Goal: Communication & Community: Answer question/provide support

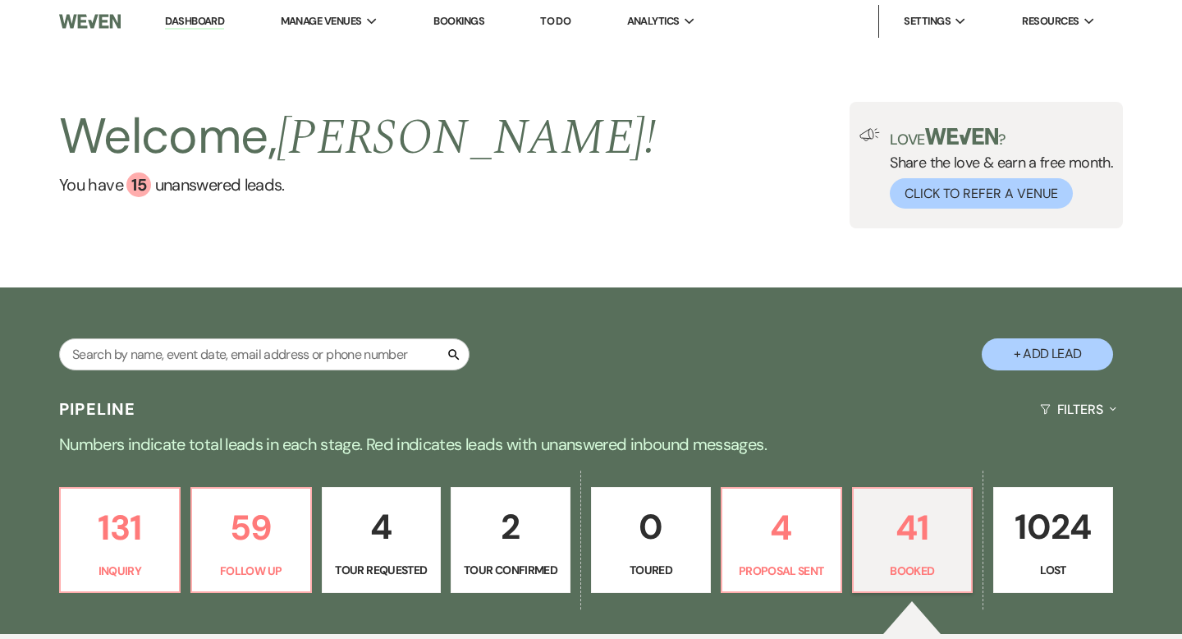
drag, startPoint x: 1037, startPoint y: 357, endPoint x: 850, endPoint y: 343, distance: 186.9
click at [1037, 357] on button "+ Add Lead" at bounding box center [1047, 354] width 131 height 32
select select "747"
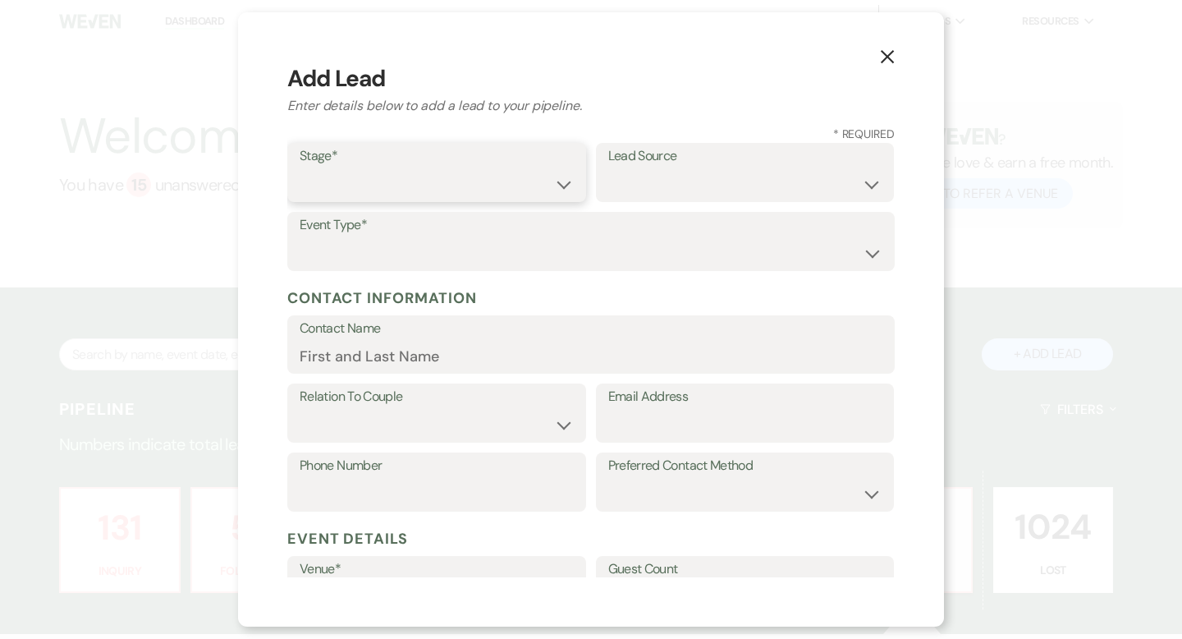
click at [444, 178] on select "Inquiry Follow Up Tour Requested Tour Confirmed Toured Proposal Sent Booked Lost" at bounding box center [437, 184] width 274 height 32
select select "1"
click at [719, 197] on select "Weven Venue Website Instagram Facebook Pinterest Google The Knot Wedding Wire H…" at bounding box center [745, 184] width 274 height 32
select select "5"
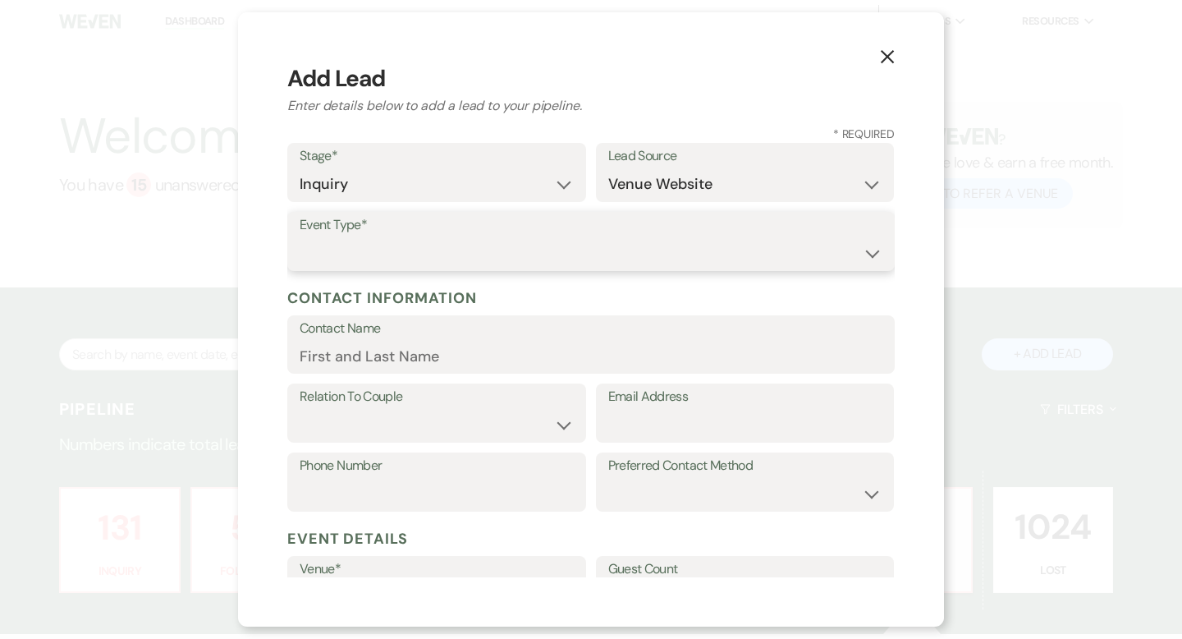
click at [433, 250] on select "Wedding Anniversary Party Baby Shower Bachelorette / Bachelor Party Birthday Pa…" at bounding box center [591, 253] width 583 height 32
select select "1"
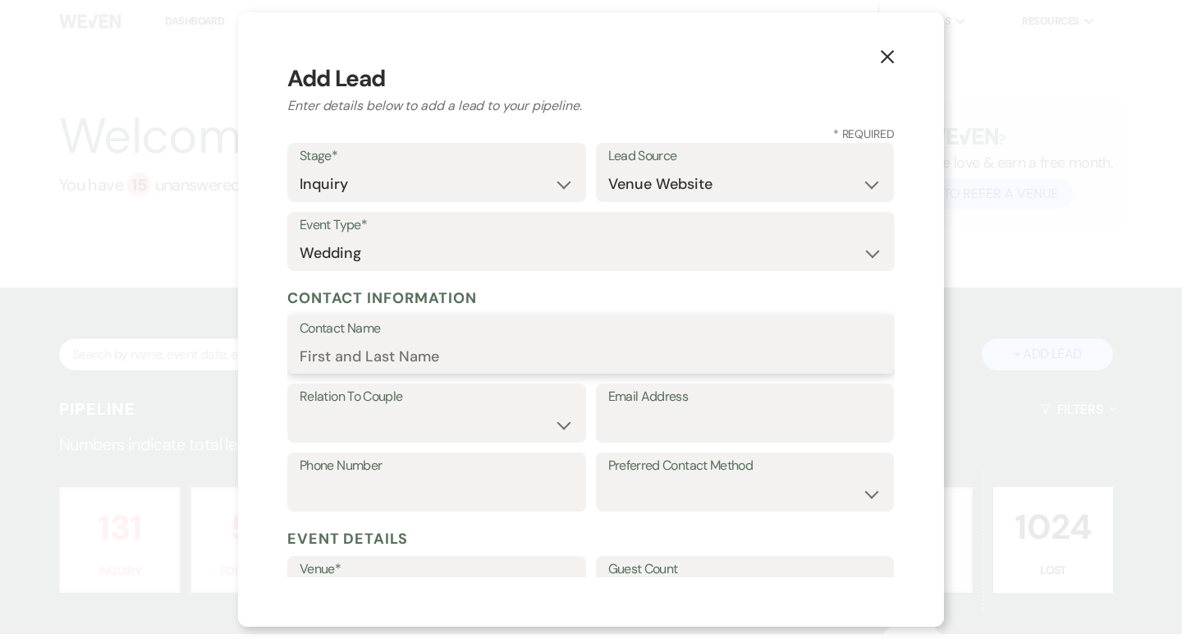
click at [354, 349] on input "Contact Name" at bounding box center [591, 356] width 583 height 32
paste input "[PERSON_NAME]"
type input "[PERSON_NAME]"
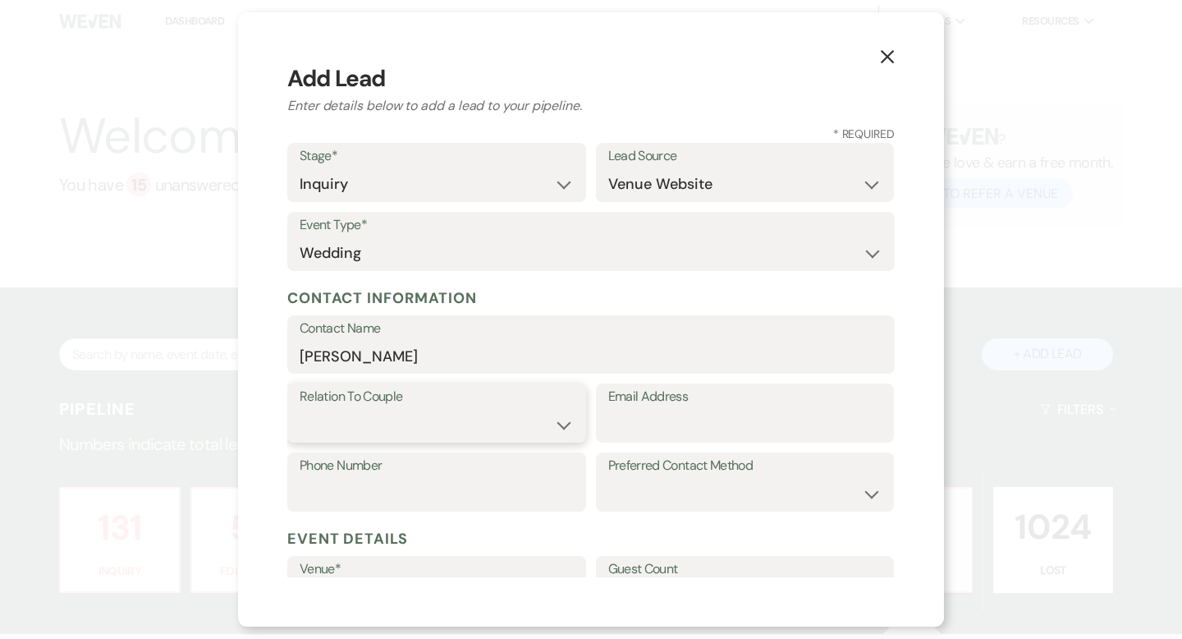
click at [419, 424] on select "Couple Planner Parent of Couple Family Member Friend Other" at bounding box center [437, 425] width 274 height 32
select select "1"
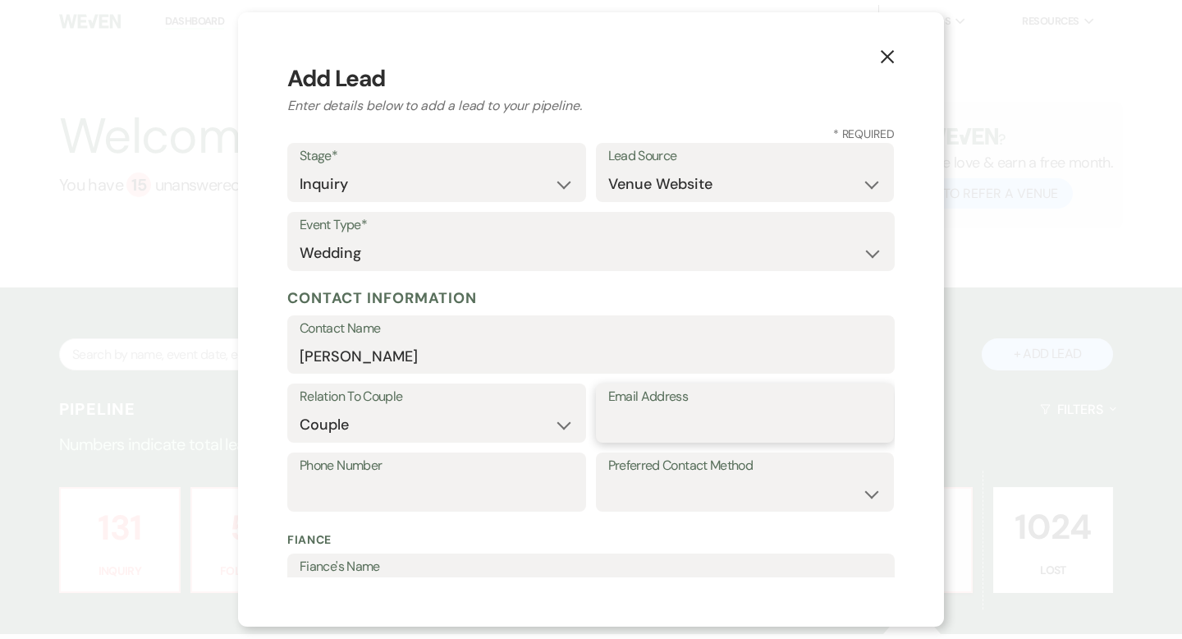
click at [646, 429] on input "Email Address" at bounding box center [745, 425] width 274 height 32
paste input "[EMAIL_ADDRESS][DOMAIN_NAME]"
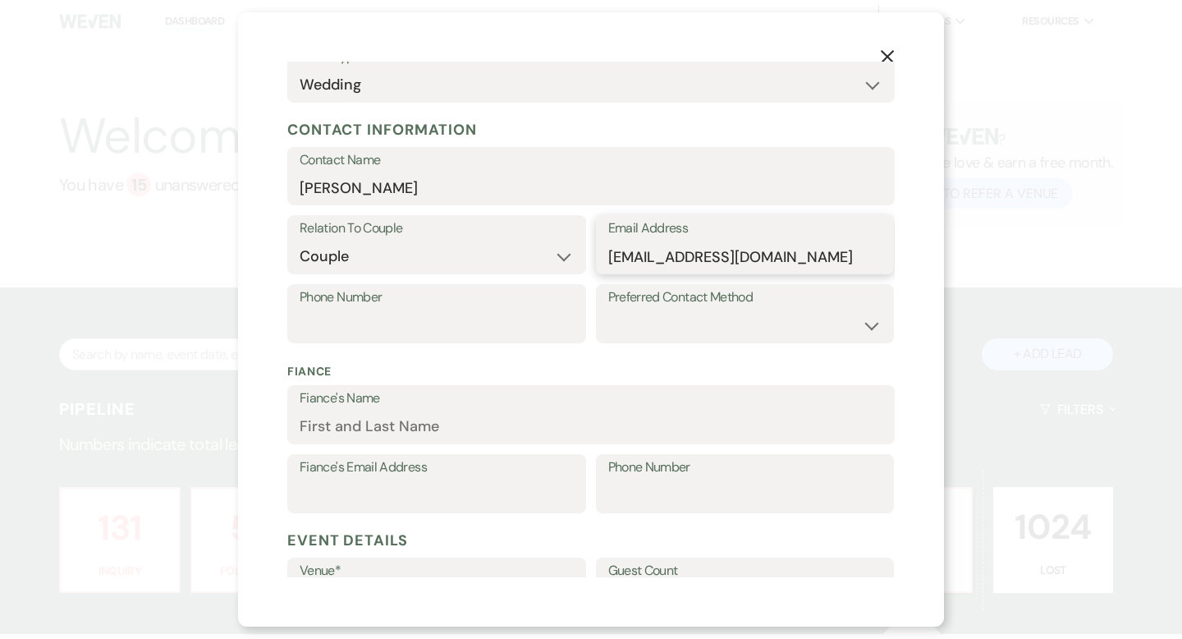
scroll to position [172, 0]
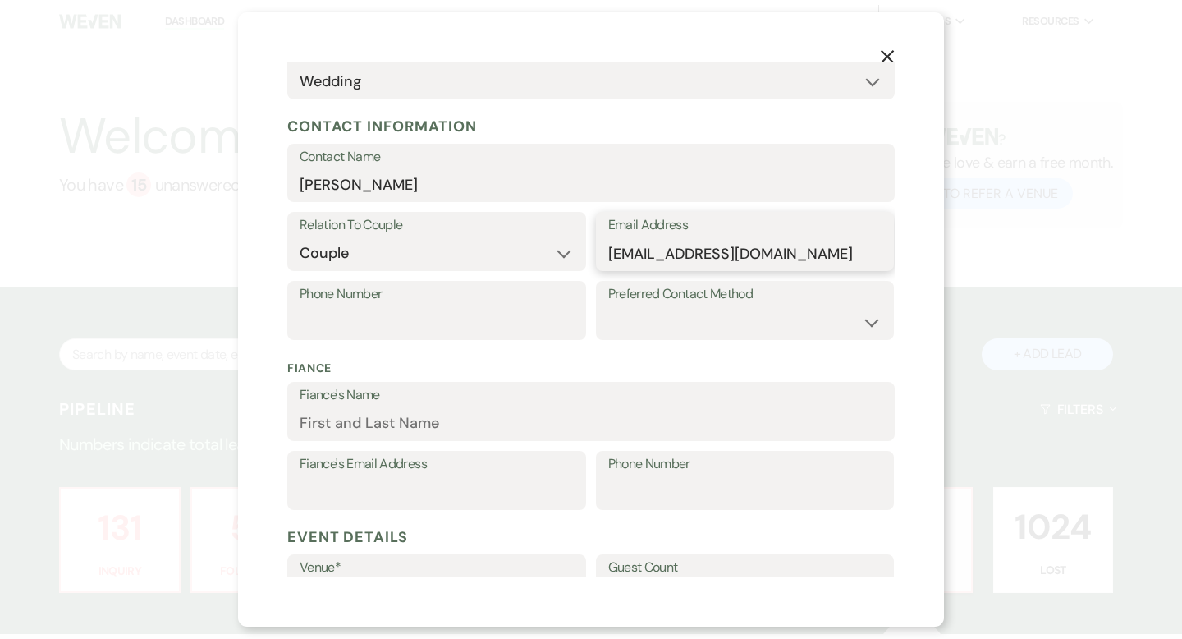
type input "[EMAIL_ADDRESS][DOMAIN_NAME]"
click at [704, 323] on select "Email Phone Text" at bounding box center [745, 322] width 274 height 32
select select "email"
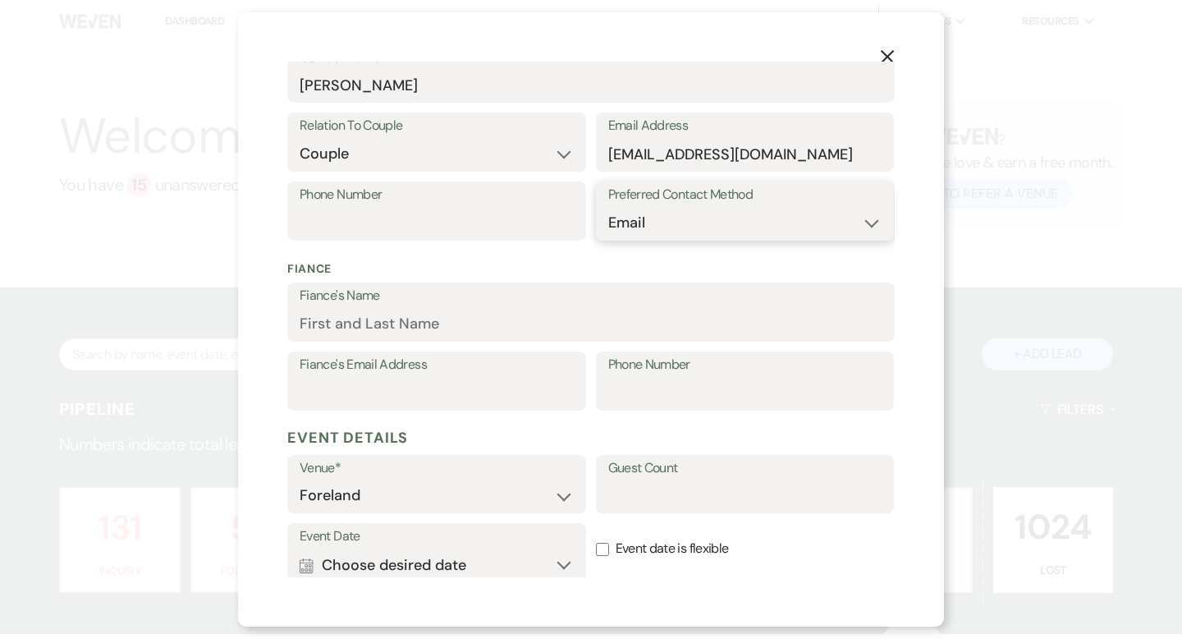
scroll to position [299, 0]
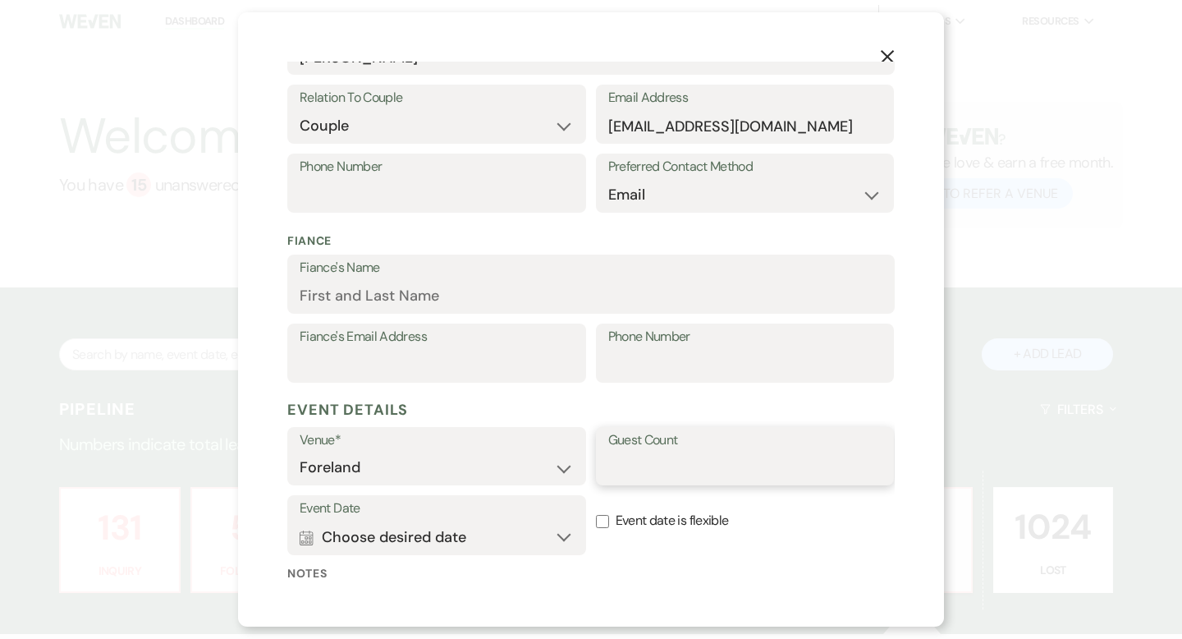
click at [639, 474] on input "Guest Count" at bounding box center [745, 467] width 274 height 32
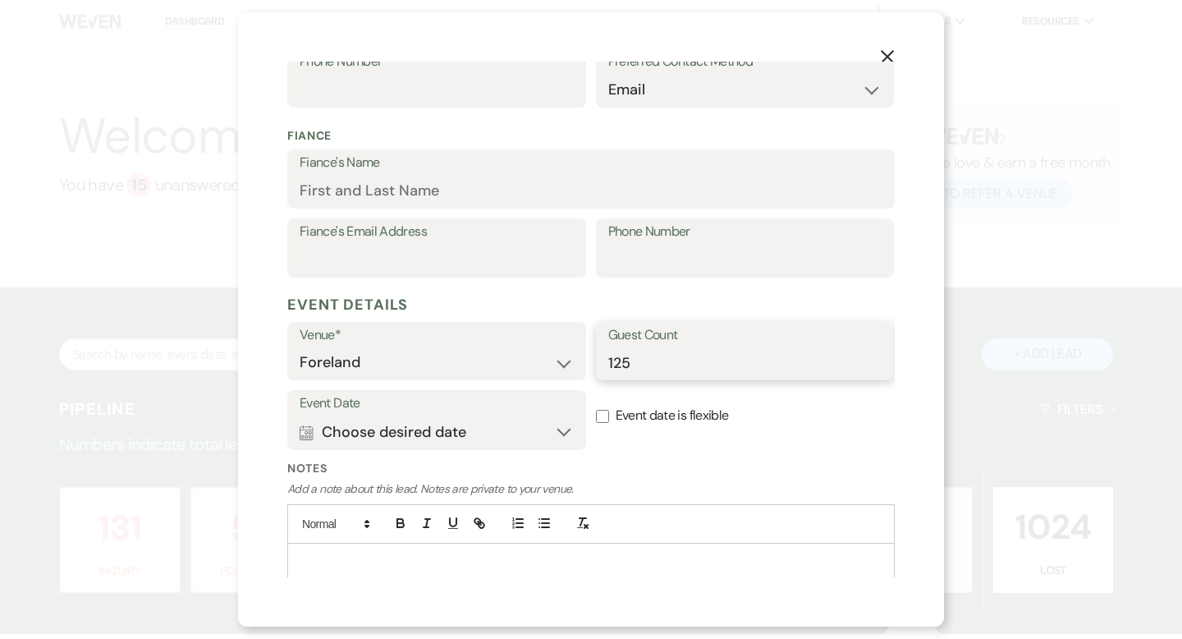
scroll to position [459, 0]
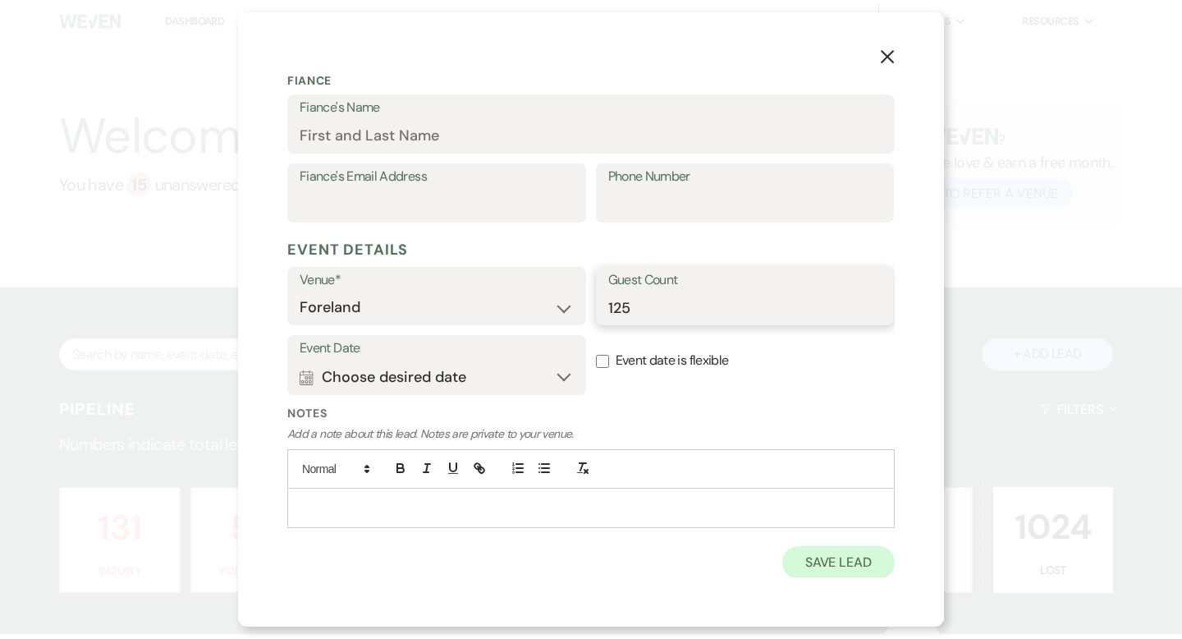
type input "125"
click at [812, 566] on button "Save Lead" at bounding box center [838, 562] width 112 height 33
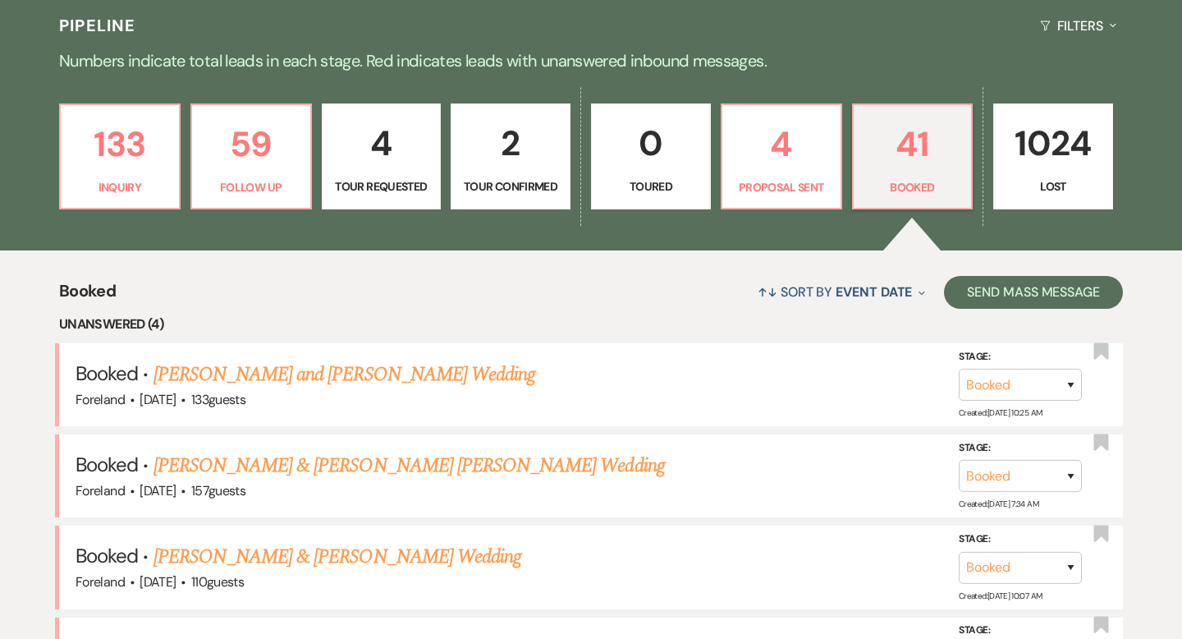
scroll to position [0, 0]
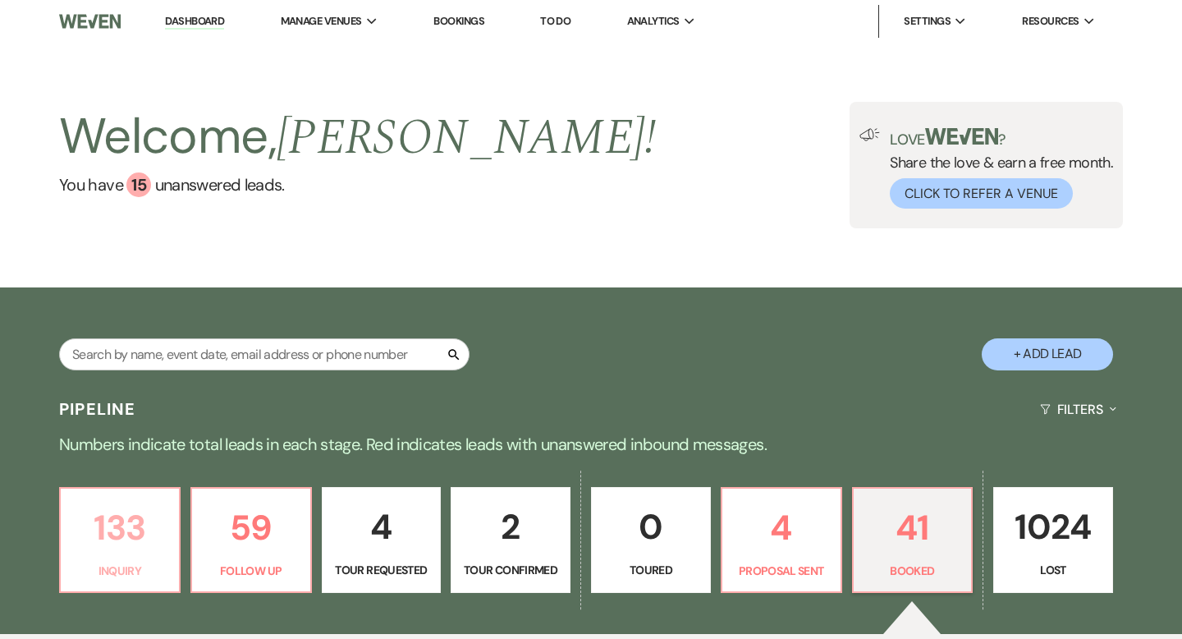
click at [118, 538] on p "133" at bounding box center [120, 527] width 99 height 55
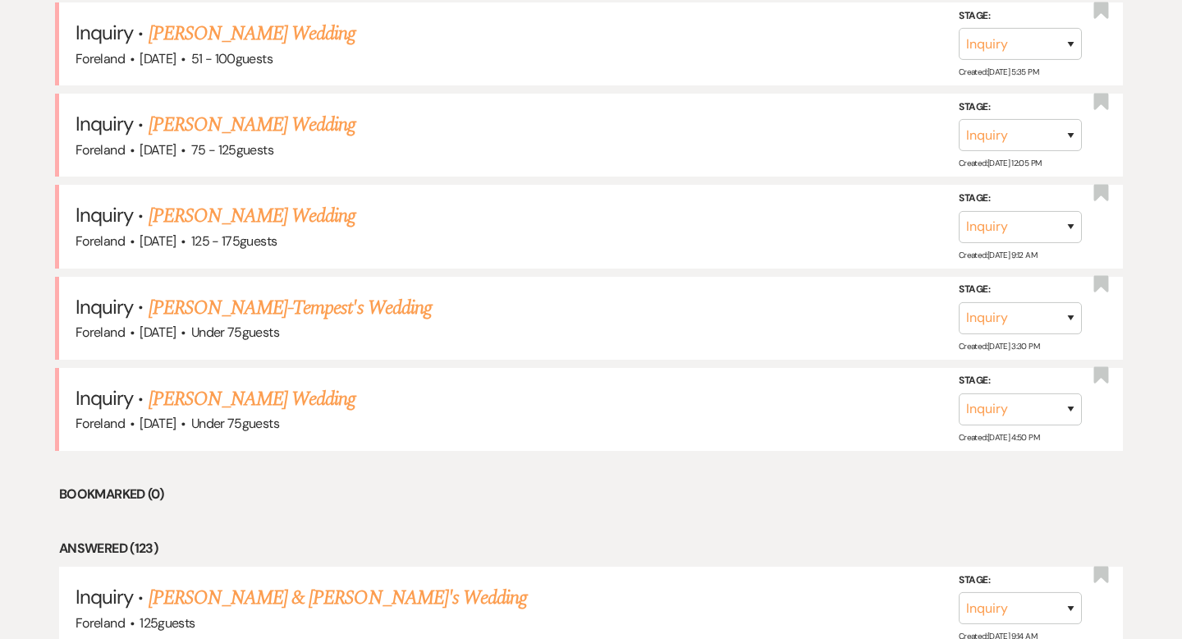
scroll to position [1284, 0]
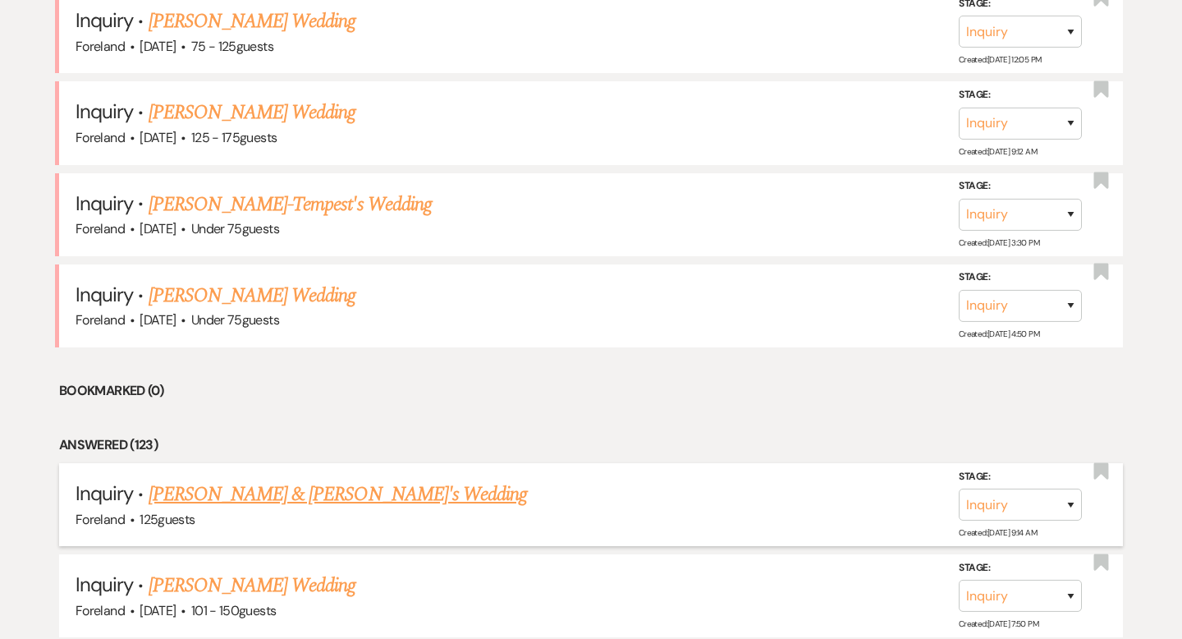
click at [245, 489] on link "[PERSON_NAME] & [PERSON_NAME]'s Wedding" at bounding box center [338, 494] width 379 height 30
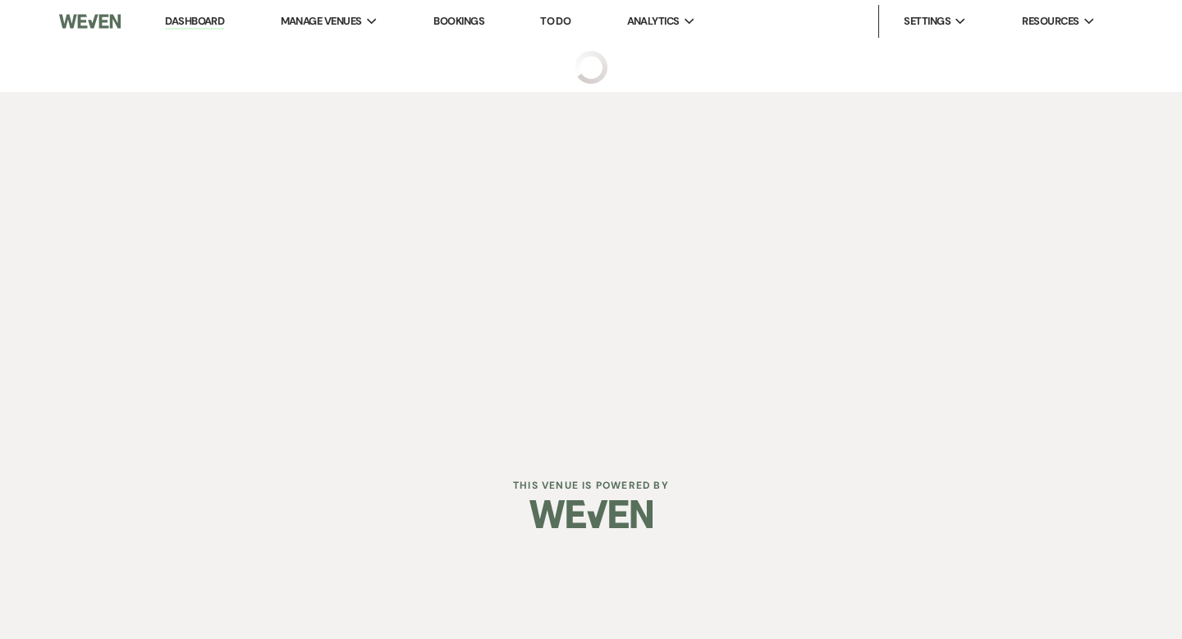
select select "5"
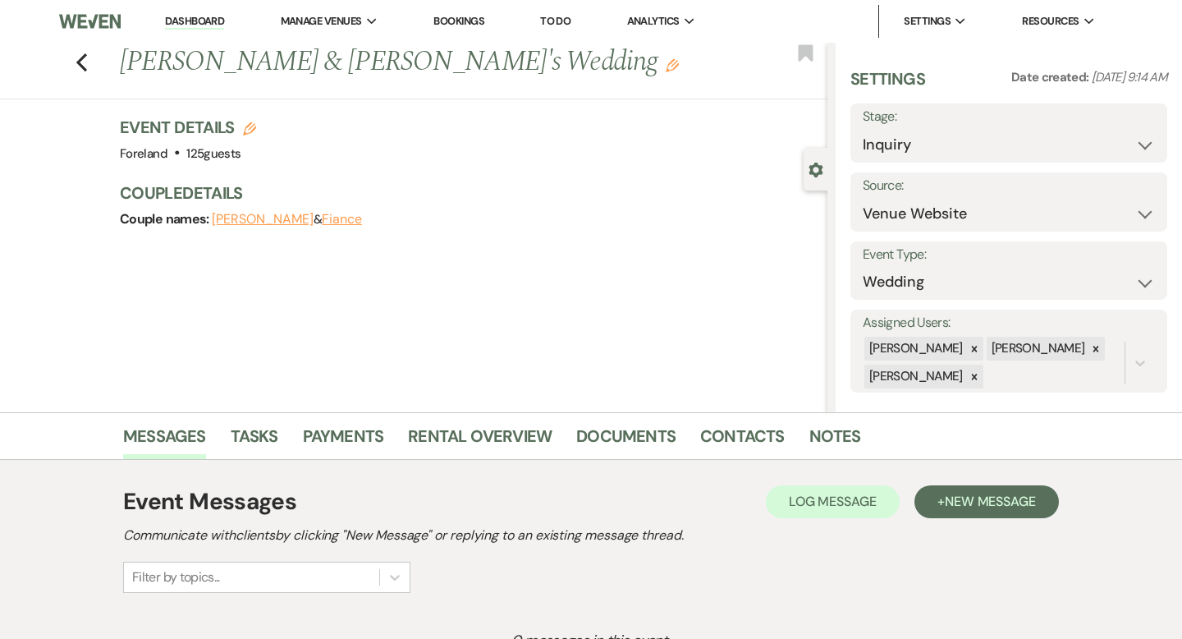
click at [999, 399] on main "Previous [PERSON_NAME] & [PERSON_NAME]'s Wedding Edit Bookmark Gear Settings Se…" at bounding box center [591, 393] width 1182 height 701
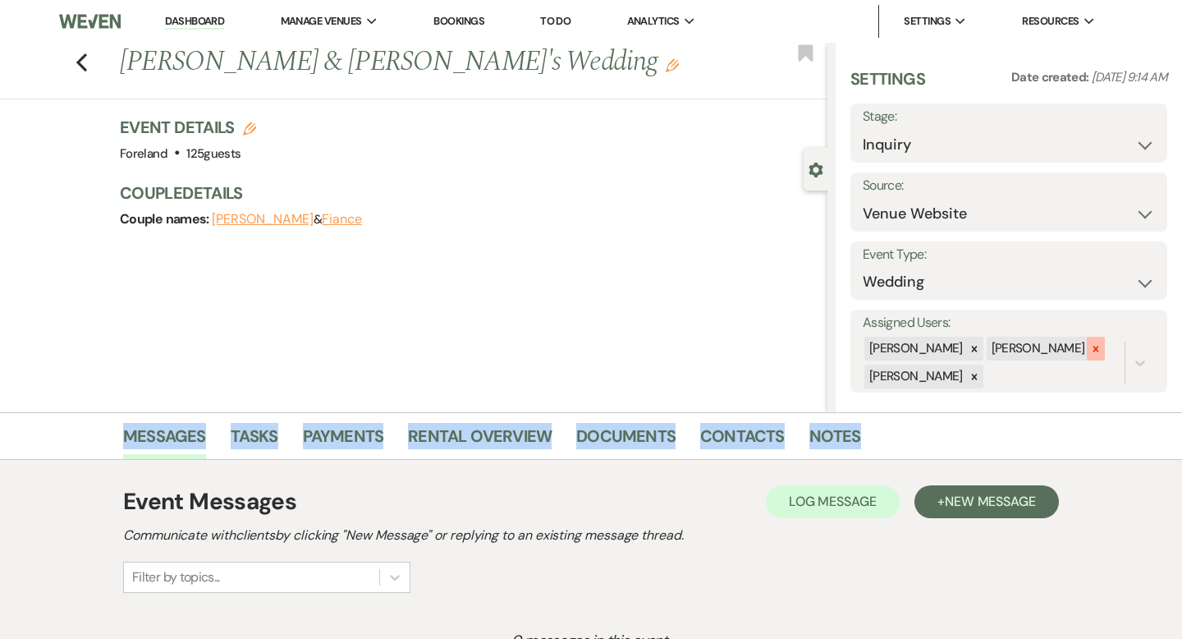
drag, startPoint x: 1070, startPoint y: 351, endPoint x: 965, endPoint y: 406, distance: 118.3
click at [1093, 351] on icon at bounding box center [1096, 349] width 6 height 6
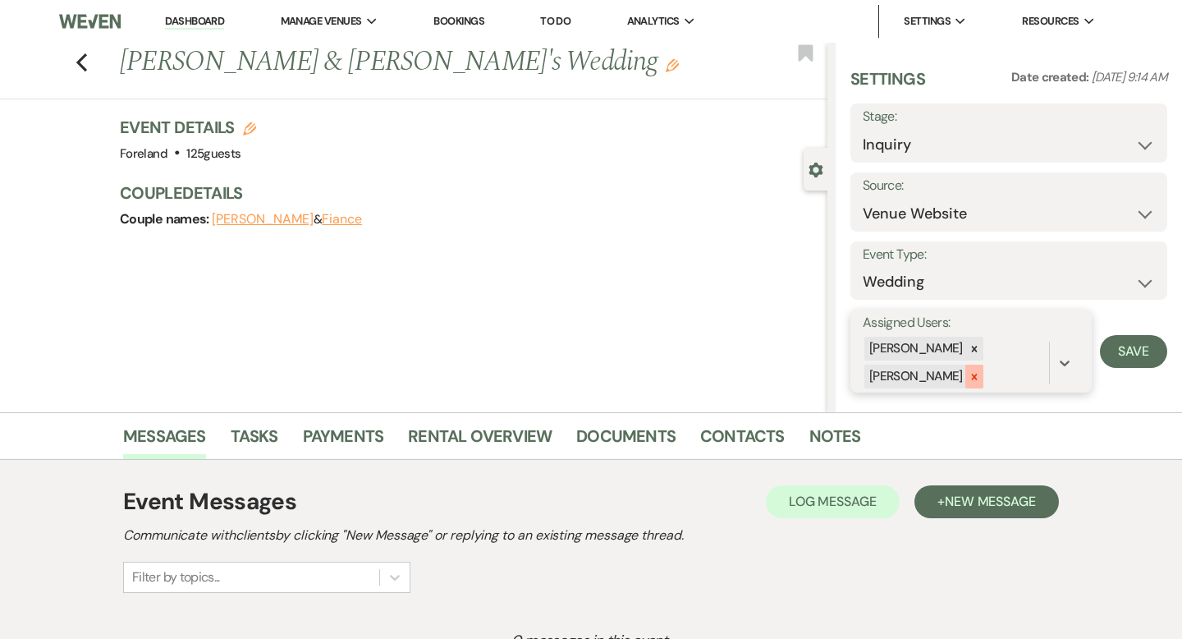
click at [977, 374] on icon at bounding box center [974, 376] width 6 height 6
click at [1137, 346] on button "Save" at bounding box center [1133, 350] width 67 height 33
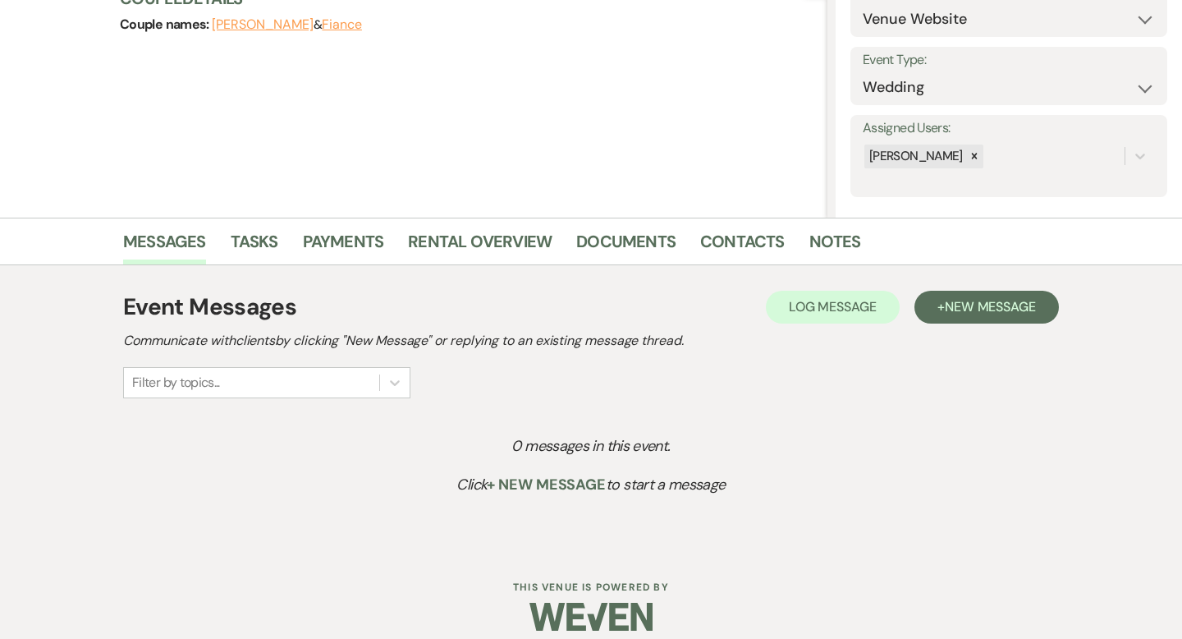
scroll to position [196, 0]
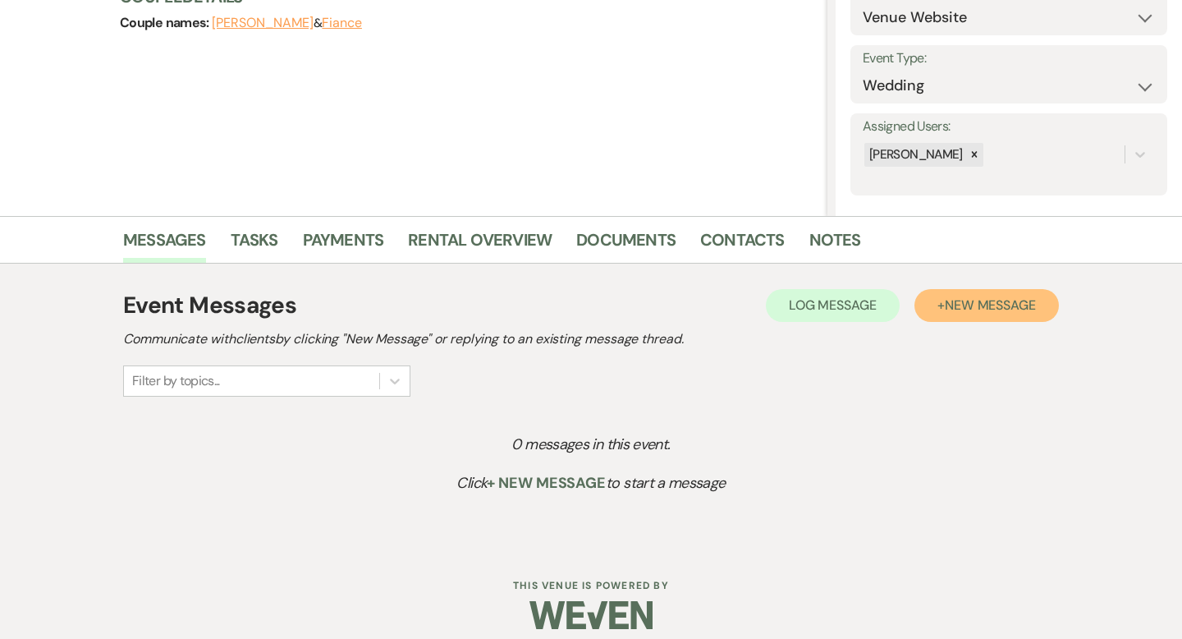
drag, startPoint x: 955, startPoint y: 311, endPoint x: 913, endPoint y: 325, distance: 44.1
click at [955, 312] on span "New Message" at bounding box center [990, 304] width 91 height 17
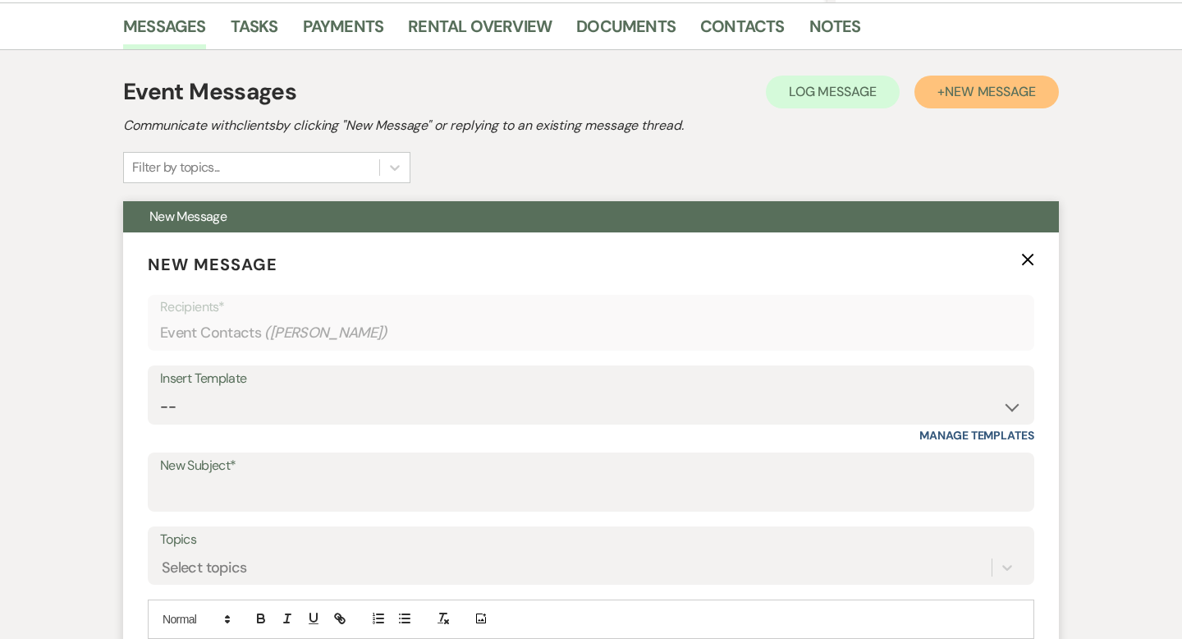
scroll to position [410, 0]
click at [617, 396] on select "-- Lost Lead Wedding | Warm Lead Follow Up Social Initial Inquiry Response Corp…" at bounding box center [591, 406] width 862 height 32
select select "4385"
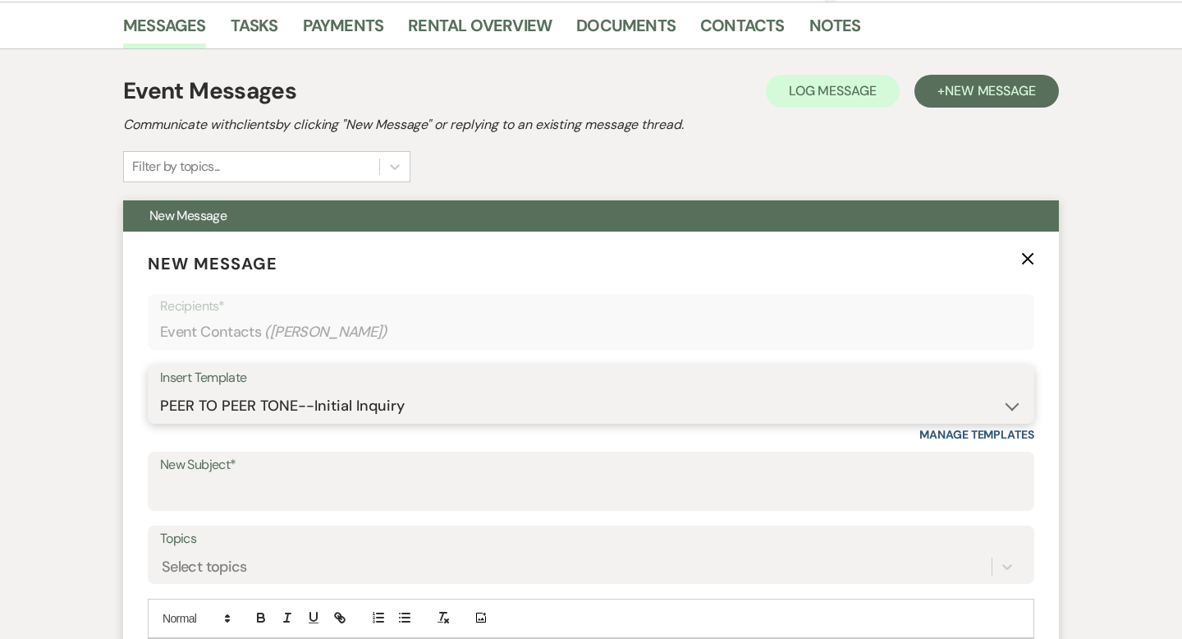
type input "Your Wedding Plans + Foreland = Perfect Match! 💕"
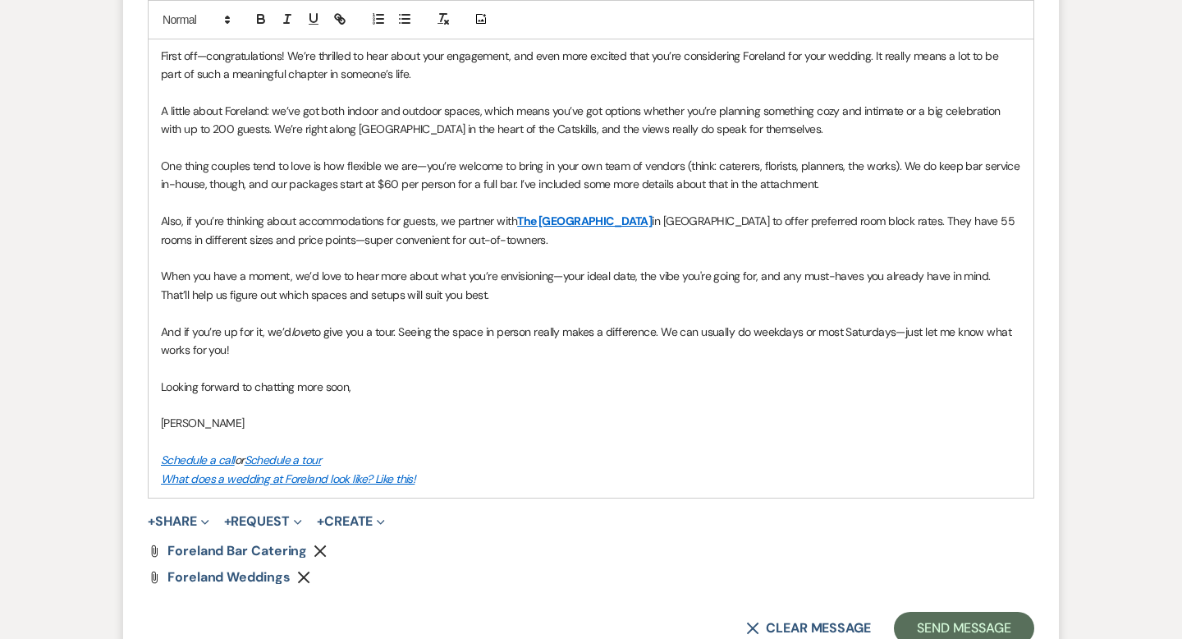
scroll to position [1050, 0]
click at [919, 623] on button "Send Message" at bounding box center [964, 627] width 140 height 33
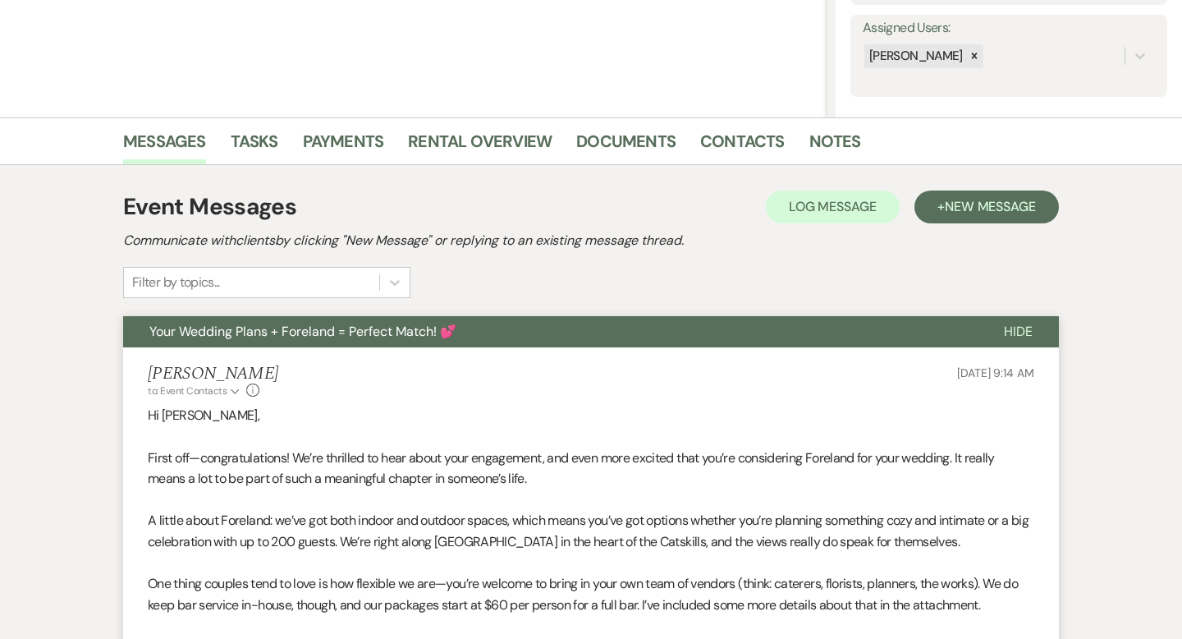
scroll to position [0, 0]
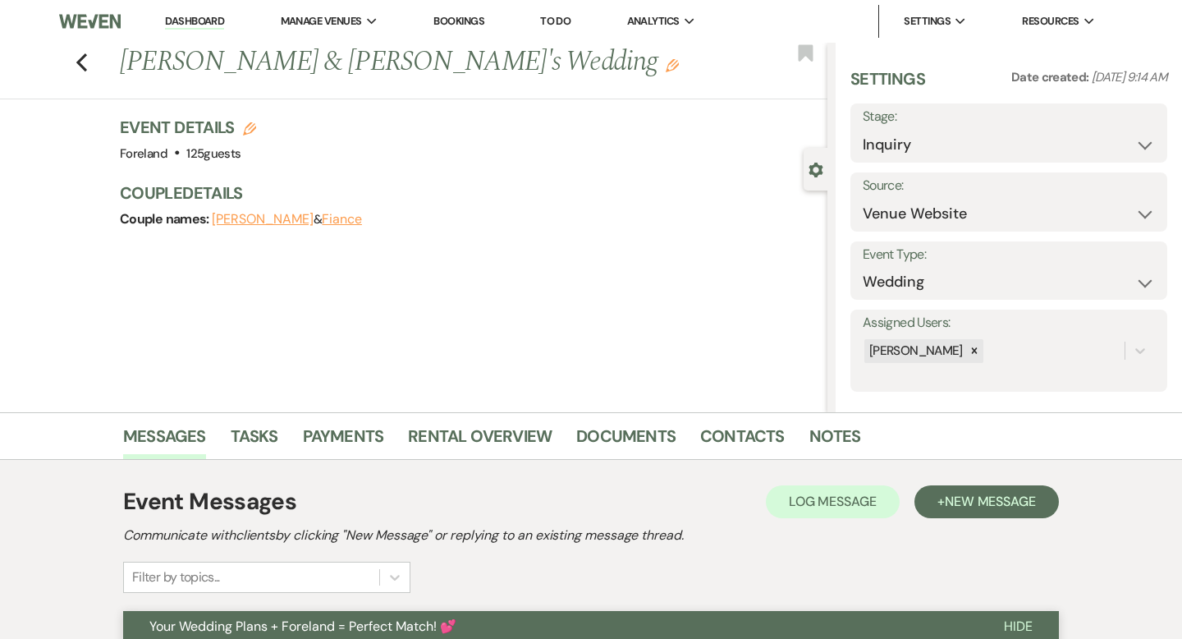
click at [190, 21] on link "Dashboard" at bounding box center [194, 22] width 59 height 16
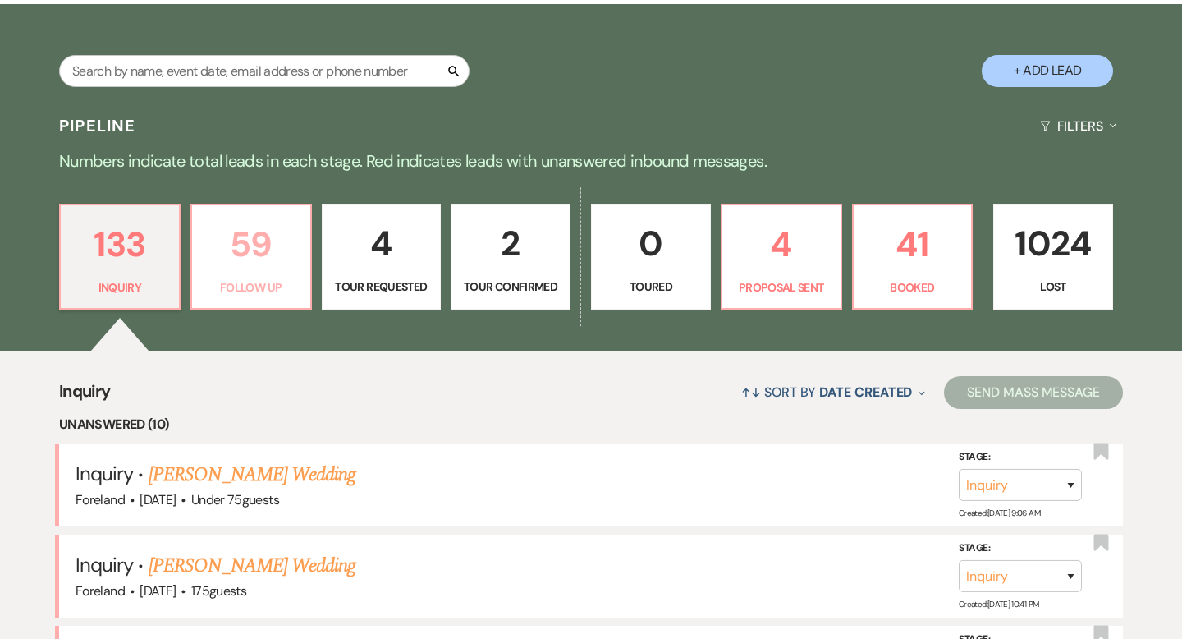
scroll to position [325, 0]
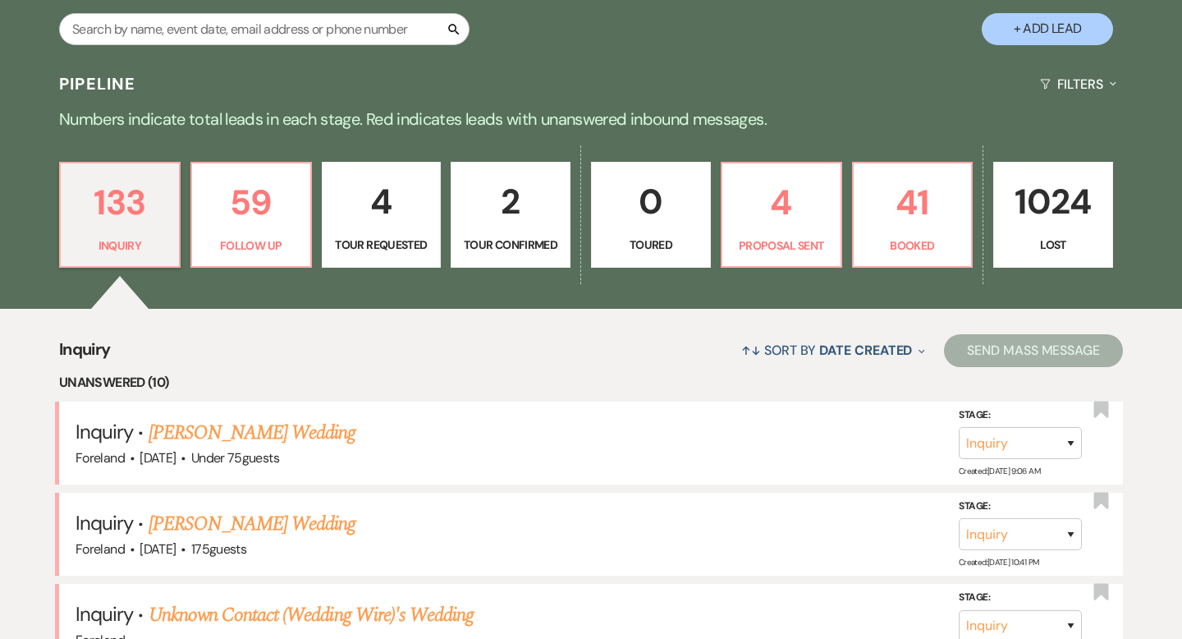
click at [253, 429] on link "[PERSON_NAME] Wedding" at bounding box center [253, 433] width 208 height 30
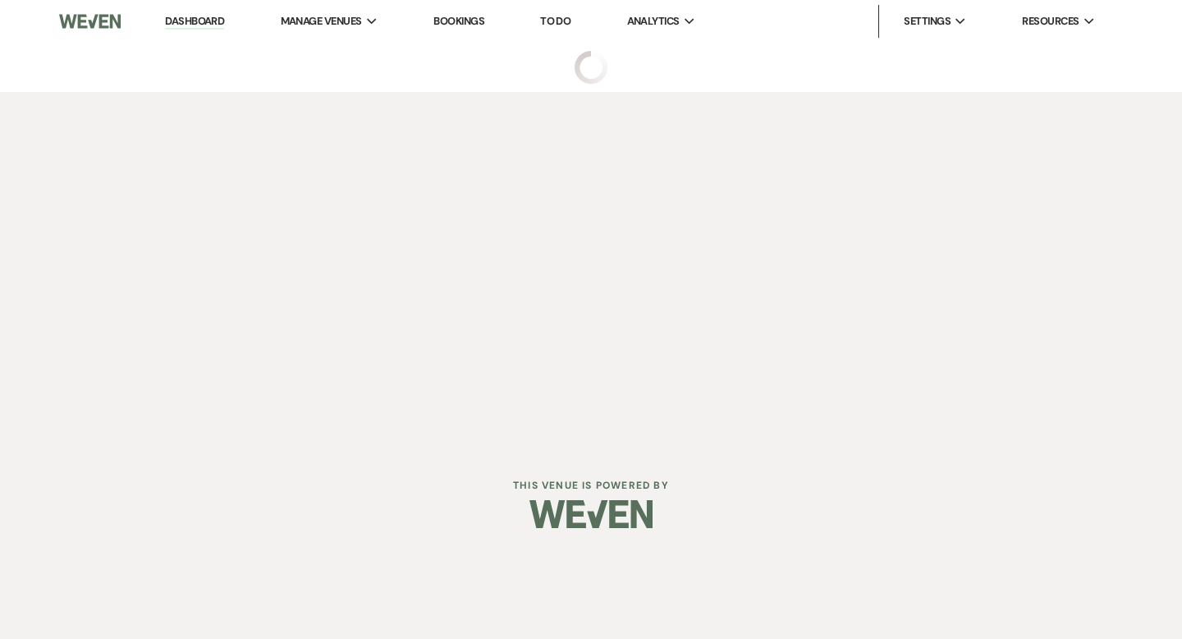
select select "3"
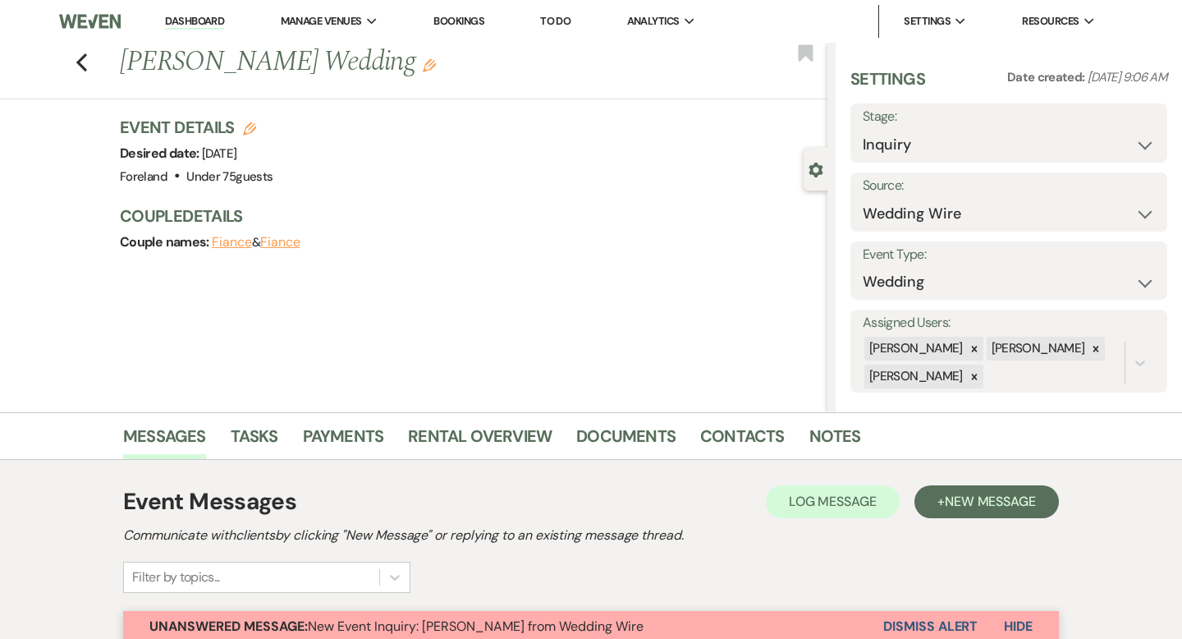
drag, startPoint x: 1065, startPoint y: 353, endPoint x: 1048, endPoint y: 356, distance: 17.5
click at [1090, 353] on icon at bounding box center [1095, 348] width 11 height 11
click at [973, 375] on icon at bounding box center [974, 376] width 11 height 11
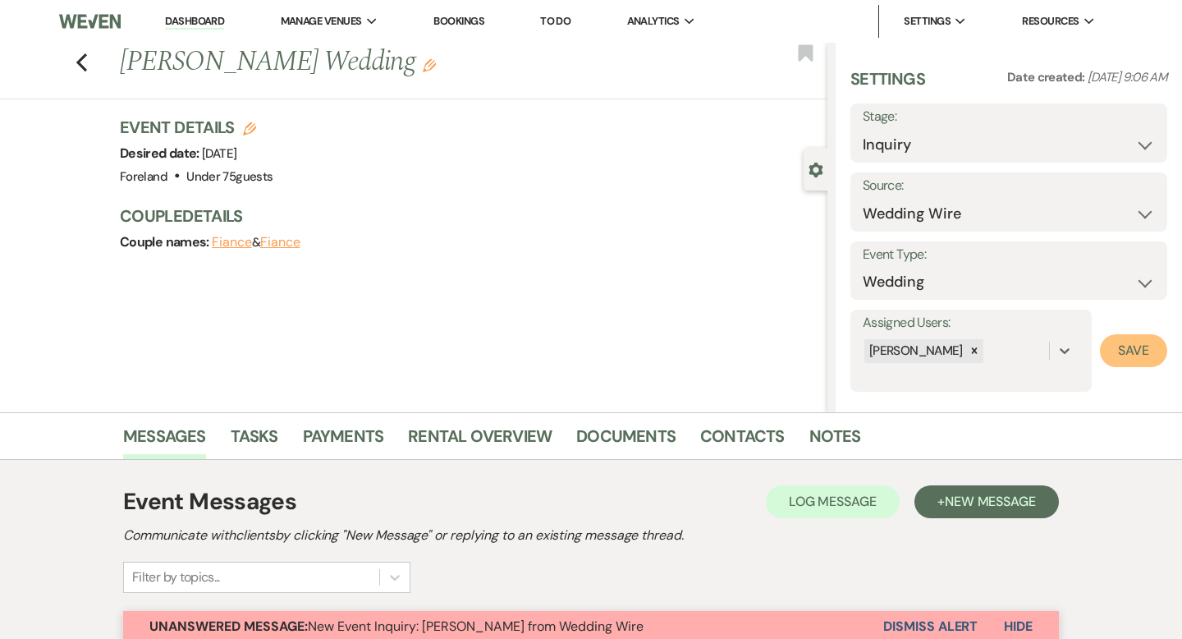
click at [1138, 362] on button "Save" at bounding box center [1133, 350] width 67 height 33
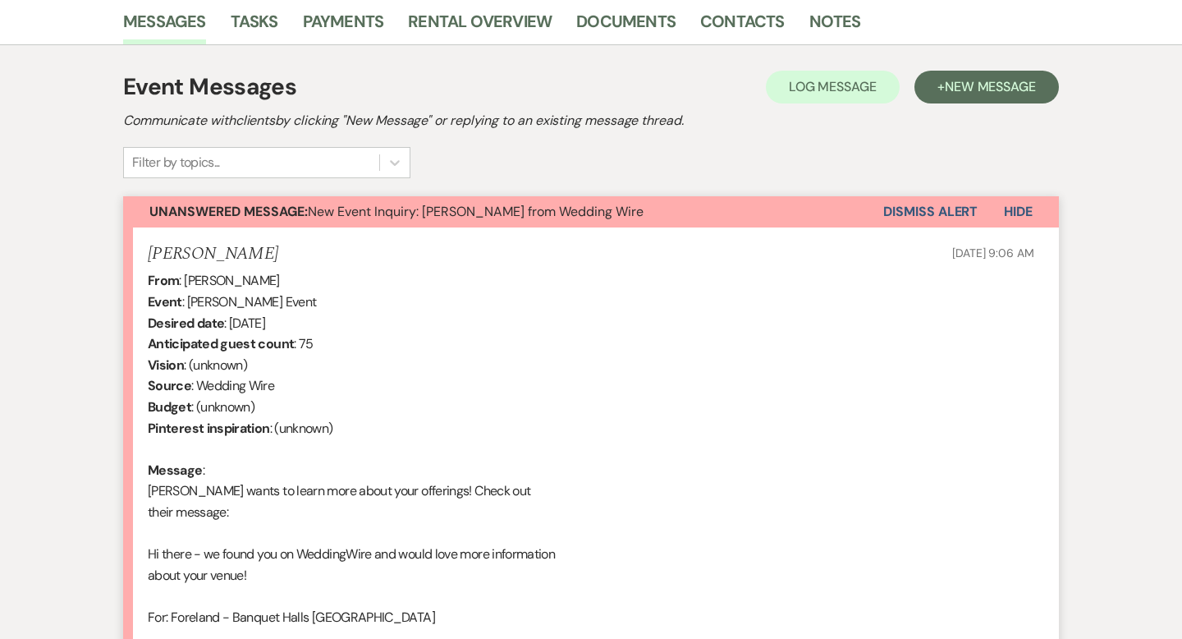
scroll to position [417, 0]
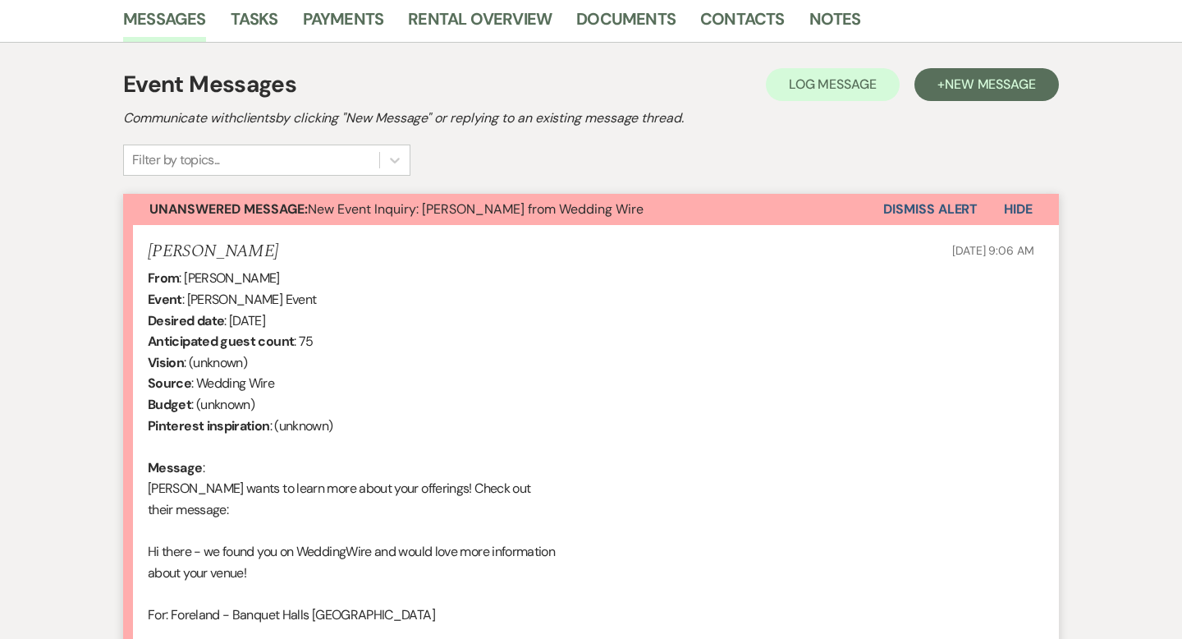
click at [932, 204] on button "Dismiss Alert" at bounding box center [930, 209] width 94 height 31
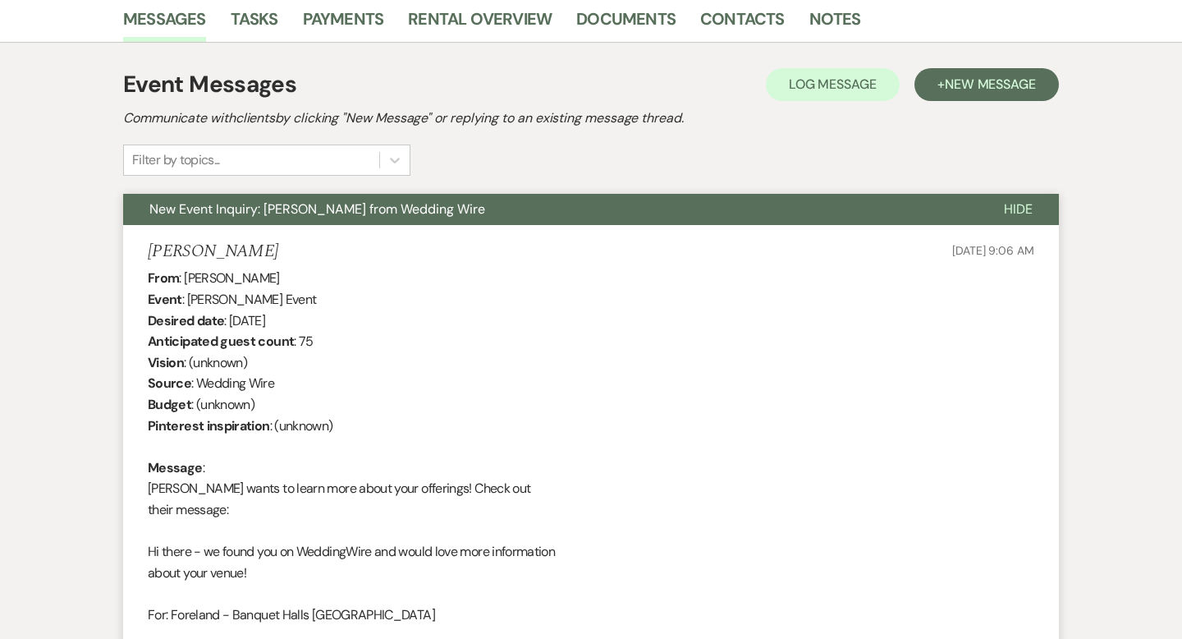
drag, startPoint x: 1022, startPoint y: 201, endPoint x: 1011, endPoint y: 135, distance: 66.5
click at [1022, 201] on span "Hide" at bounding box center [1018, 208] width 29 height 17
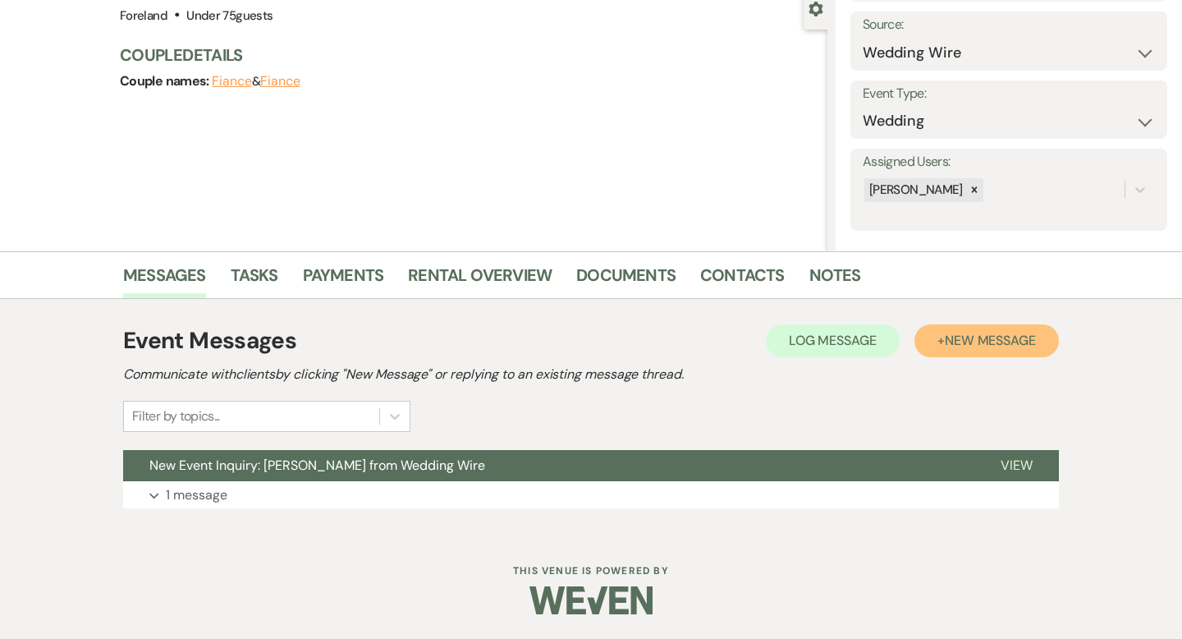
click at [969, 336] on span "New Message" at bounding box center [990, 340] width 91 height 17
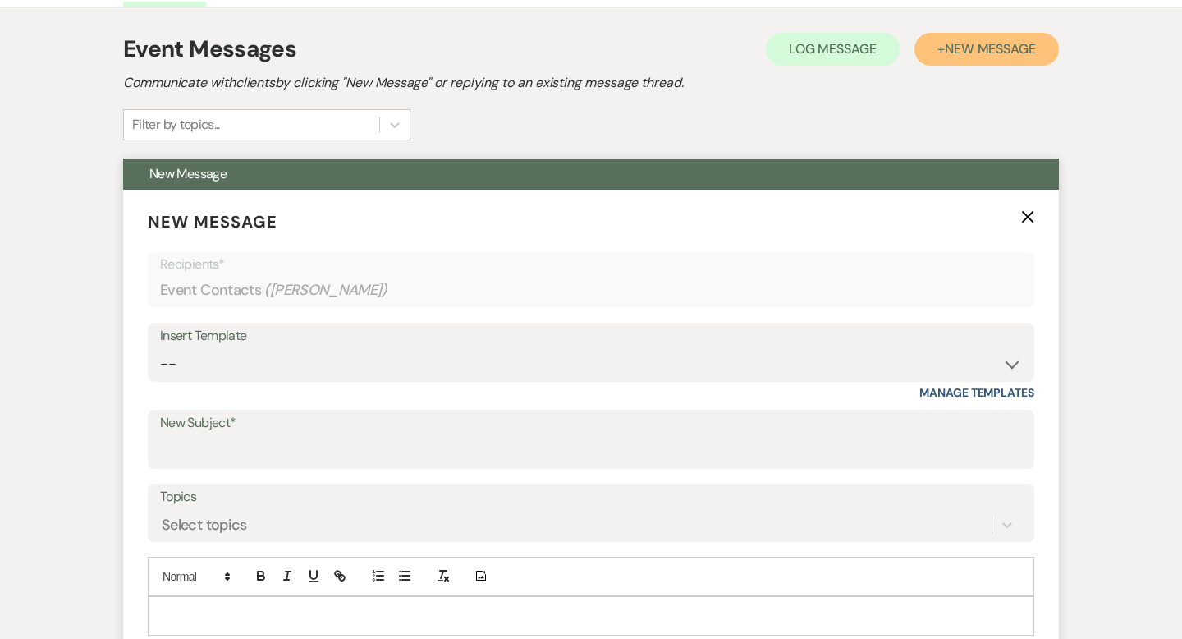
scroll to position [453, 0]
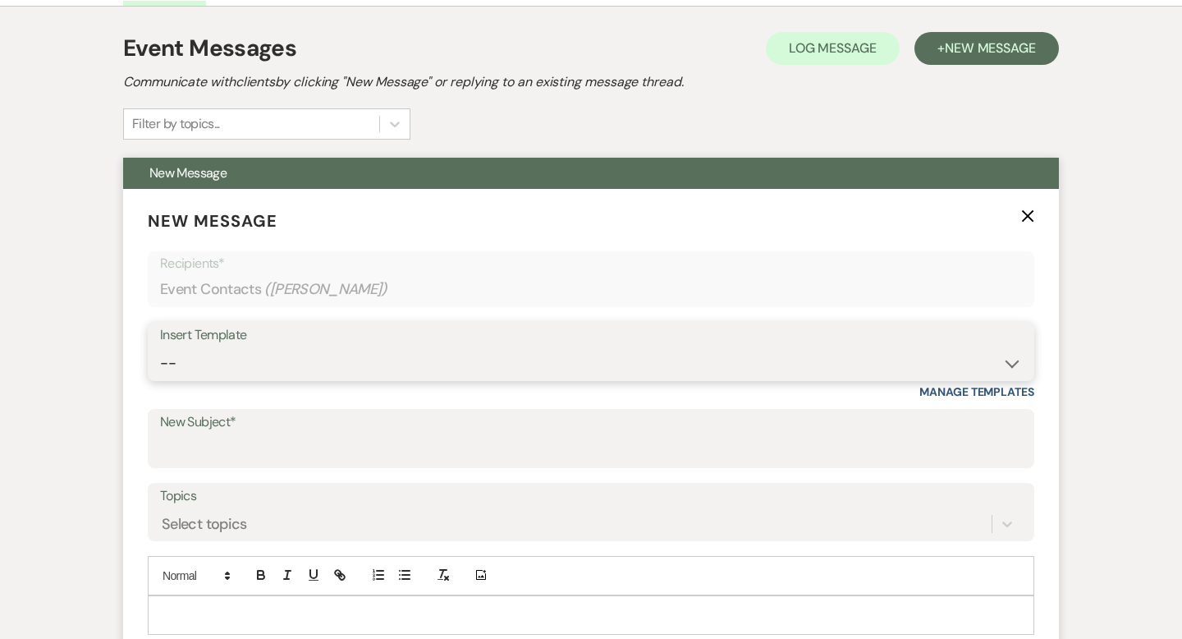
click at [247, 373] on select "-- Lost Lead Wedding | Warm Lead Follow Up Social Initial Inquiry Response Corp…" at bounding box center [591, 363] width 862 height 32
select select "4385"
type input "Your Wedding Plans + Foreland = Perfect Match! 💕"
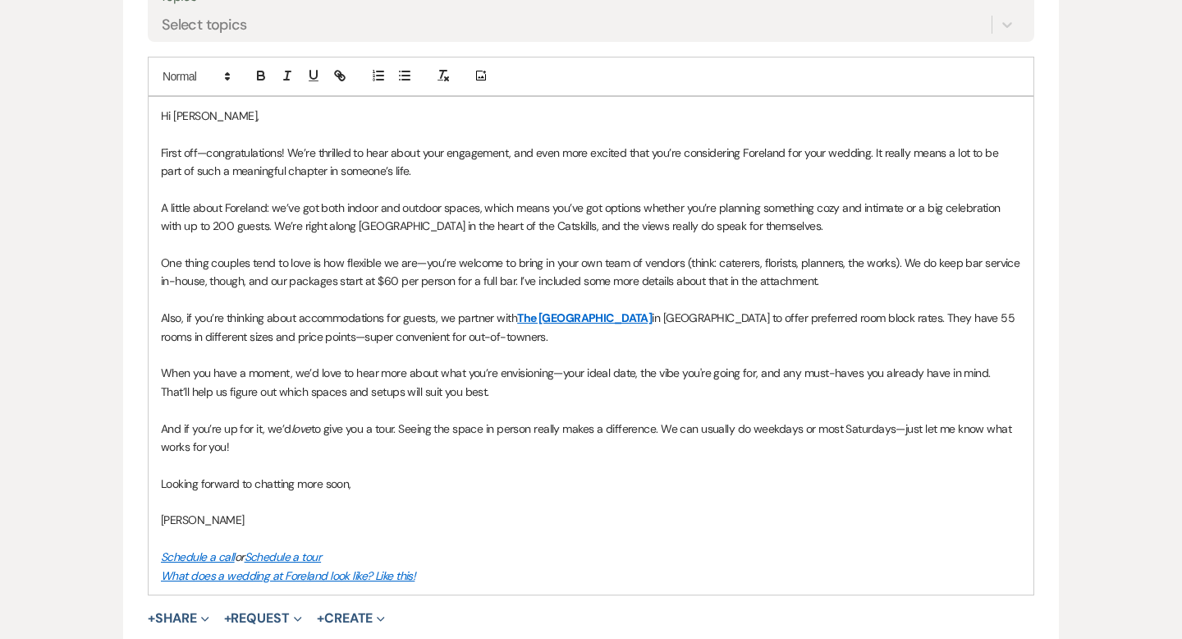
scroll to position [1283, 0]
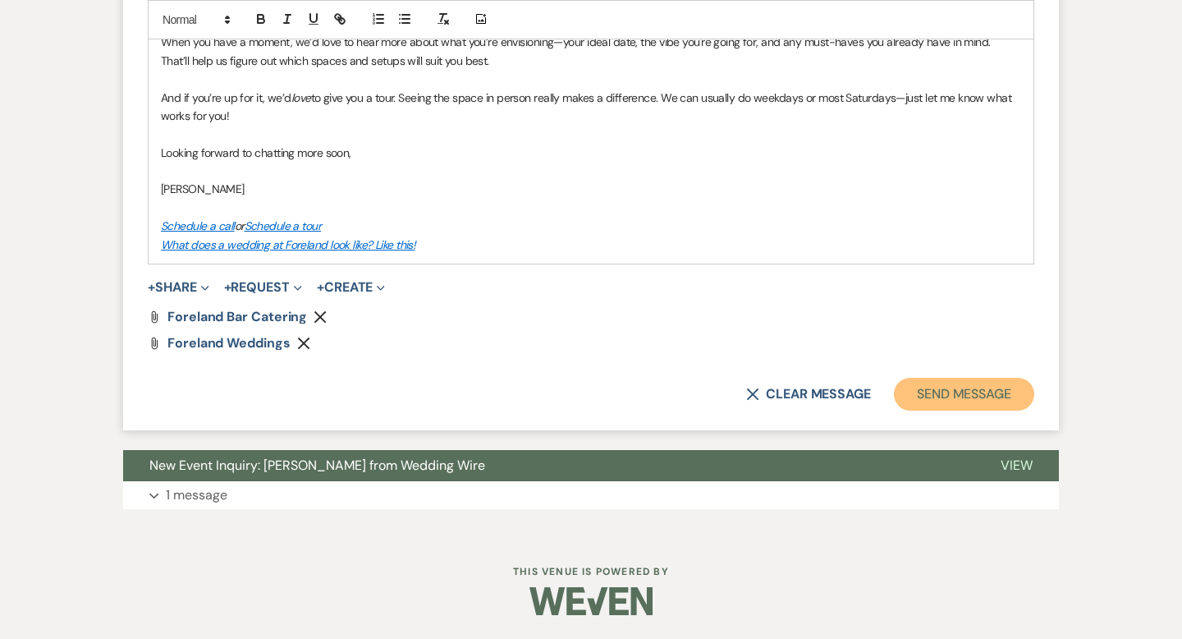
click at [949, 398] on button "Send Message" at bounding box center [964, 394] width 140 height 33
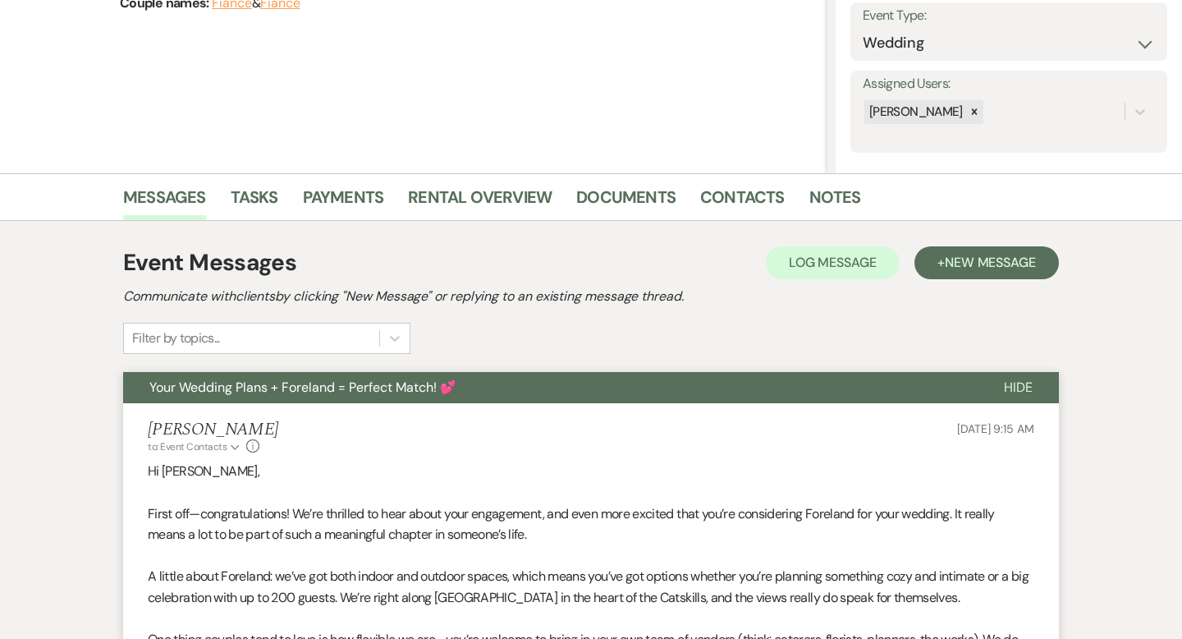
scroll to position [0, 0]
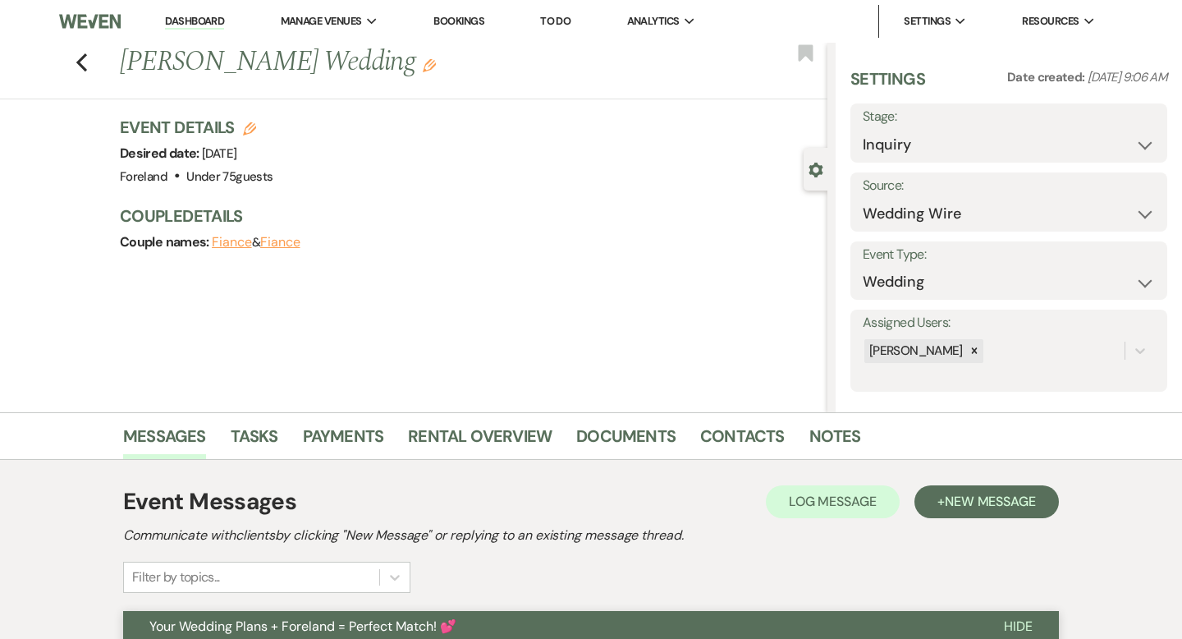
click at [200, 20] on link "Dashboard" at bounding box center [194, 22] width 59 height 16
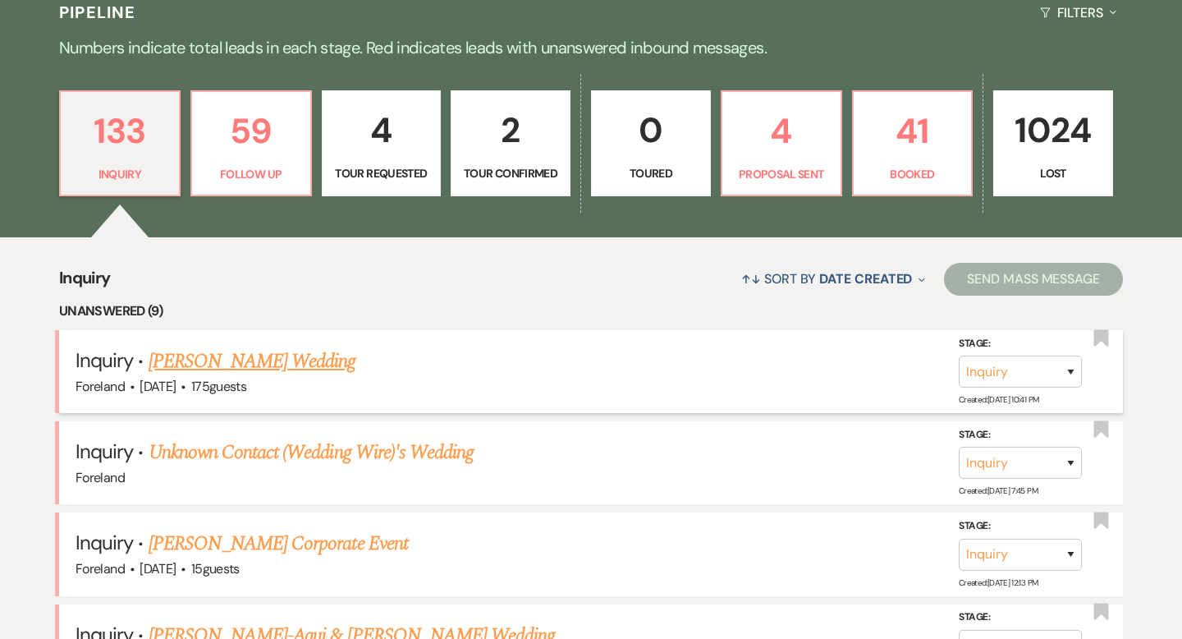
scroll to position [396, 0]
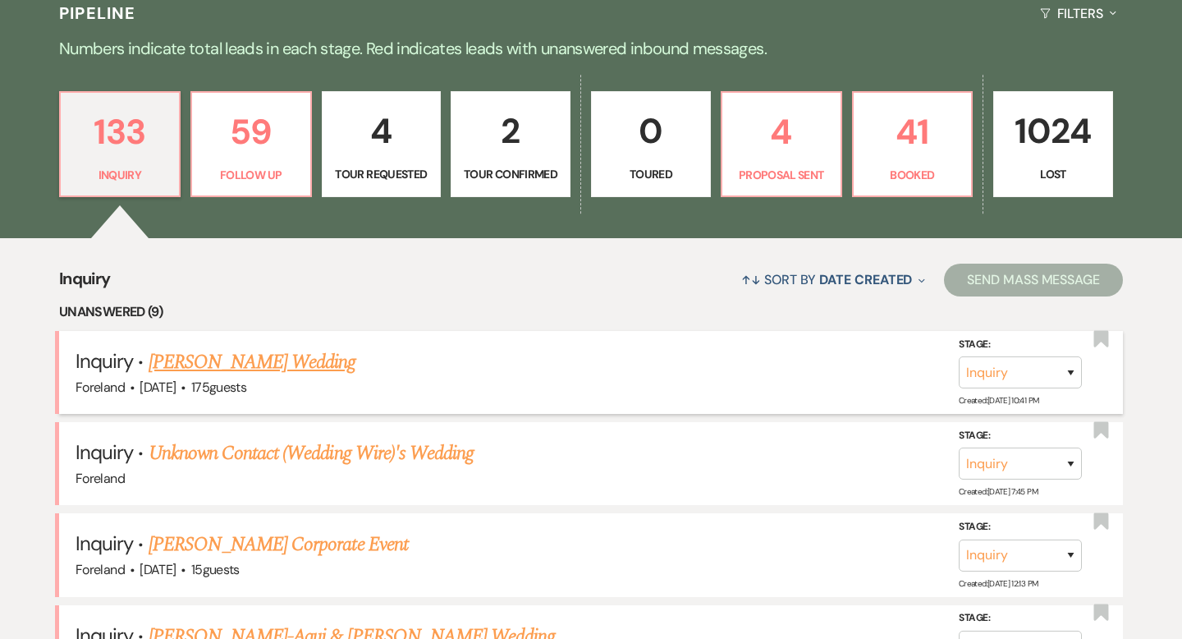
click at [257, 345] on li "Inquiry · [PERSON_NAME] Wedding Foreland · [DATE] · 175 guests Stage: Inquiry F…" at bounding box center [591, 372] width 1064 height 83
click at [255, 355] on link "[PERSON_NAME] Wedding" at bounding box center [253, 362] width 208 height 30
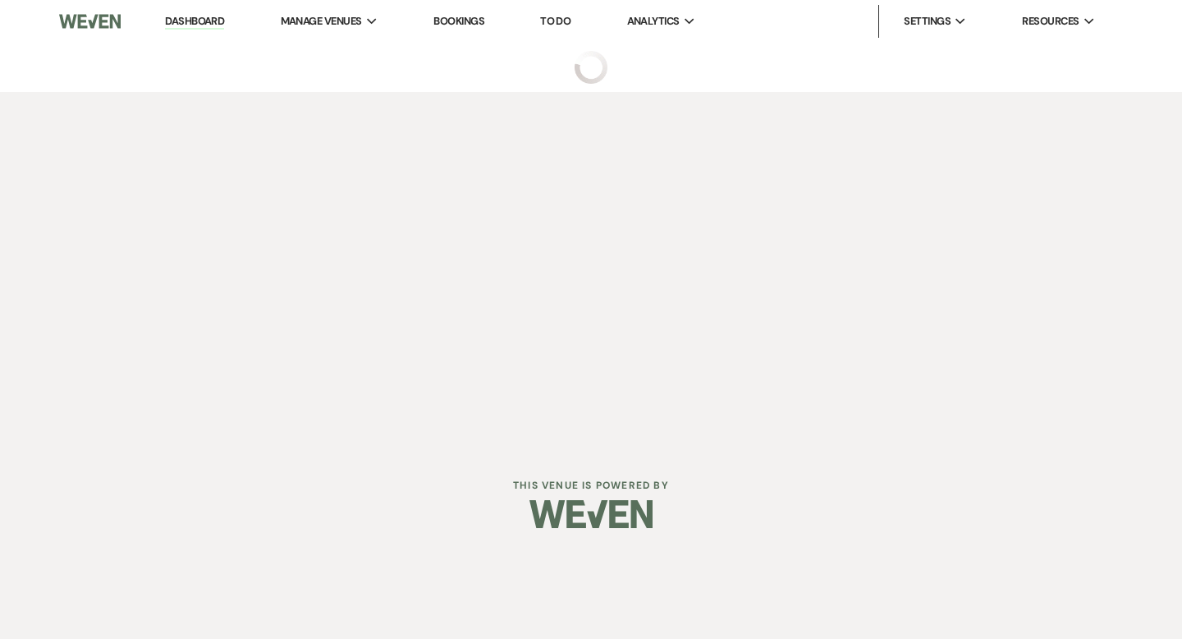
select select "3"
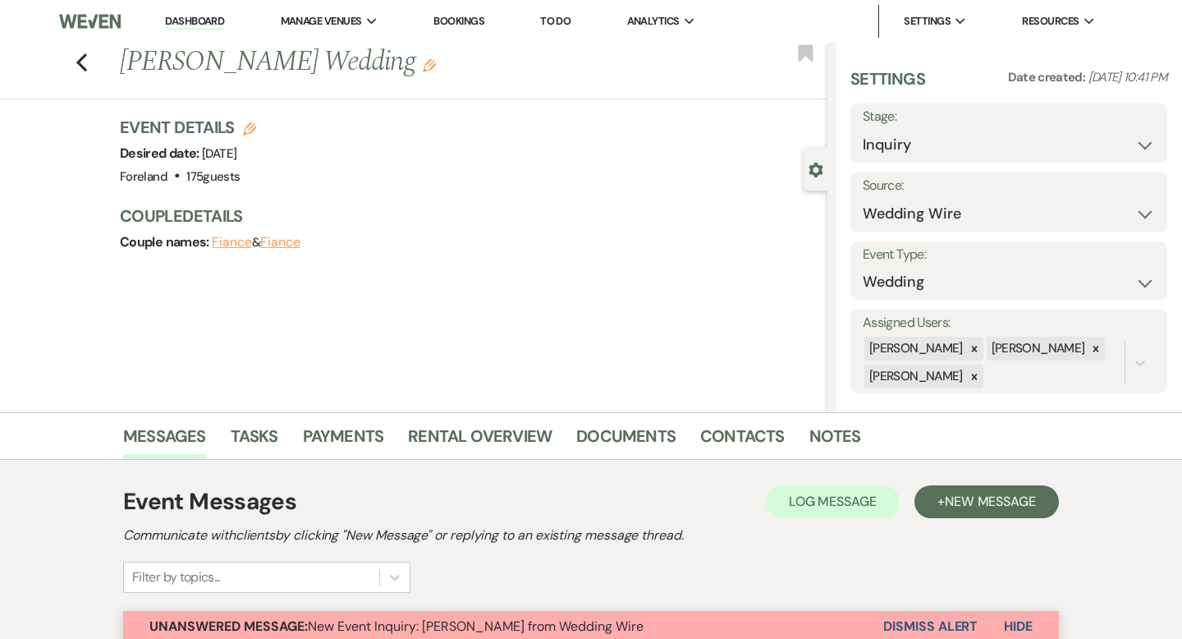
click at [1090, 347] on icon at bounding box center [1095, 348] width 11 height 11
click at [977, 375] on icon at bounding box center [974, 376] width 6 height 6
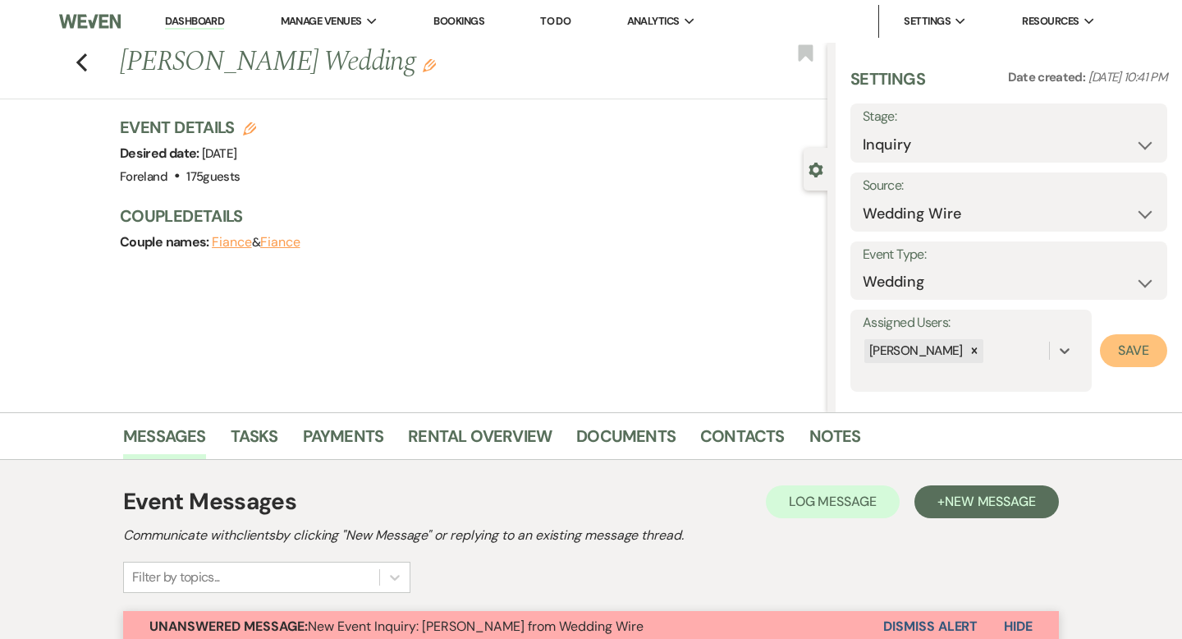
click at [1136, 346] on button "Save" at bounding box center [1133, 350] width 67 height 33
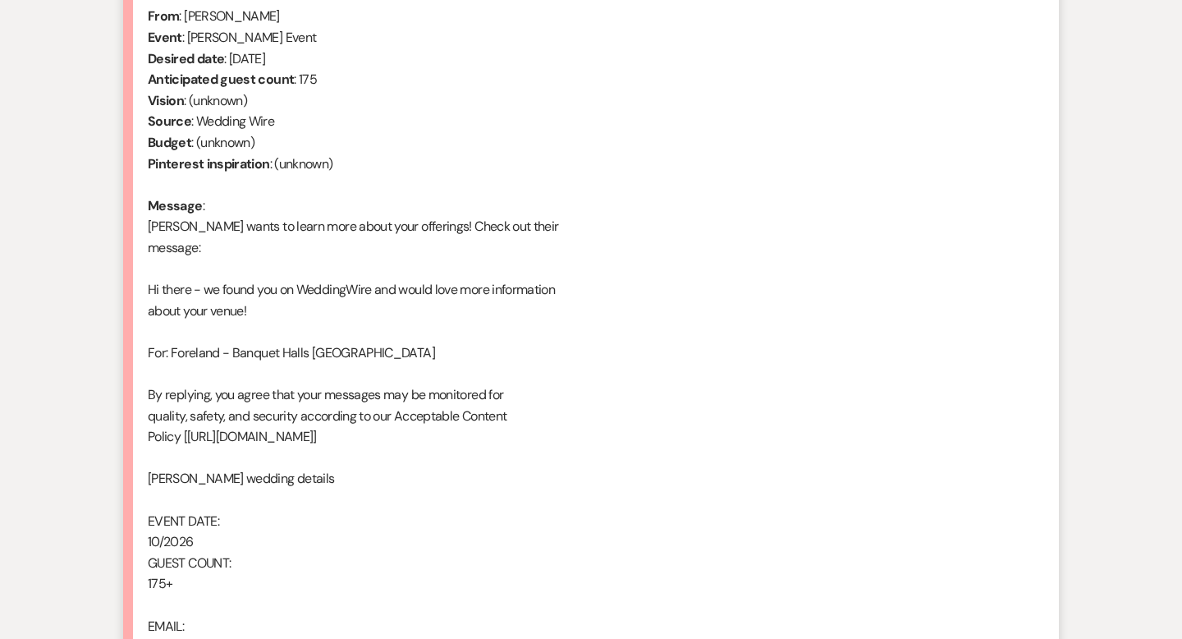
scroll to position [590, 0]
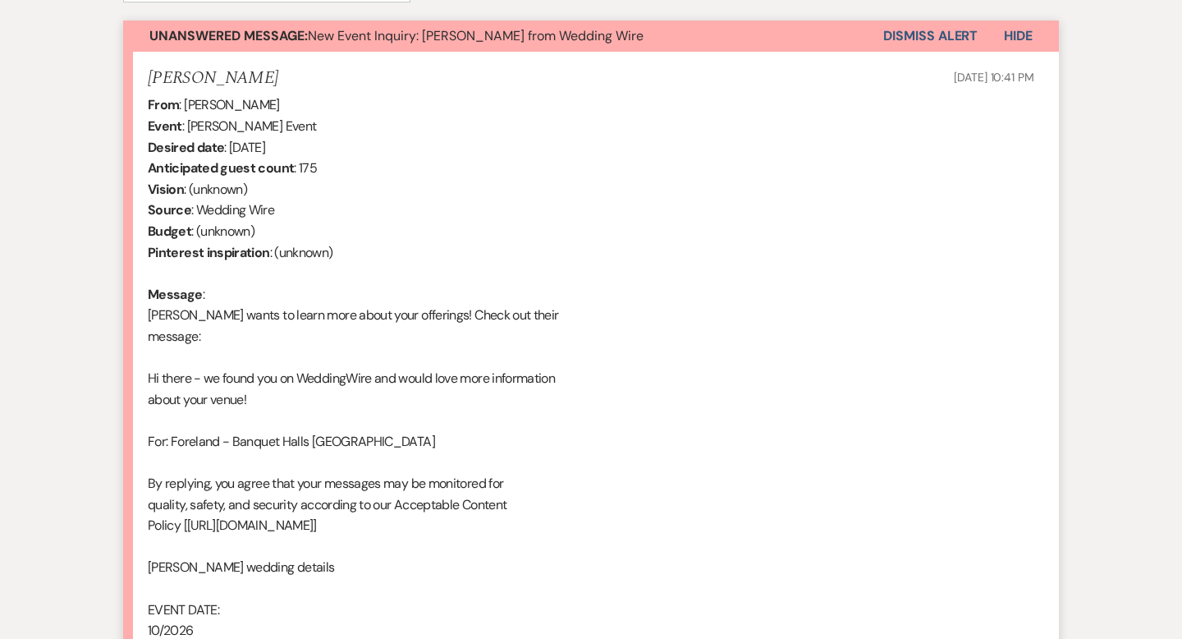
drag, startPoint x: 933, startPoint y: 33, endPoint x: 971, endPoint y: 38, distance: 38.1
click at [934, 33] on button "Dismiss Alert" at bounding box center [930, 36] width 94 height 31
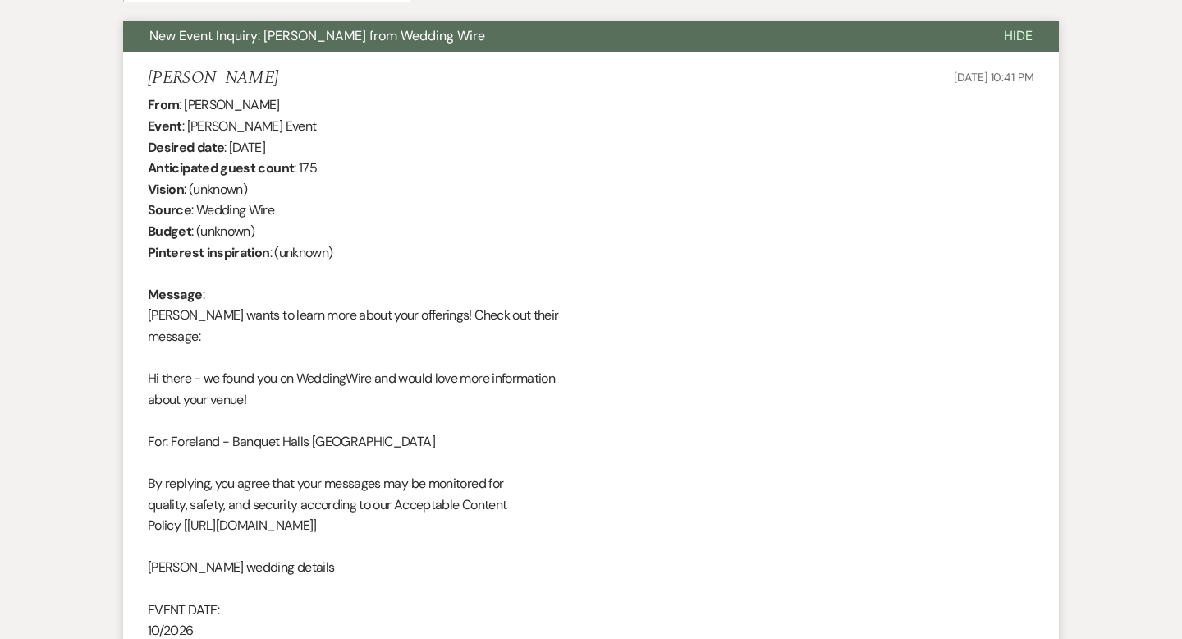
click at [1017, 36] on span "Hide" at bounding box center [1018, 35] width 29 height 17
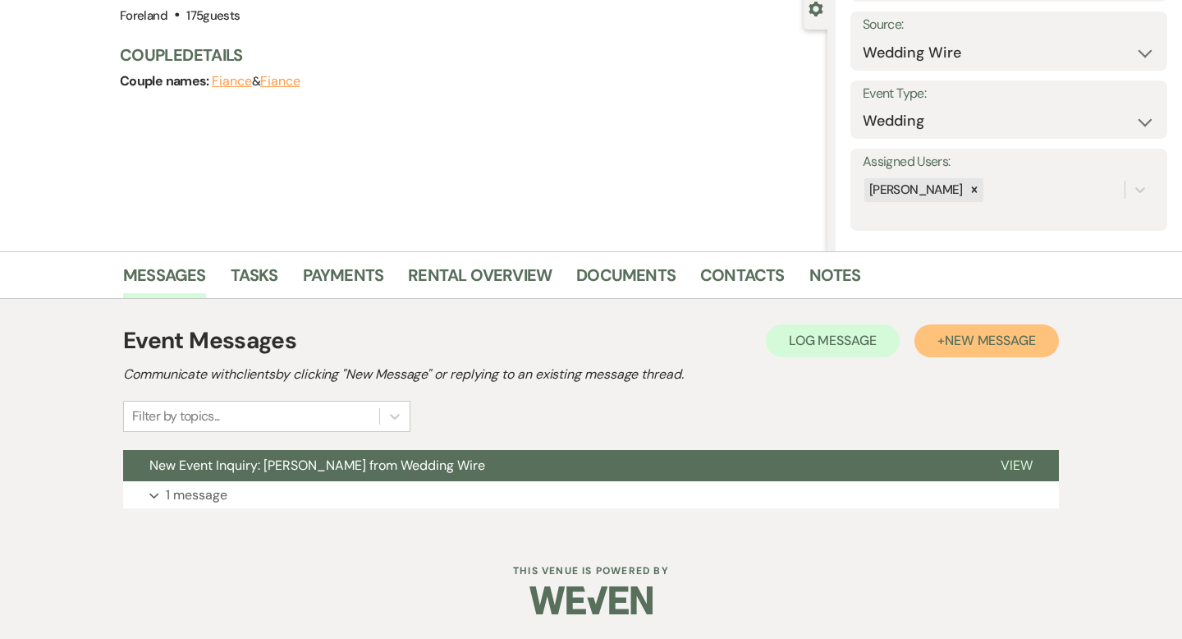
click at [971, 335] on span "New Message" at bounding box center [990, 340] width 91 height 17
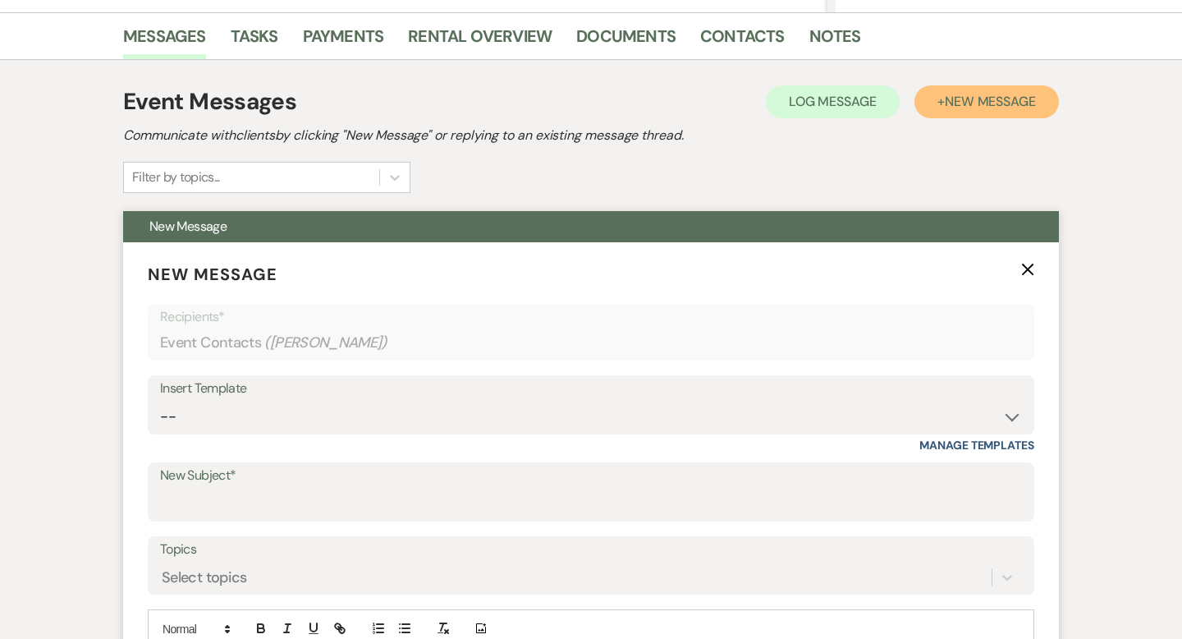
scroll to position [422, 0]
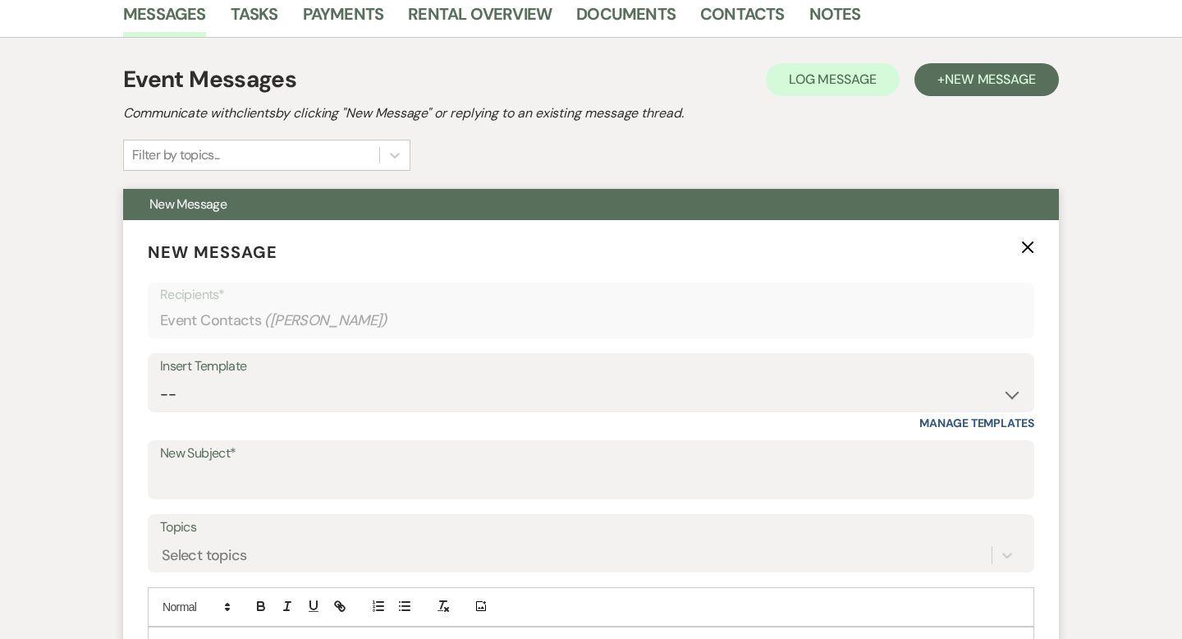
click at [241, 373] on div "Insert Template" at bounding box center [591, 367] width 862 height 24
click at [244, 376] on div "Insert Template" at bounding box center [591, 367] width 862 height 24
click at [244, 399] on select "-- Lost Lead Wedding | Warm Lead Follow Up Social Initial Inquiry Response Corp…" at bounding box center [591, 394] width 862 height 32
select select "4385"
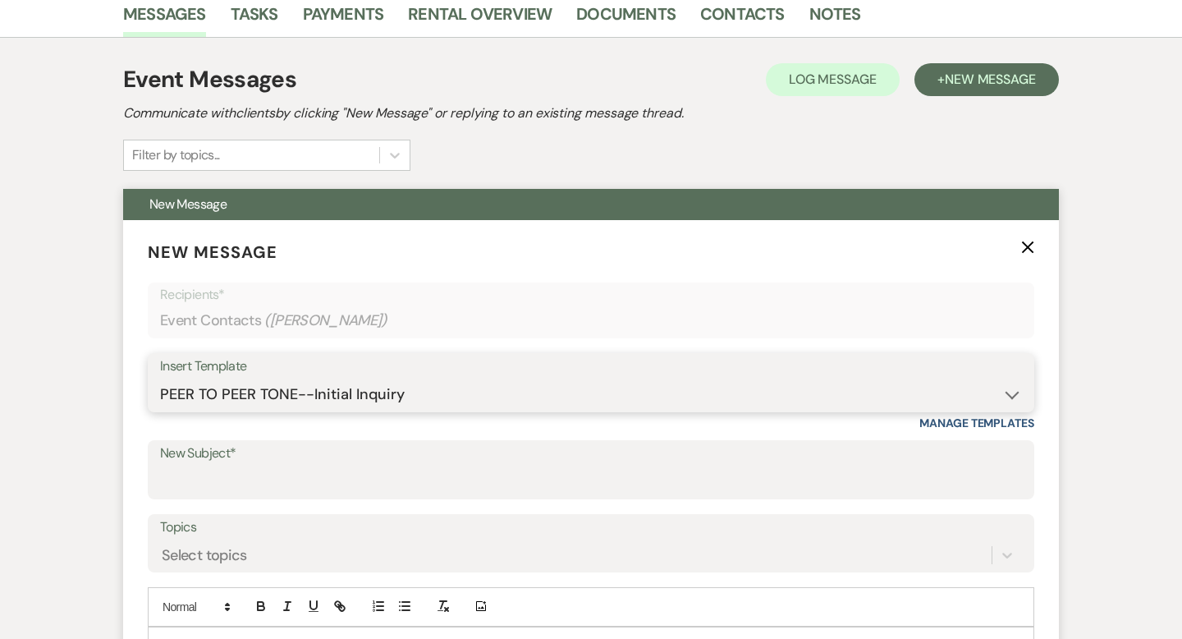
type input "Your Wedding Plans + Foreland = Perfect Match! 💕"
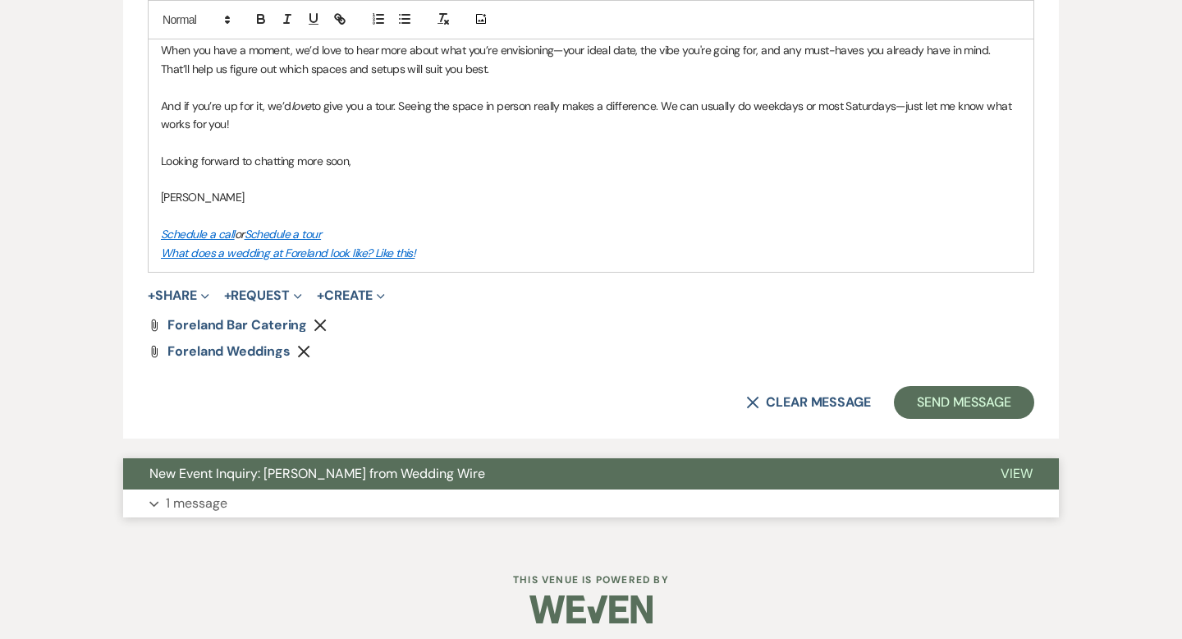
scroll to position [1283, 0]
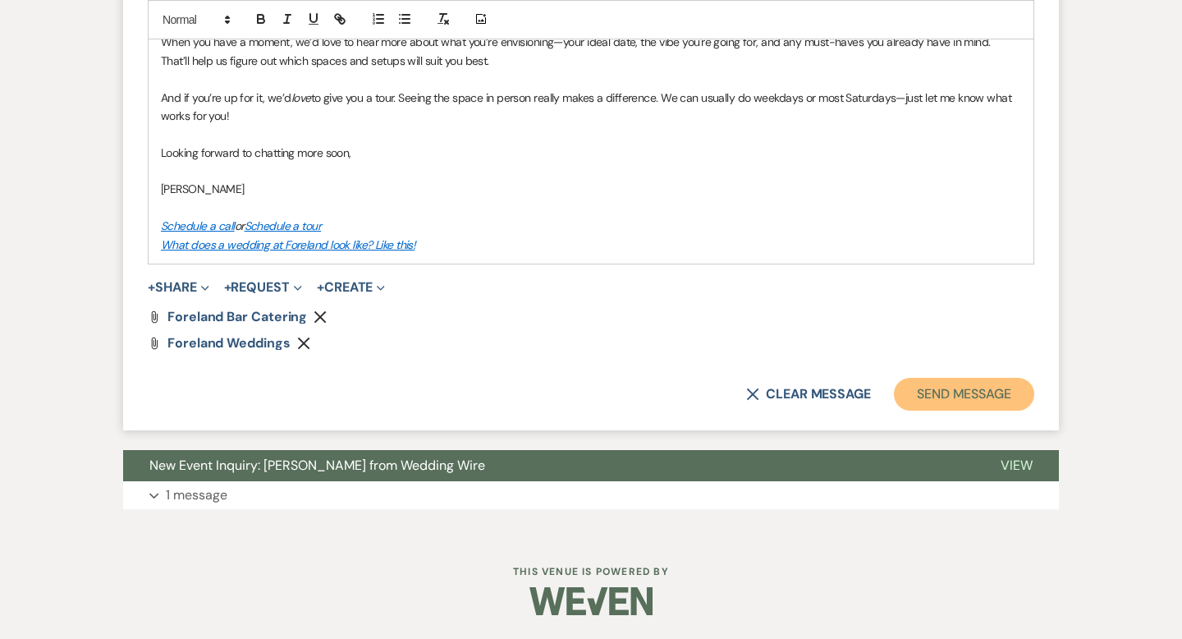
click at [932, 404] on button "Send Message" at bounding box center [964, 394] width 140 height 33
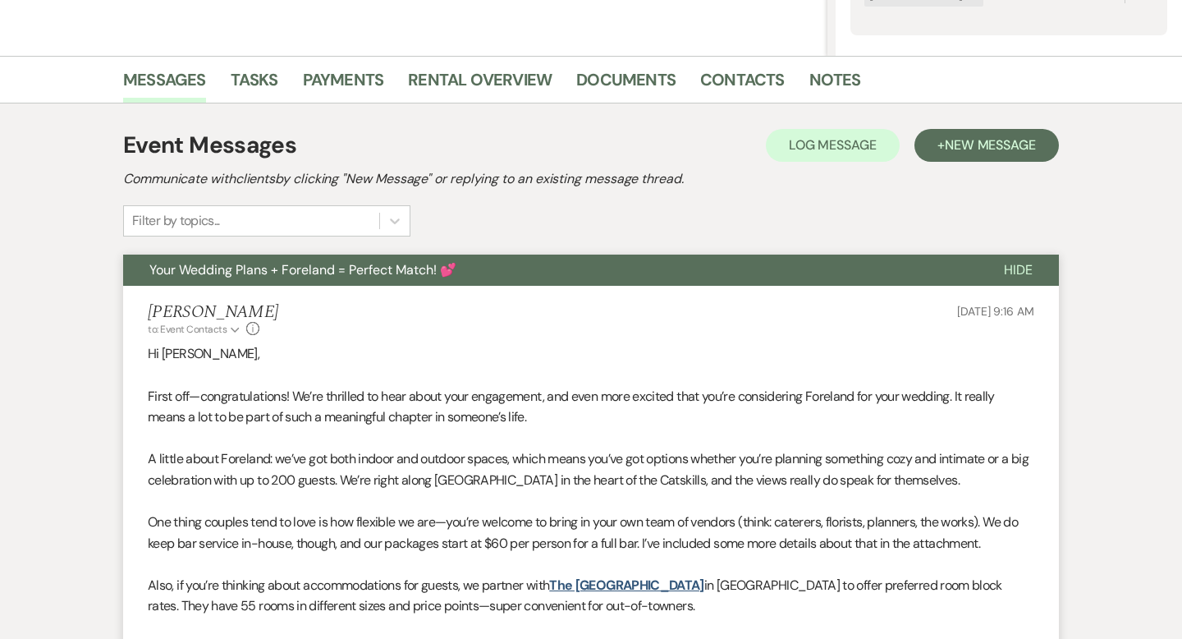
scroll to position [0, 0]
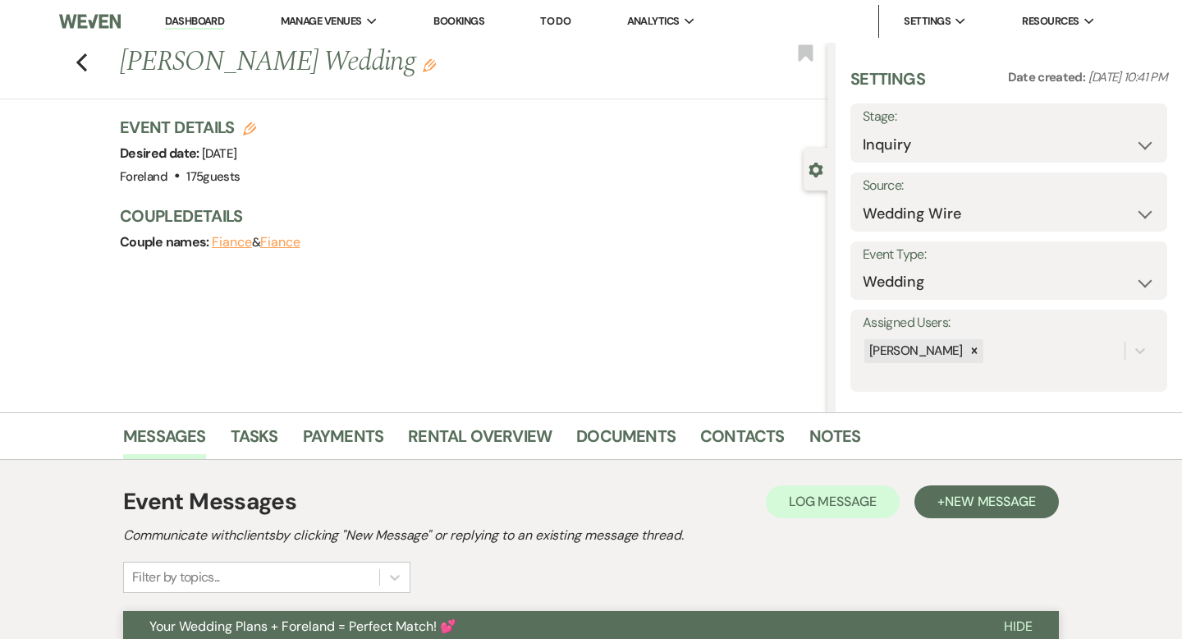
click at [214, 20] on link "Dashboard" at bounding box center [194, 22] width 59 height 16
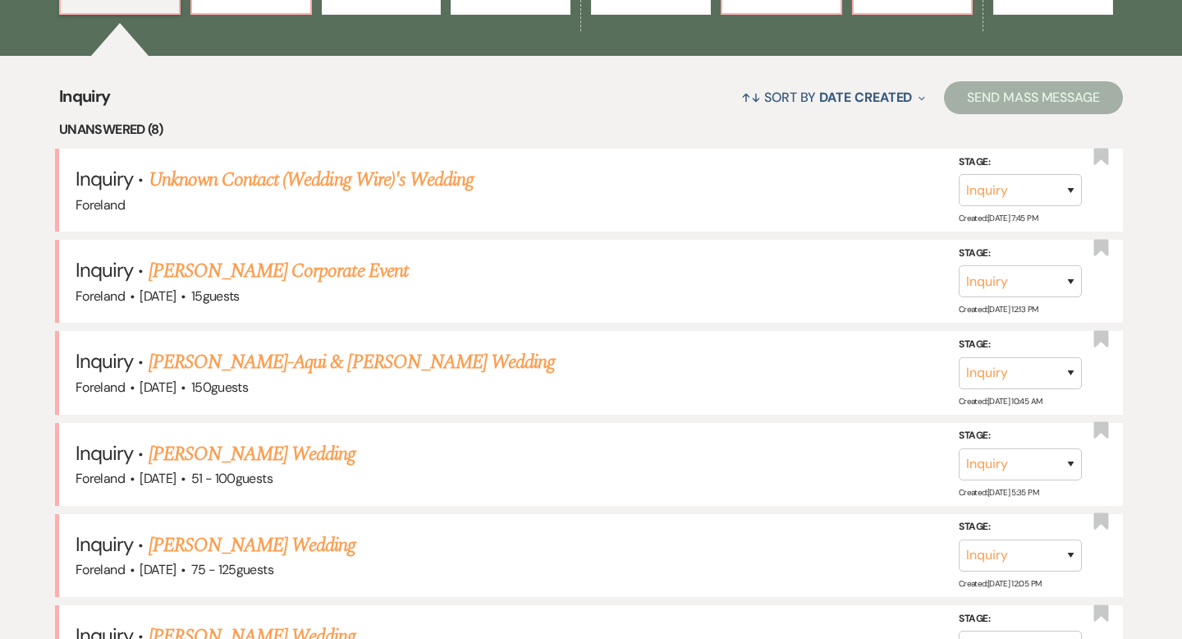
scroll to position [612, 0]
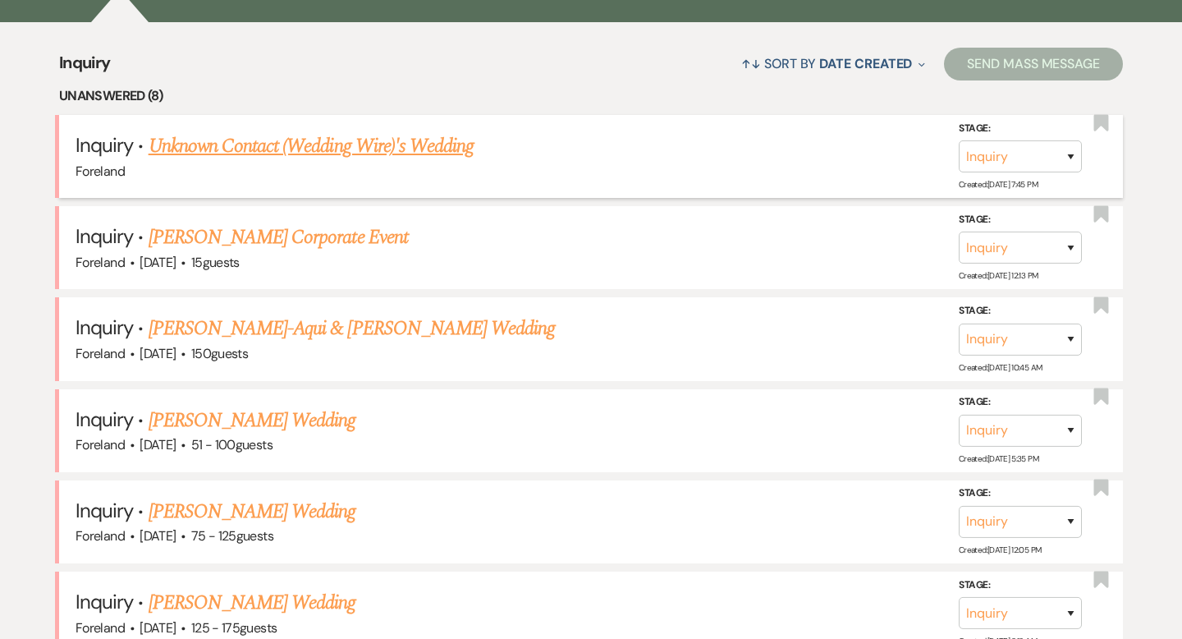
click at [275, 151] on link "Unknown Contact (Wedding Wire)'s Wedding" at bounding box center [312, 146] width 326 height 30
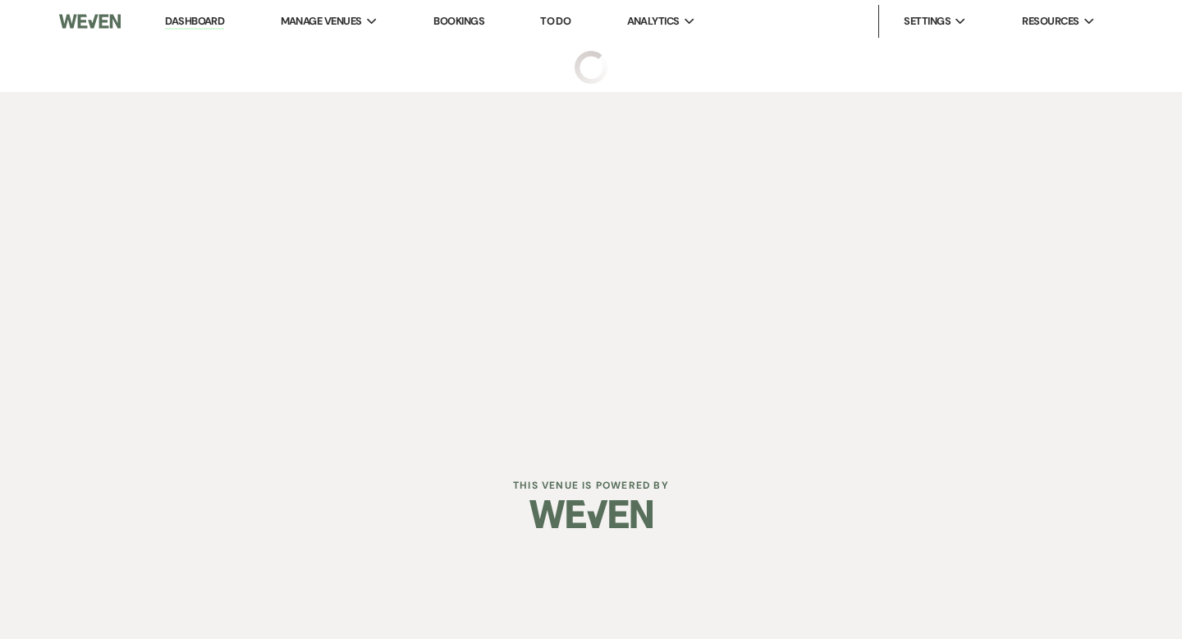
select select "3"
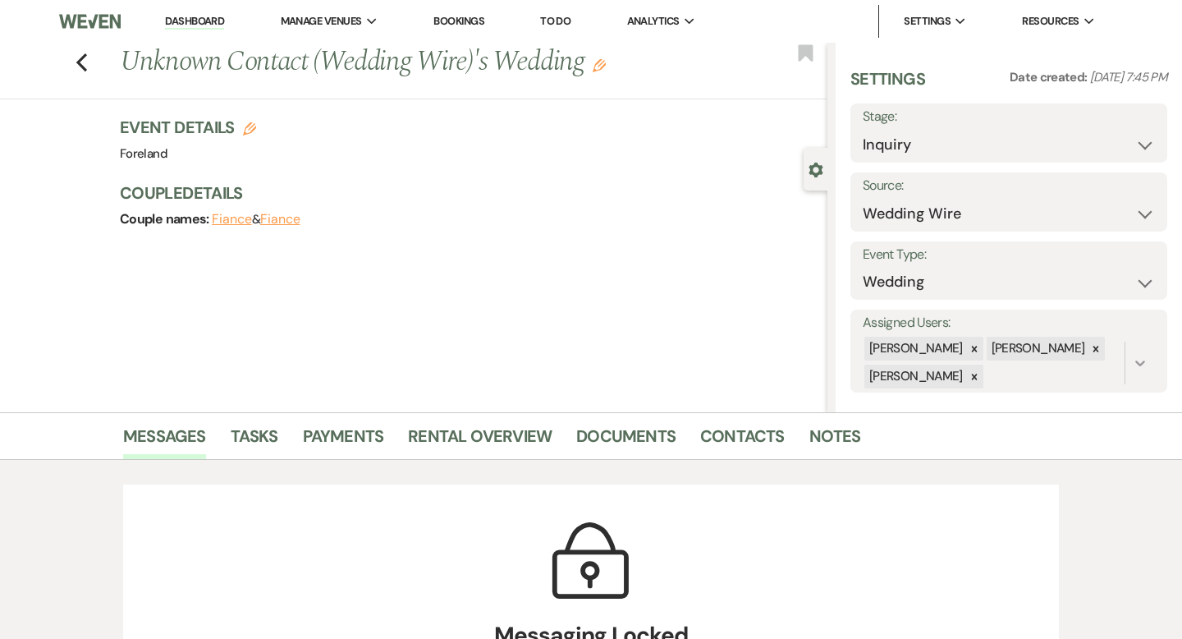
drag, startPoint x: 1072, startPoint y: 349, endPoint x: 1064, endPoint y: 351, distance: 8.6
click at [1090, 349] on icon at bounding box center [1095, 348] width 11 height 11
drag, startPoint x: 977, startPoint y: 382, endPoint x: 989, endPoint y: 377, distance: 13.3
click at [977, 382] on icon at bounding box center [974, 376] width 11 height 11
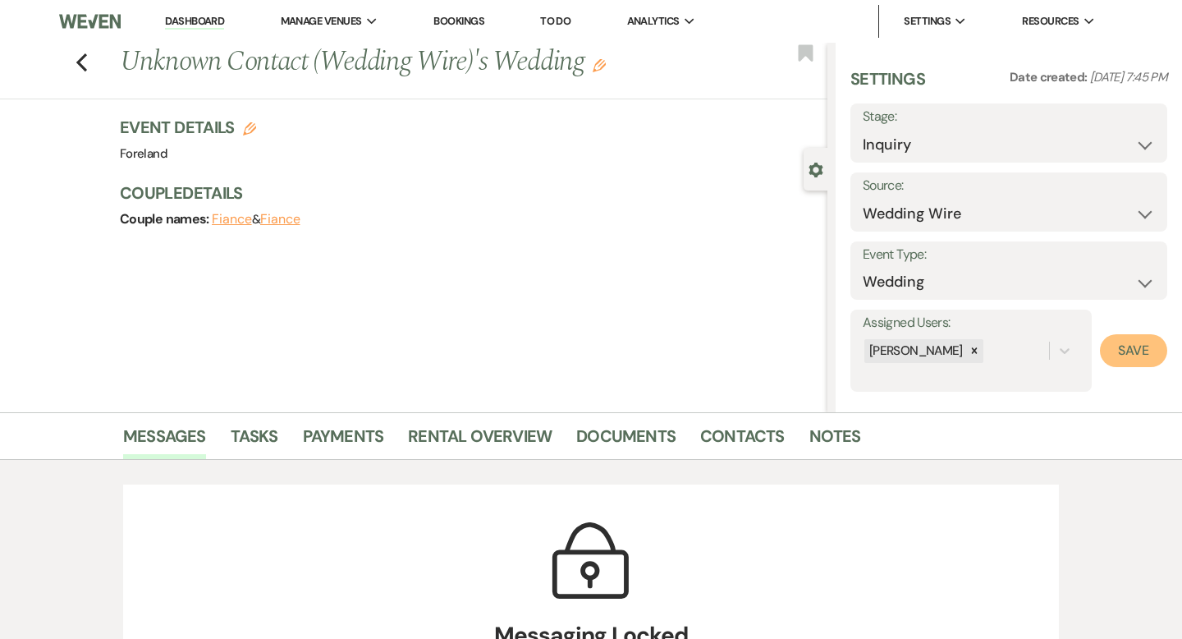
drag, startPoint x: 1123, startPoint y: 353, endPoint x: 1020, endPoint y: 351, distance: 103.4
click at [1121, 353] on button "Save" at bounding box center [1133, 350] width 67 height 33
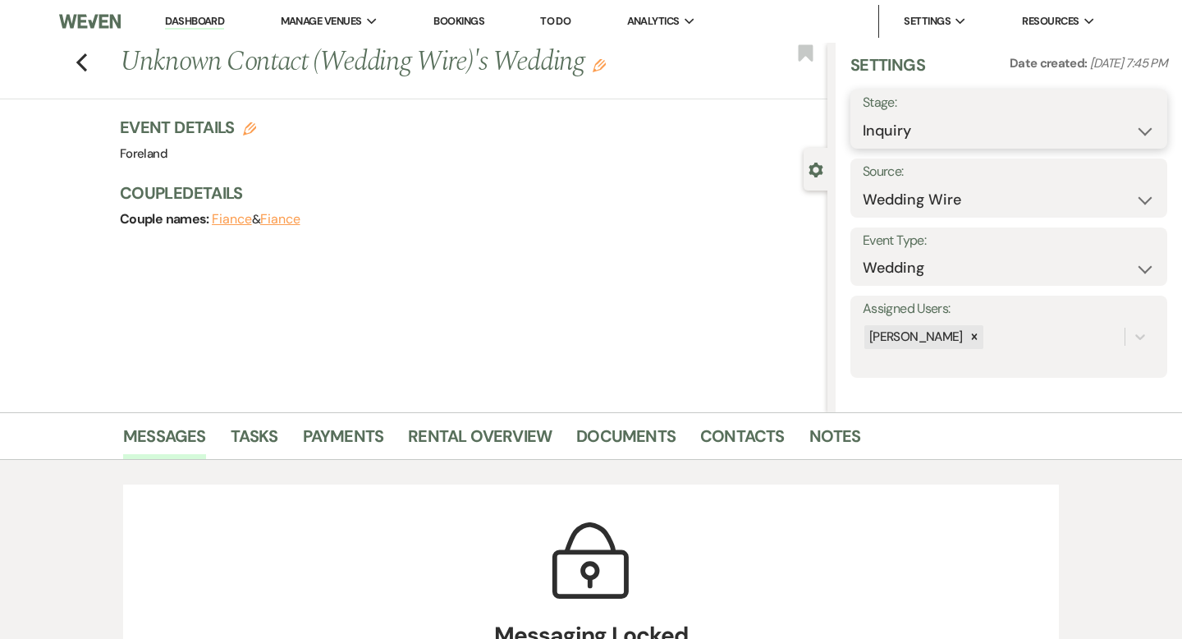
click at [937, 135] on select "Inquiry Follow Up Tour Requested Tour Confirmed Toured Proposal Sent Booked Lost" at bounding box center [1009, 131] width 292 height 32
select select "8"
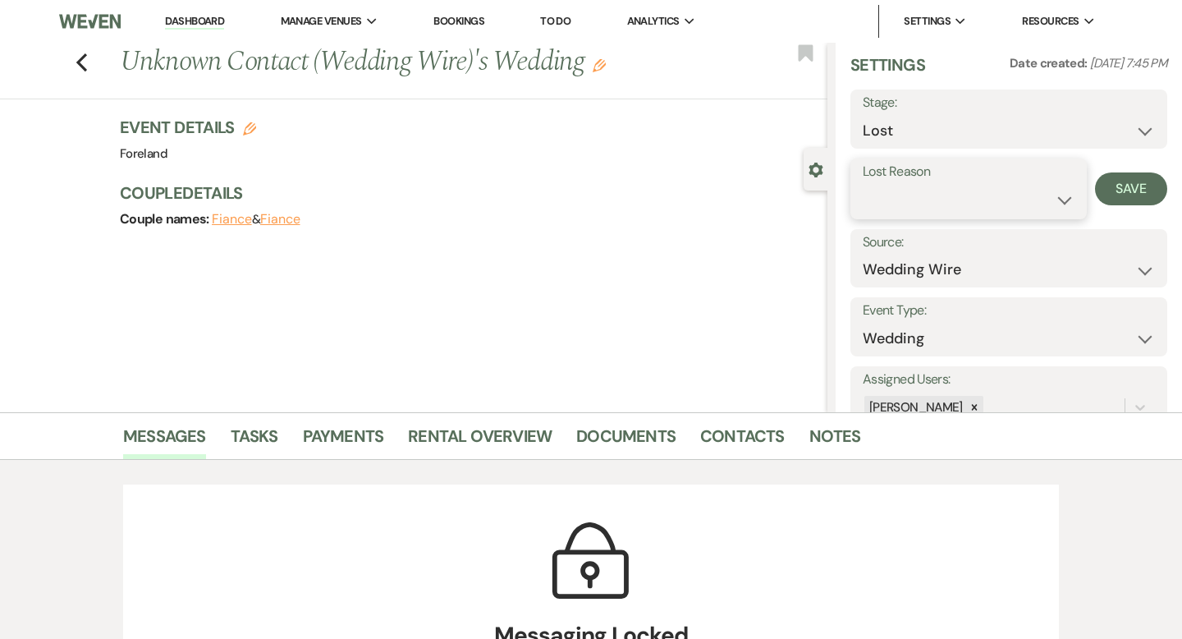
click at [925, 211] on select "Booked Elsewhere Budget Date Unavailable No Response Not a Good Match Capacity …" at bounding box center [969, 200] width 212 height 32
select select "2"
click at [1052, 203] on input "Other" at bounding box center [1050, 200] width 84 height 32
click at [1128, 187] on button "Save" at bounding box center [1139, 188] width 55 height 33
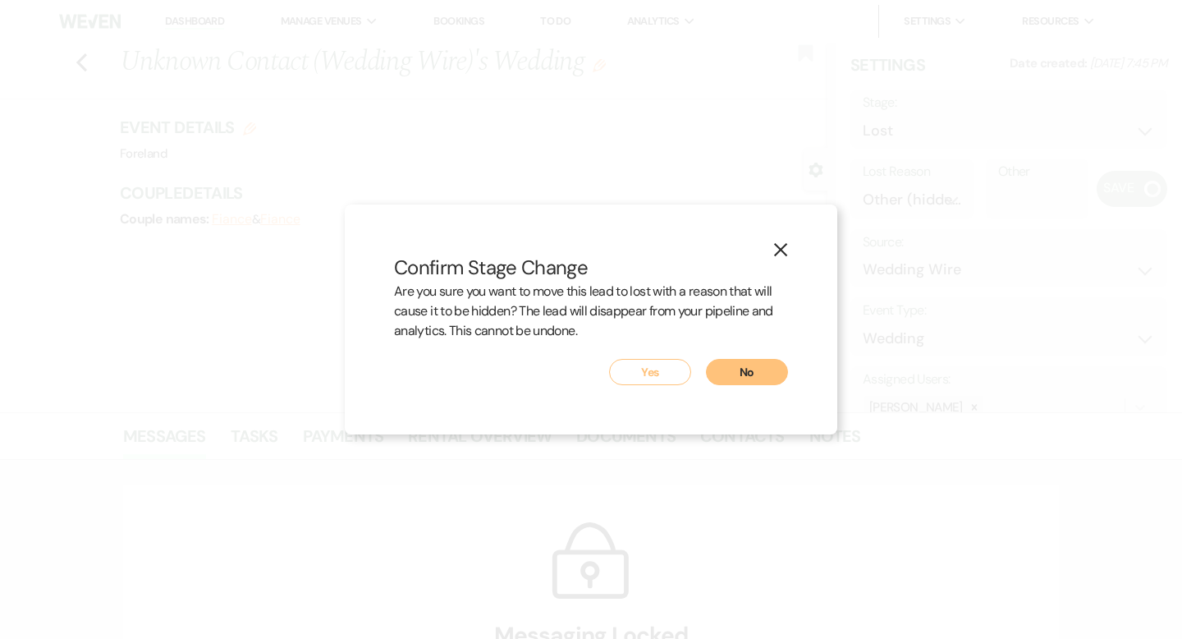
click at [662, 378] on button "Yes" at bounding box center [650, 372] width 82 height 26
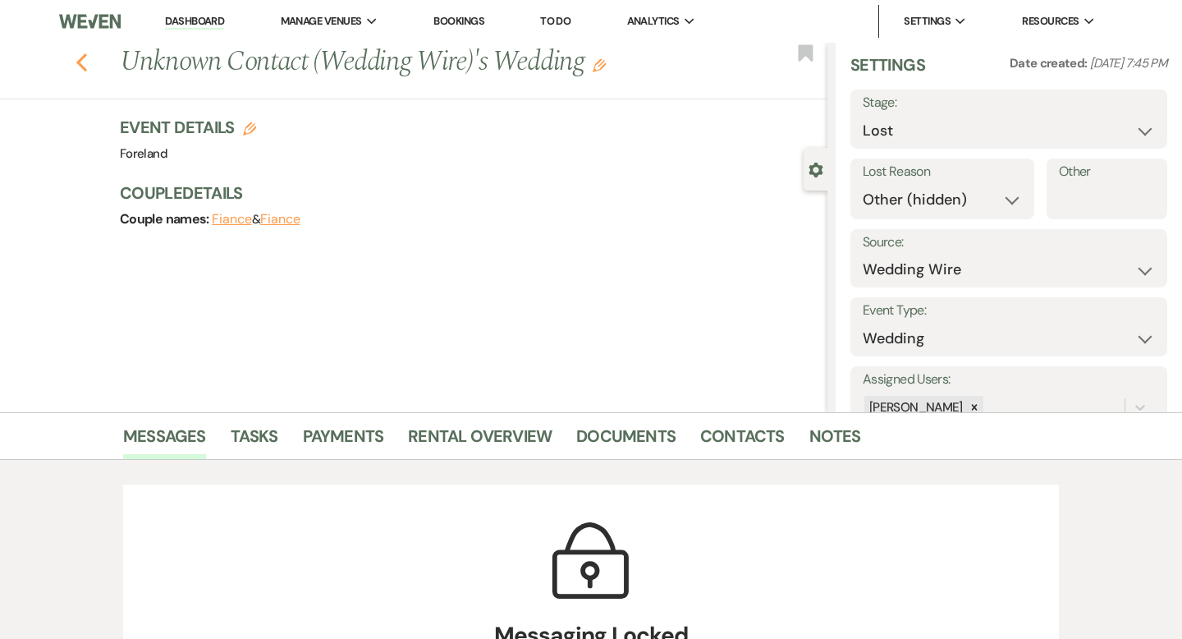
click at [78, 62] on use "button" at bounding box center [81, 62] width 11 height 18
select select "8"
select select "2"
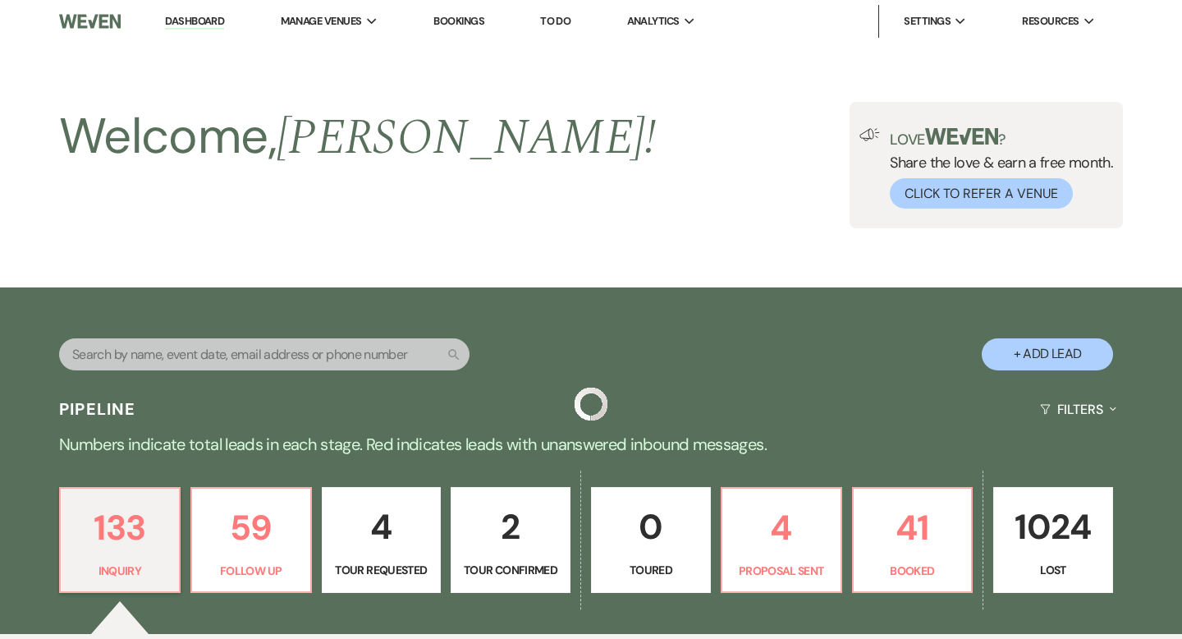
scroll to position [612, 0]
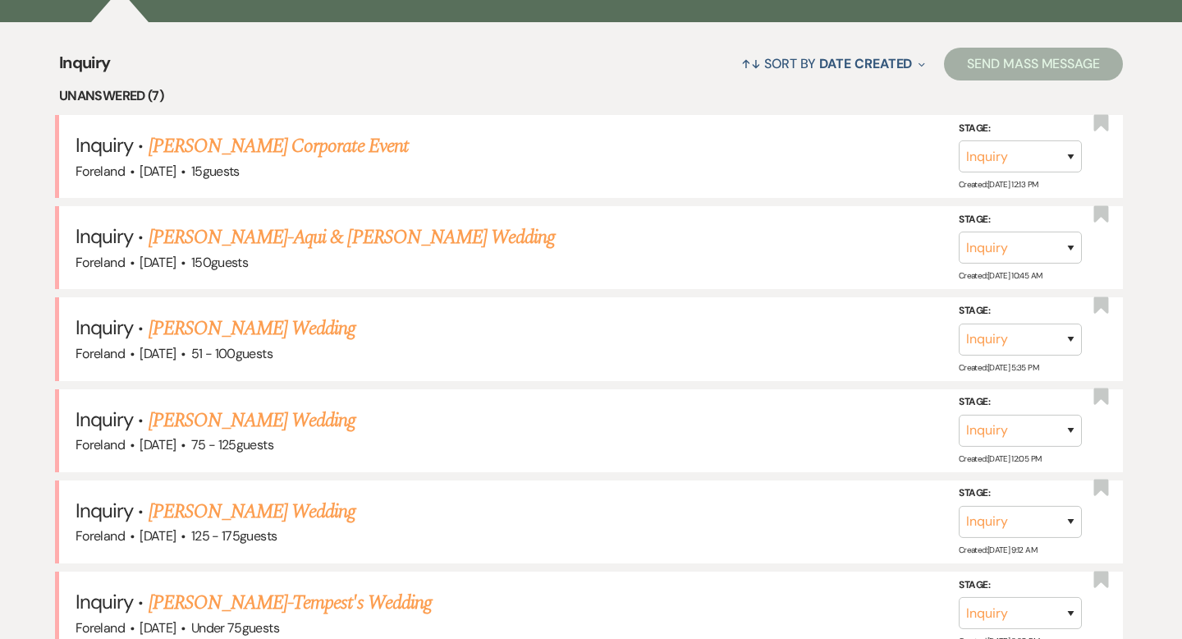
drag, startPoint x: 229, startPoint y: 145, endPoint x: 241, endPoint y: 160, distance: 19.2
click at [229, 145] on link "[PERSON_NAME] Corporate Event" at bounding box center [278, 146] width 259 height 30
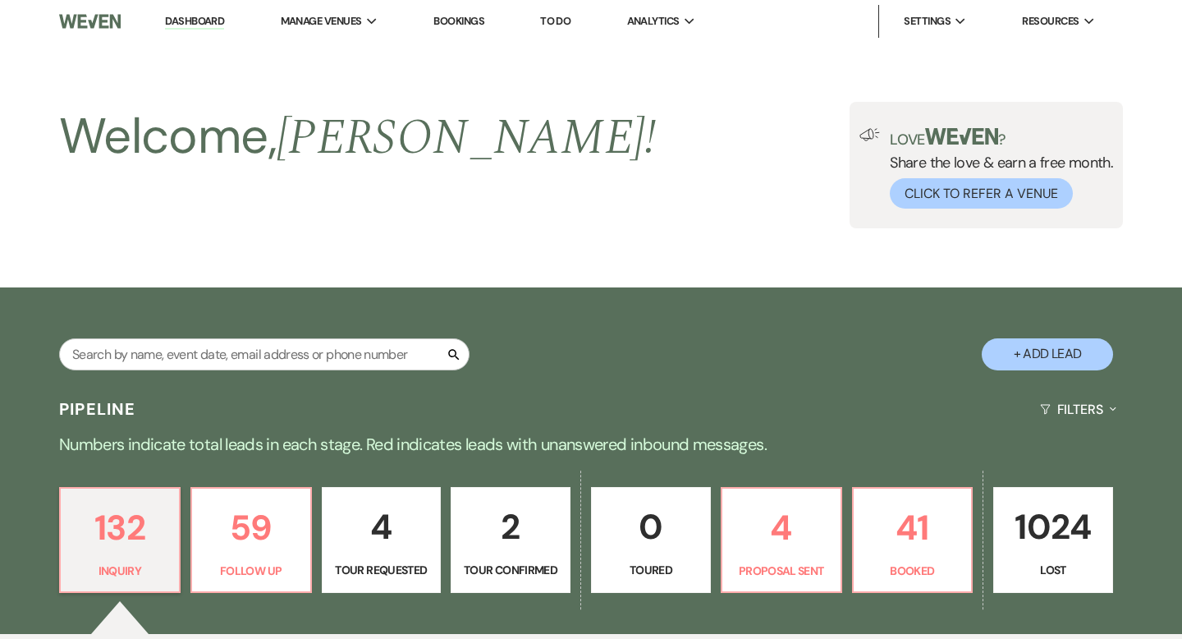
select select "5"
select select "9"
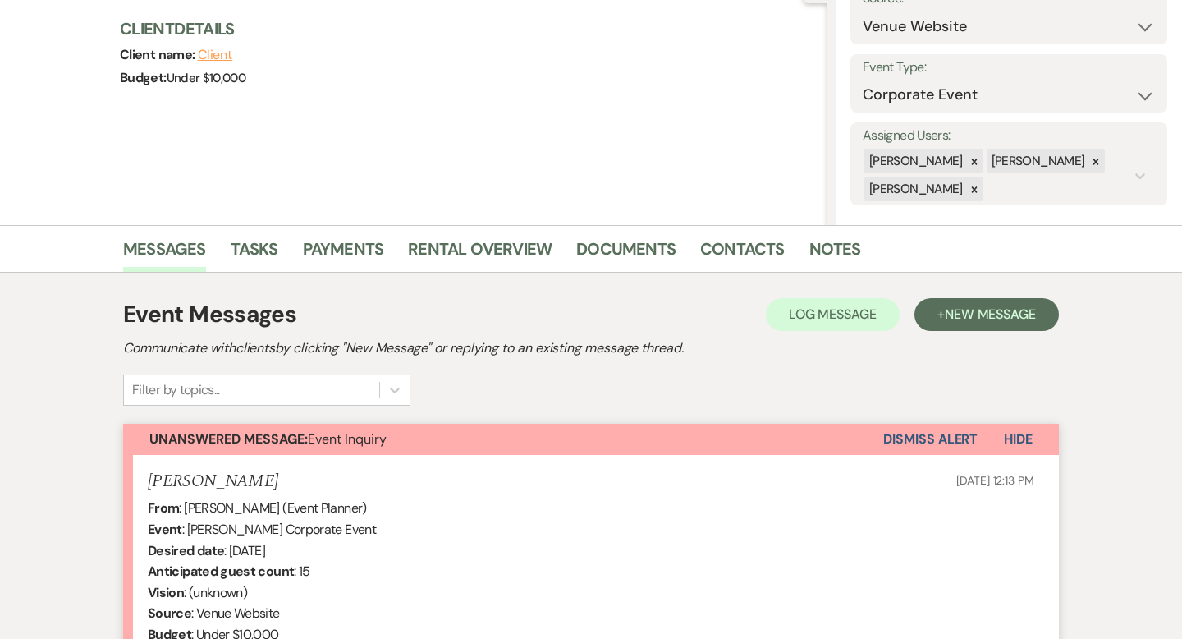
scroll to position [204, 0]
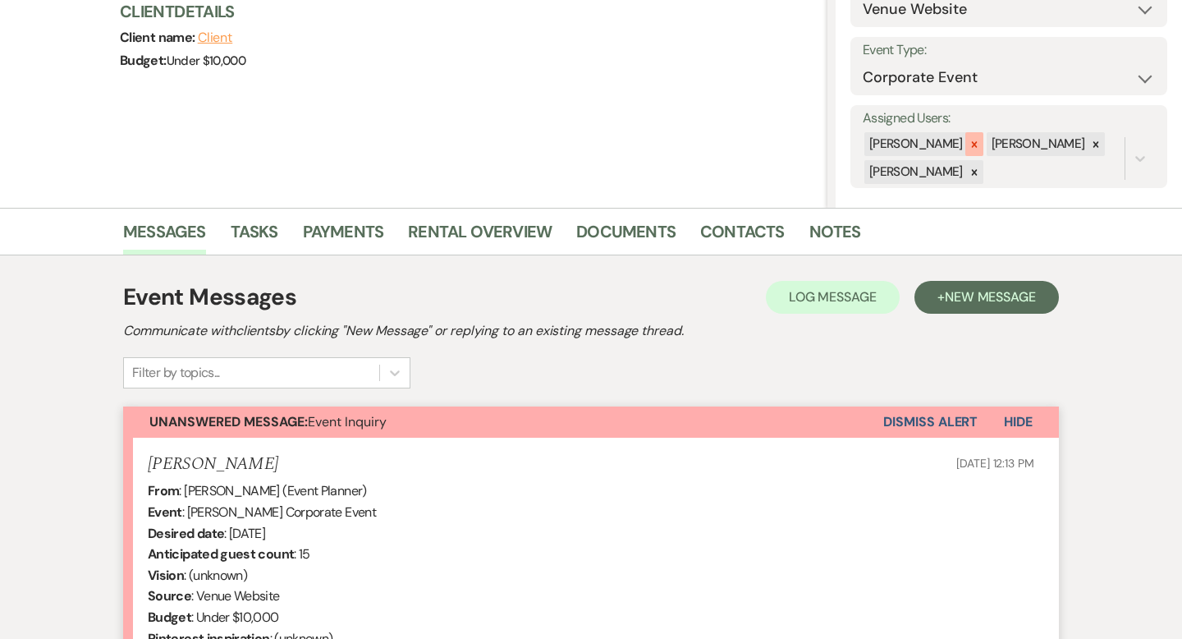
drag, startPoint x: 1065, startPoint y: 147, endPoint x: 983, endPoint y: 152, distance: 83.1
click at [1090, 148] on icon at bounding box center [1095, 144] width 11 height 11
click at [980, 171] on icon at bounding box center [974, 172] width 11 height 11
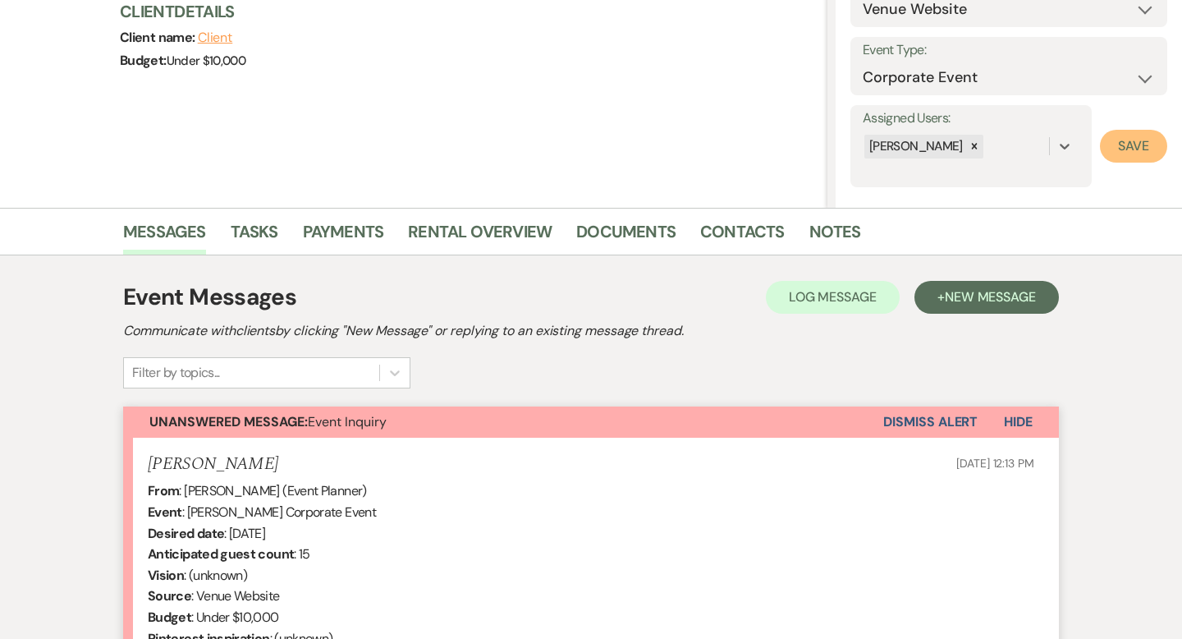
click at [1126, 153] on button "Save" at bounding box center [1133, 146] width 67 height 33
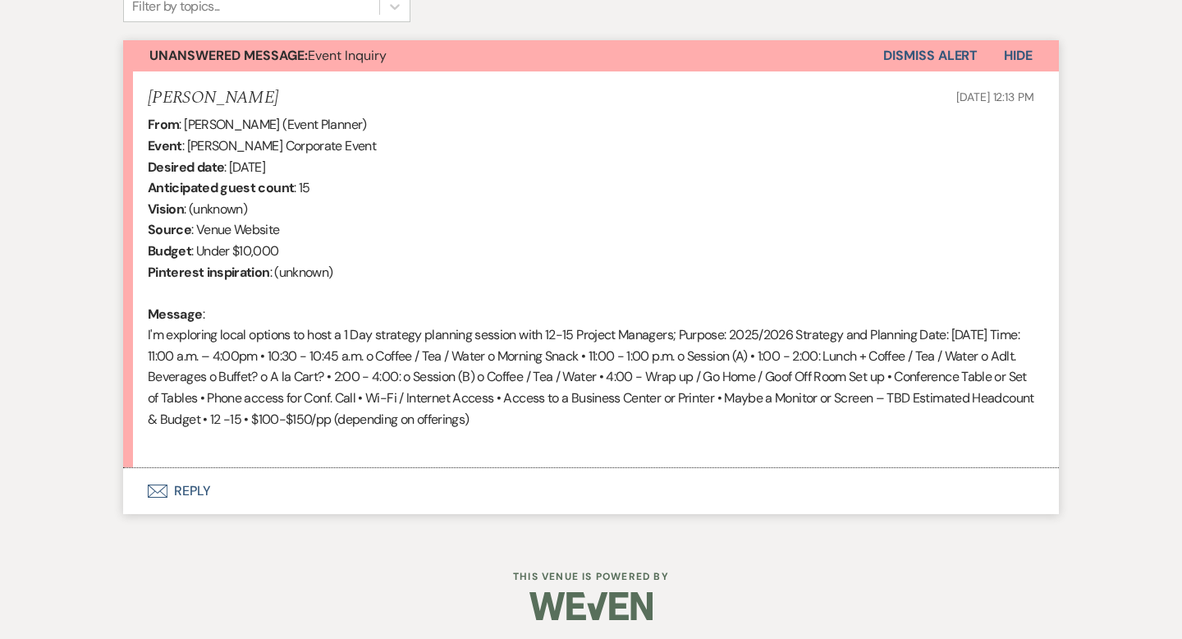
scroll to position [575, 0]
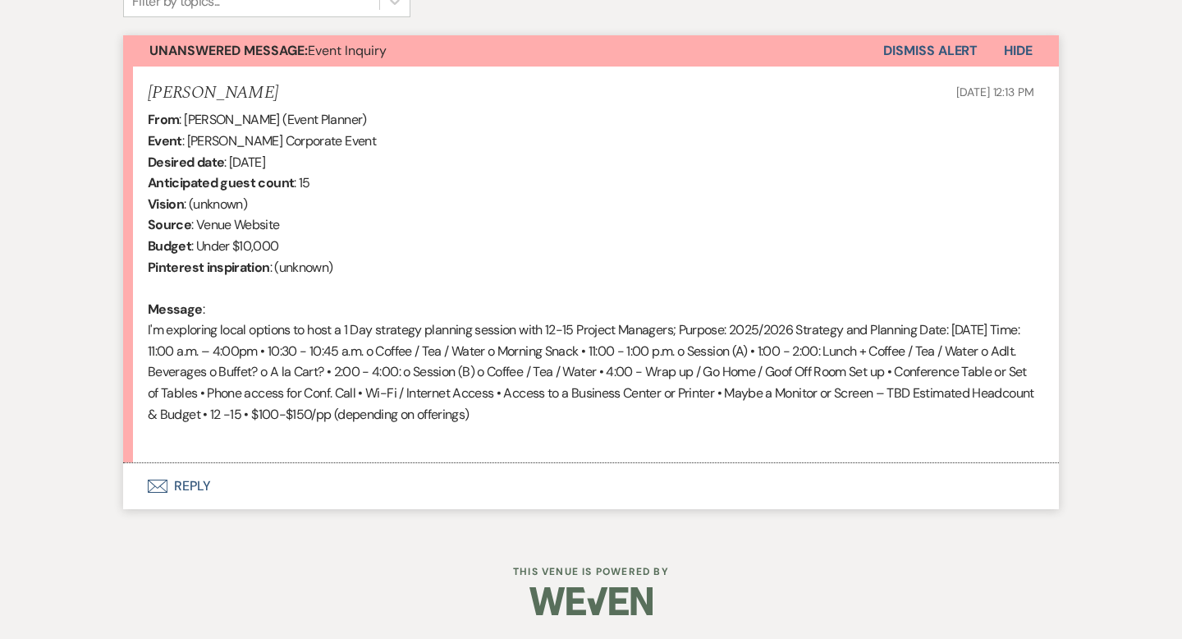
click at [181, 489] on button "Envelope Reply" at bounding box center [591, 486] width 936 height 46
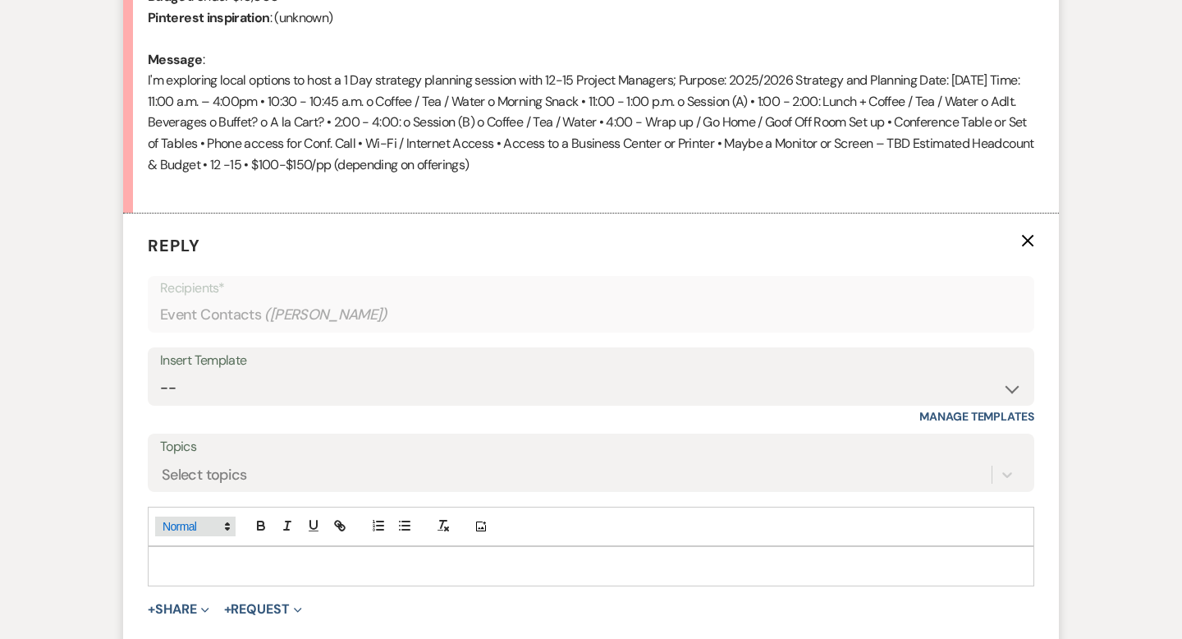
scroll to position [822, 0]
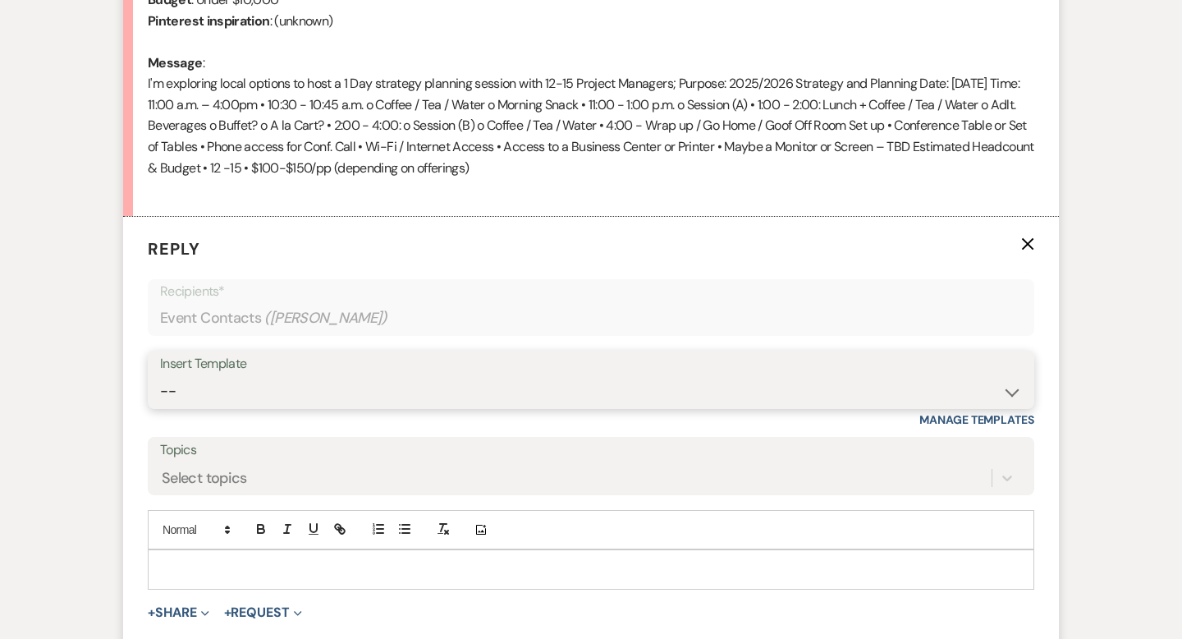
click at [227, 401] on select "-- Lost Lead Wedding | Warm Lead Follow Up Social Initial Inquiry Response Corp…" at bounding box center [591, 391] width 862 height 32
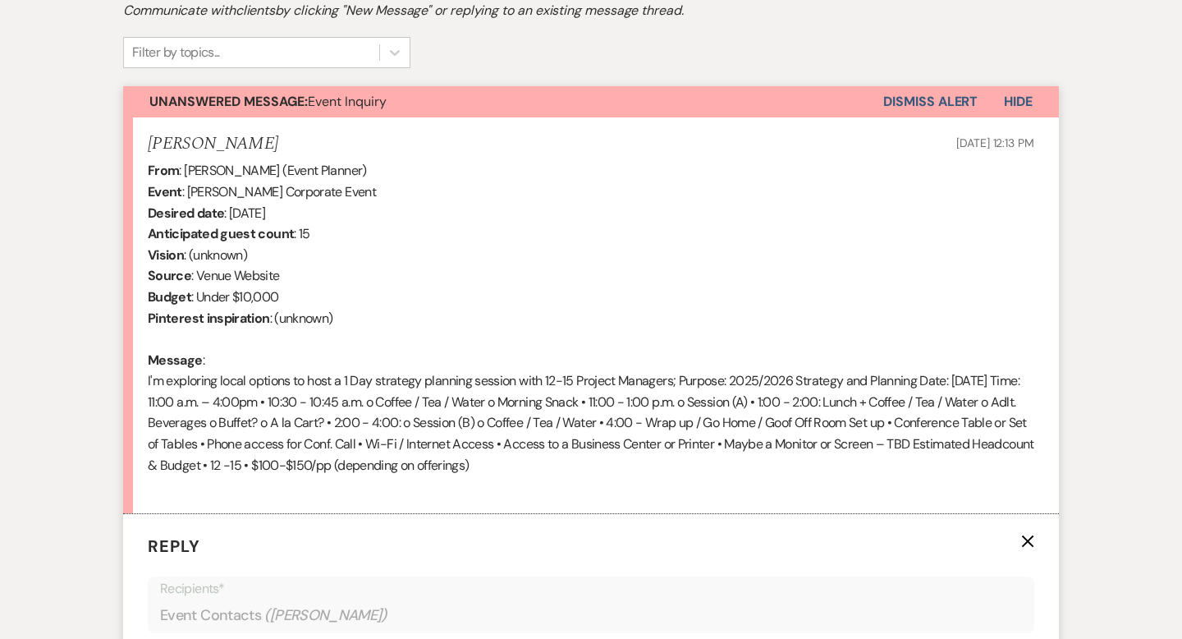
drag, startPoint x: 932, startPoint y: 98, endPoint x: 1023, endPoint y: 95, distance: 91.1
click at [932, 98] on button "Dismiss Alert" at bounding box center [930, 101] width 94 height 31
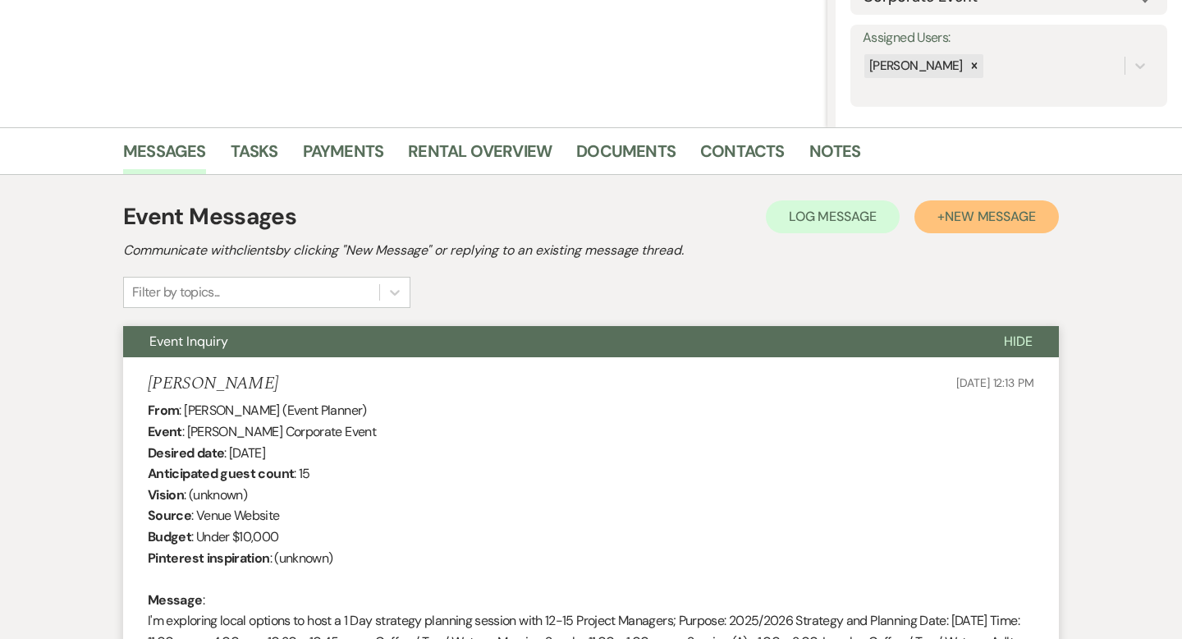
click at [1000, 208] on span "New Message" at bounding box center [990, 216] width 91 height 17
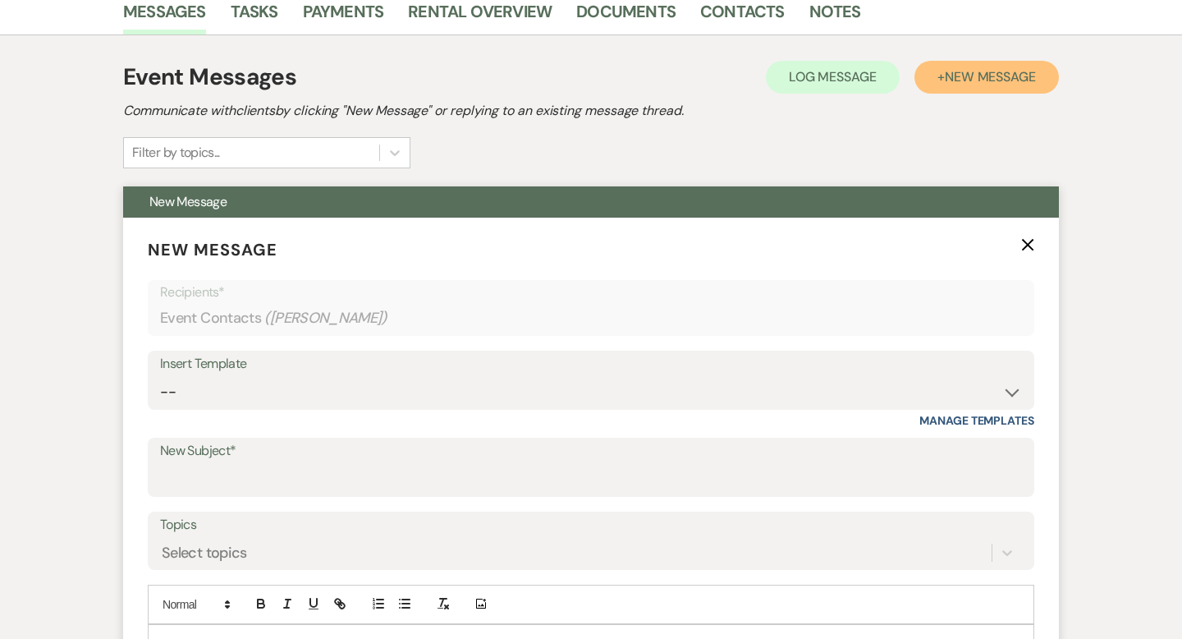
scroll to position [703, 0]
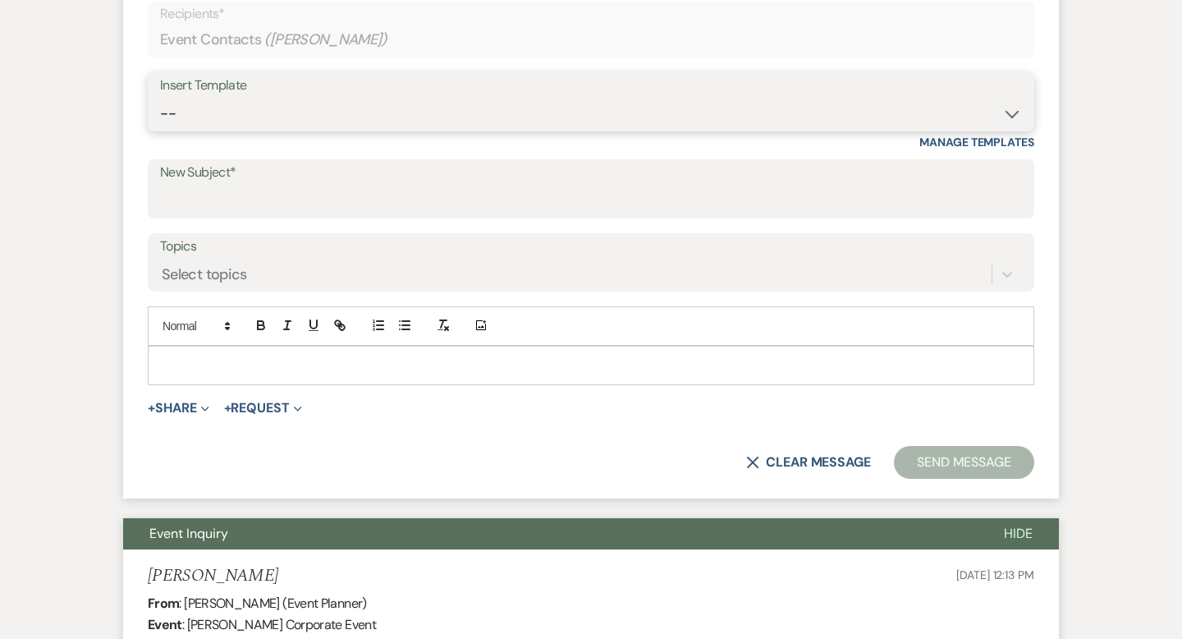
click at [219, 103] on select "-- Lost Lead Wedding | Warm Lead Follow Up Social Initial Inquiry Response Corp…" at bounding box center [591, 114] width 862 height 32
select select "3183"
type input "Hello from Foreland!"
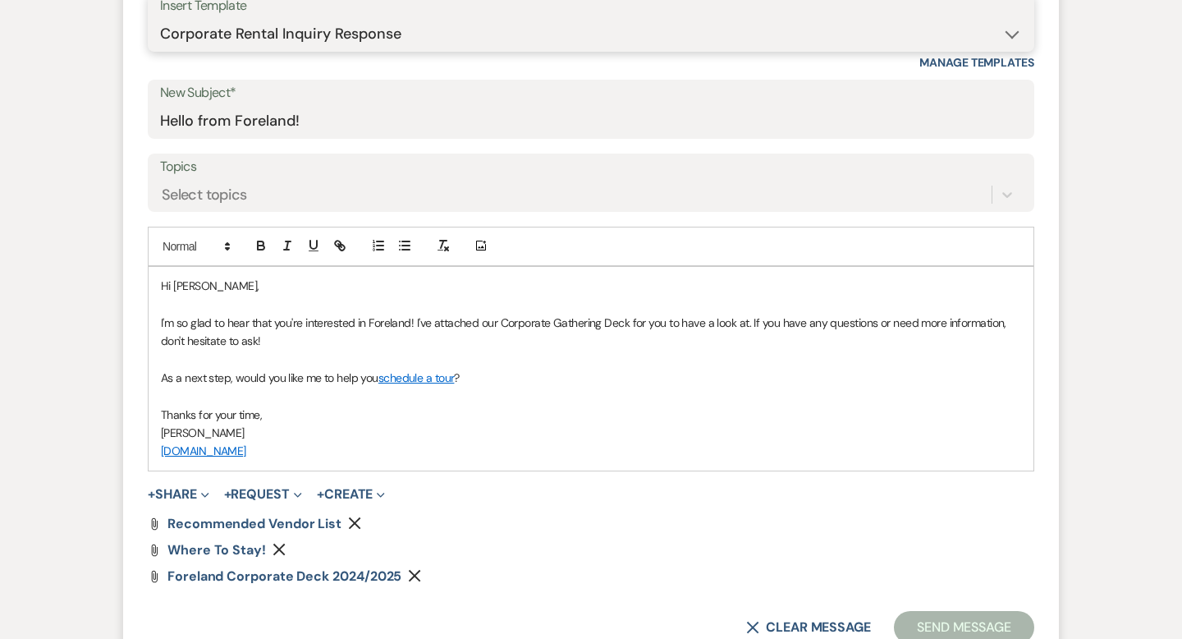
scroll to position [806, 0]
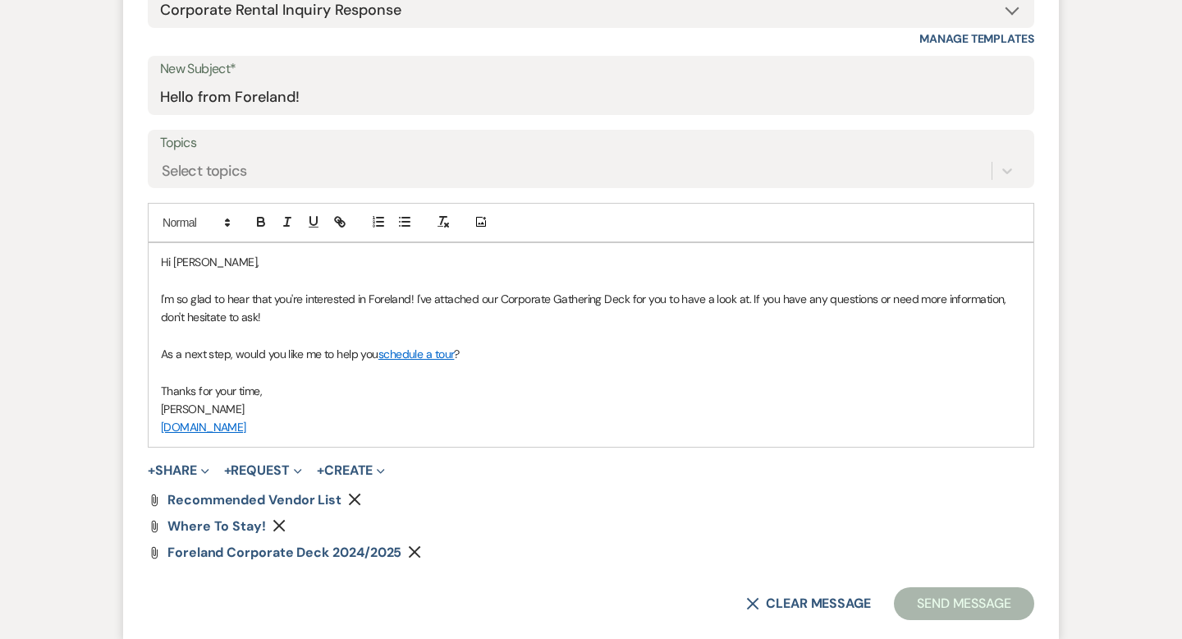
click at [414, 552] on use "button" at bounding box center [415, 552] width 12 height 12
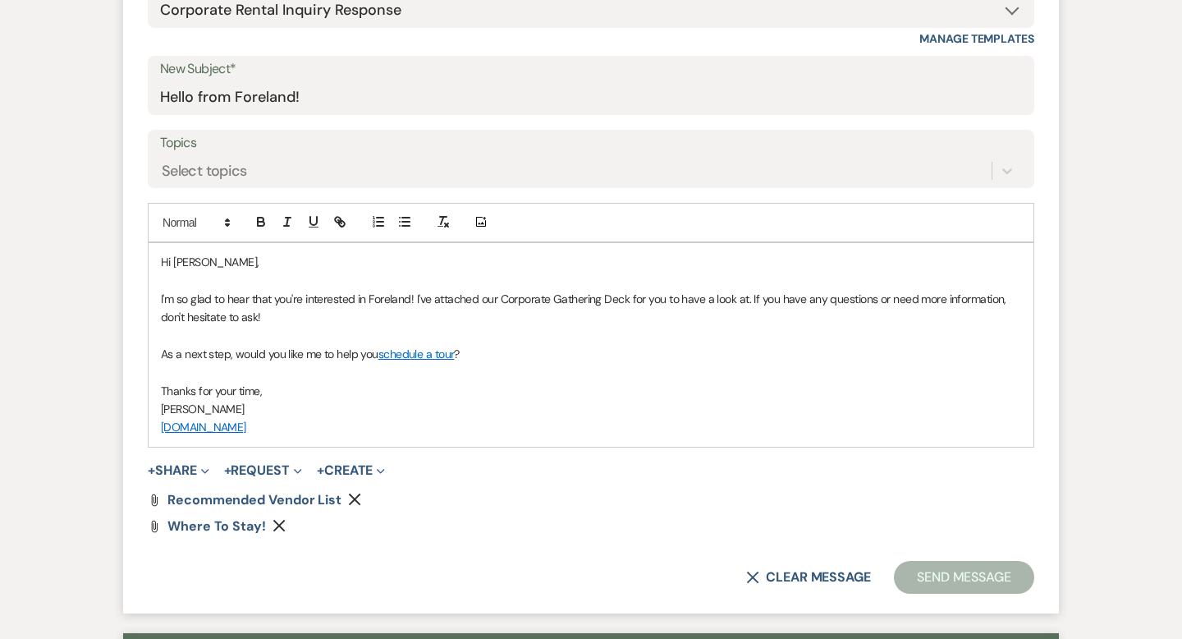
drag, startPoint x: 278, startPoint y: 525, endPoint x: 357, endPoint y: 498, distance: 83.1
click at [278, 525] on icon "Remove" at bounding box center [279, 525] width 13 height 13
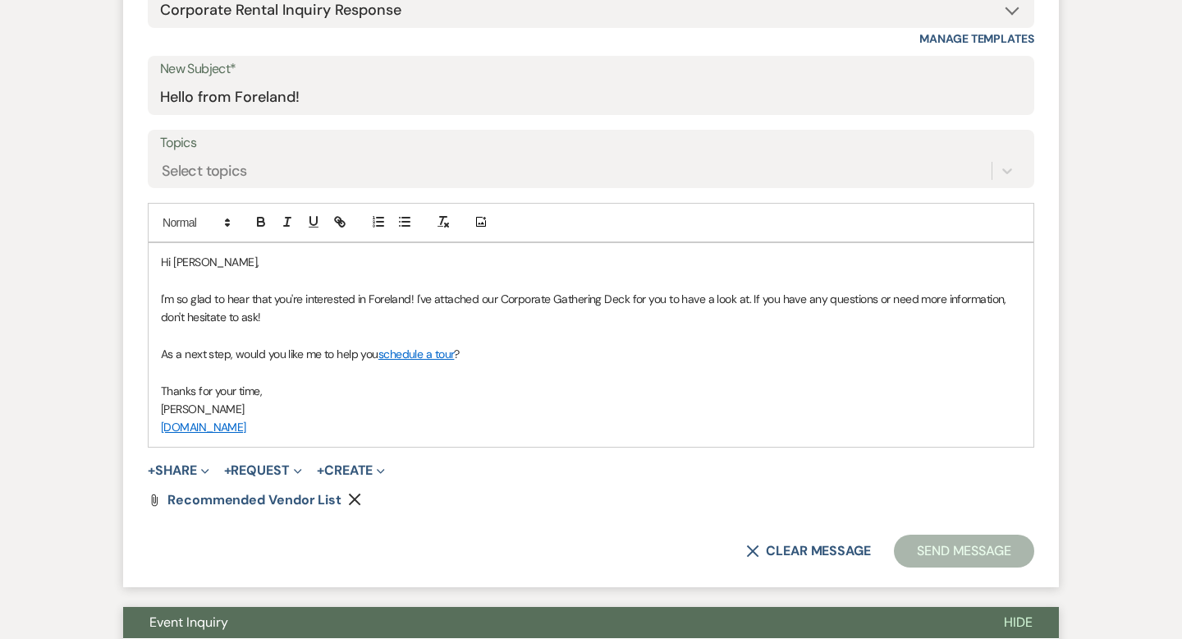
click at [348, 498] on icon "Remove" at bounding box center [354, 499] width 13 height 13
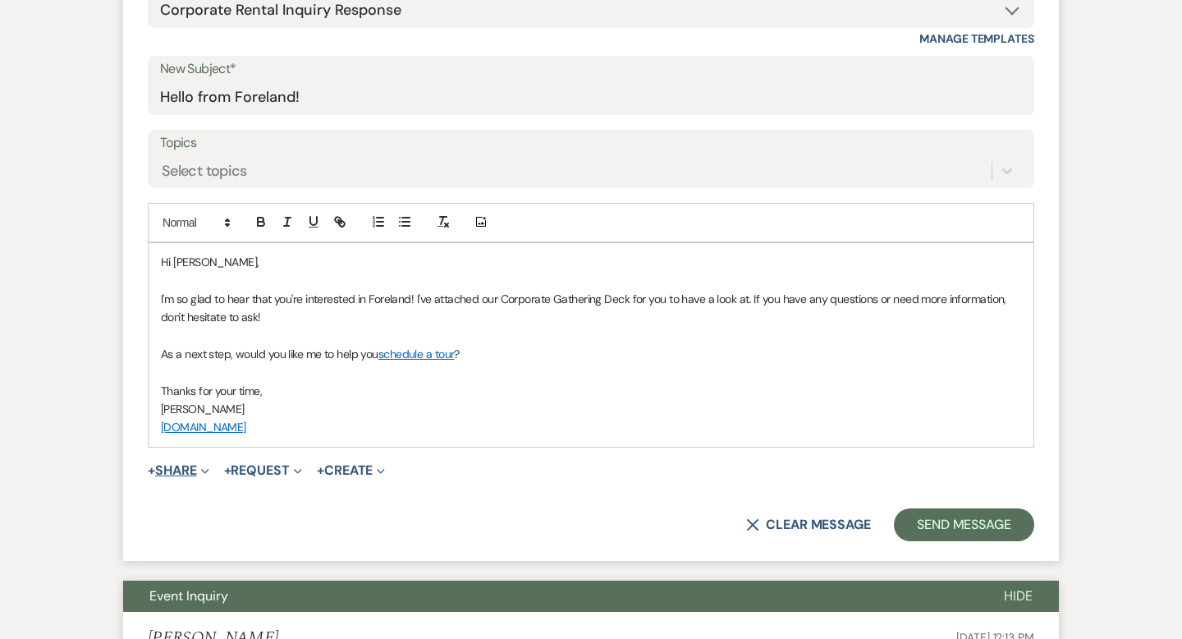
click at [186, 470] on button "+ Share Expand" at bounding box center [179, 470] width 62 height 13
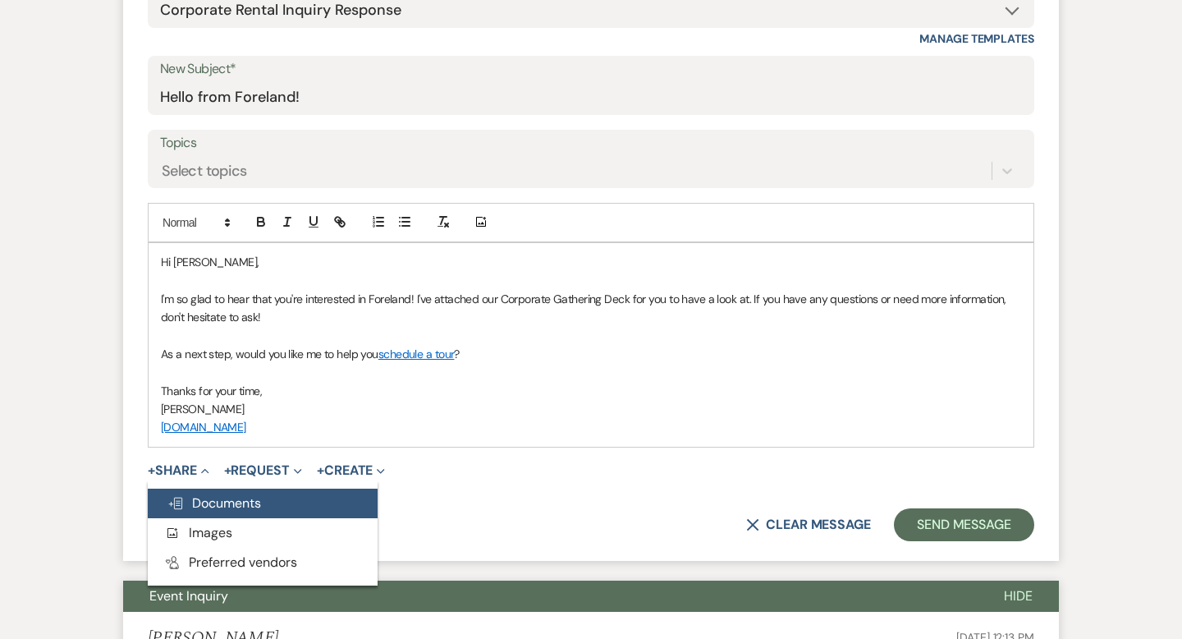
click at [207, 491] on button "Doc Upload Documents" at bounding box center [263, 503] width 230 height 30
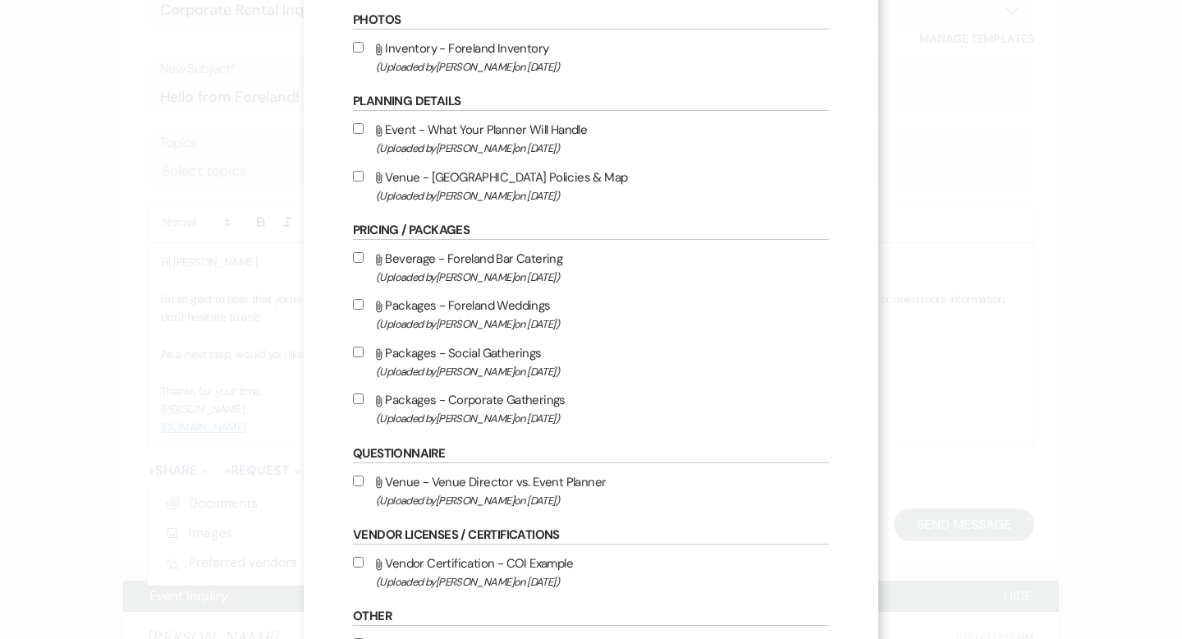
scroll to position [590, 0]
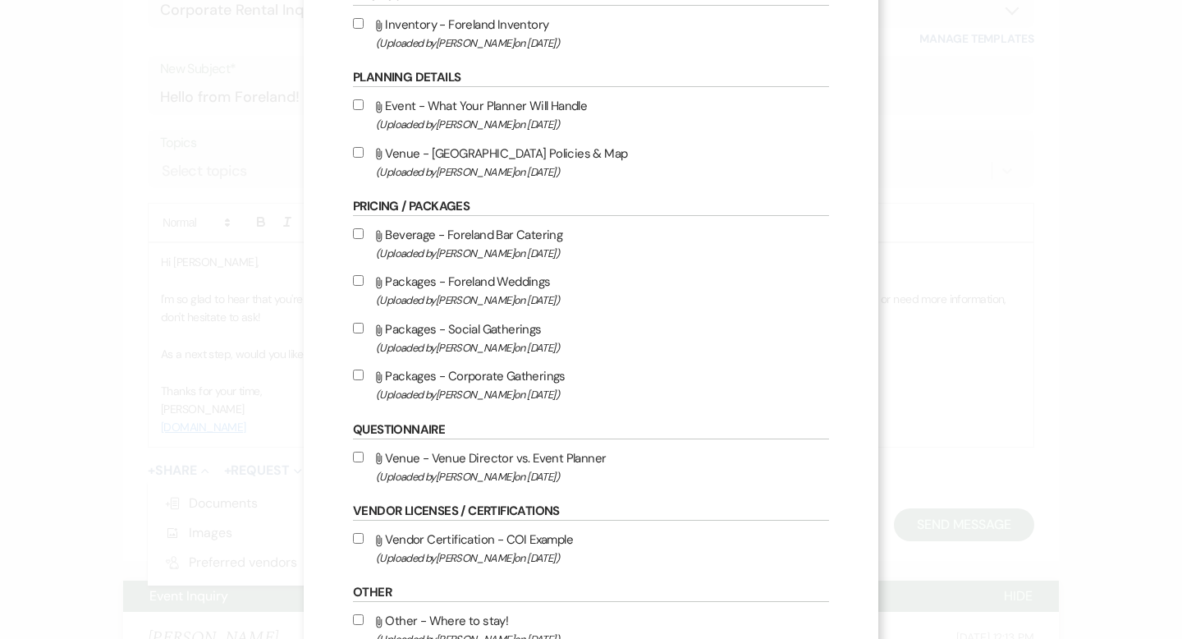
click at [356, 380] on input "Attach File Packages - Corporate Gatherings (Uploaded by [PERSON_NAME] on [DATE…" at bounding box center [358, 374] width 11 height 11
checkbox input "true"
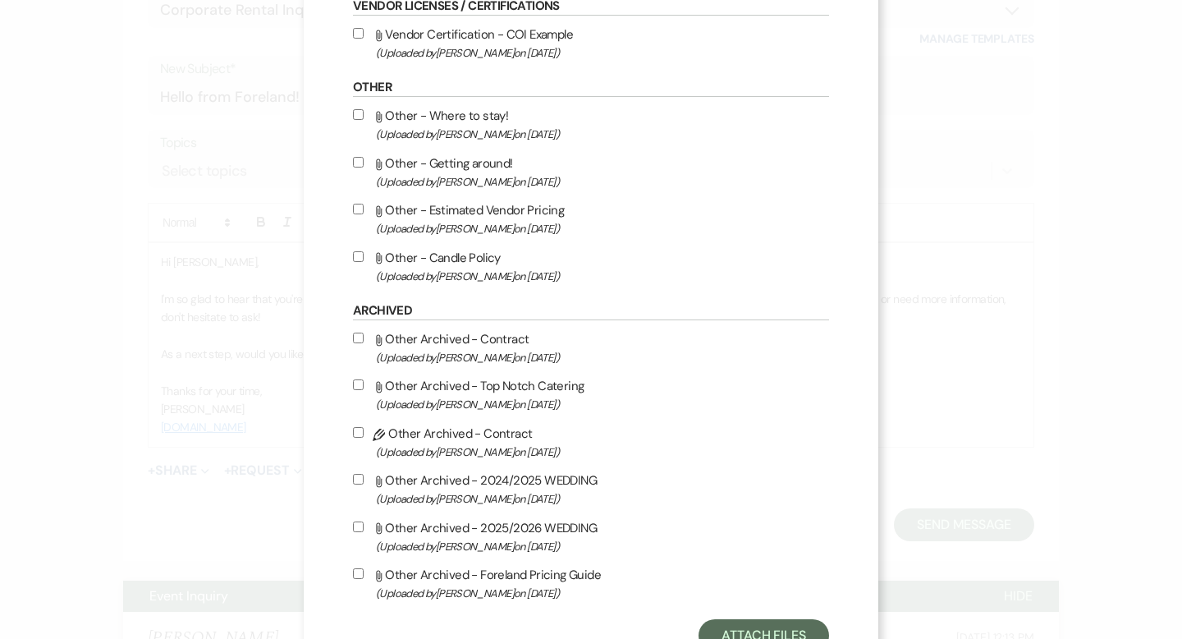
scroll to position [1168, 0]
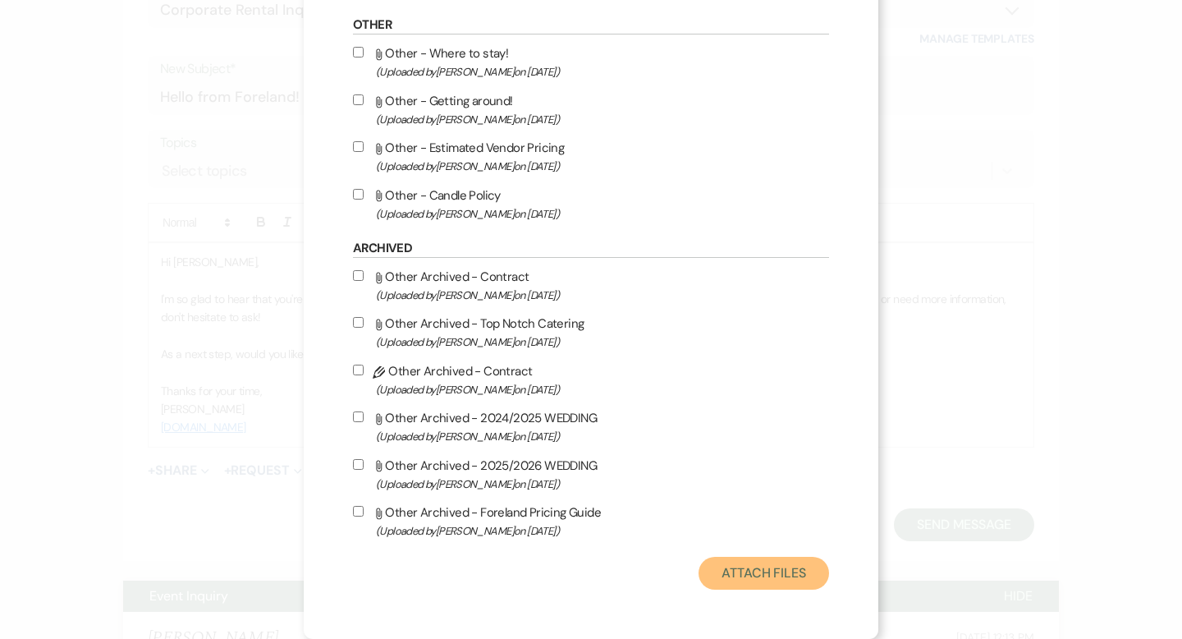
click at [740, 573] on button "Attach Files" at bounding box center [764, 573] width 131 height 33
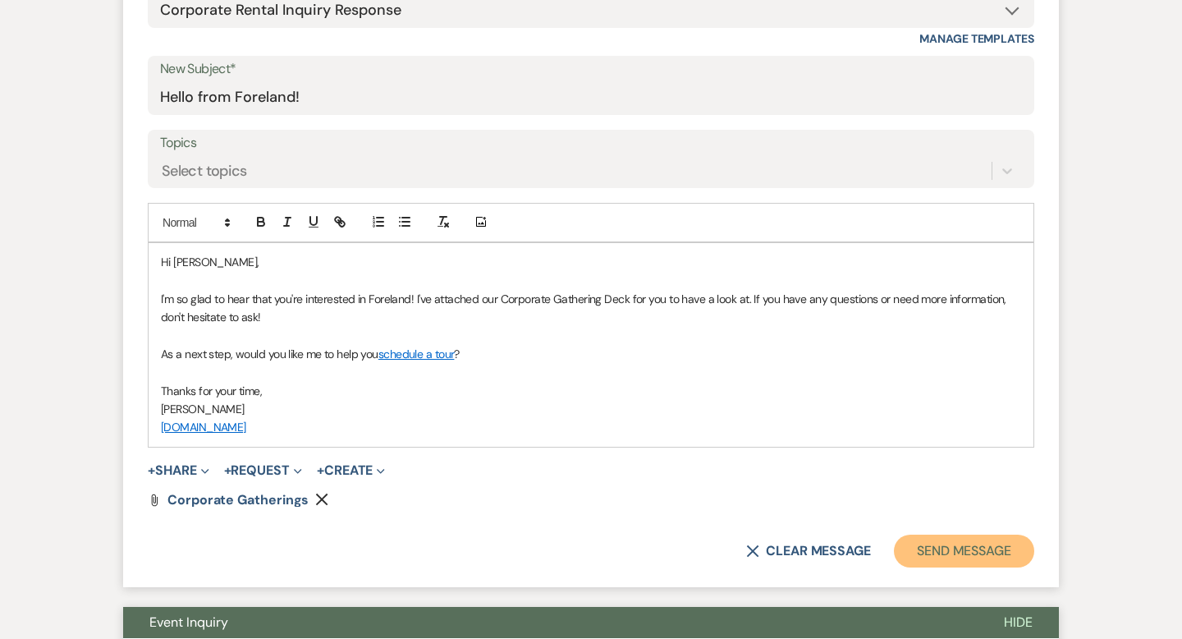
drag, startPoint x: 953, startPoint y: 552, endPoint x: 940, endPoint y: 544, distance: 15.5
click at [955, 552] on button "Send Message" at bounding box center [964, 550] width 140 height 33
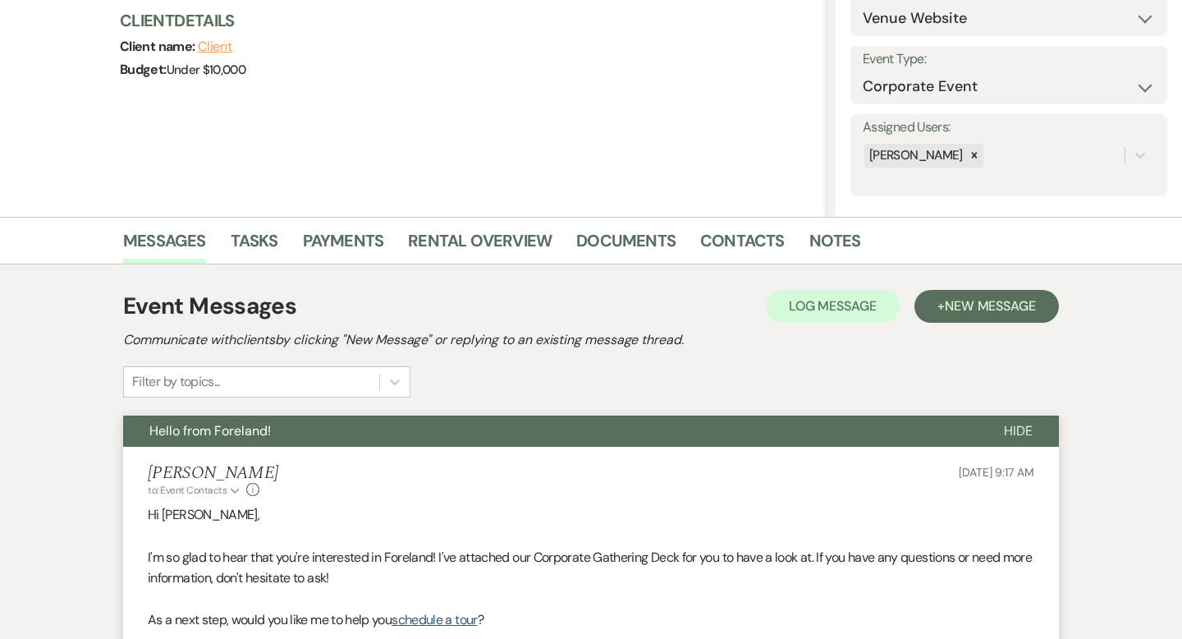
scroll to position [0, 0]
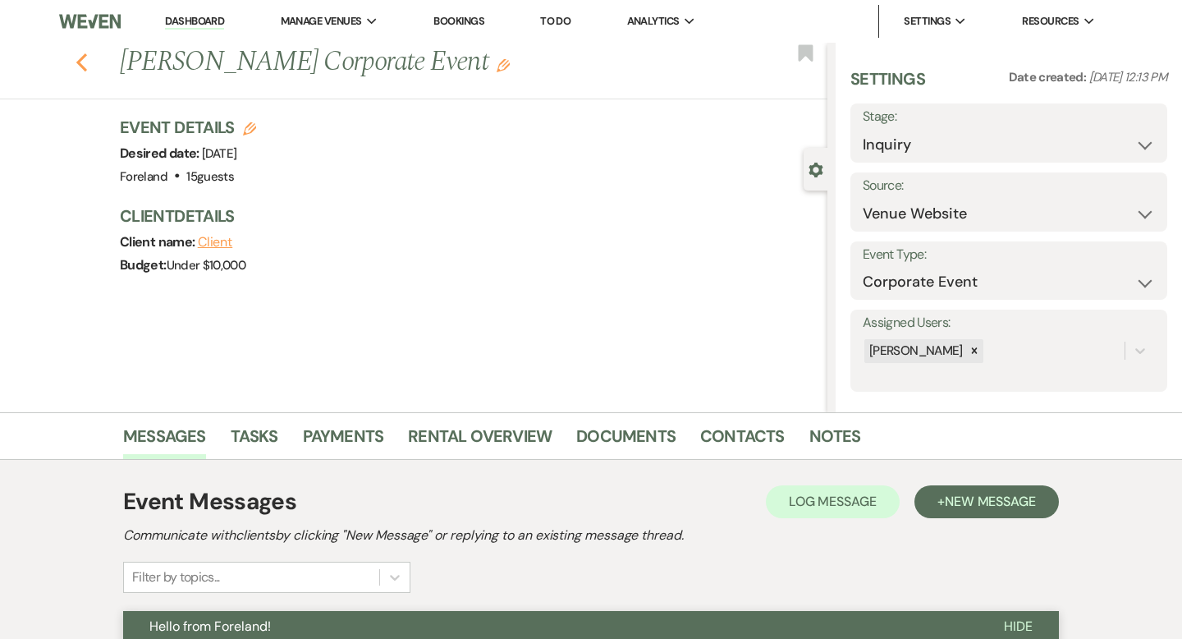
click at [80, 64] on use "button" at bounding box center [81, 62] width 11 height 18
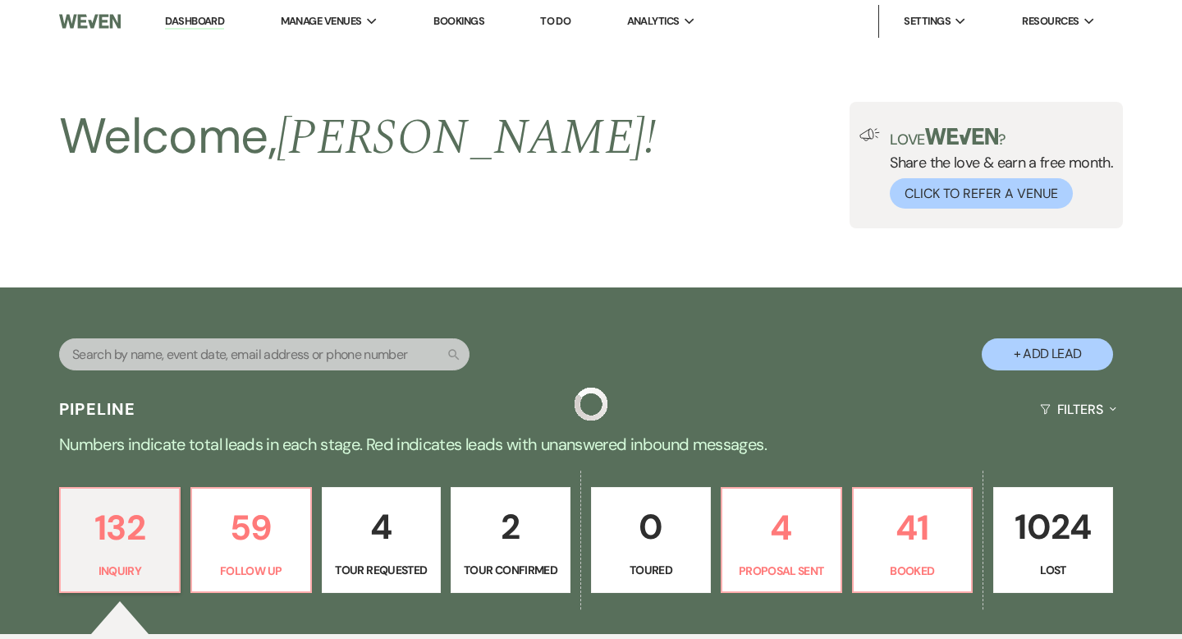
scroll to position [612, 0]
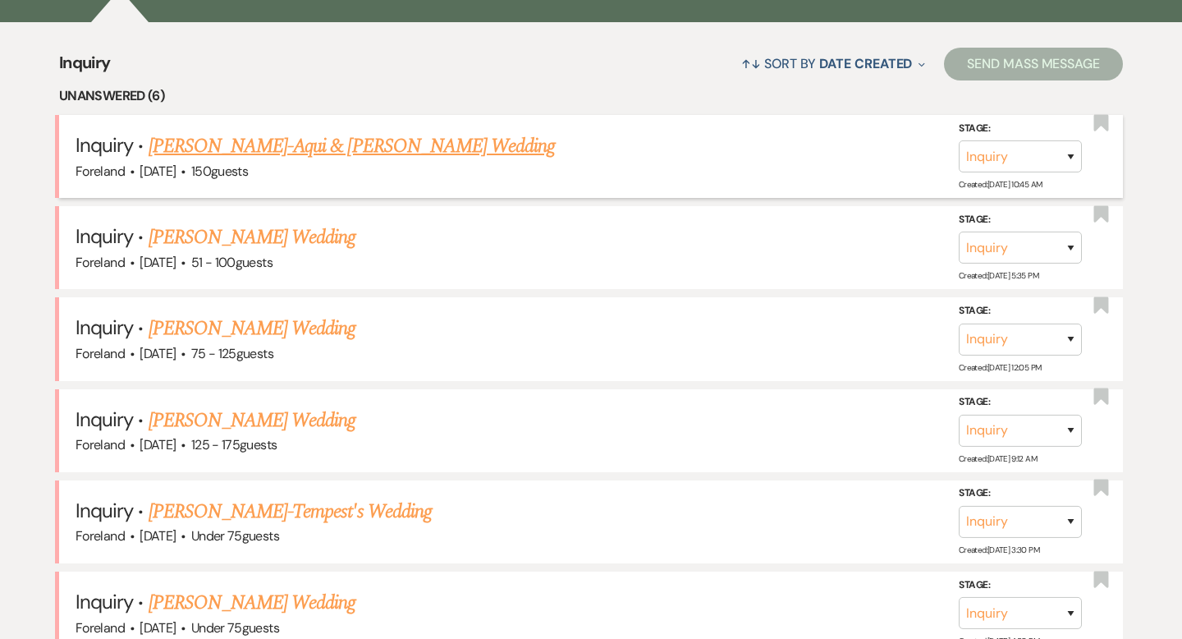
click at [278, 140] on link "[PERSON_NAME]-Aqui & [PERSON_NAME] Wedding" at bounding box center [352, 146] width 407 height 30
select select "5"
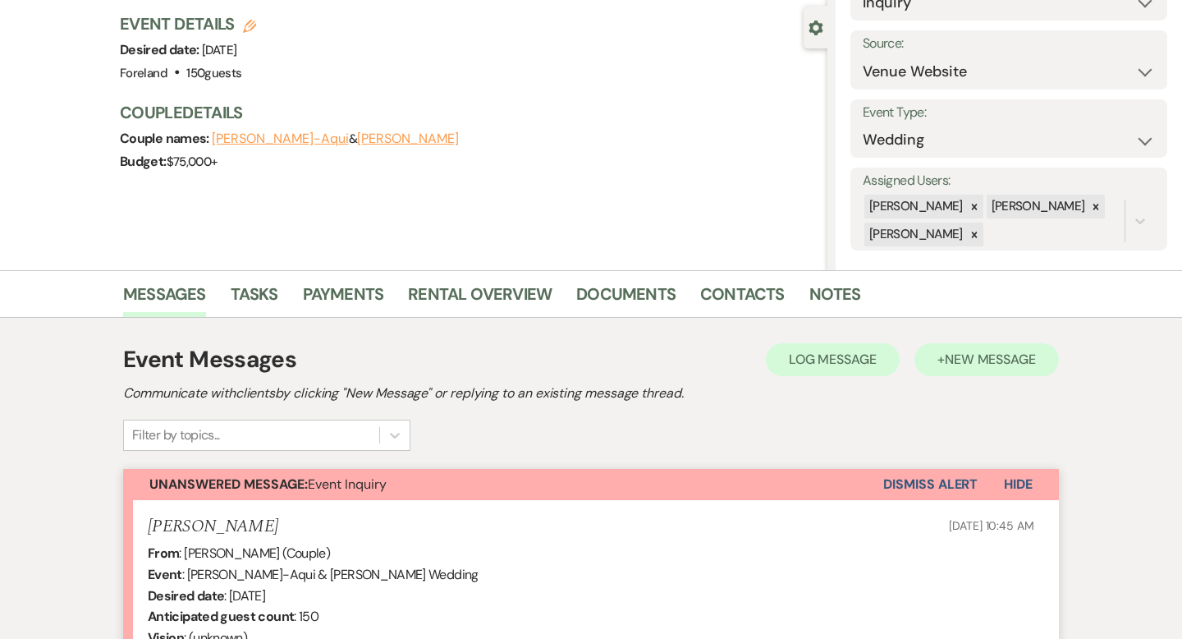
scroll to position [145, 0]
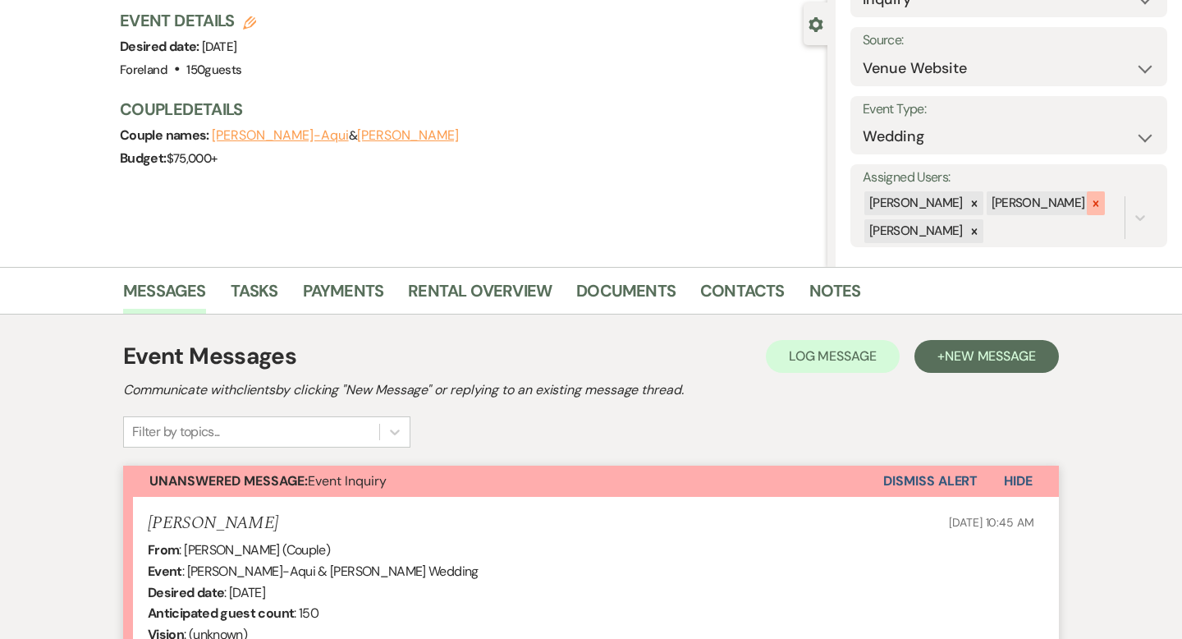
click at [1090, 208] on icon at bounding box center [1095, 203] width 11 height 11
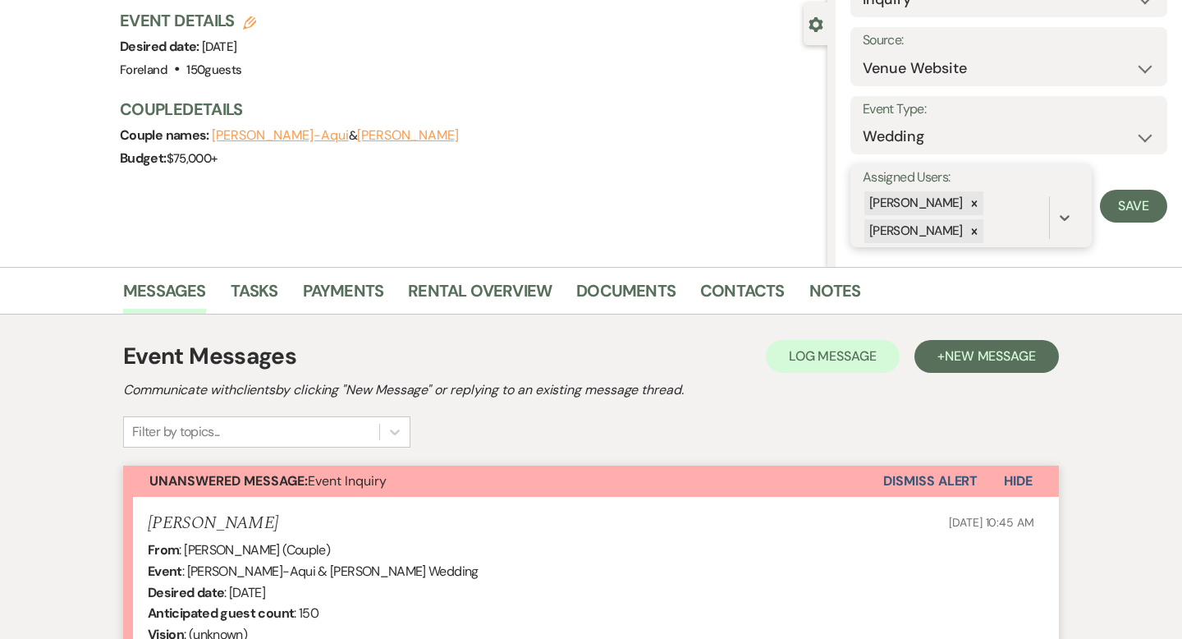
click at [983, 239] on div at bounding box center [974, 231] width 18 height 24
click at [1127, 205] on button "Save" at bounding box center [1133, 205] width 67 height 33
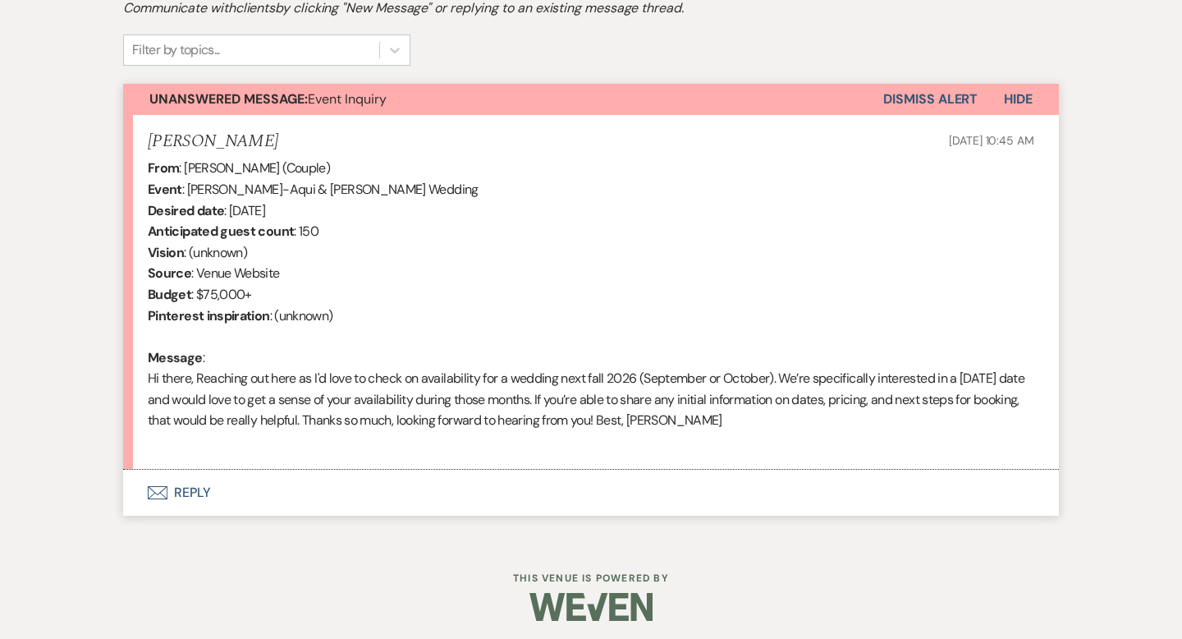
scroll to position [534, 0]
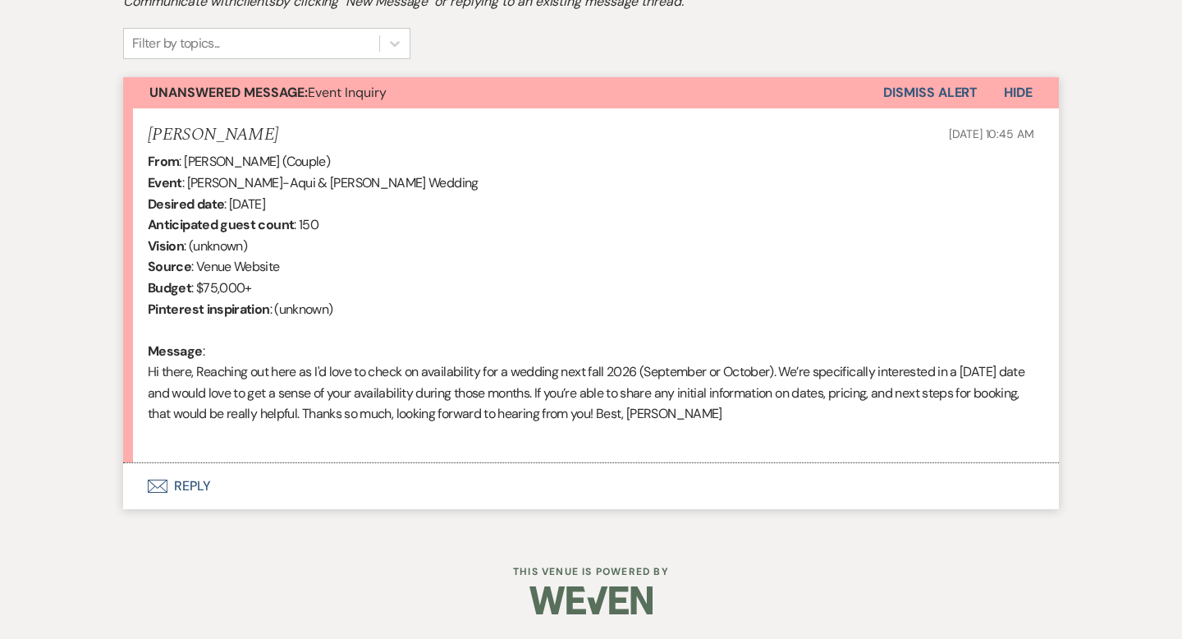
click at [944, 98] on button "Dismiss Alert" at bounding box center [930, 92] width 94 height 31
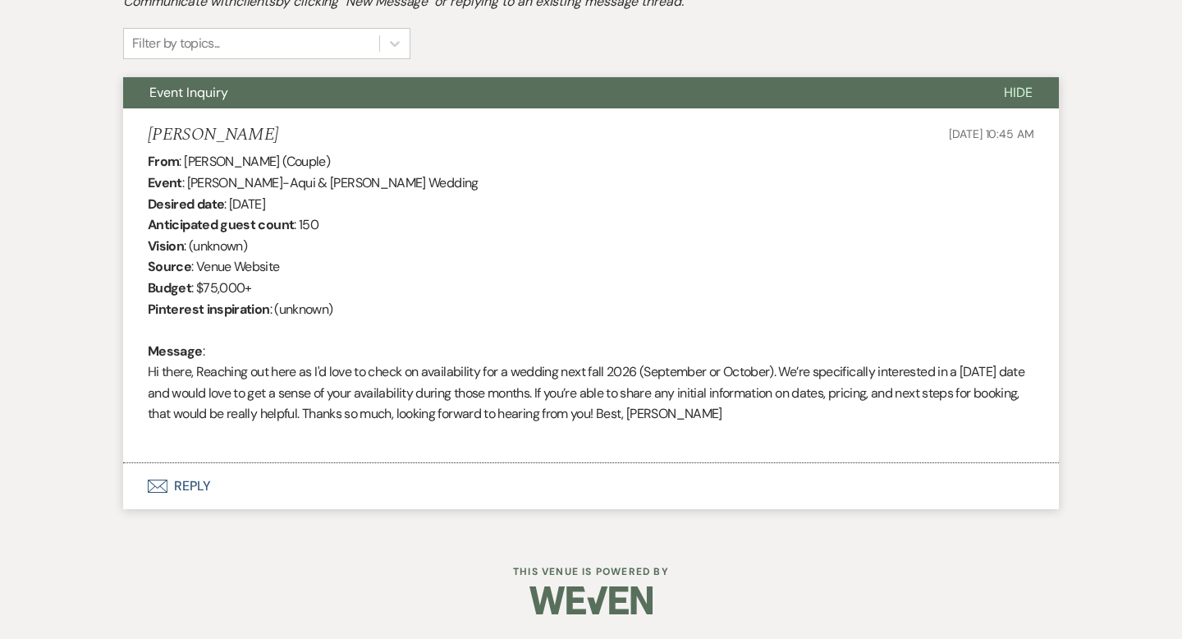
click at [1015, 90] on span "Hide" at bounding box center [1018, 92] width 29 height 17
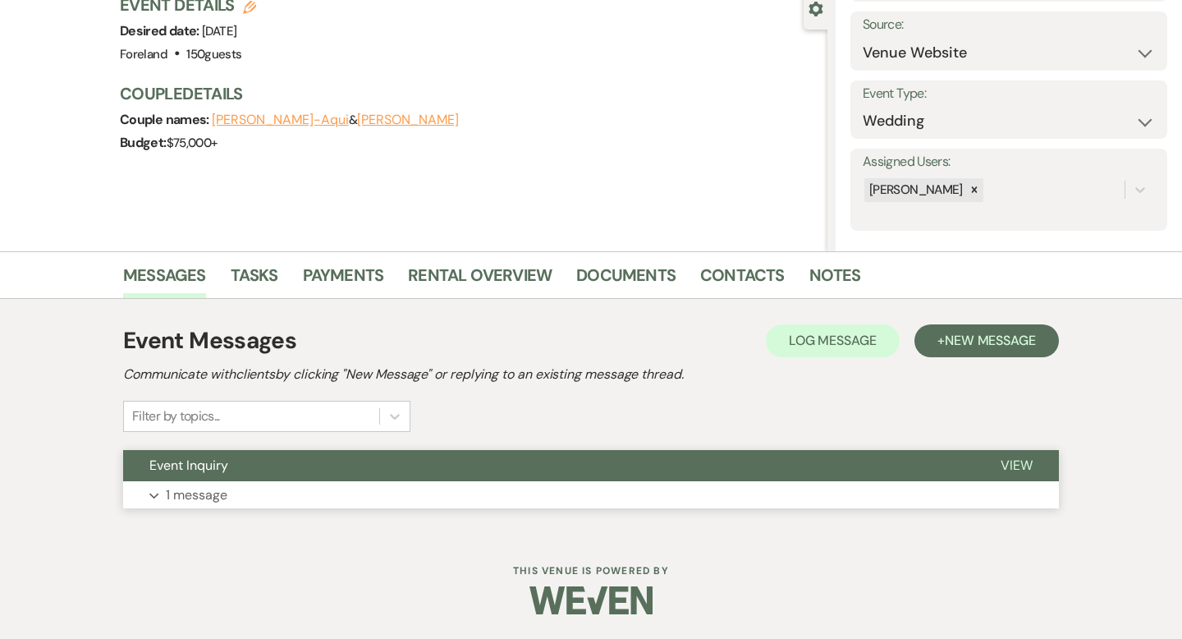
scroll to position [161, 0]
drag, startPoint x: 991, startPoint y: 345, endPoint x: 1017, endPoint y: 385, distance: 48.0
click at [991, 344] on span "New Message" at bounding box center [990, 340] width 91 height 17
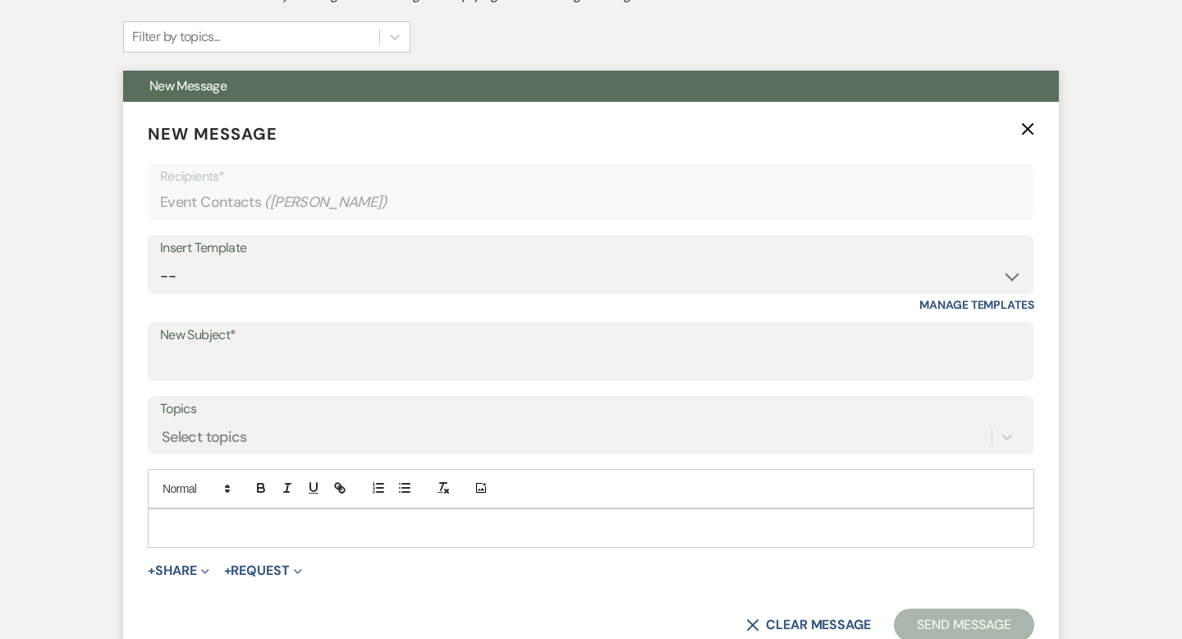
scroll to position [671, 0]
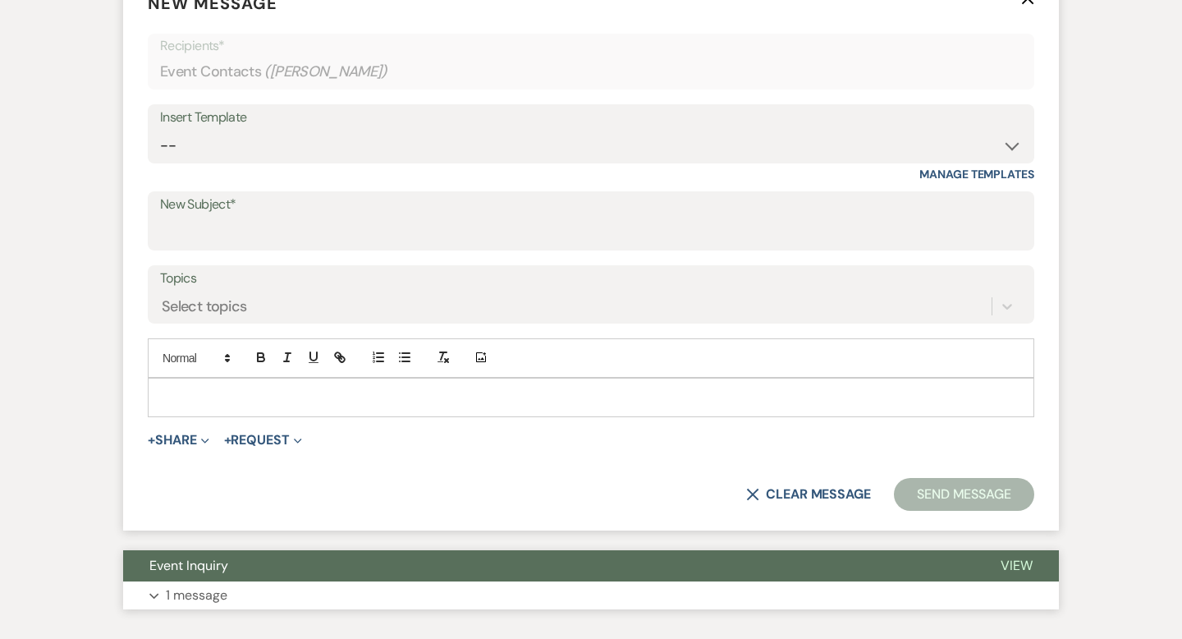
drag, startPoint x: 318, startPoint y: 123, endPoint x: 311, endPoint y: 128, distance: 8.9
click at [318, 121] on div "Insert Template" at bounding box center [591, 118] width 862 height 24
click at [337, 134] on select "-- Lost Lead Wedding | Warm Lead Follow Up Social Initial Inquiry Response Corp…" at bounding box center [591, 146] width 862 height 32
select select "4385"
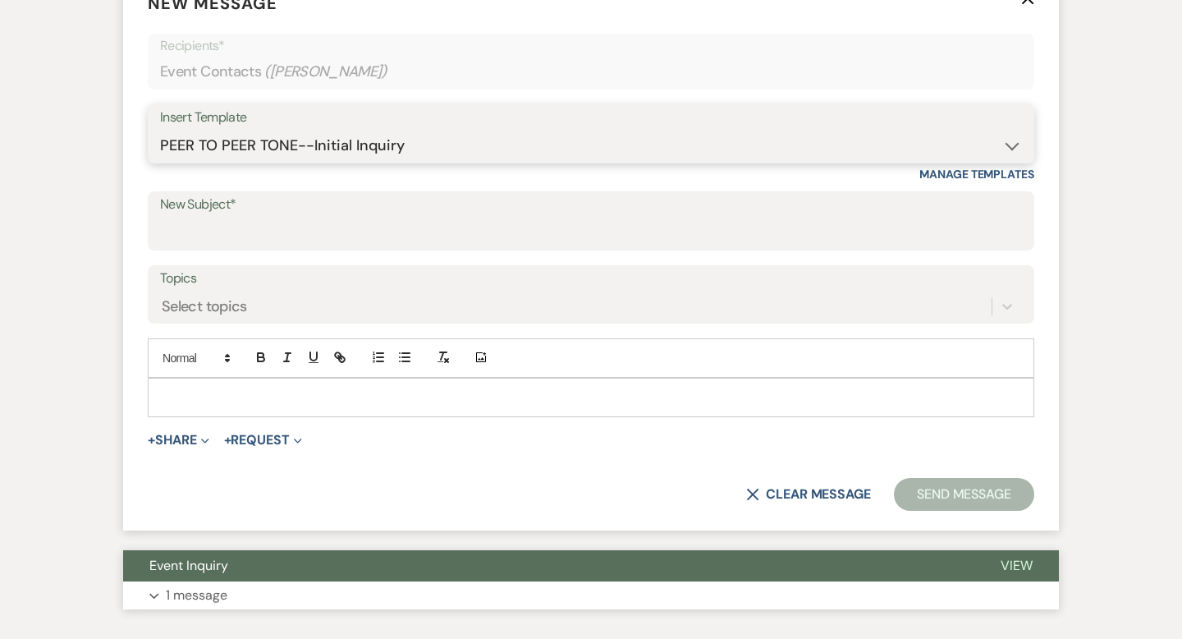
type input "Your Wedding Plans + Foreland = Perfect Match! 💕"
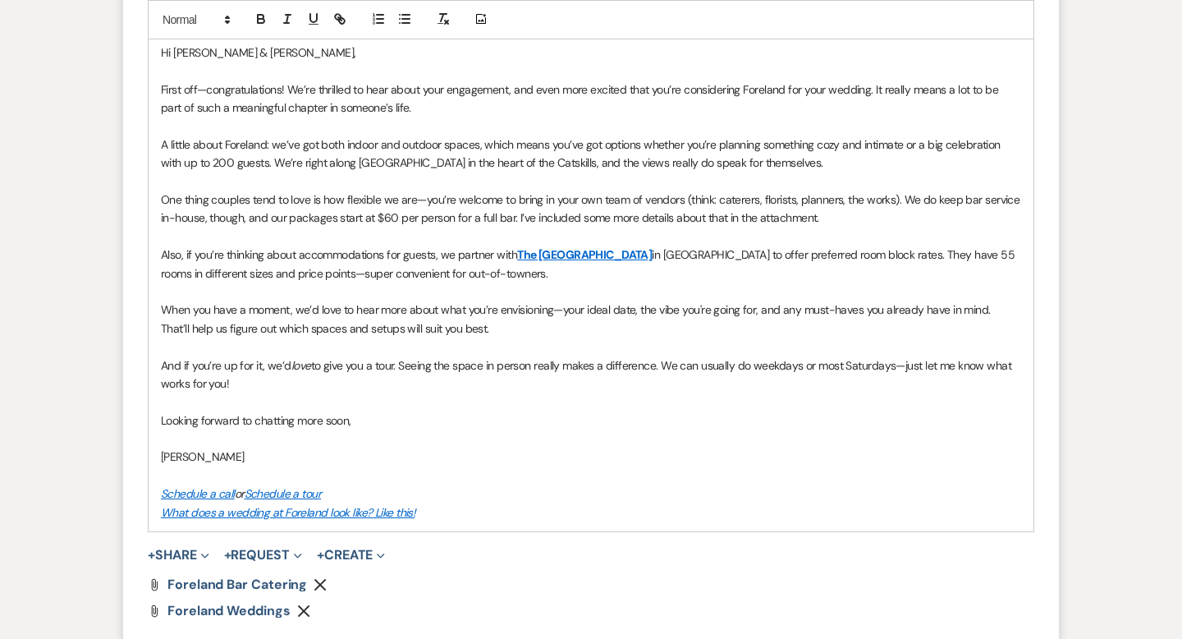
scroll to position [1042, 0]
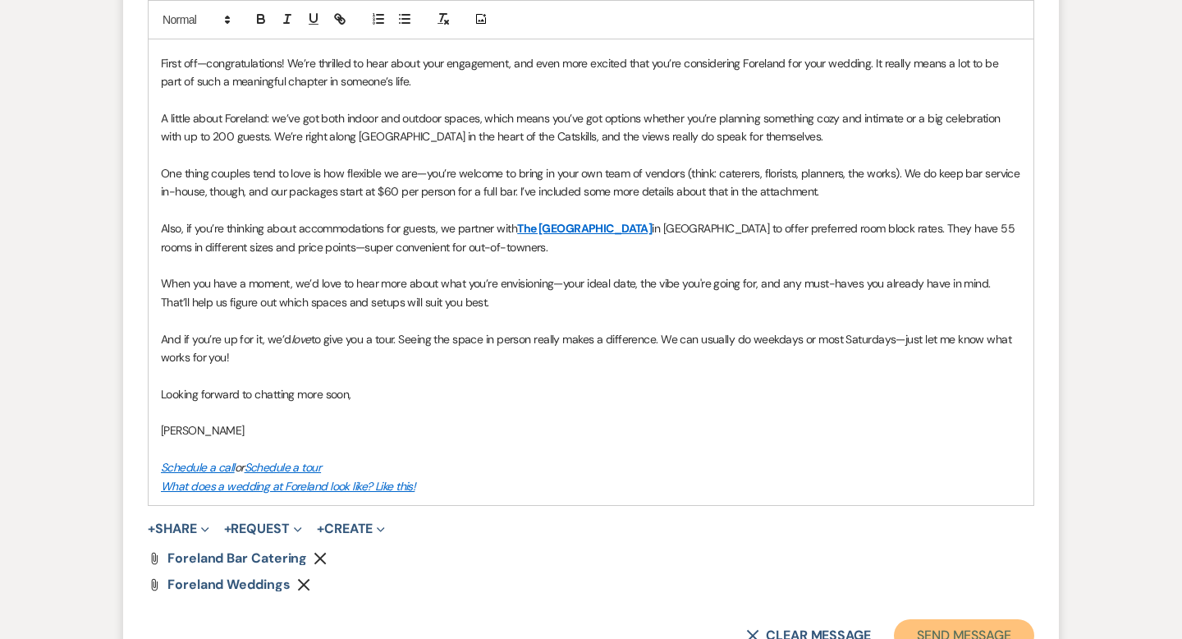
click at [903, 633] on button "Send Message" at bounding box center [964, 635] width 140 height 33
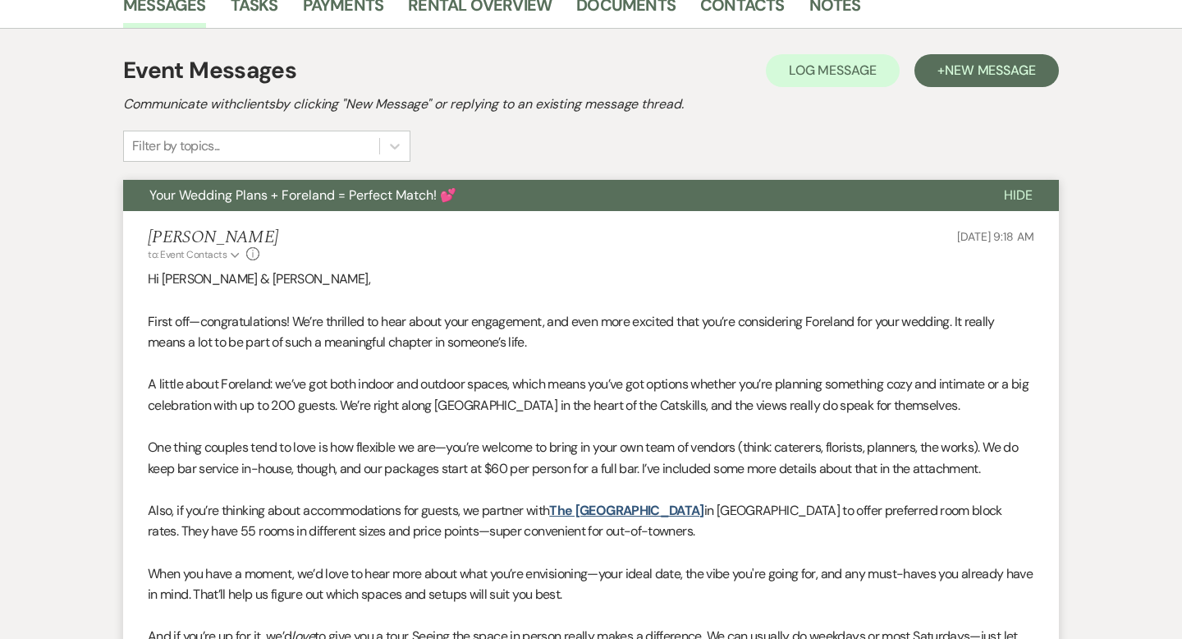
scroll to position [0, 0]
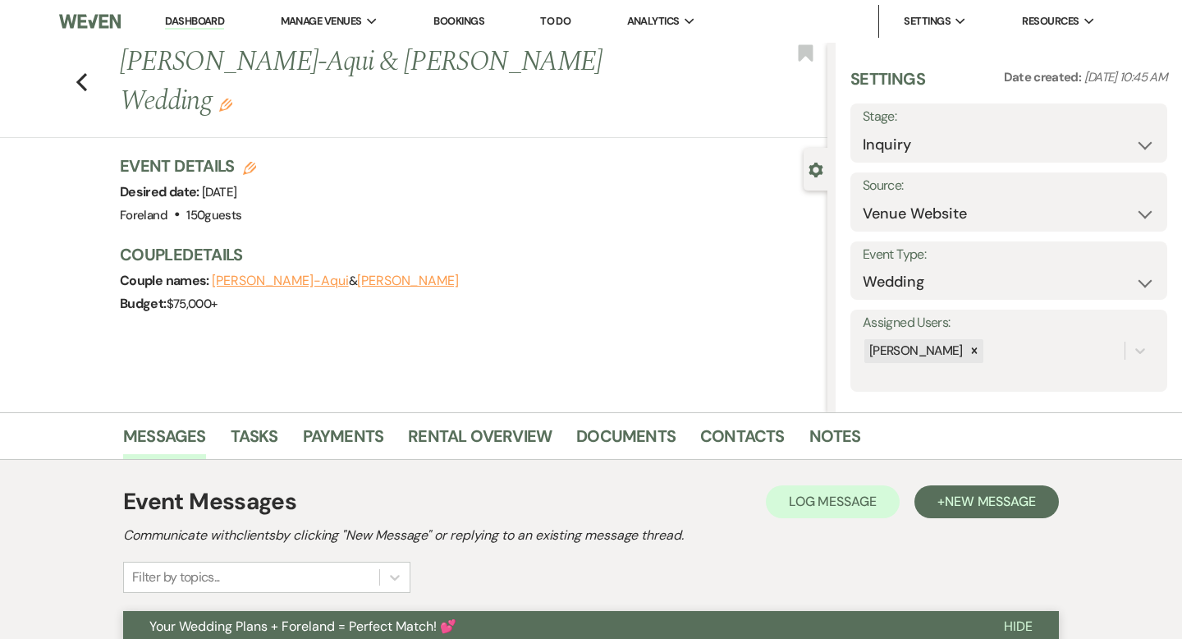
click at [195, 19] on link "Dashboard" at bounding box center [194, 22] width 59 height 16
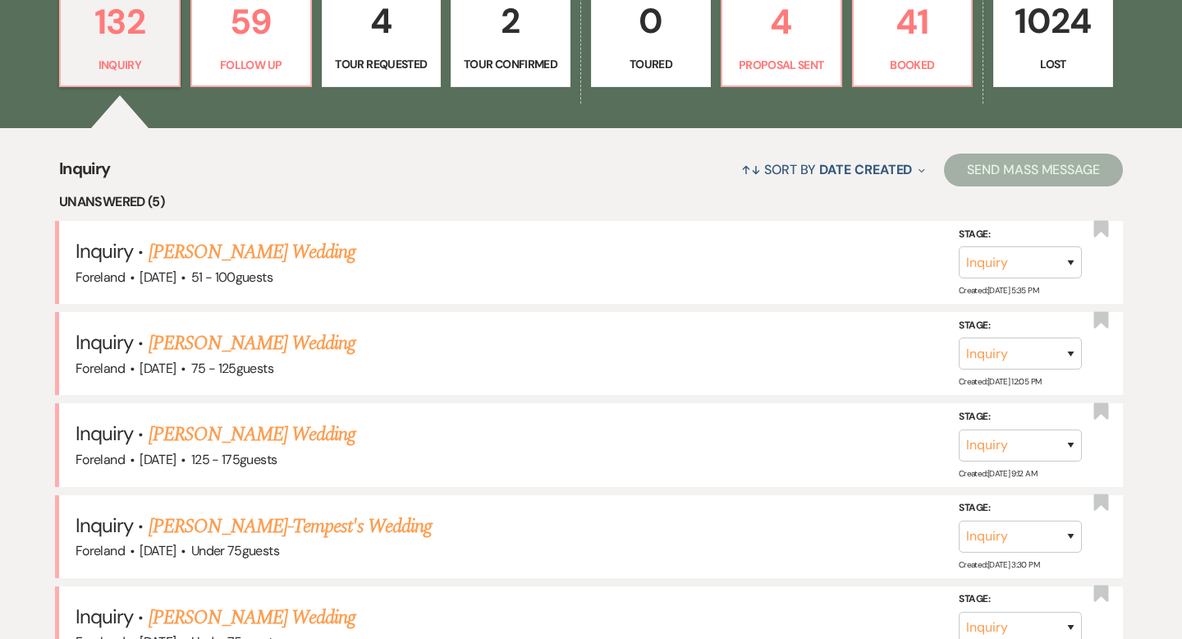
scroll to position [508, 0]
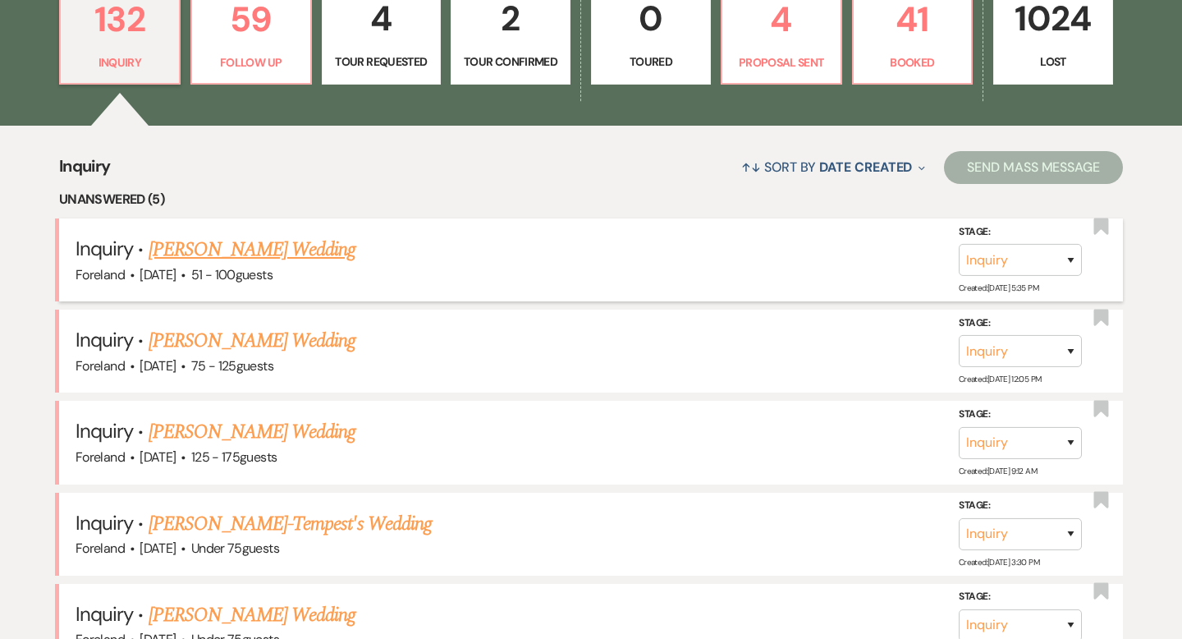
click at [236, 250] on link "[PERSON_NAME] Wedding" at bounding box center [253, 250] width 208 height 30
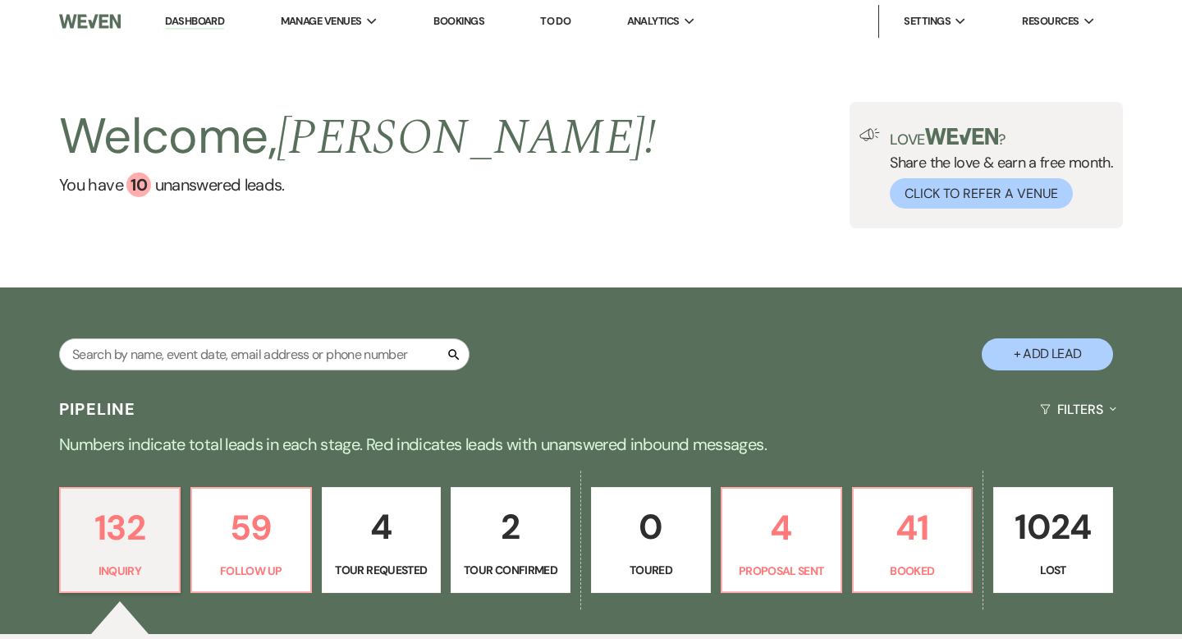
select select "2"
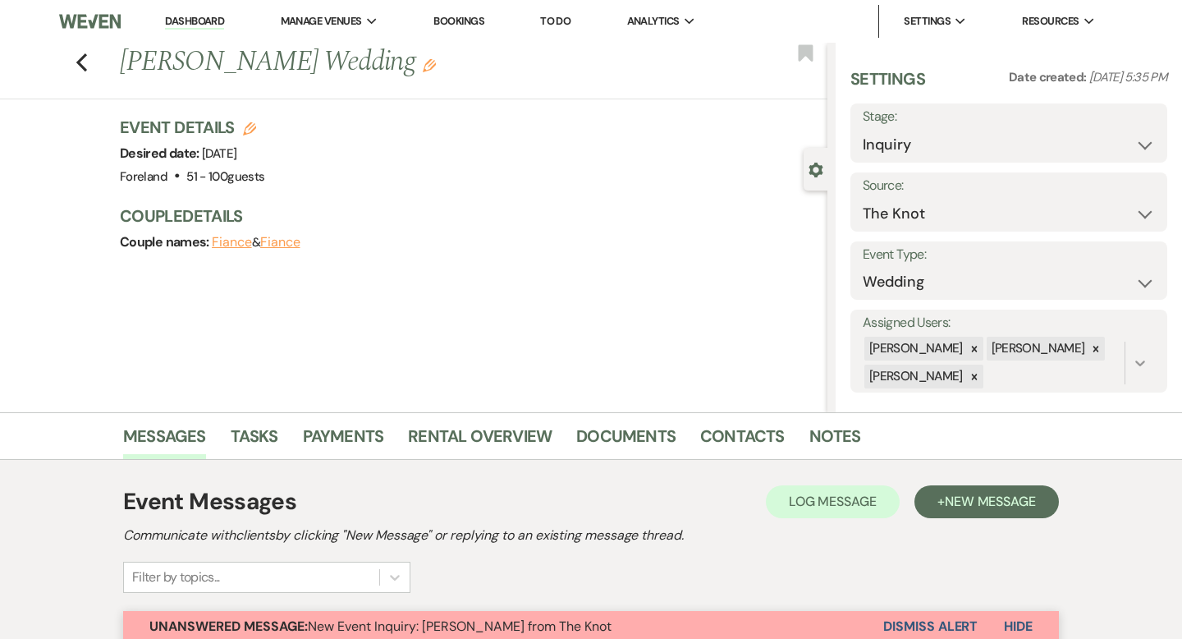
click at [1087, 348] on div at bounding box center [1096, 349] width 18 height 24
drag, startPoint x: 971, startPoint y: 383, endPoint x: 979, endPoint y: 380, distance: 8.8
click at [971, 383] on div at bounding box center [974, 376] width 18 height 24
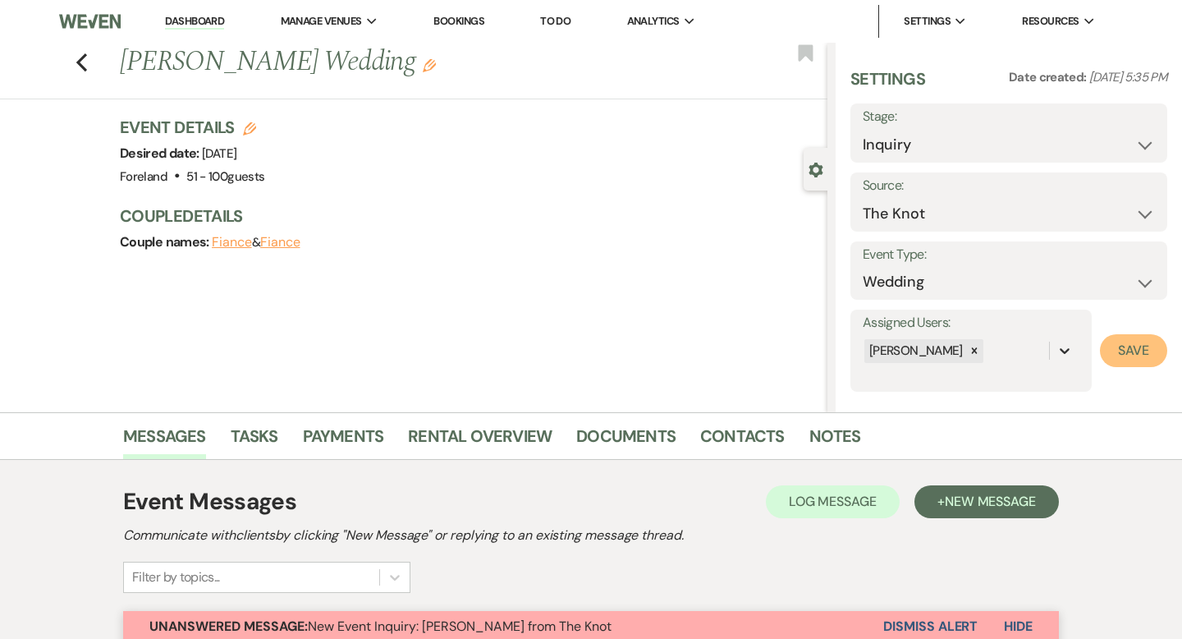
click at [1112, 352] on button "Save" at bounding box center [1133, 350] width 67 height 33
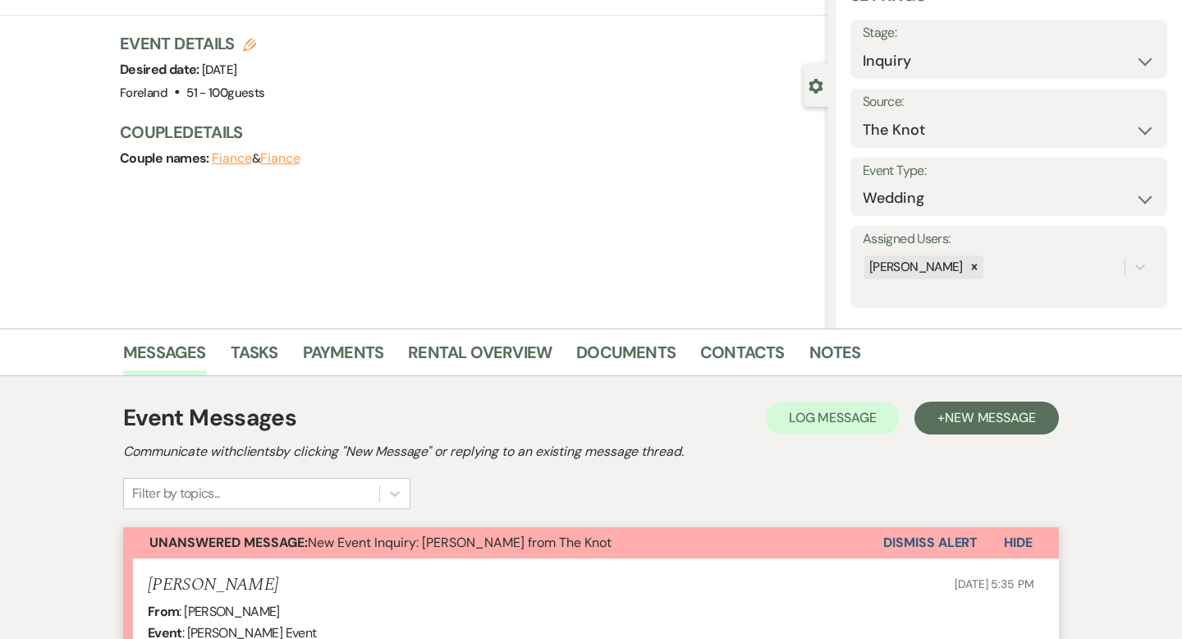
scroll to position [96, 0]
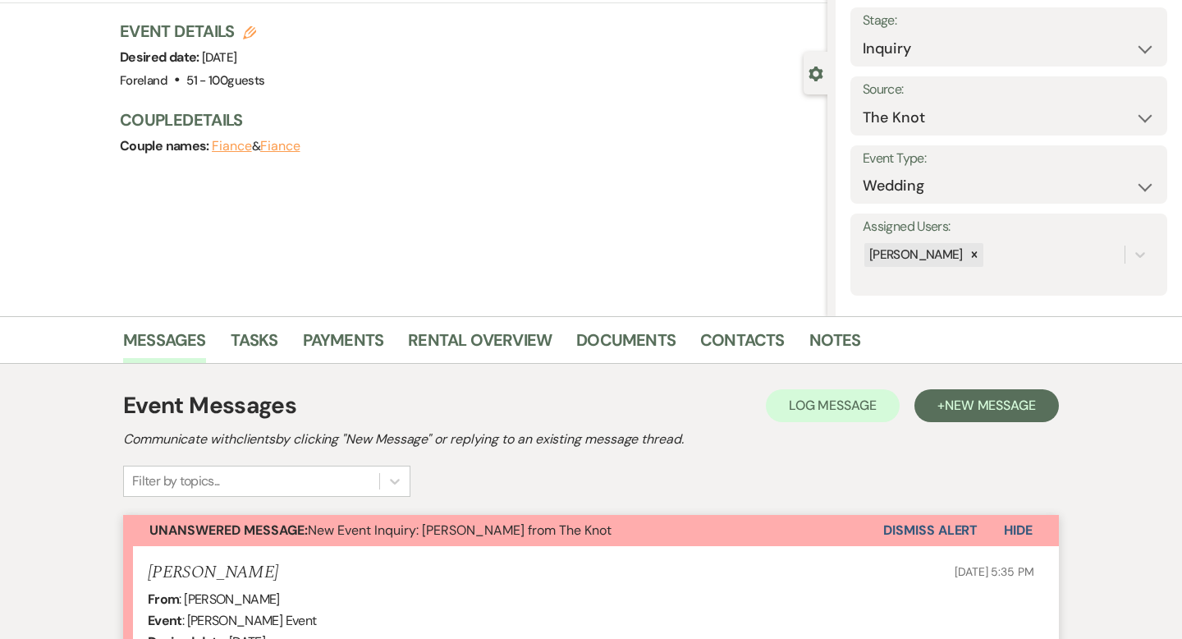
drag, startPoint x: 937, startPoint y: 527, endPoint x: 971, endPoint y: 521, distance: 35.0
click at [937, 526] on button "Dismiss Alert" at bounding box center [930, 530] width 94 height 31
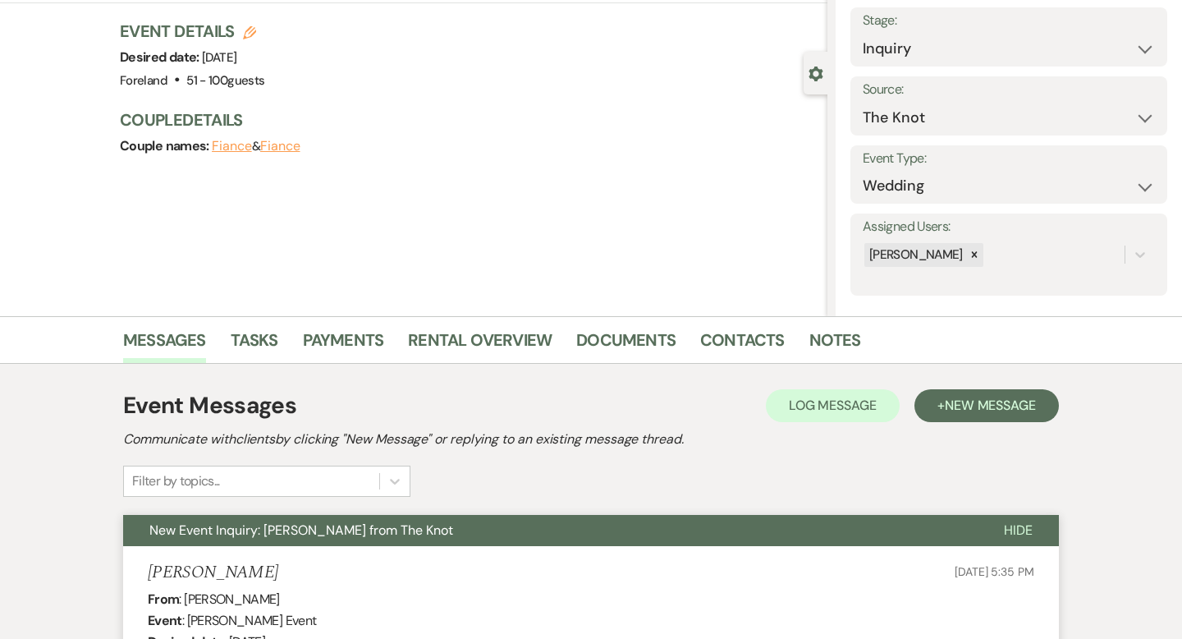
click at [1017, 525] on span "Hide" at bounding box center [1018, 529] width 29 height 17
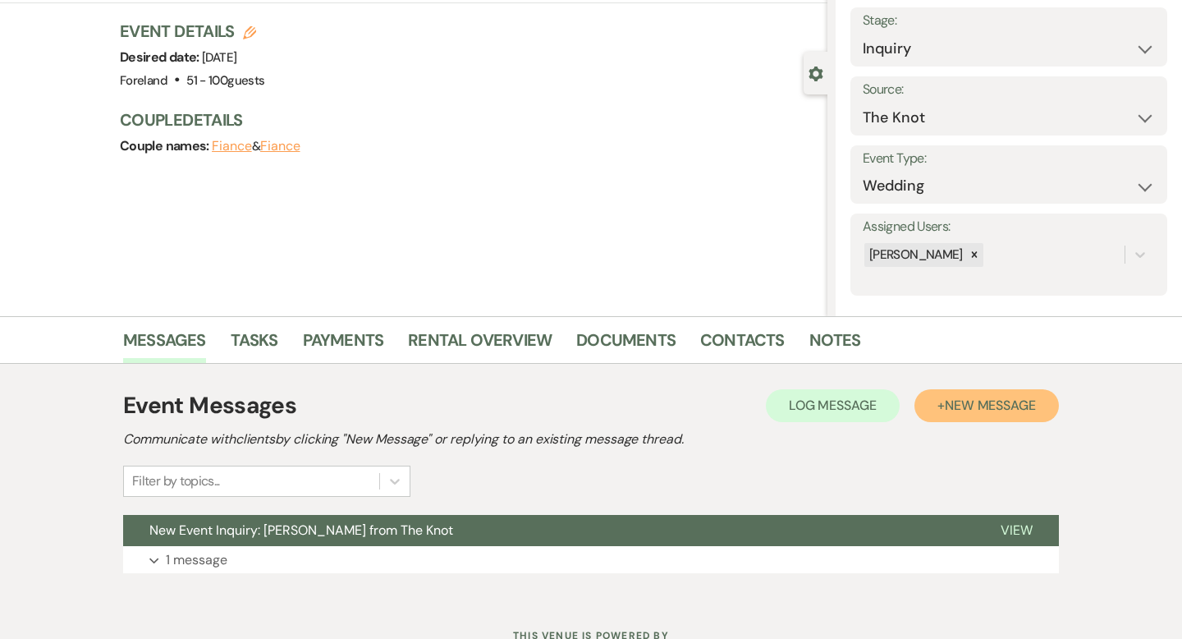
drag, startPoint x: 963, startPoint y: 410, endPoint x: 639, endPoint y: 424, distance: 324.5
click at [952, 407] on span "New Message" at bounding box center [990, 404] width 91 height 17
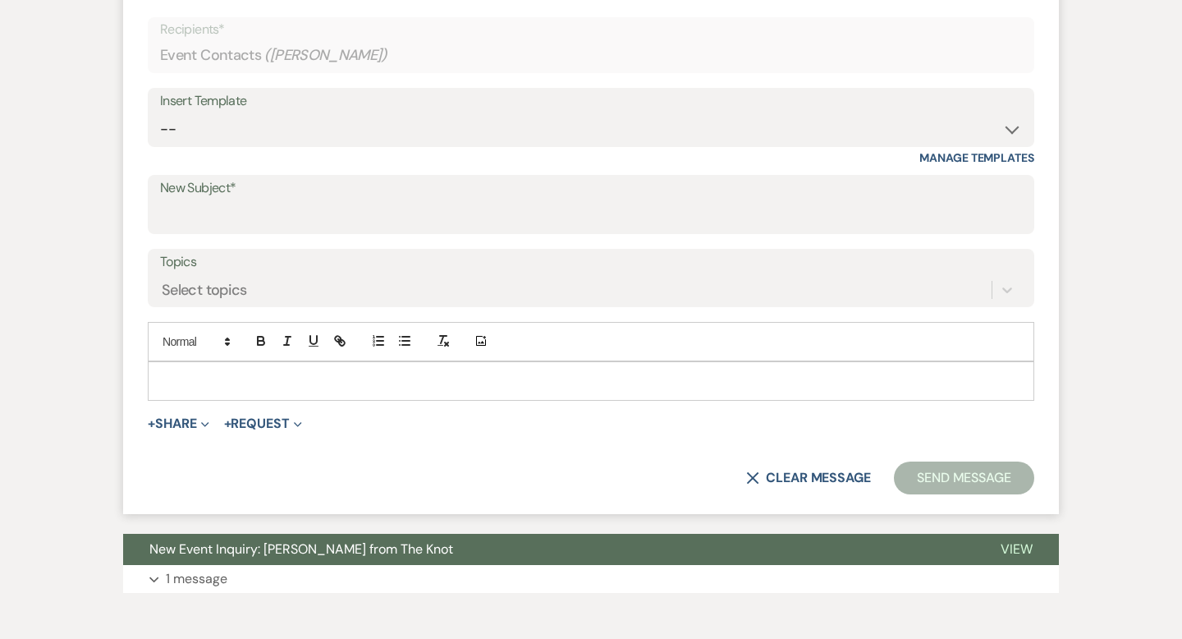
scroll to position [649, 0]
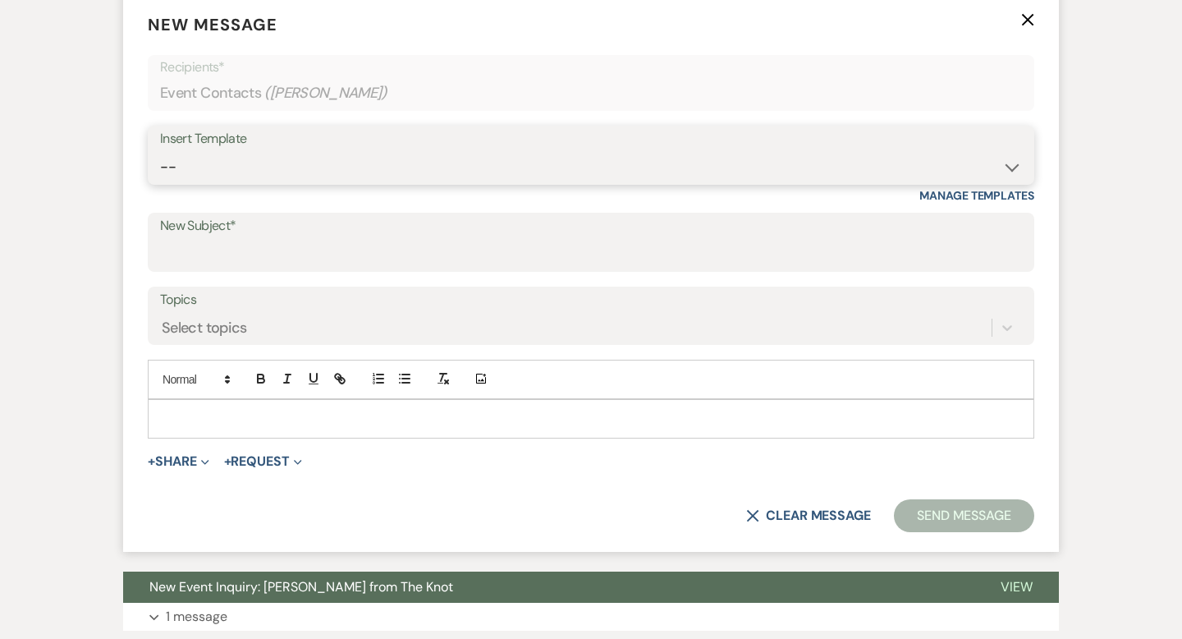
click at [209, 155] on select "-- Lost Lead Wedding | Warm Lead Follow Up Social Initial Inquiry Response Corp…" at bounding box center [591, 167] width 862 height 32
select select "4385"
type input "Your Wedding Plans + Foreland = Perfect Match! 💕"
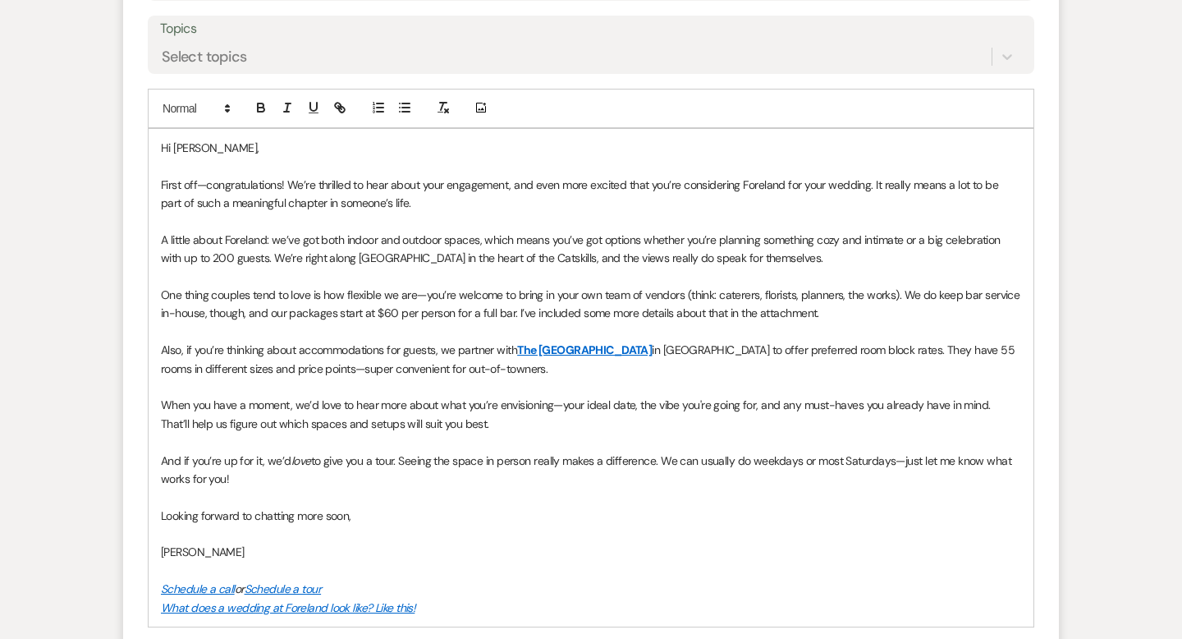
scroll to position [921, 0]
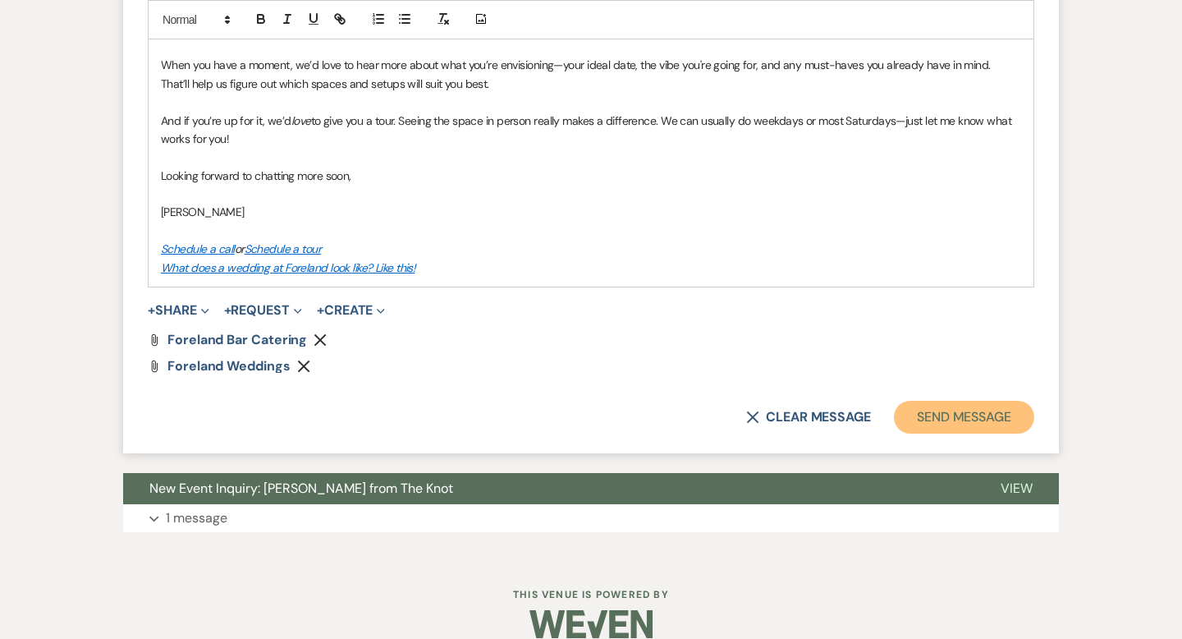
click at [955, 428] on button "Send Message" at bounding box center [964, 417] width 140 height 33
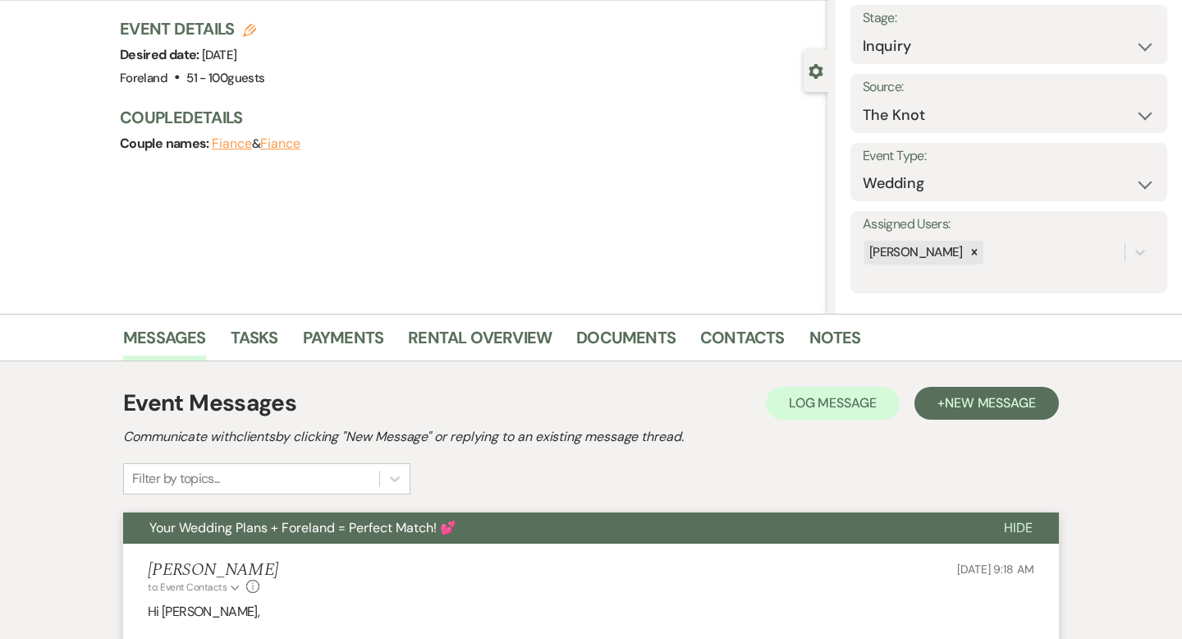
scroll to position [0, 0]
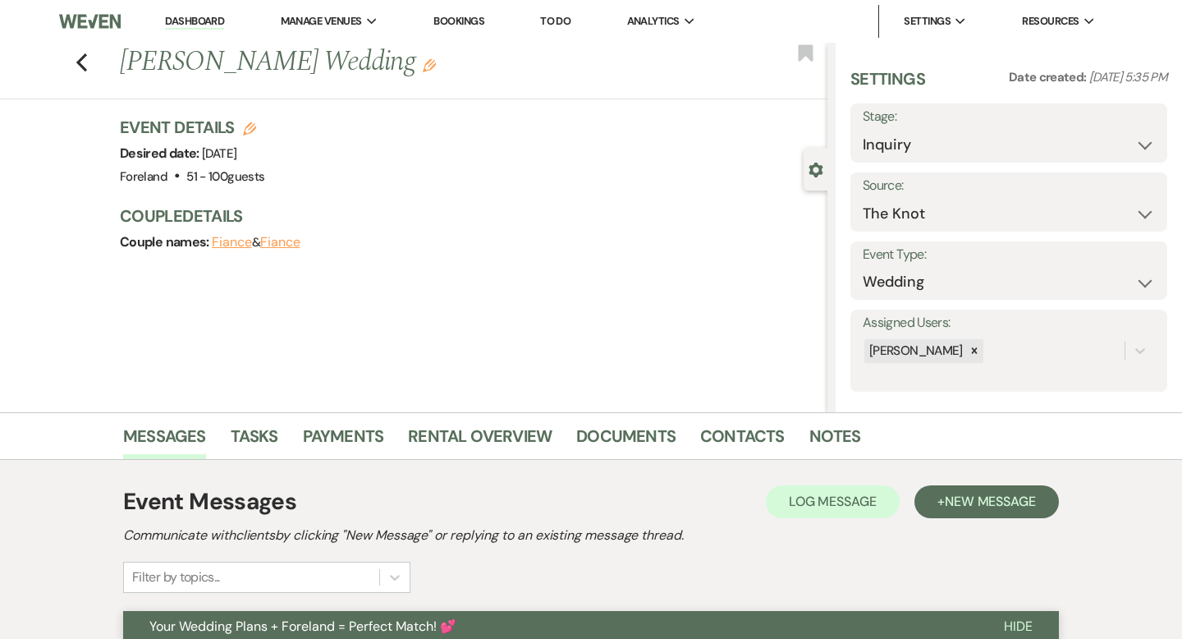
click at [186, 24] on link "Dashboard" at bounding box center [194, 22] width 59 height 16
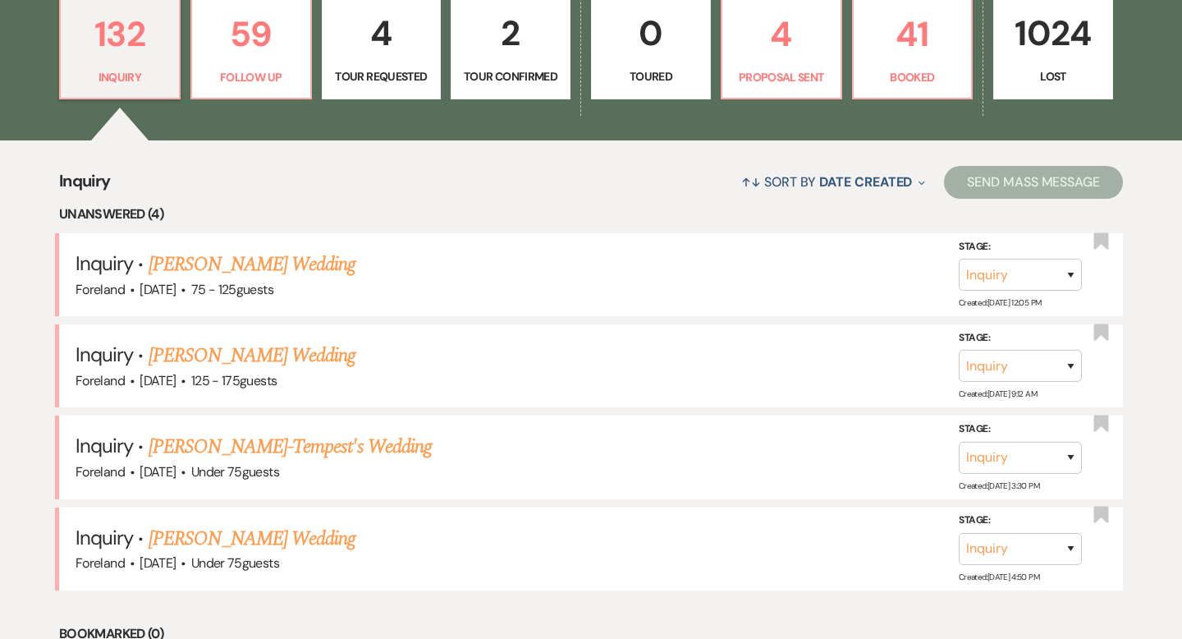
scroll to position [635, 0]
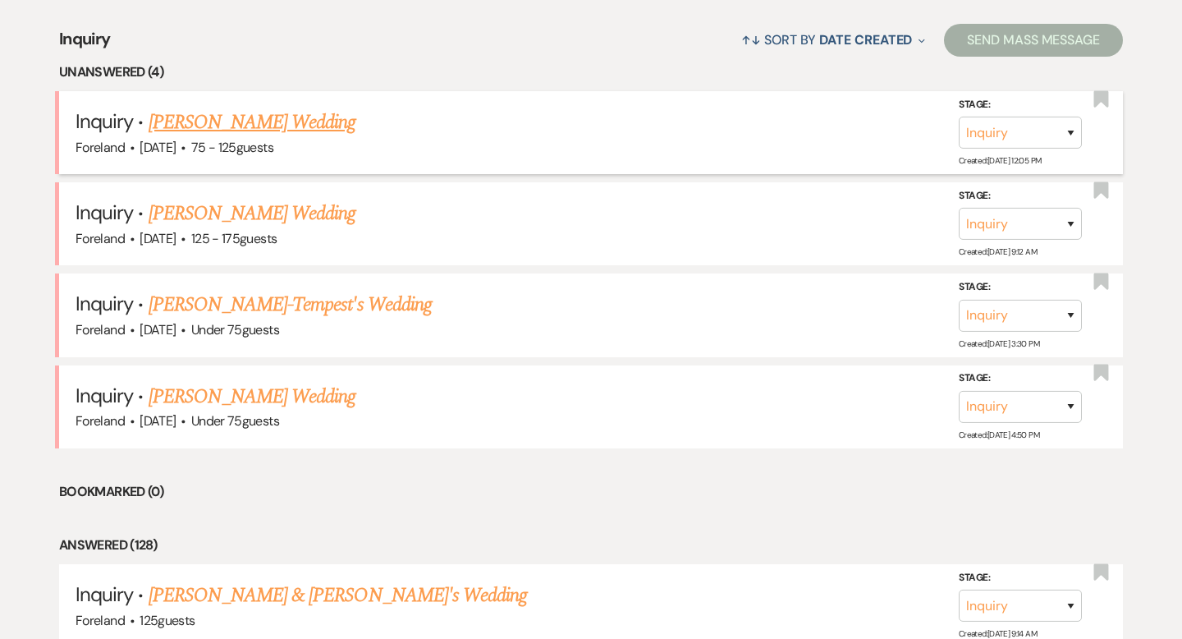
click at [203, 128] on link "[PERSON_NAME] Wedding" at bounding box center [253, 123] width 208 height 30
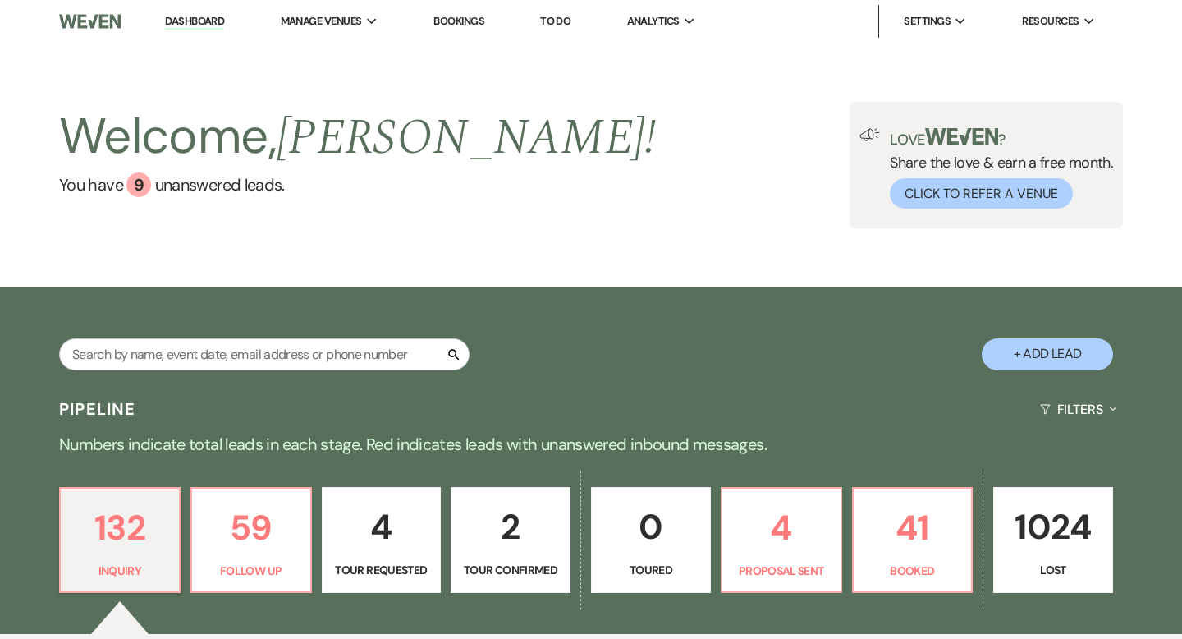
select select "3"
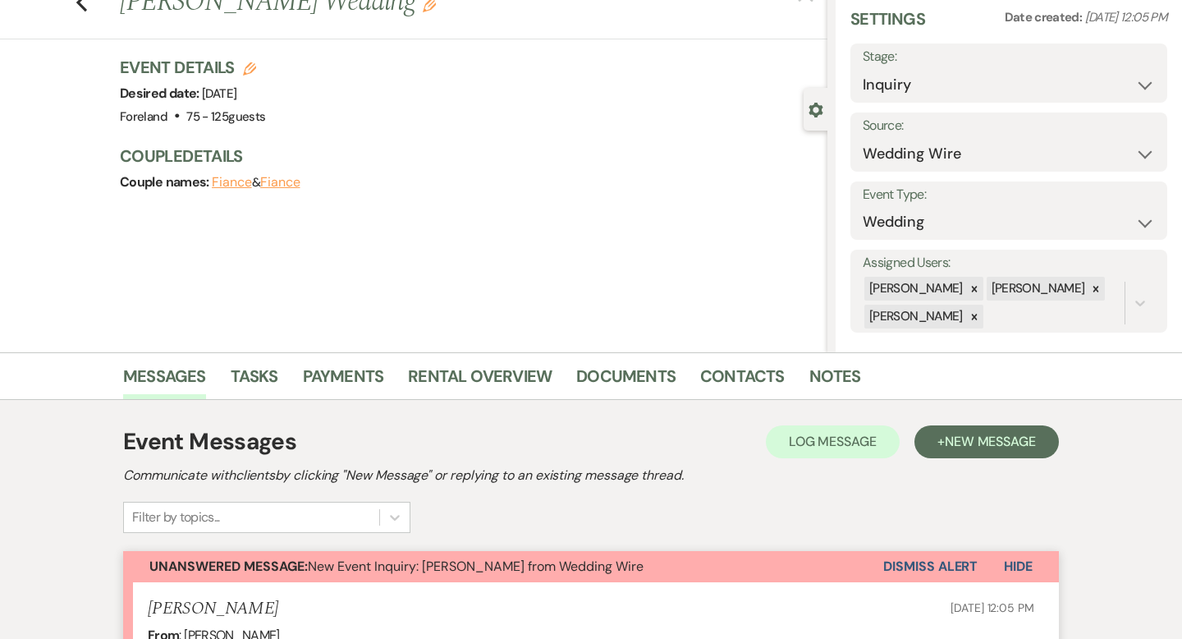
scroll to position [62, 0]
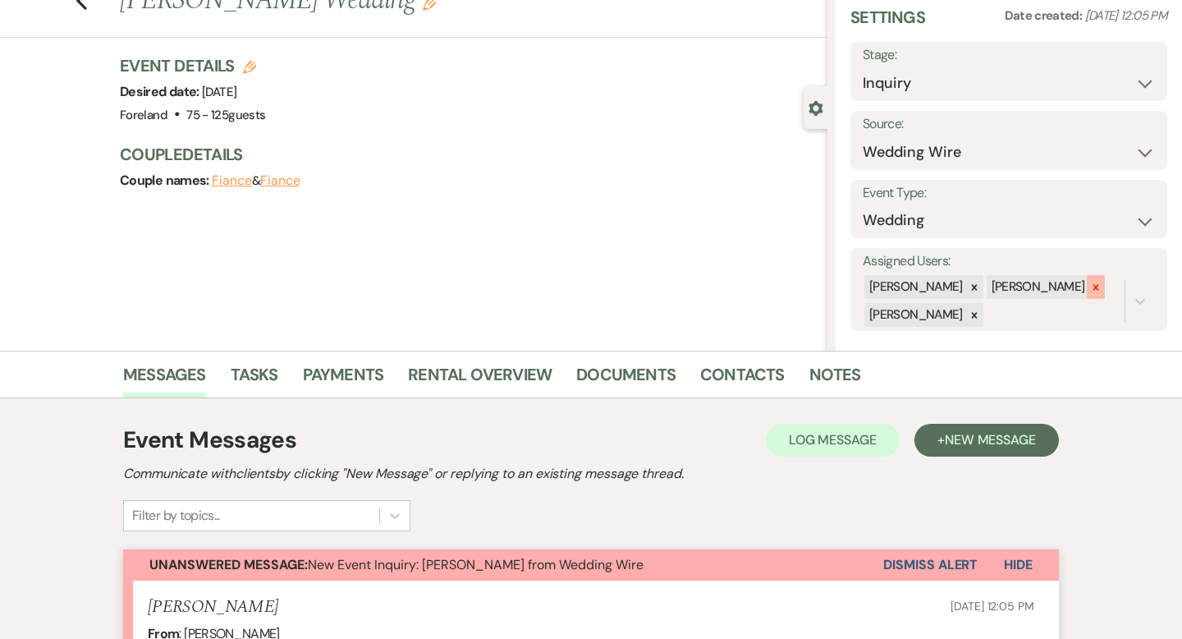
click at [1093, 289] on icon at bounding box center [1096, 287] width 6 height 6
click at [983, 323] on div at bounding box center [974, 315] width 18 height 24
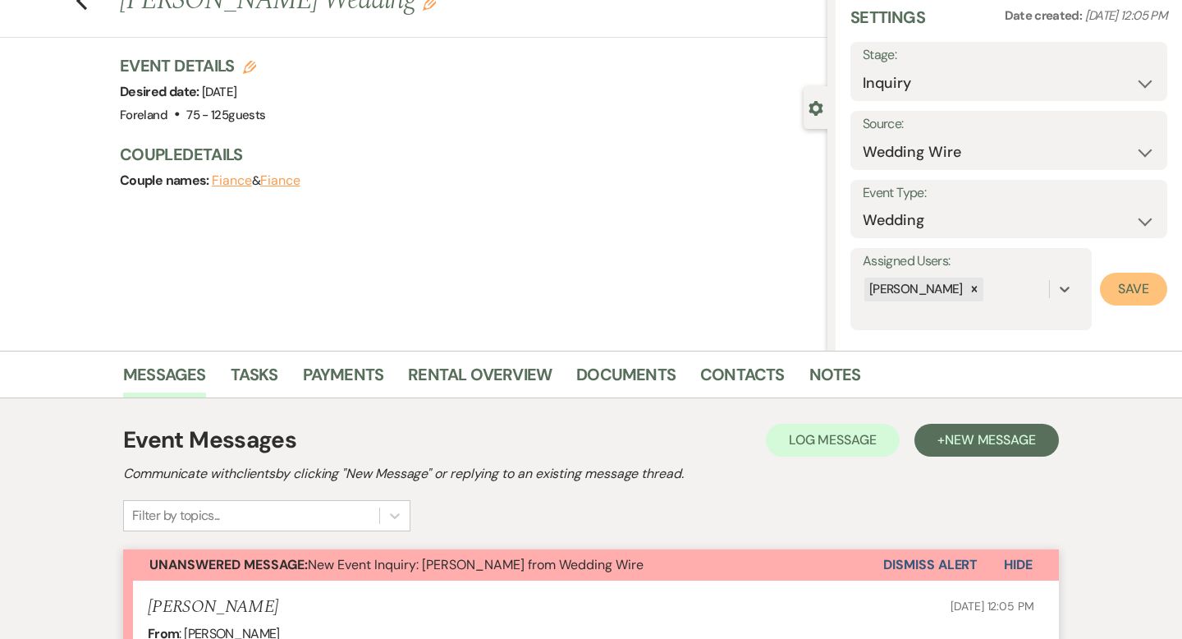
drag, startPoint x: 1145, startPoint y: 300, endPoint x: 1129, endPoint y: 314, distance: 21.5
click at [1145, 300] on button "Save" at bounding box center [1133, 289] width 67 height 33
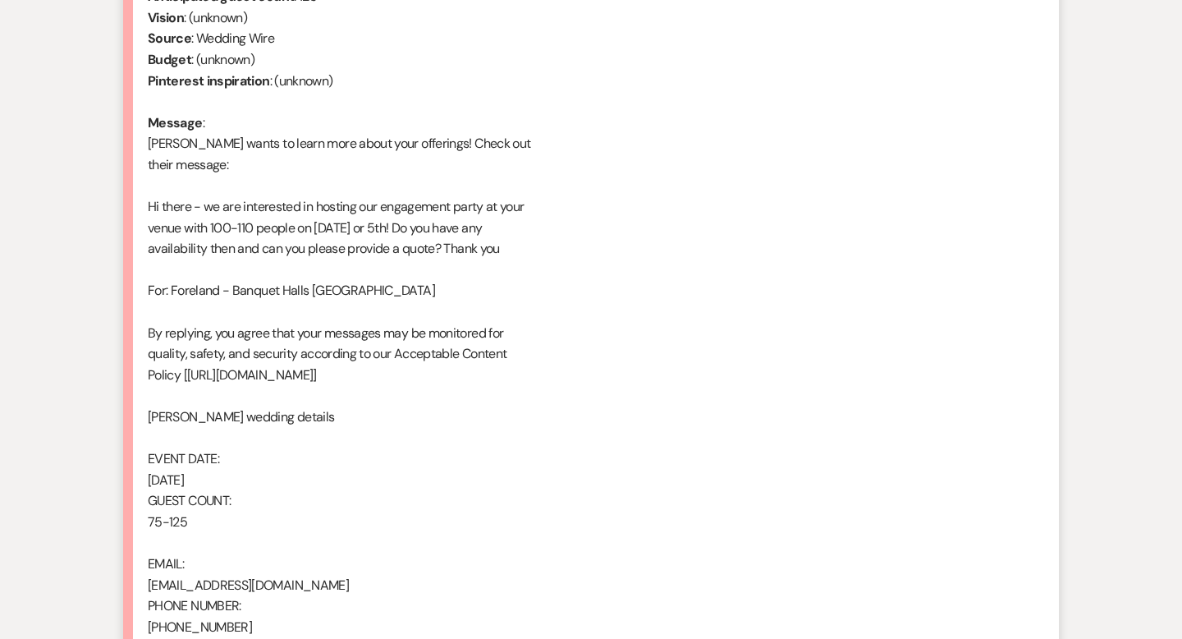
scroll to position [763, 0]
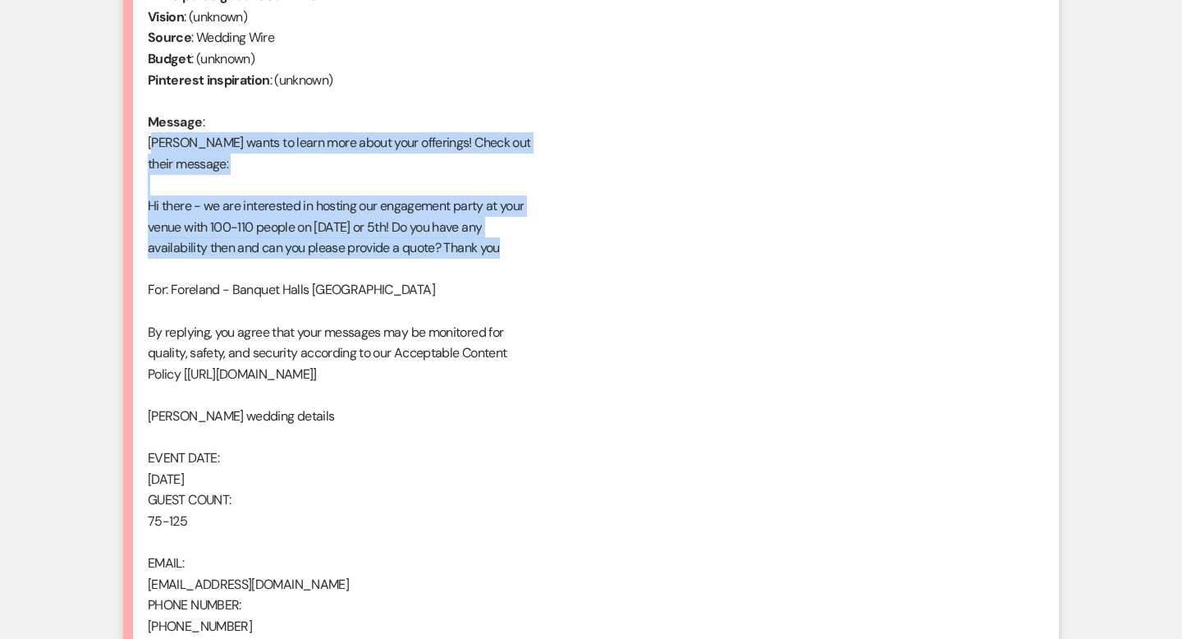
drag, startPoint x: 598, startPoint y: 258, endPoint x: 135, endPoint y: 148, distance: 475.9
click at [135, 147] on li "[PERSON_NAME] [DATE] 12:05 PM From : [PERSON_NAME] Event : [PERSON_NAME] Event …" at bounding box center [591, 277] width 936 height 796
copy div "[PERSON_NAME] wants to learn more about your offerings! Check out their message…"
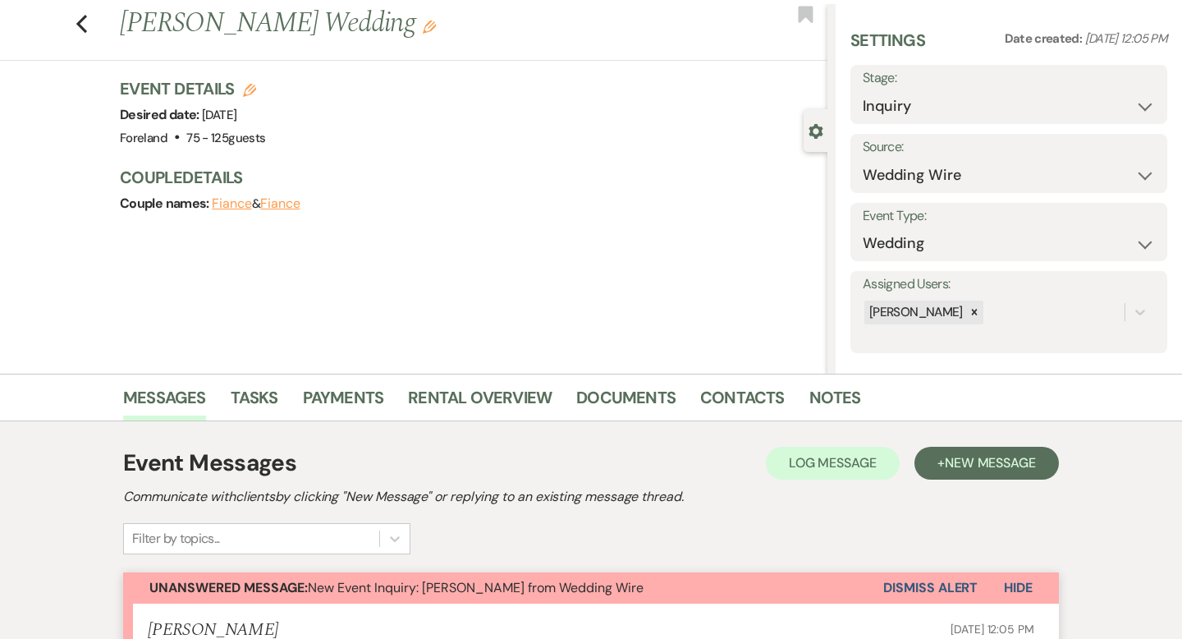
scroll to position [18, 0]
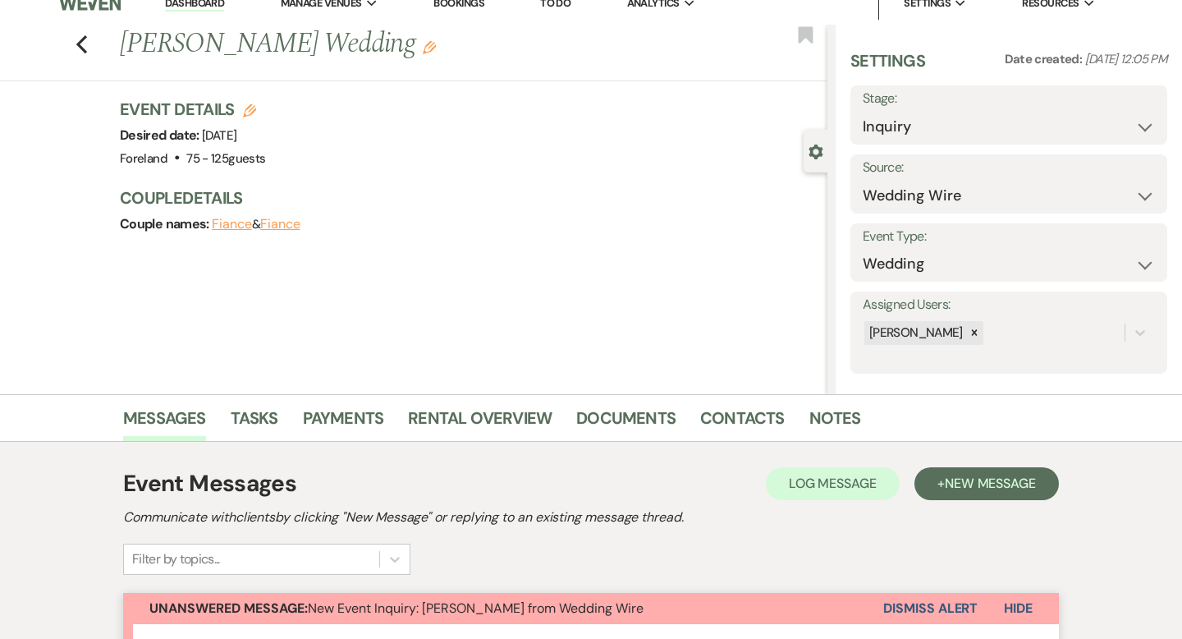
click at [952, 609] on button "Dismiss Alert" at bounding box center [930, 608] width 94 height 31
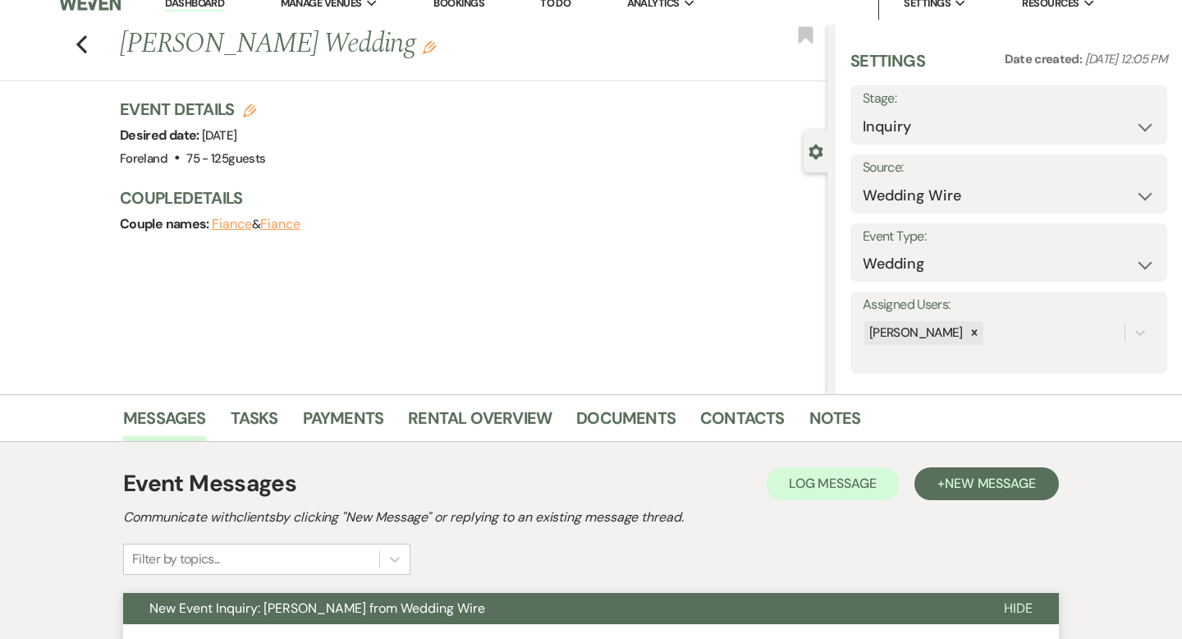
click at [1024, 609] on span "Hide" at bounding box center [1018, 607] width 29 height 17
drag, startPoint x: 984, startPoint y: 488, endPoint x: 982, endPoint y: 496, distance: 8.6
click at [983, 488] on span "New Message" at bounding box center [990, 482] width 91 height 17
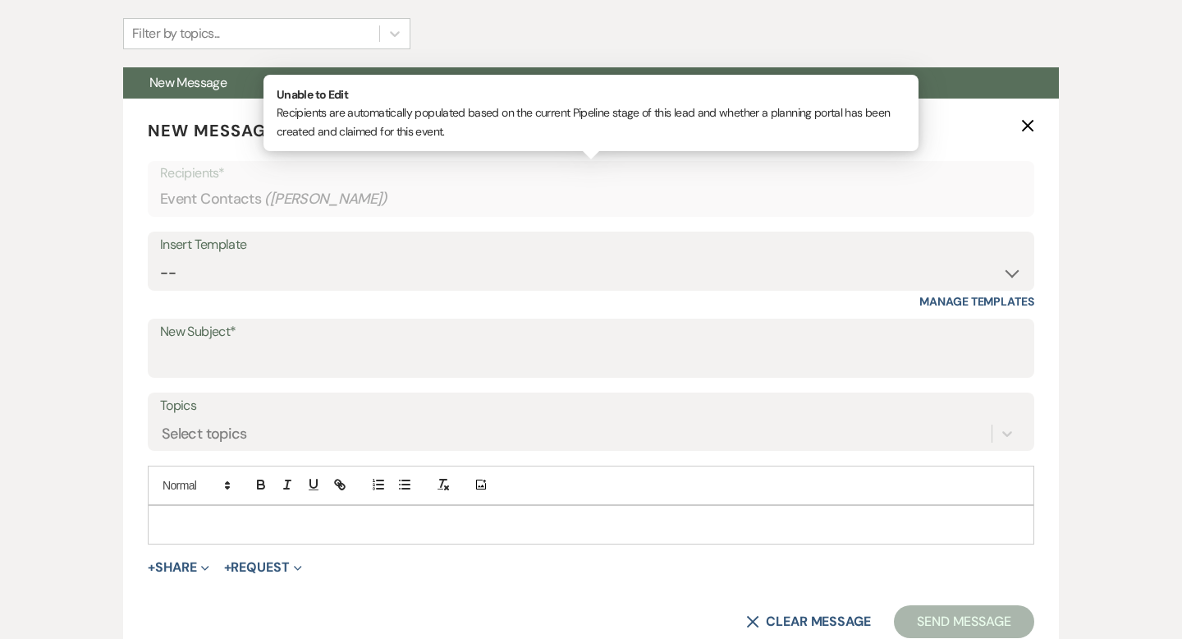
scroll to position [548, 0]
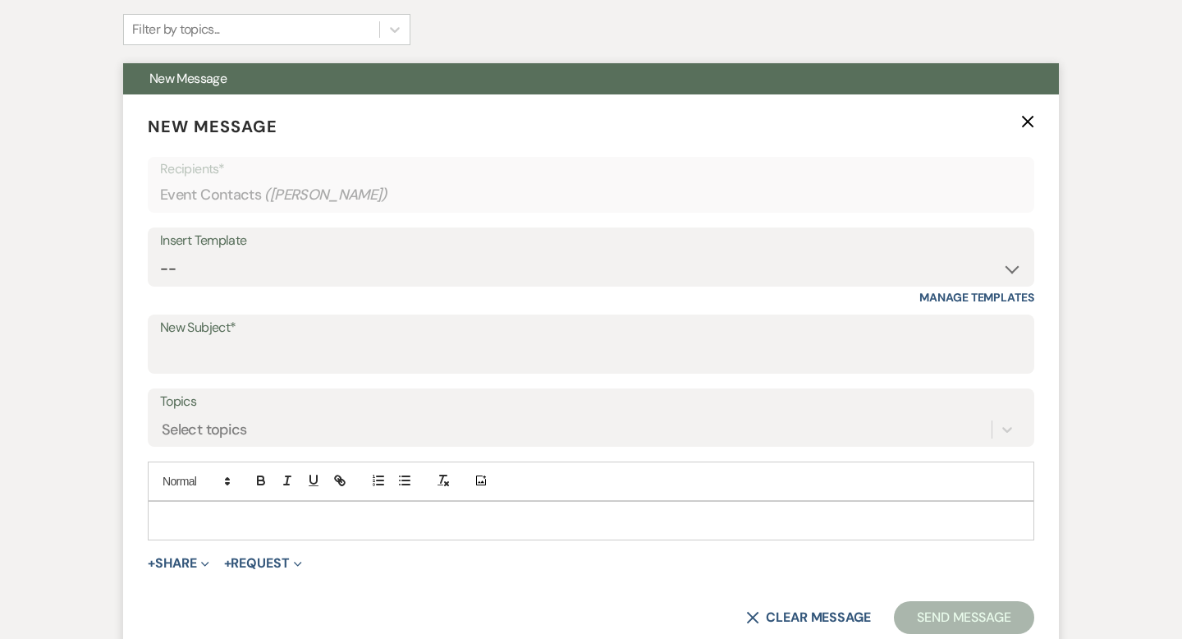
click at [206, 513] on p at bounding box center [591, 520] width 860 height 18
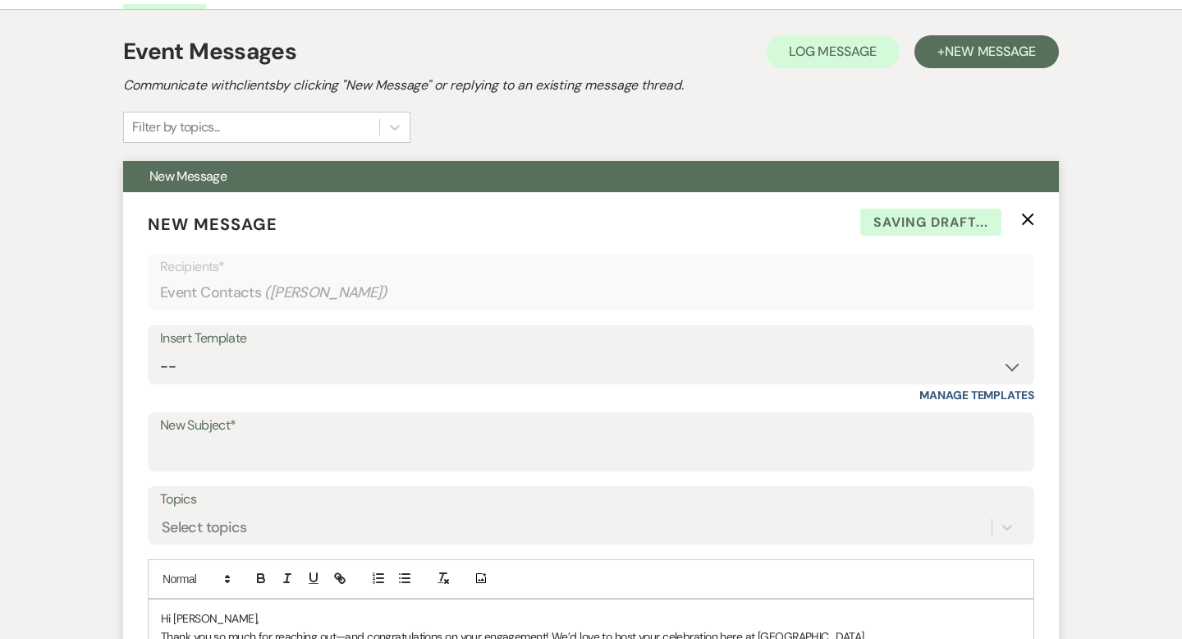
scroll to position [918, 0]
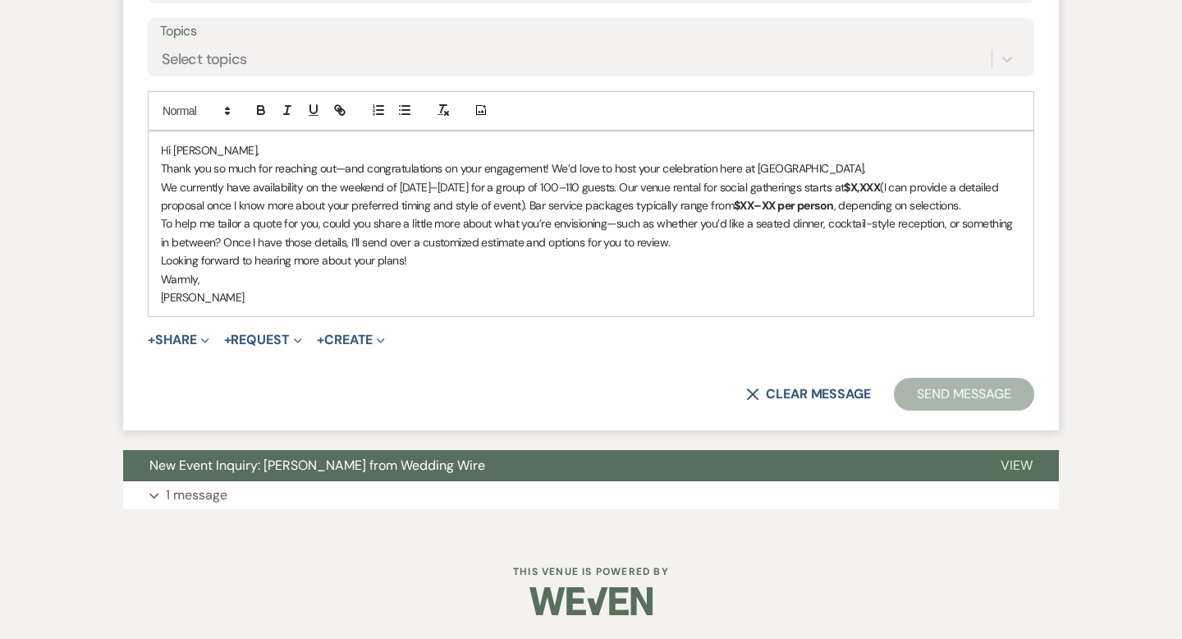
click at [253, 146] on p "Hi [PERSON_NAME]," at bounding box center [591, 150] width 860 height 18
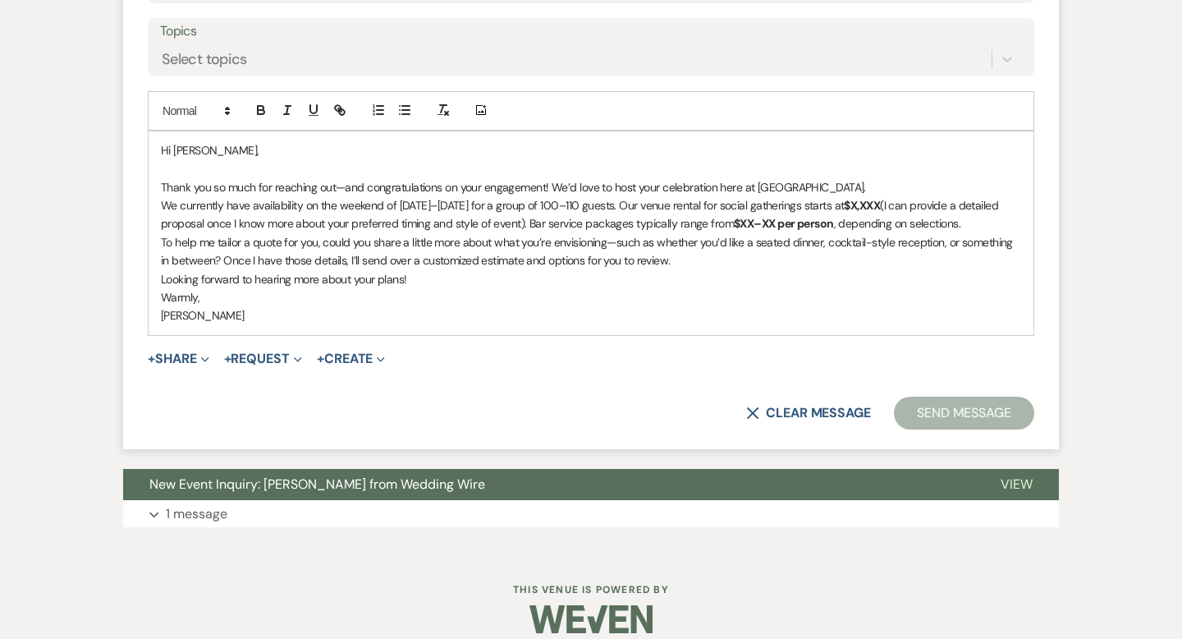
click at [846, 186] on p "Thank you so much for reaching out—and congratulations on your engagement! We’d…" at bounding box center [591, 187] width 860 height 18
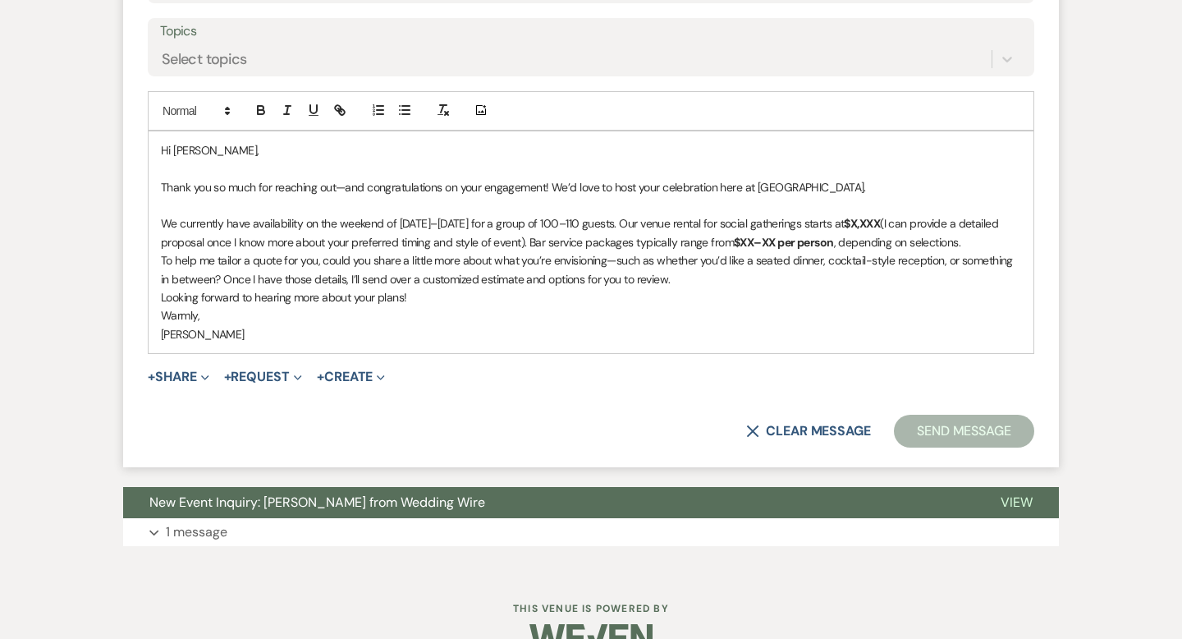
drag, startPoint x: 181, startPoint y: 222, endPoint x: 250, endPoint y: 221, distance: 69.8
click at [181, 222] on p "We currently have availability on the weekend of [DATE]–[DATE] for a group of 1…" at bounding box center [591, 232] width 860 height 37
drag, startPoint x: 639, startPoint y: 225, endPoint x: 514, endPoint y: 226, distance: 124.8
click at [513, 226] on p "We don't currently have availability on the weekend of [DATE]–[DATE] for a grou…" at bounding box center [591, 232] width 860 height 37
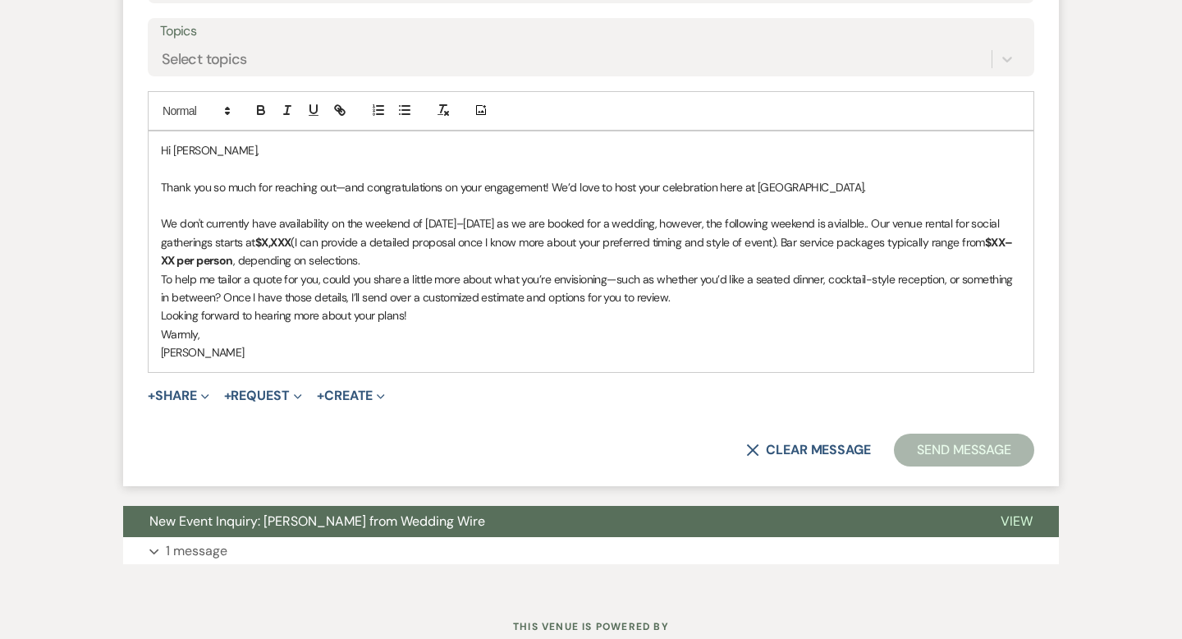
click at [850, 225] on p "We don't currently have availability on the weekend of [DATE]–[DATE] as we are …" at bounding box center [591, 241] width 860 height 55
click at [887, 220] on p "We don't currently have availability on the weekend of [DATE]–[DATE] as we are …" at bounding box center [591, 241] width 860 height 55
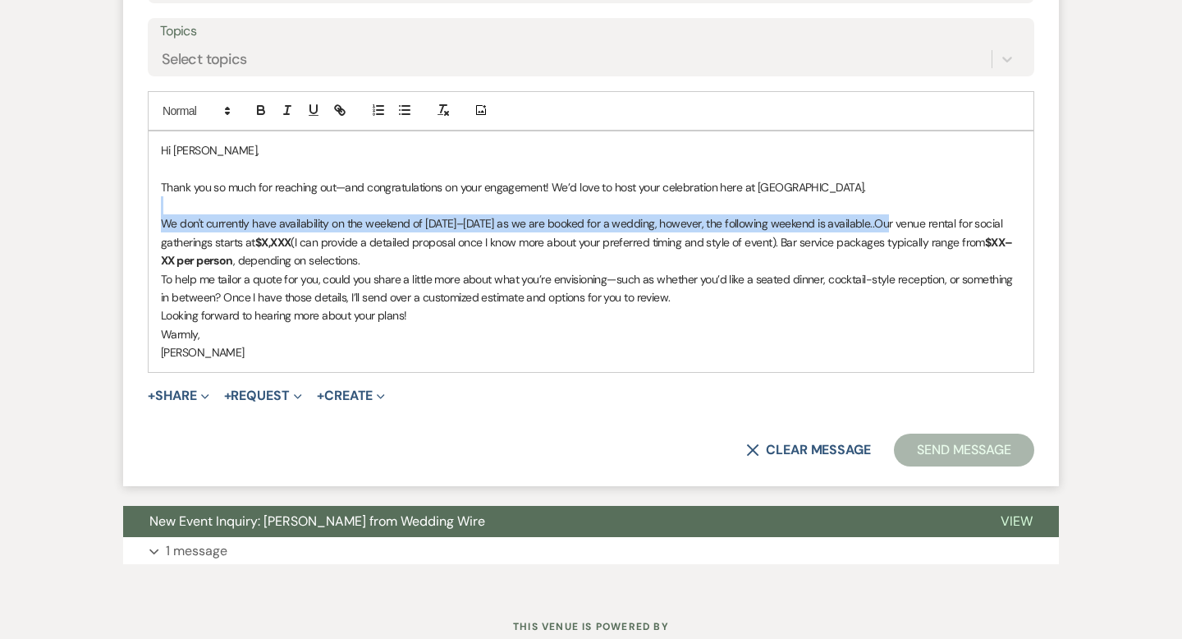
drag, startPoint x: 885, startPoint y: 221, endPoint x: 915, endPoint y: 222, distance: 30.4
click at [924, 209] on div "Hi [PERSON_NAME], Thank you so much for reaching out—and congratulations on you…" at bounding box center [591, 251] width 885 height 241
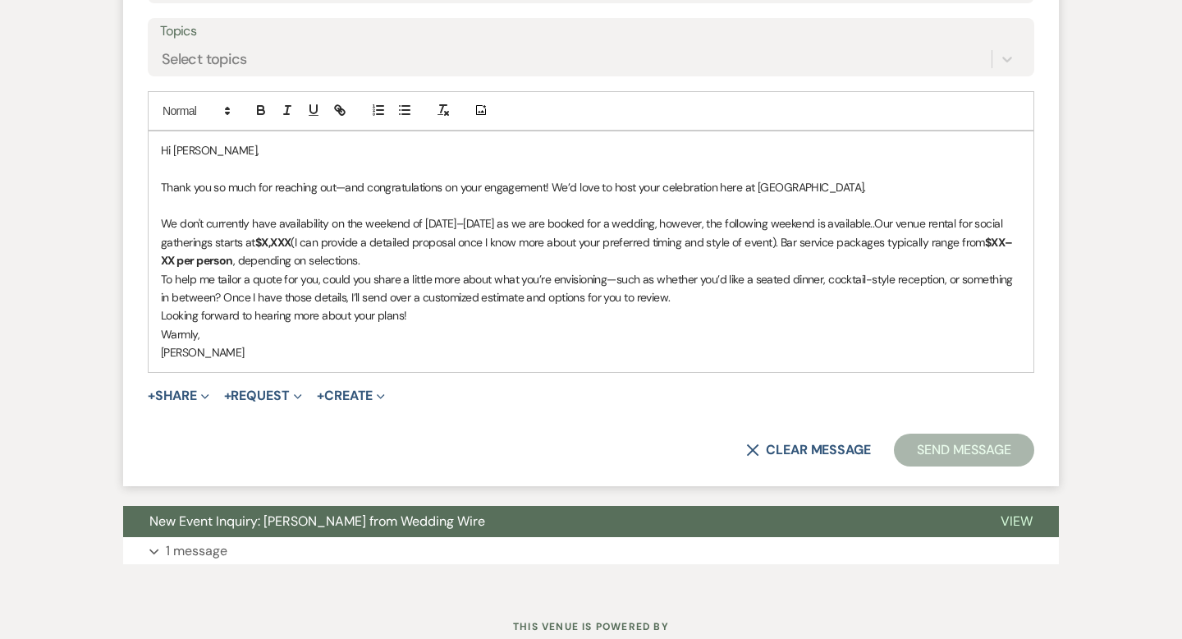
click at [883, 222] on p "We don't currently have availability on the weekend of [DATE]–[DATE] as we are …" at bounding box center [591, 241] width 860 height 55
click at [884, 223] on p "We don't currently have availability on the weekend of [DATE]–[DATE] as we are …" at bounding box center [591, 241] width 860 height 55
drag, startPoint x: 781, startPoint y: 274, endPoint x: 804, endPoint y: 266, distance: 23.6
click at [787, 273] on p "To help me tailor a quote for you, could you share a little more about what you…" at bounding box center [591, 288] width 860 height 37
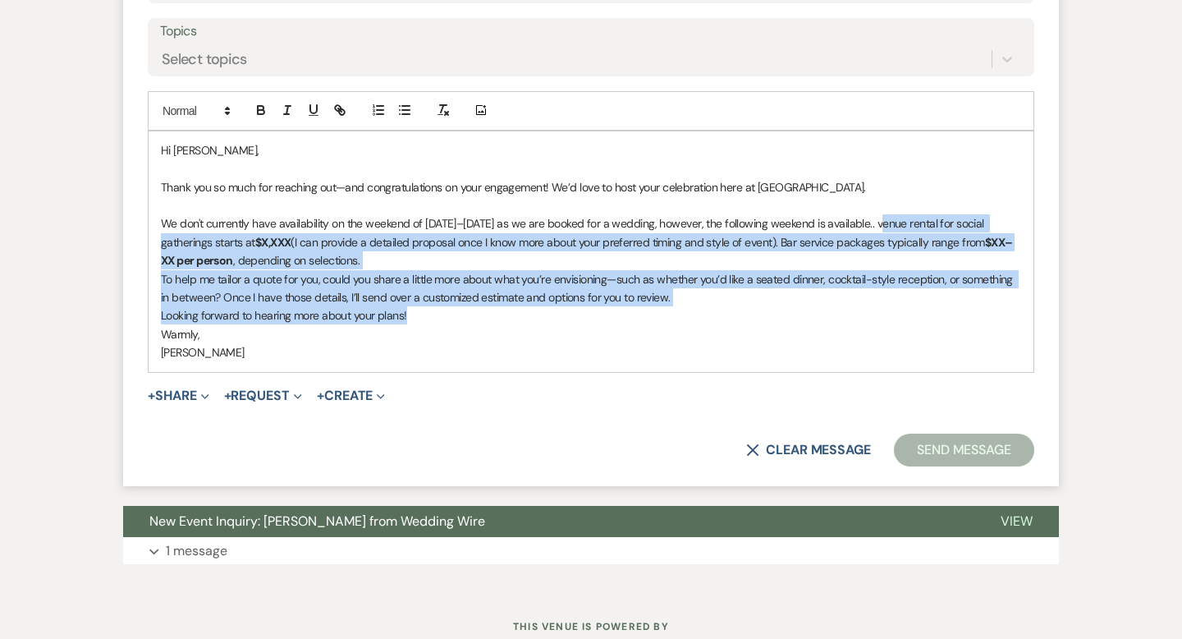
drag, startPoint x: 419, startPoint y: 269, endPoint x: 891, endPoint y: 221, distance: 475.3
click at [882, 220] on div "Hi [PERSON_NAME], Thank you so much for reaching out—and congratulations on you…" at bounding box center [591, 251] width 885 height 241
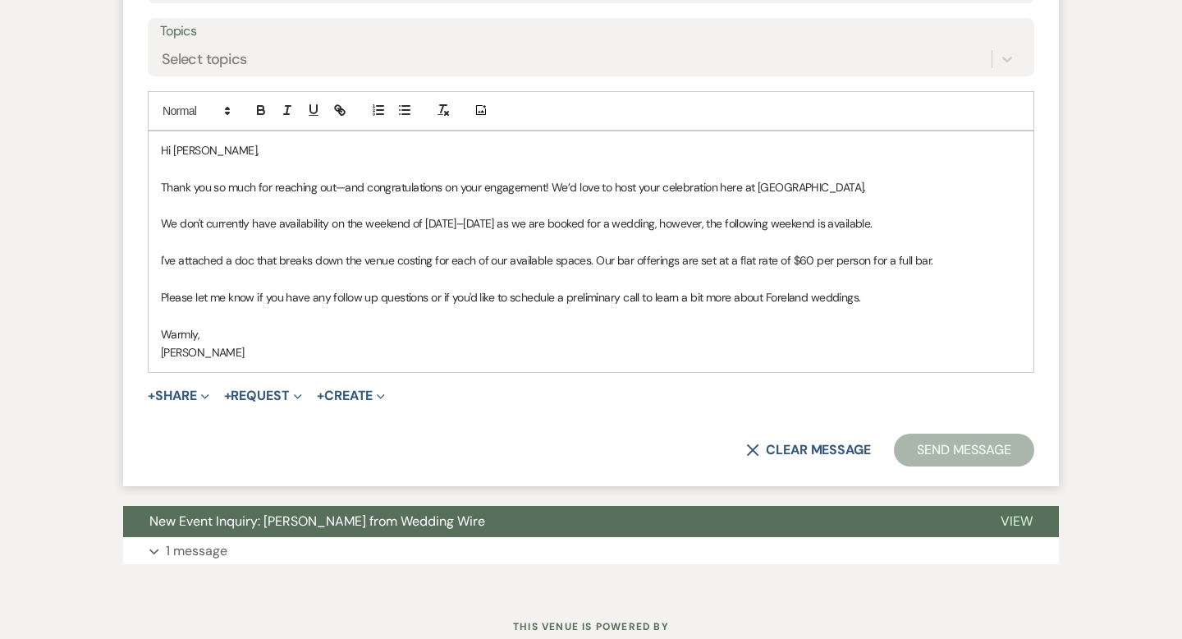
click at [168, 354] on p "[PERSON_NAME]" at bounding box center [591, 352] width 860 height 18
click at [164, 351] on p "[PERSON_NAME]" at bounding box center [591, 352] width 860 height 18
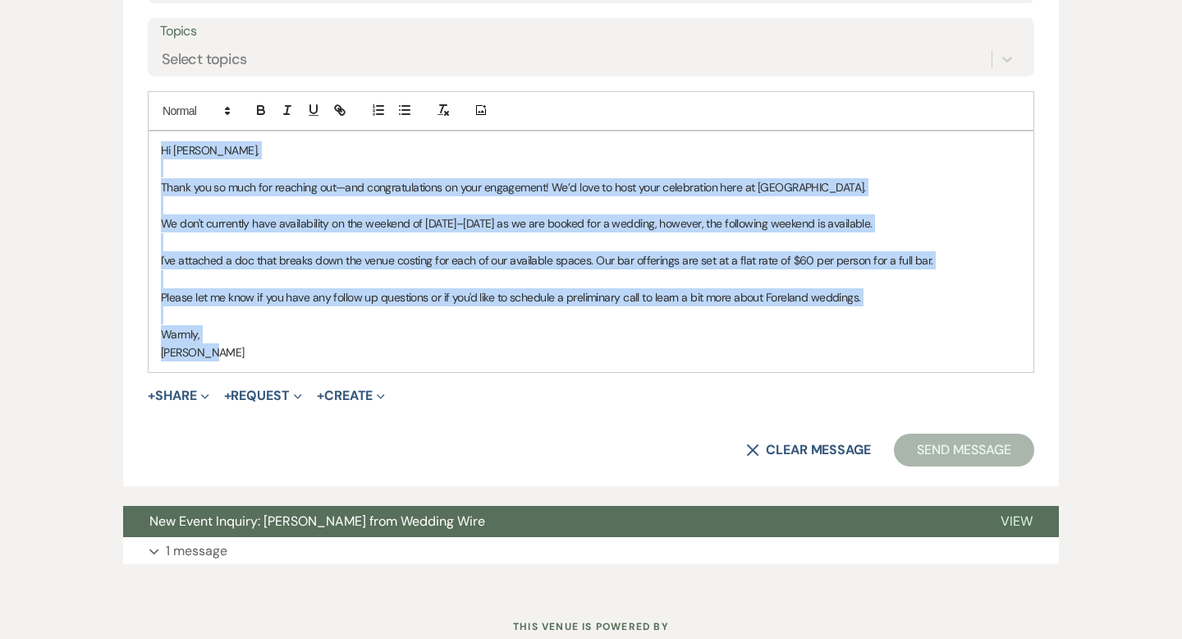
drag, startPoint x: 218, startPoint y: 347, endPoint x: 112, endPoint y: 72, distance: 294.4
click at [112, 72] on div "Messages Tasks Payments Rental Overview Documents Contacts Notes Event Messages…" at bounding box center [591, 41] width 1182 height 1094
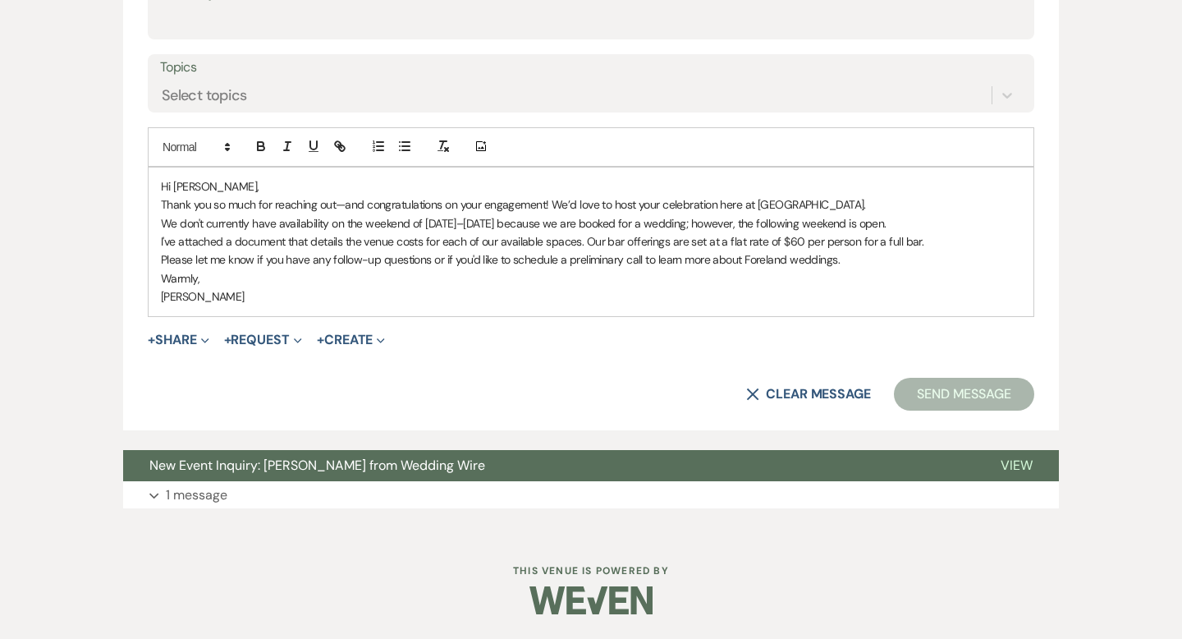
scroll to position [881, 0]
click at [250, 189] on p "Hi [PERSON_NAME]," at bounding box center [591, 187] width 860 height 18
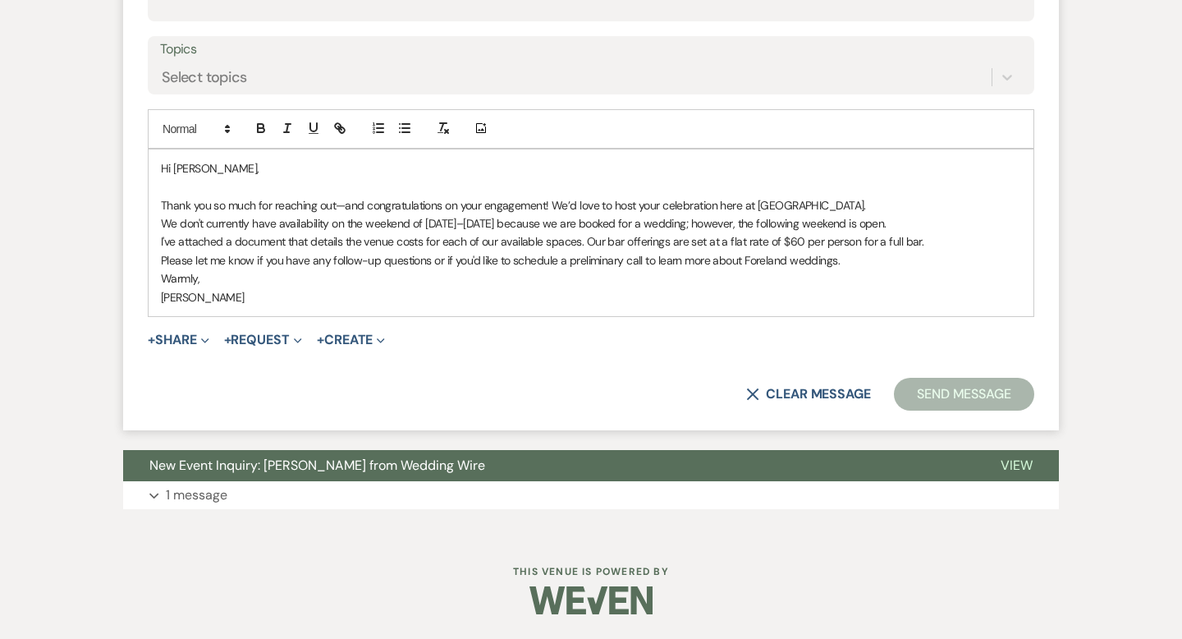
click at [716, 204] on p "Thank you so much for reaching out—and congratulations on your engagement! We’d…" at bounding box center [591, 205] width 860 height 18
drag, startPoint x: 754, startPoint y: 204, endPoint x: 731, endPoint y: 206, distance: 23.0
click at [731, 206] on p "Thank you so much for reaching out—and congratulations on your engagement! We’d…" at bounding box center [591, 205] width 860 height 18
click at [285, 131] on icon "button" at bounding box center [287, 128] width 15 height 15
click at [912, 260] on p "Please let me know if you have any follow-up questions or if you'd like to sche…" at bounding box center [591, 260] width 860 height 18
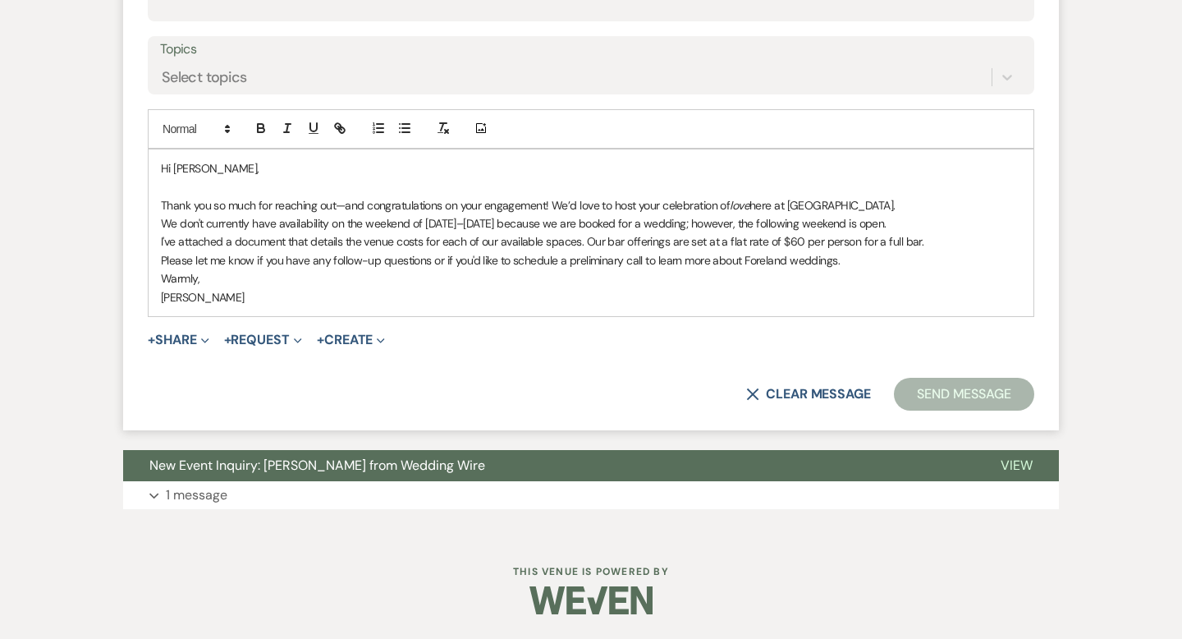
click at [860, 203] on p "Thank you so much for reaching out—and congratulations on your engagement! We’d…" at bounding box center [591, 205] width 860 height 18
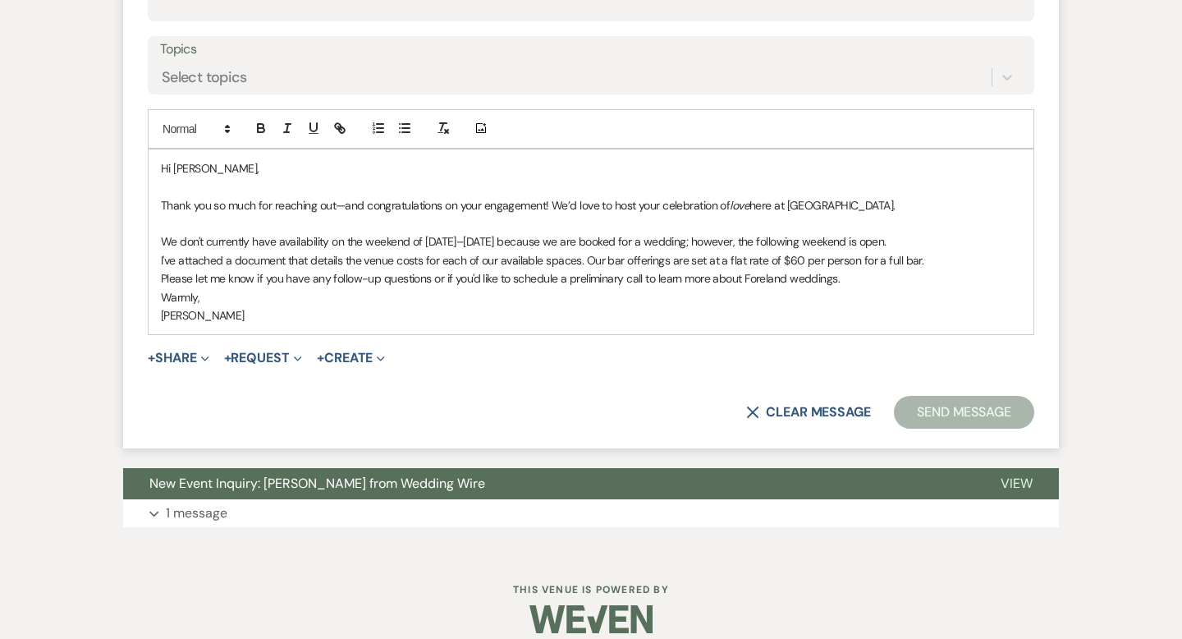
click at [153, 255] on div "Hi [PERSON_NAME], Thank you so much for reaching out—and congratulations on you…" at bounding box center [591, 242] width 885 height 186
click at [162, 280] on p "Please let me know if you have any follow-up questions or if you'd like to sche…" at bounding box center [591, 278] width 860 height 18
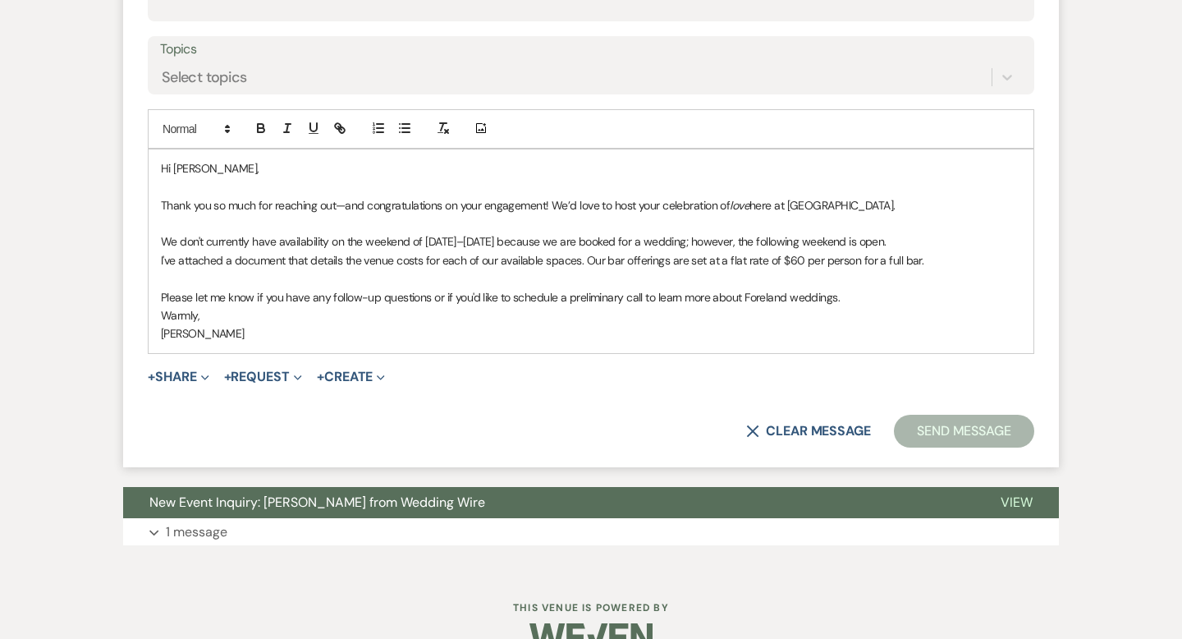
click at [162, 318] on div "Hi [PERSON_NAME], Thank you so much for reaching out—and congratulations on you…" at bounding box center [591, 251] width 885 height 204
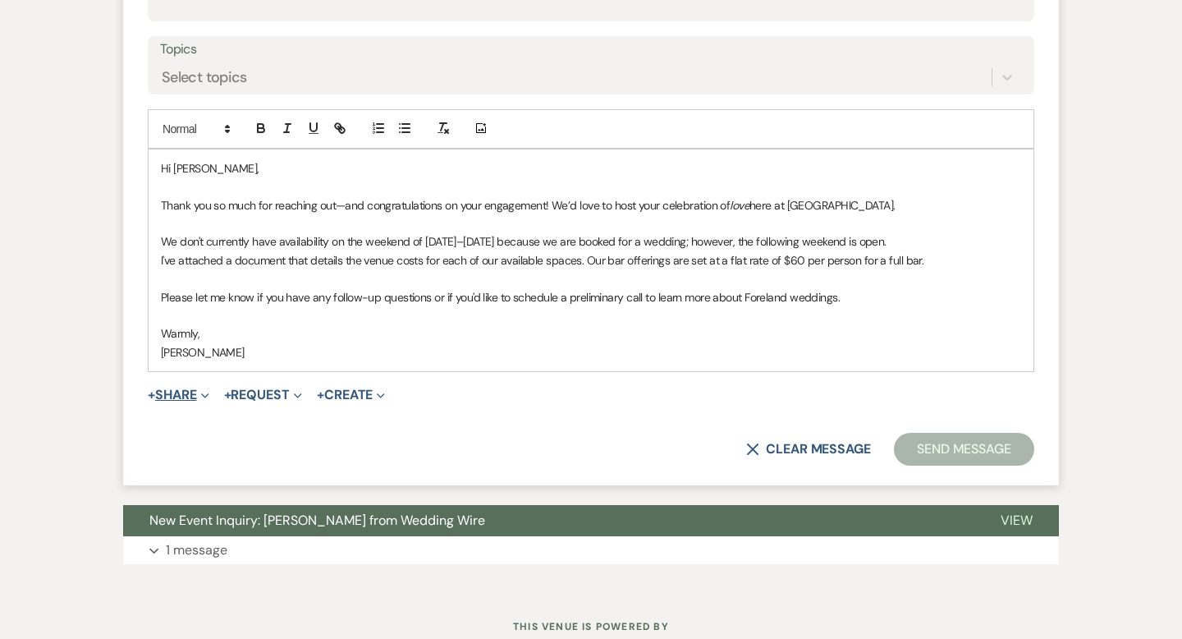
click at [188, 392] on button "+ Share Expand" at bounding box center [179, 394] width 62 height 13
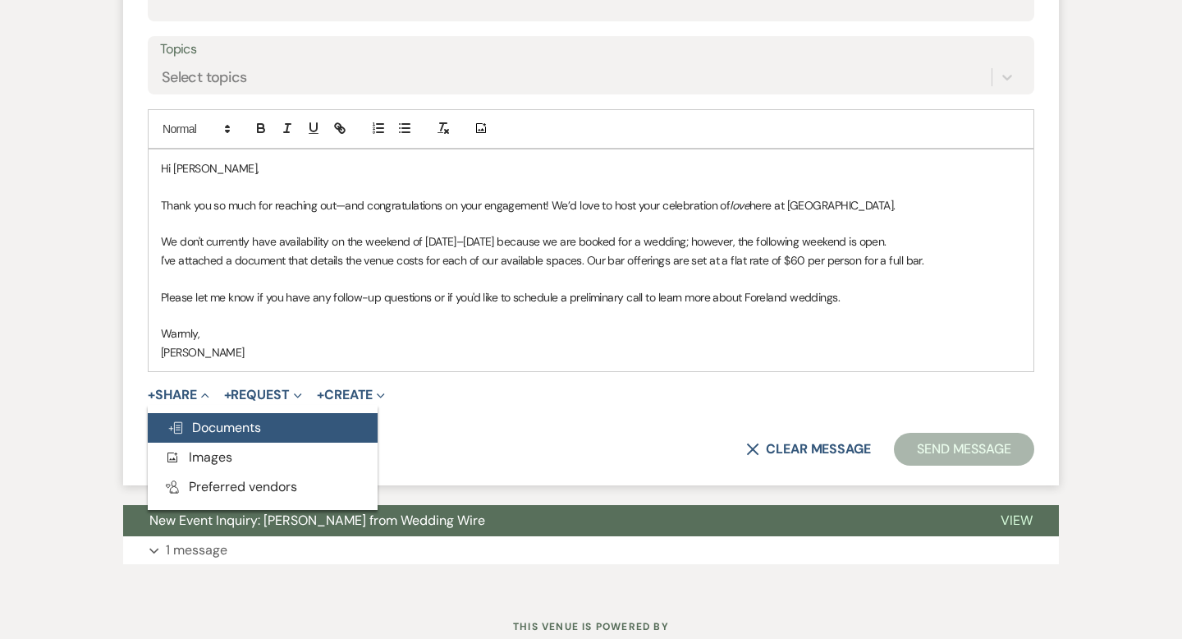
click at [213, 432] on span "Doc Upload Documents" at bounding box center [214, 427] width 94 height 17
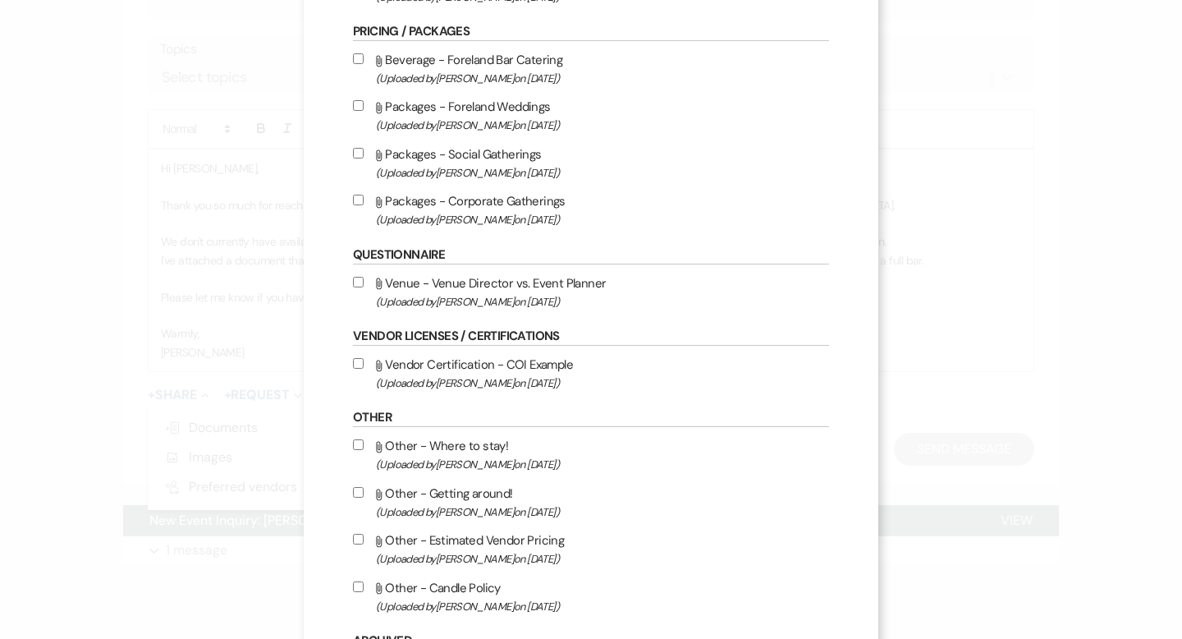
scroll to position [757, 0]
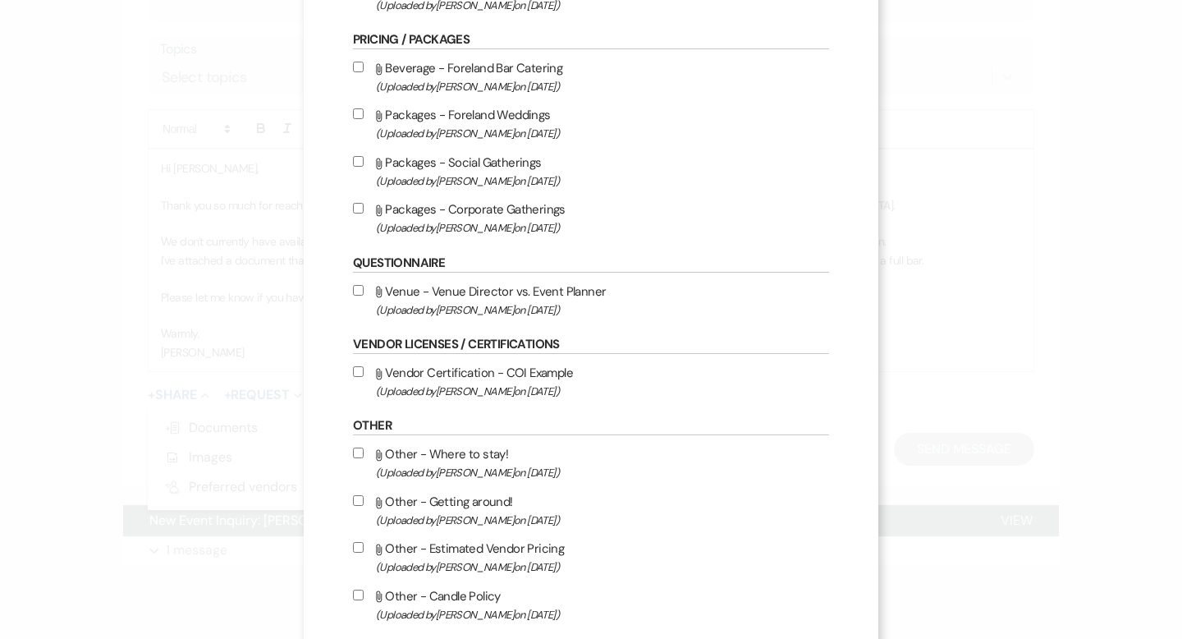
click at [358, 167] on input "Attach File Packages - Social Gatherings (Uploaded by [PERSON_NAME] on [DATE] )" at bounding box center [358, 161] width 11 height 11
checkbox input "true"
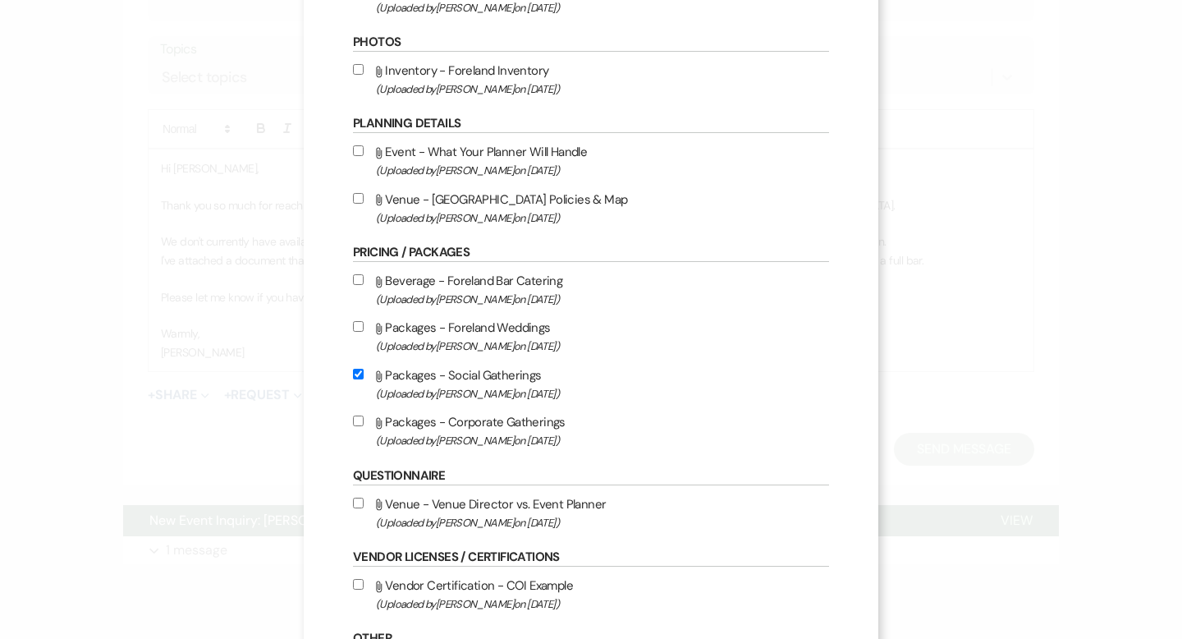
scroll to position [539, 0]
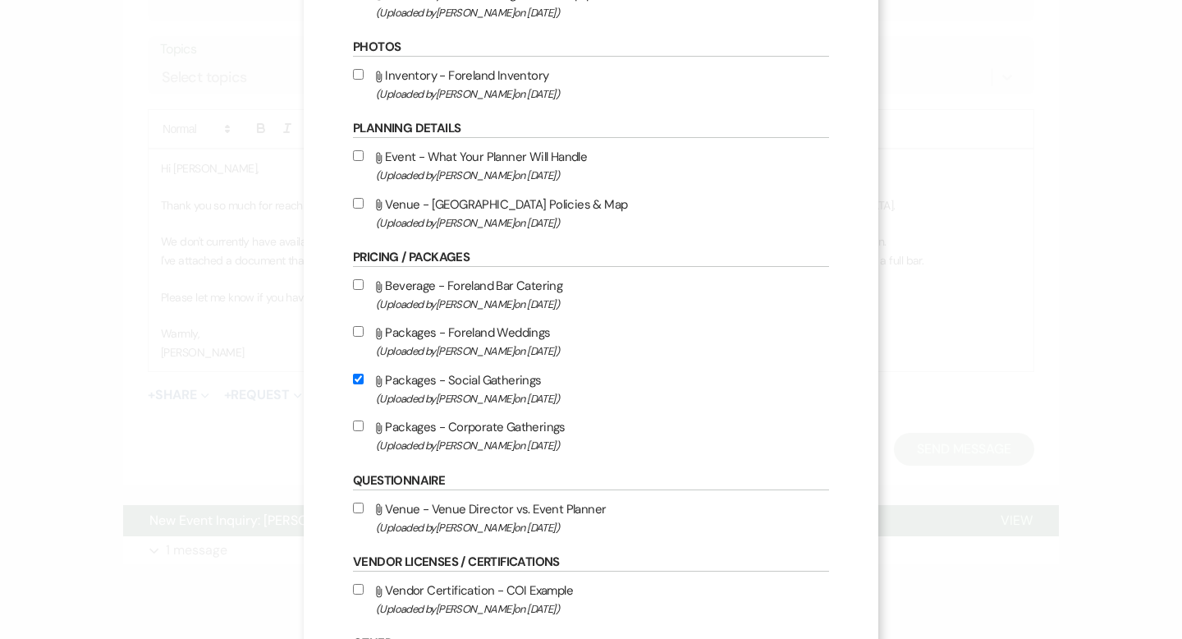
drag, startPoint x: 358, startPoint y: 292, endPoint x: 399, endPoint y: 343, distance: 65.4
click at [357, 290] on input "Attach File Beverage - Foreland Bar Catering (Uploaded by [PERSON_NAME] on [DAT…" at bounding box center [358, 284] width 11 height 11
checkbox input "true"
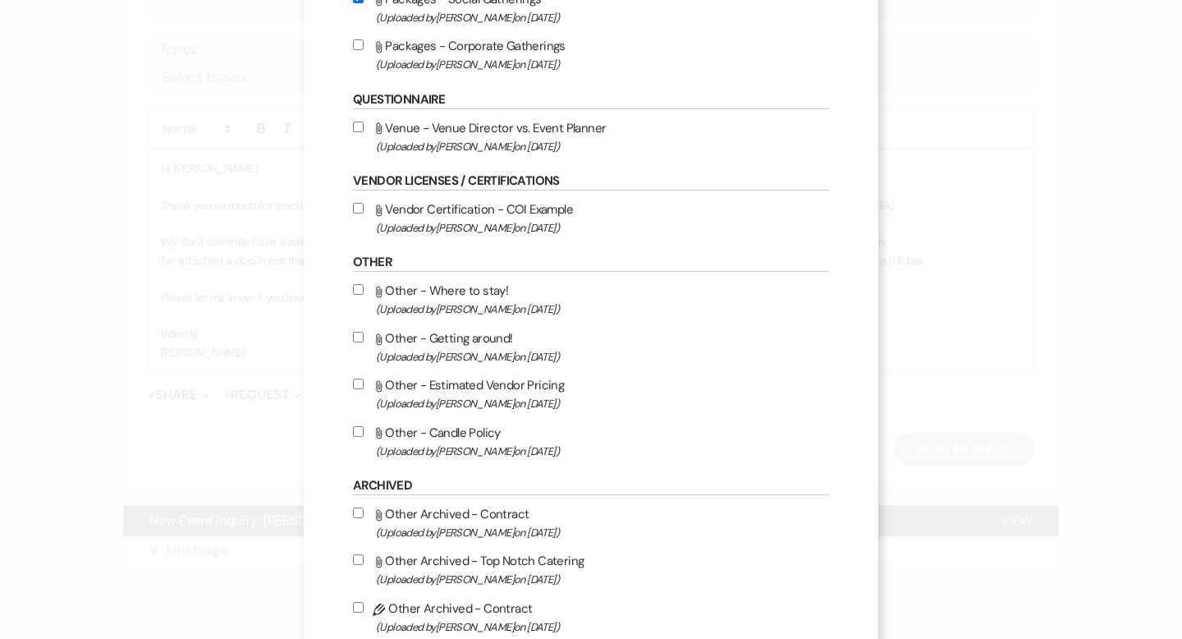
scroll to position [1168, 0]
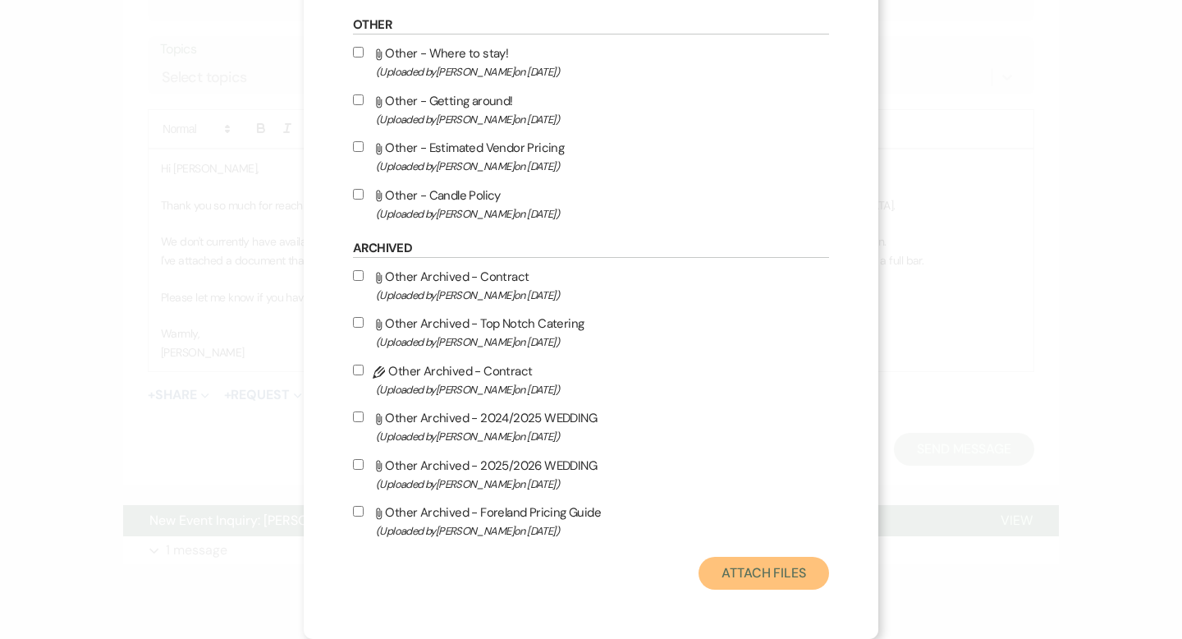
click at [740, 568] on button "Attach Files" at bounding box center [764, 573] width 131 height 33
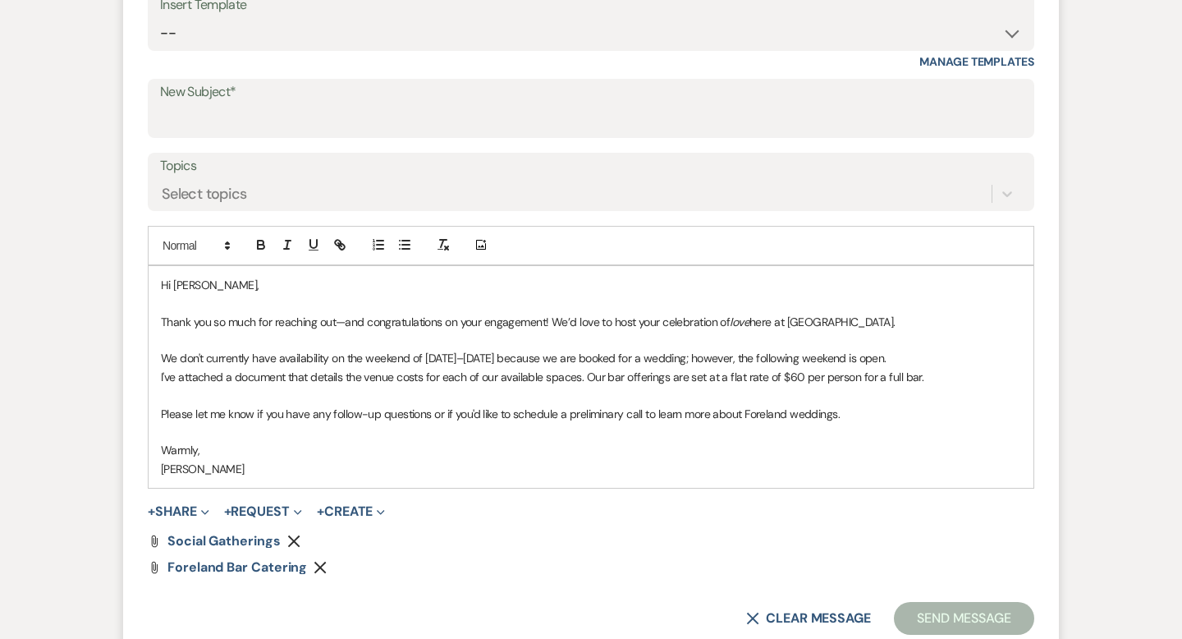
scroll to position [784, 0]
drag, startPoint x: 222, startPoint y: 103, endPoint x: 237, endPoint y: 116, distance: 20.4
click at [223, 104] on div "New Subject*" at bounding box center [591, 107] width 887 height 59
click at [251, 117] on input "New Subject*" at bounding box center [591, 119] width 862 height 32
paste input "Engagement Party at [GEOGRAPHIC_DATA]"
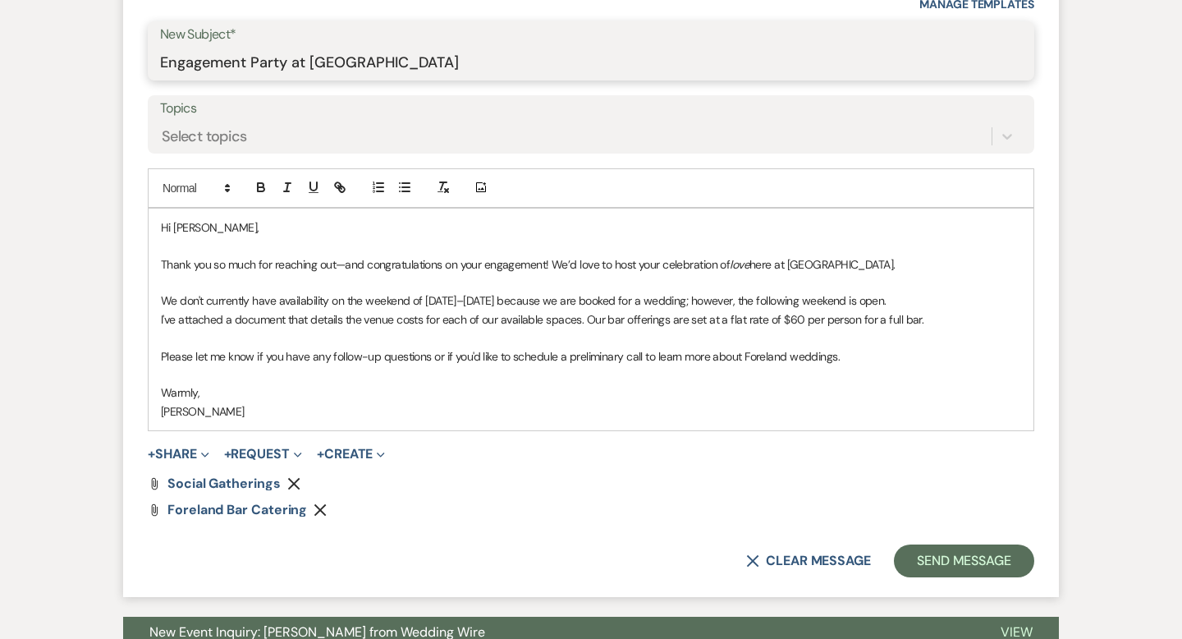
scroll to position [845, 0]
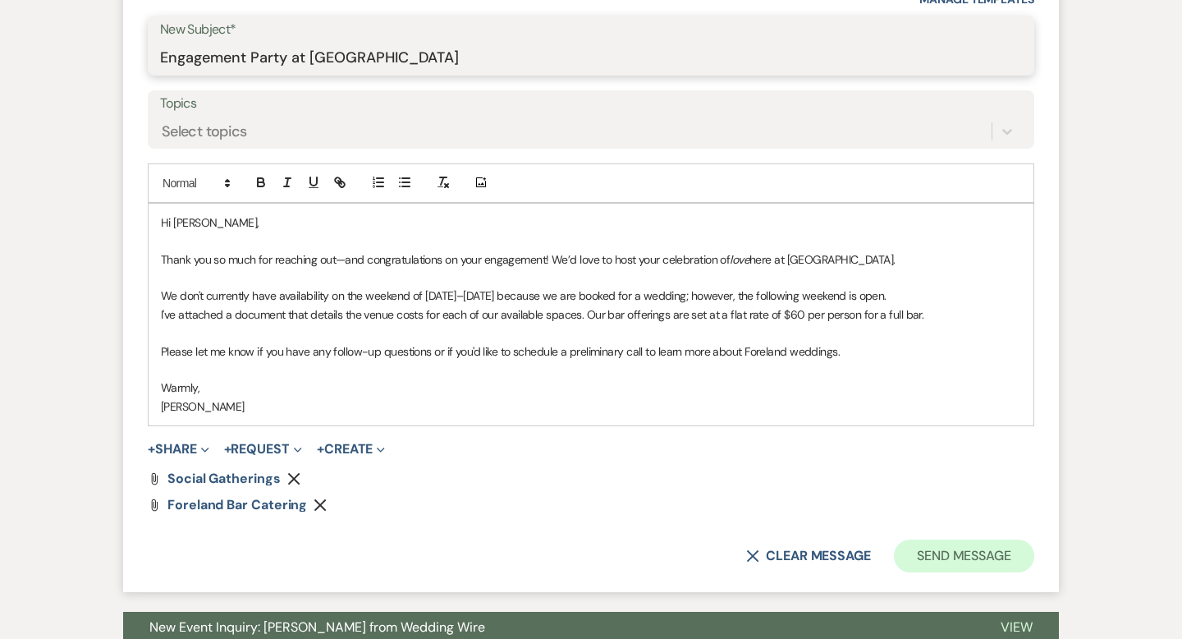
type input "Engagement Party at [GEOGRAPHIC_DATA]"
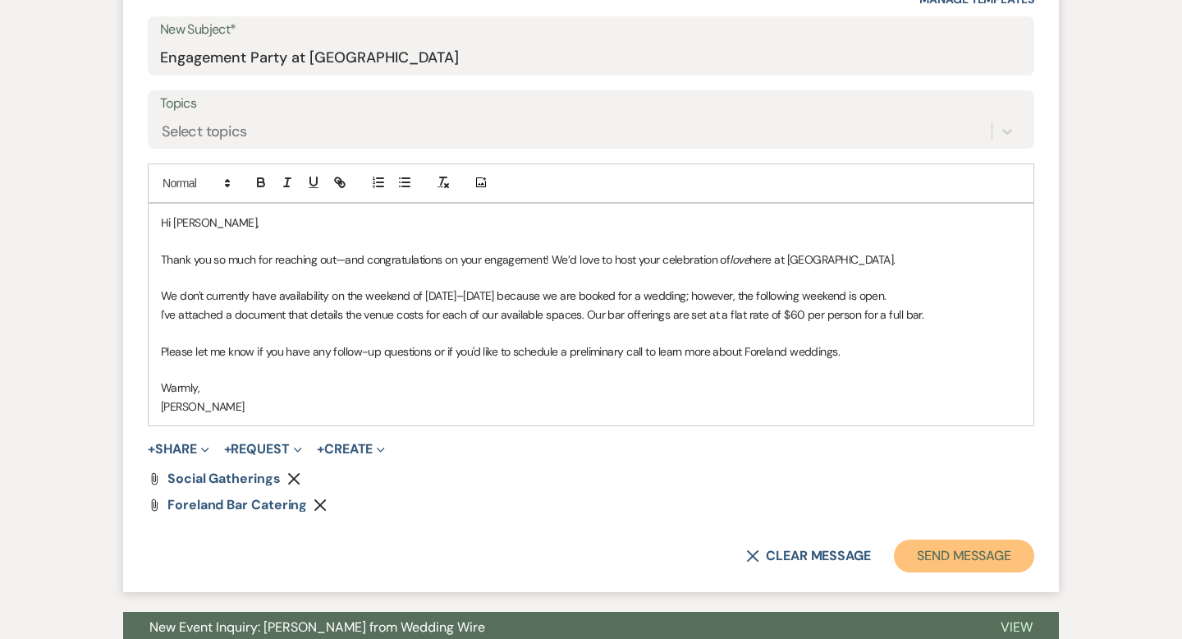
click at [932, 555] on button "Send Message" at bounding box center [964, 555] width 140 height 33
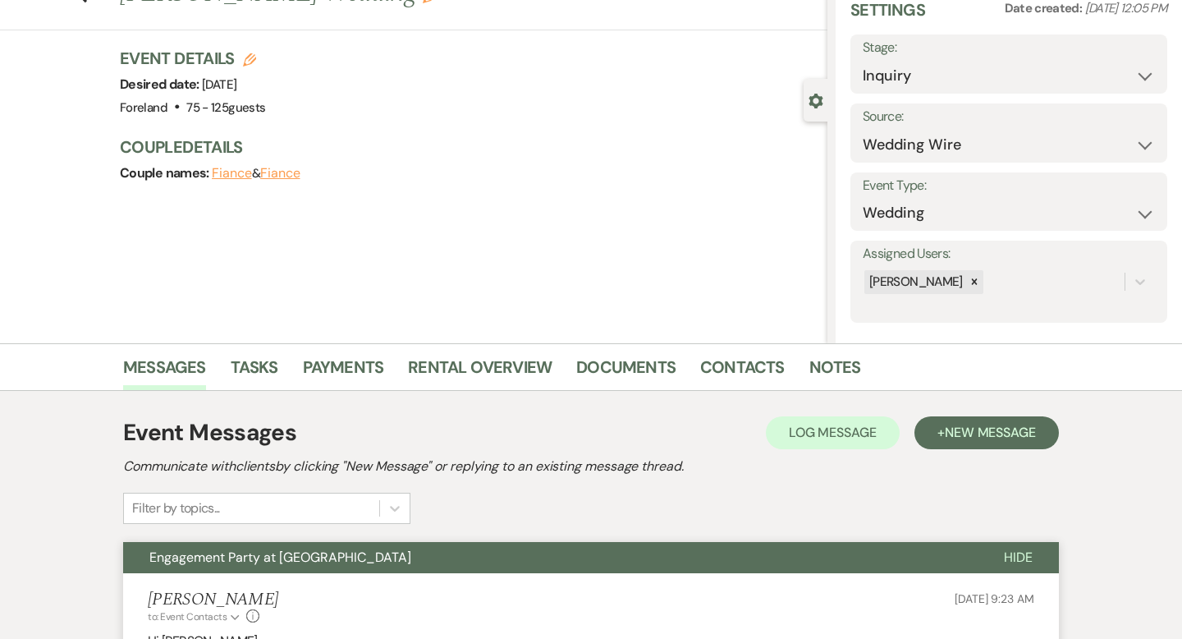
scroll to position [0, 0]
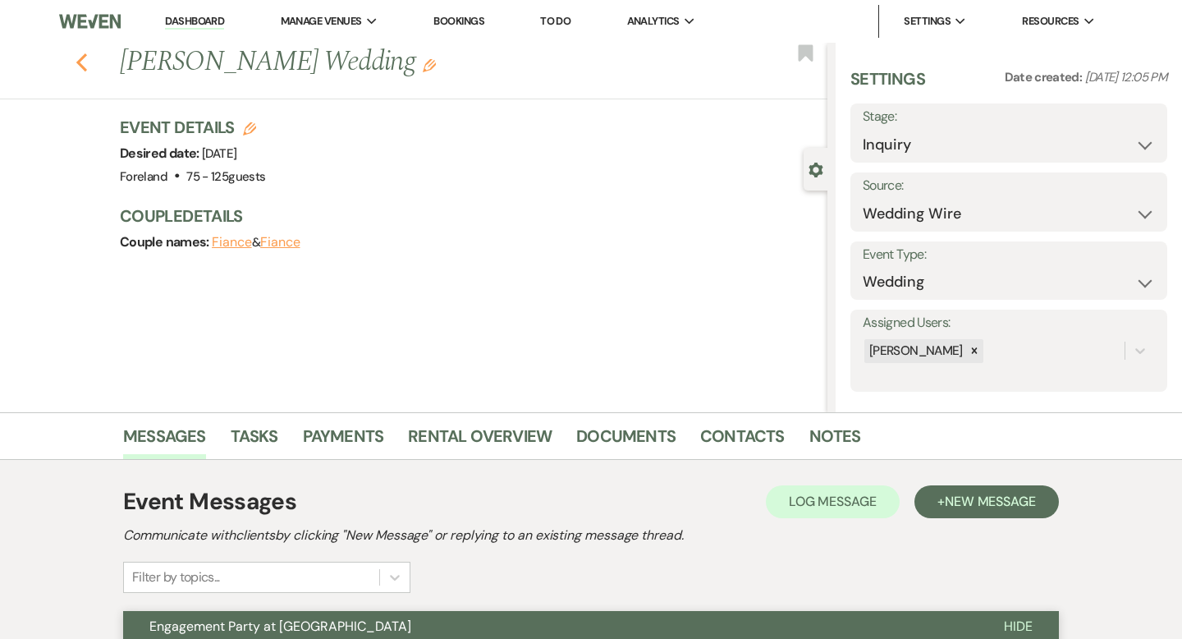
click at [85, 60] on icon "Previous" at bounding box center [82, 63] width 12 height 20
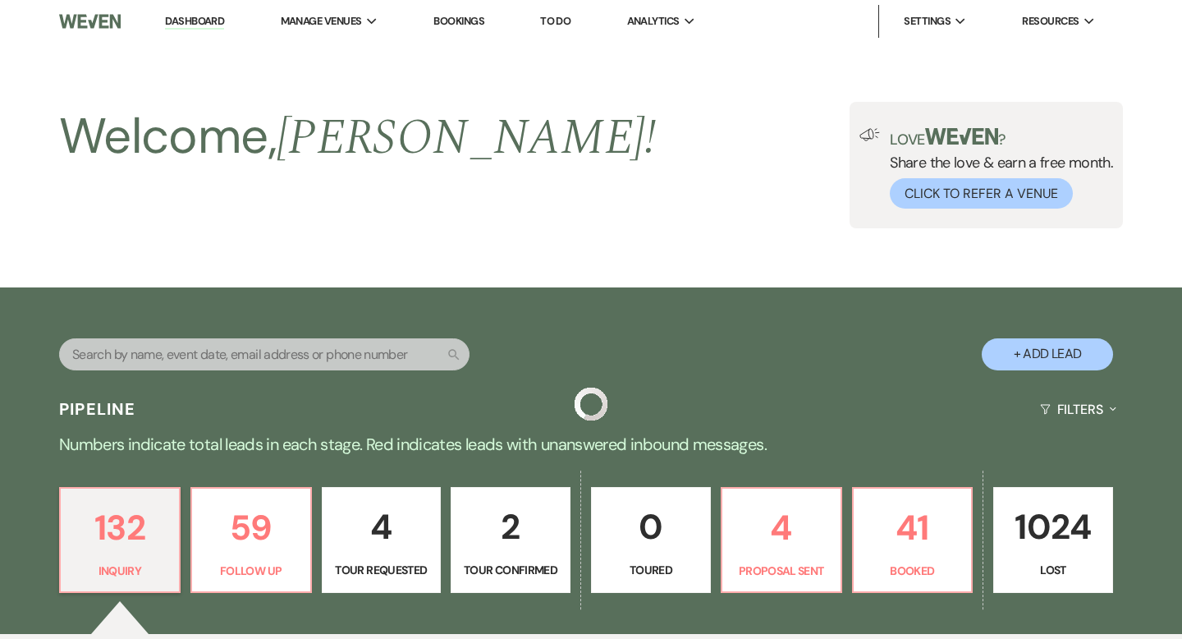
scroll to position [635, 0]
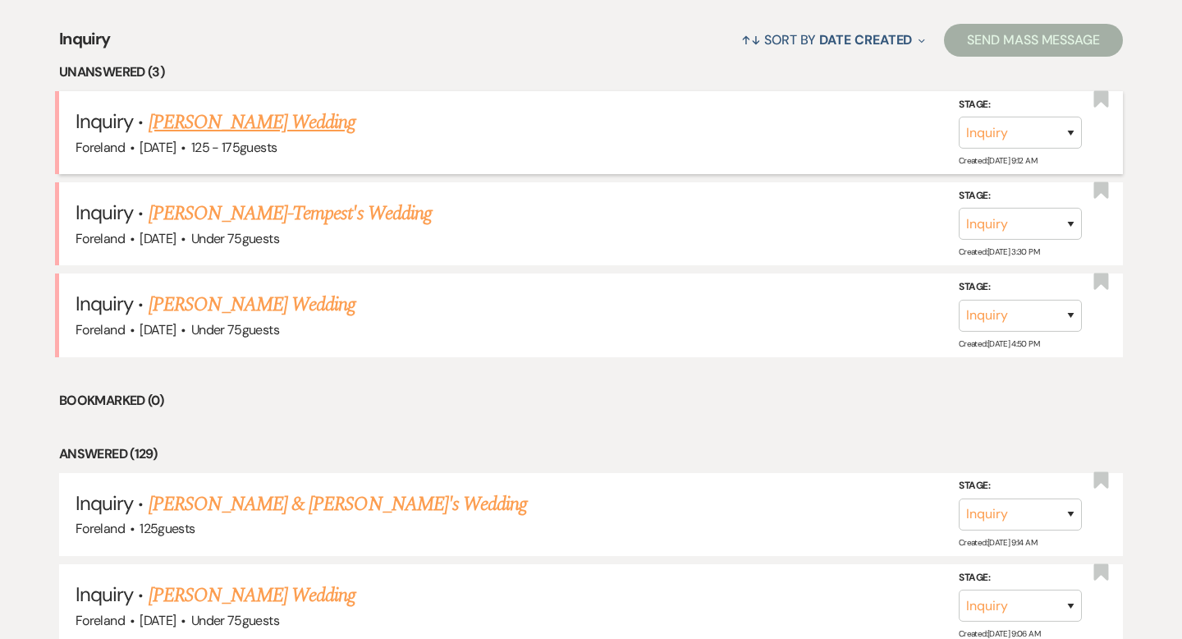
click at [245, 119] on link "[PERSON_NAME] Wedding" at bounding box center [253, 123] width 208 height 30
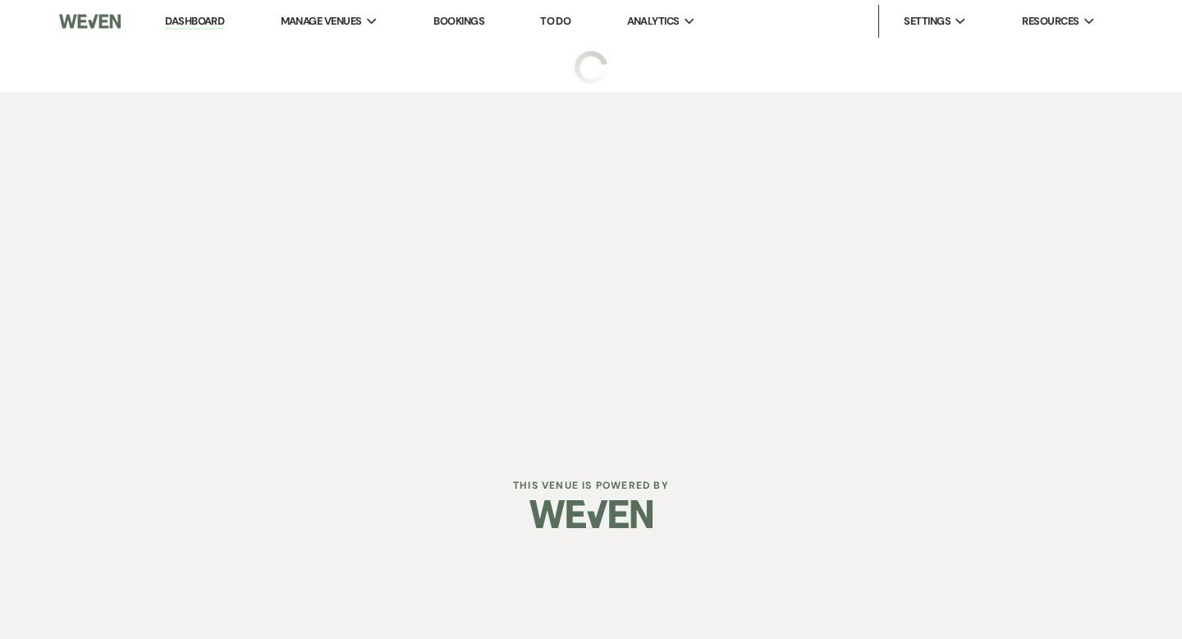
select select "3"
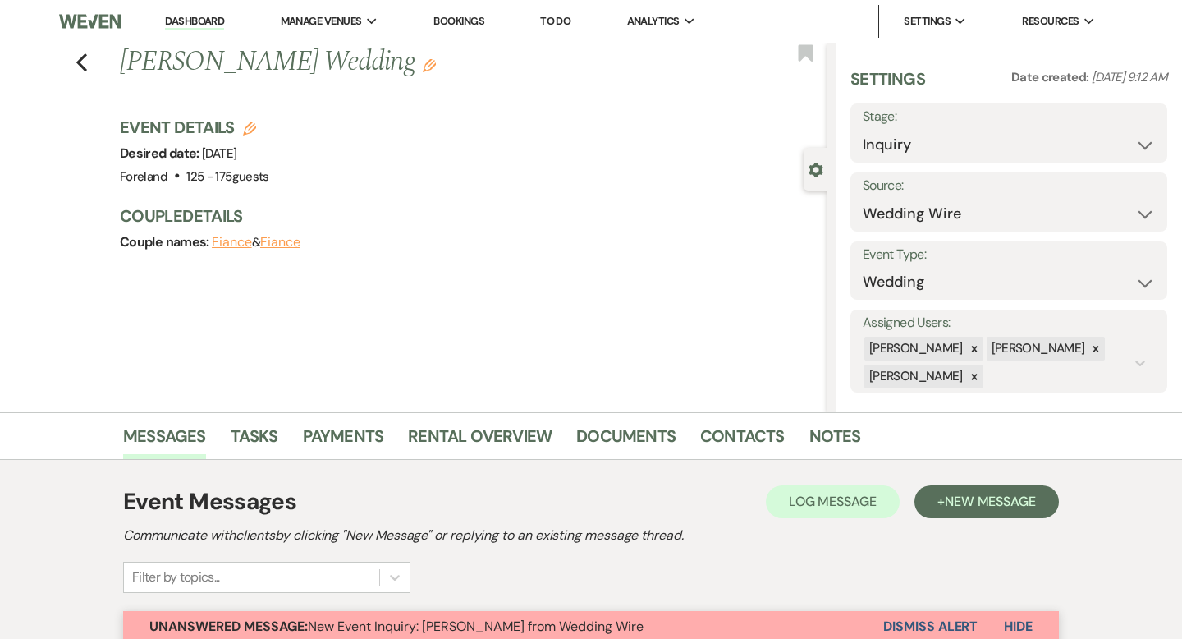
drag, startPoint x: 1072, startPoint y: 355, endPoint x: 1047, endPoint y: 363, distance: 26.5
click at [1087, 356] on div at bounding box center [1096, 349] width 18 height 24
click at [980, 376] on icon at bounding box center [974, 376] width 11 height 11
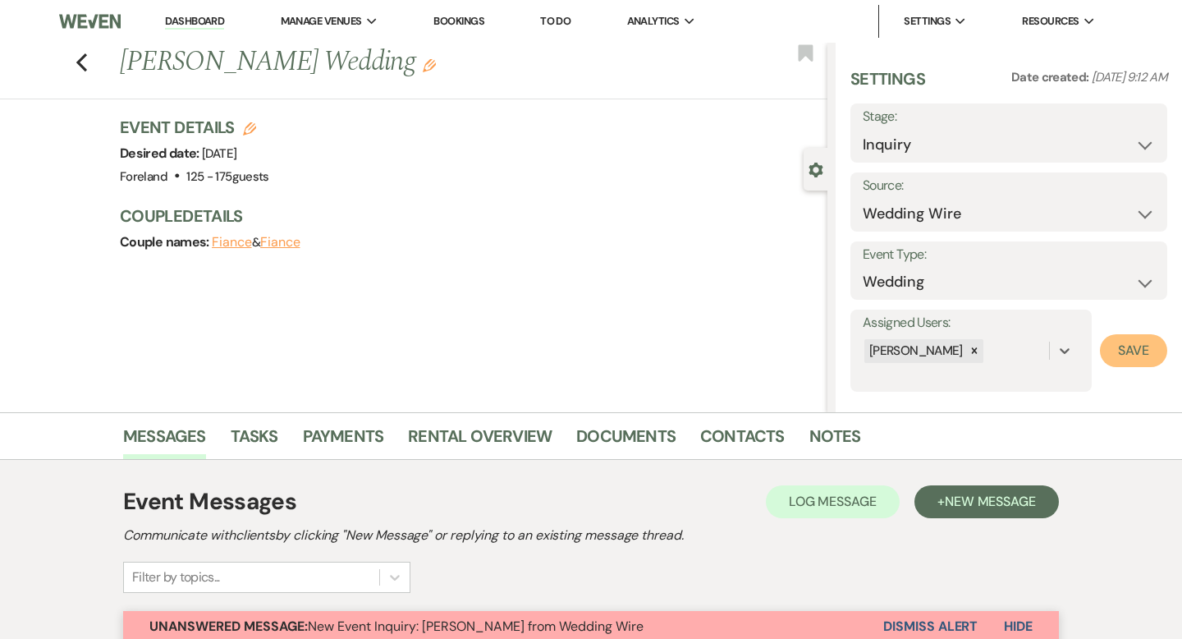
click at [1111, 351] on button "Save" at bounding box center [1133, 350] width 67 height 33
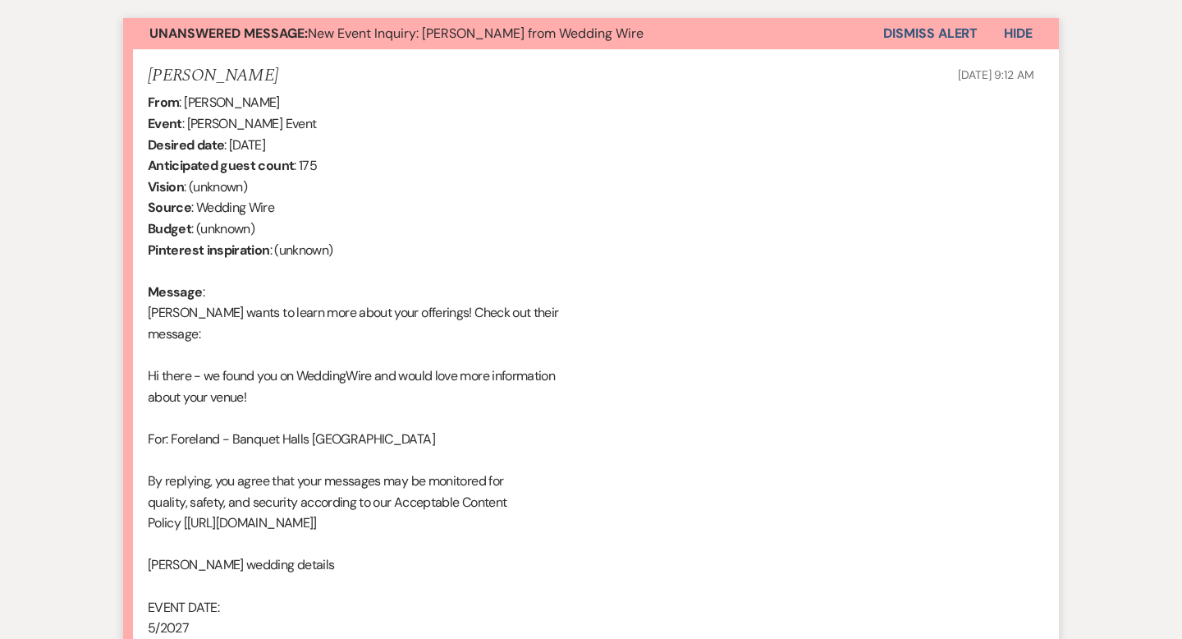
scroll to position [580, 0]
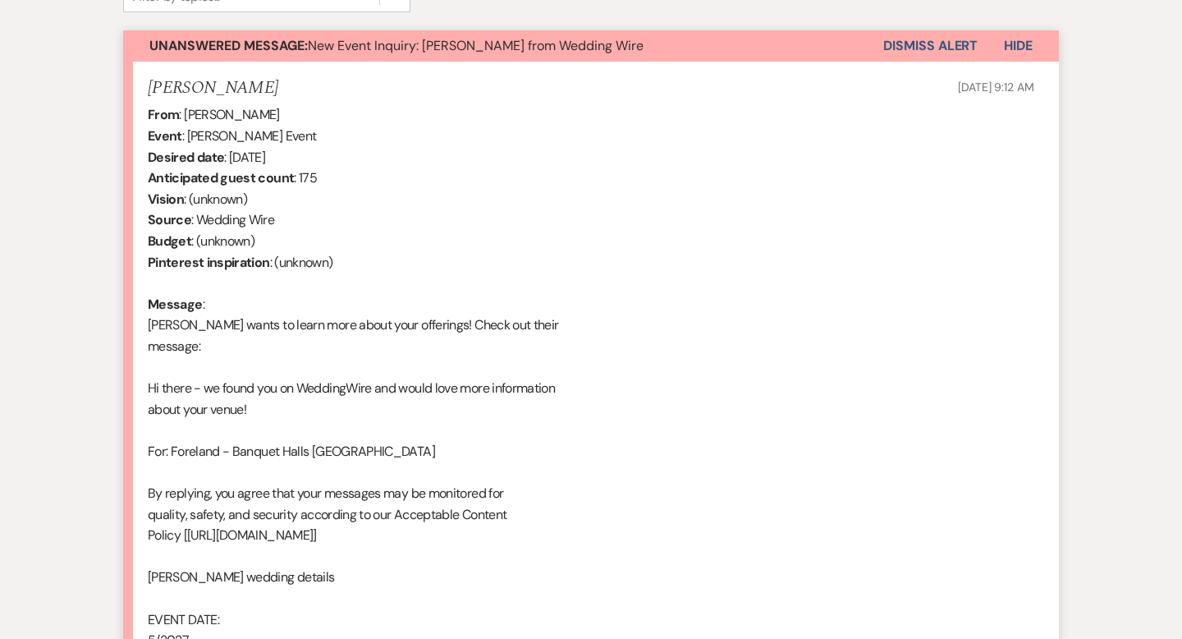
drag, startPoint x: 929, startPoint y: 55, endPoint x: 982, endPoint y: 43, distance: 54.0
click at [930, 54] on button "Dismiss Alert" at bounding box center [930, 45] width 94 height 31
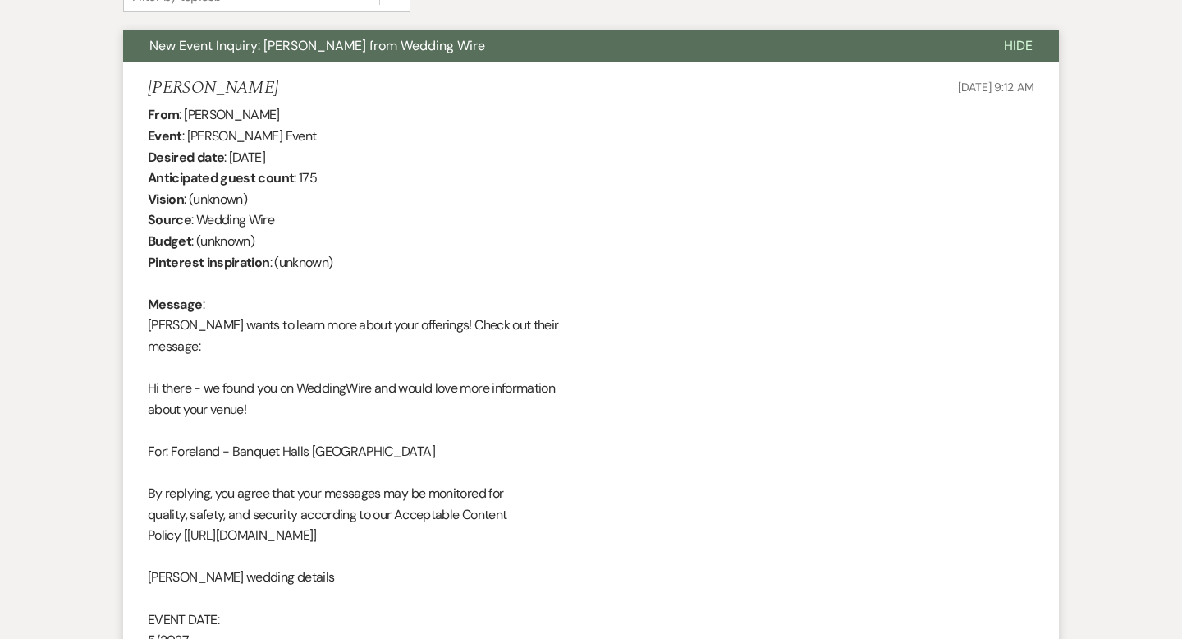
click at [1013, 48] on span "Hide" at bounding box center [1018, 45] width 29 height 17
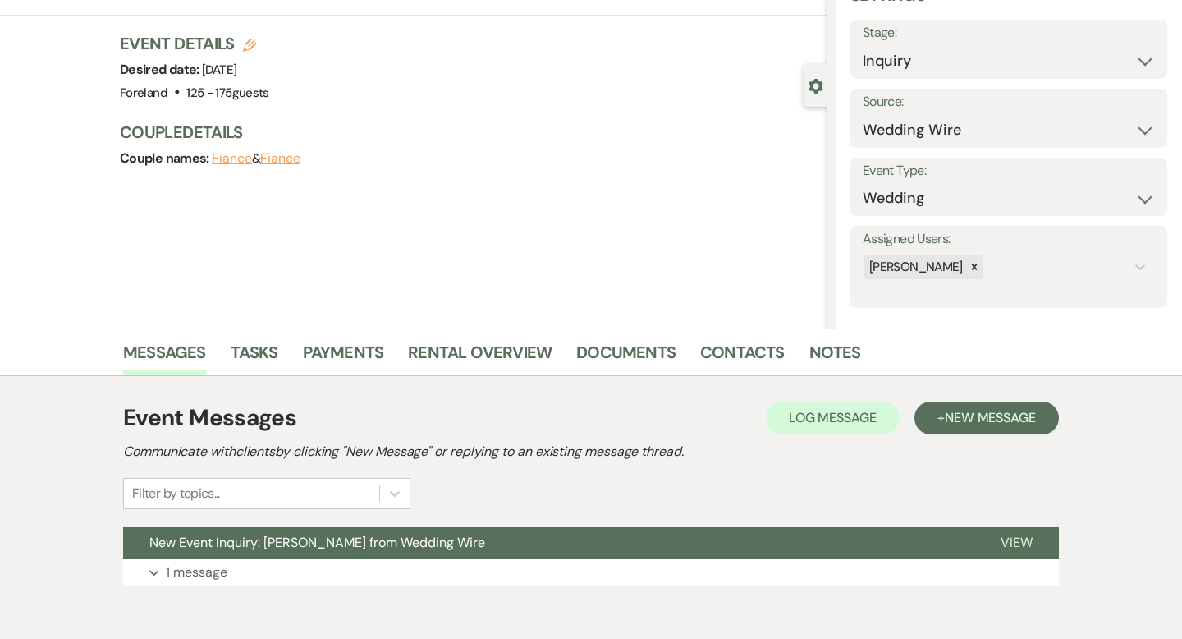
scroll to position [52, 0]
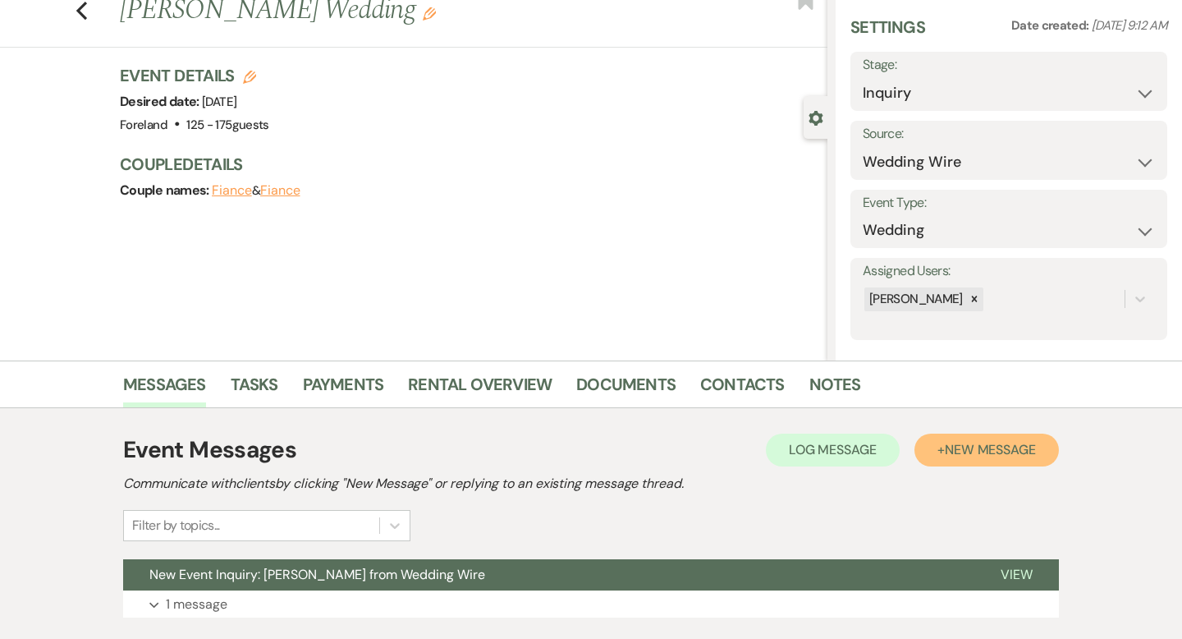
drag, startPoint x: 985, startPoint y: 435, endPoint x: 920, endPoint y: 453, distance: 67.3
click at [985, 435] on button "+ New Message" at bounding box center [986, 449] width 144 height 33
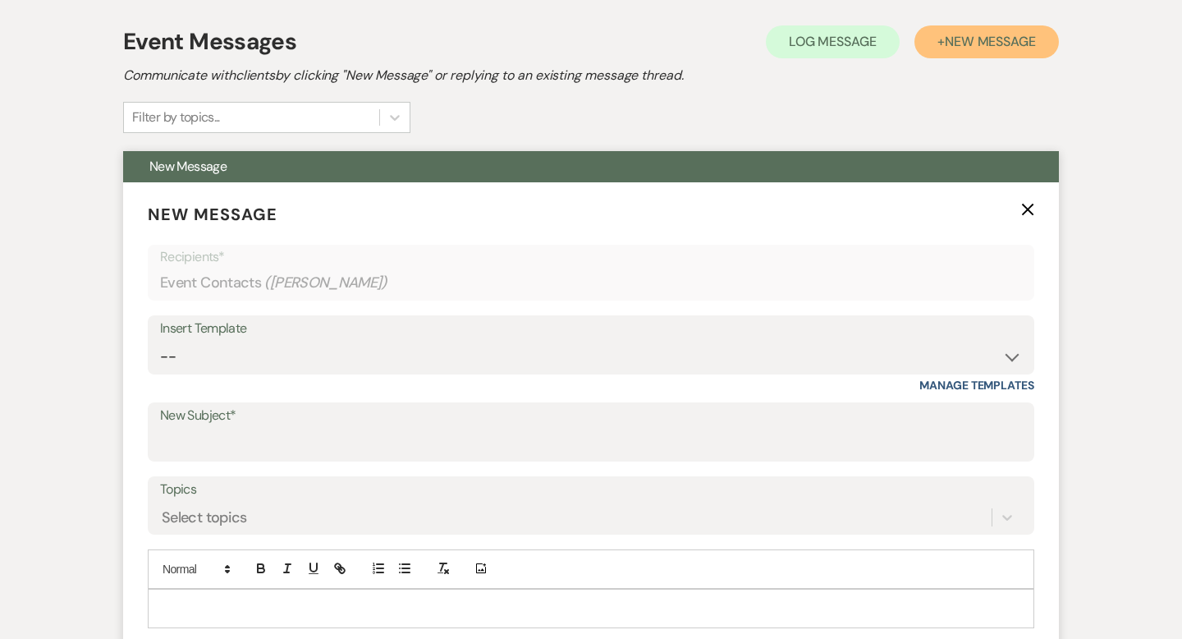
scroll to position [461, 0]
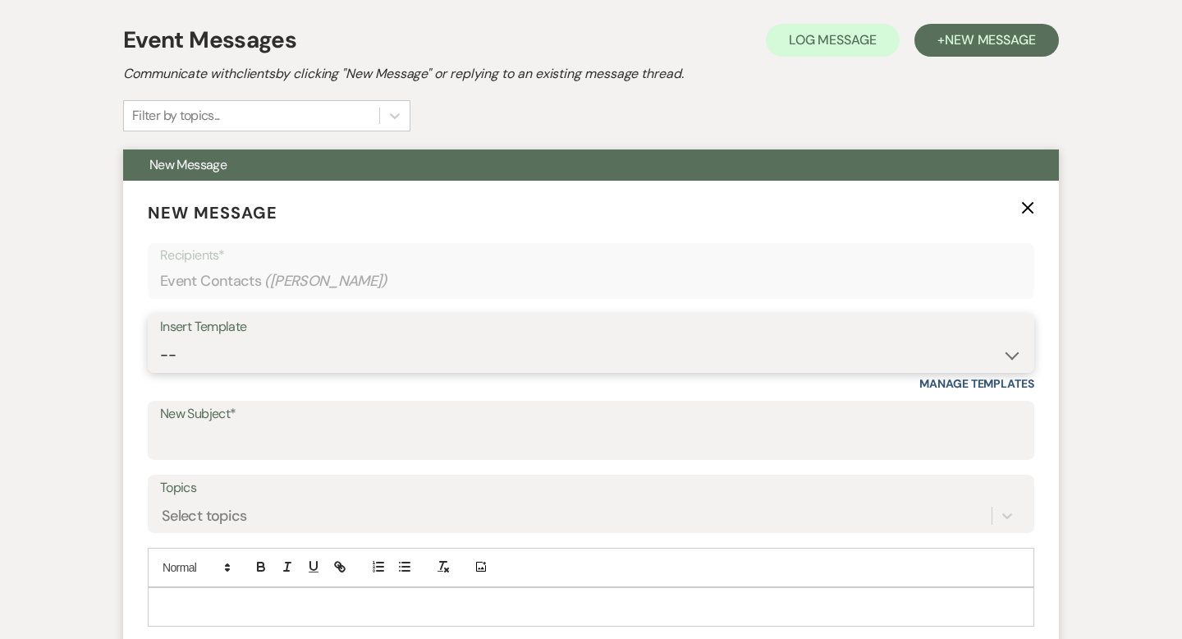
click at [245, 369] on select "-- Lost Lead Wedding | Warm Lead Follow Up Social Initial Inquiry Response Corp…" at bounding box center [591, 355] width 862 height 32
click at [363, 356] on select "-- Lost Lead Wedding | Warm Lead Follow Up Social Initial Inquiry Response Corp…" at bounding box center [591, 355] width 862 height 32
select select "4385"
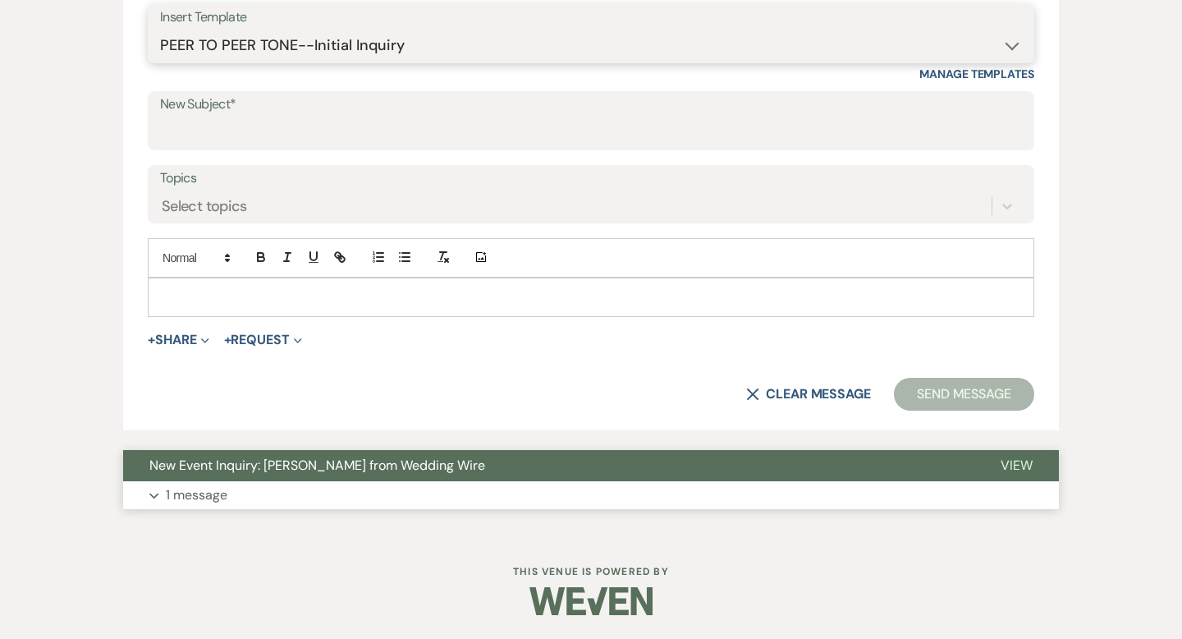
type input "Your Wedding Plans + Foreland = Perfect Match! 💕"
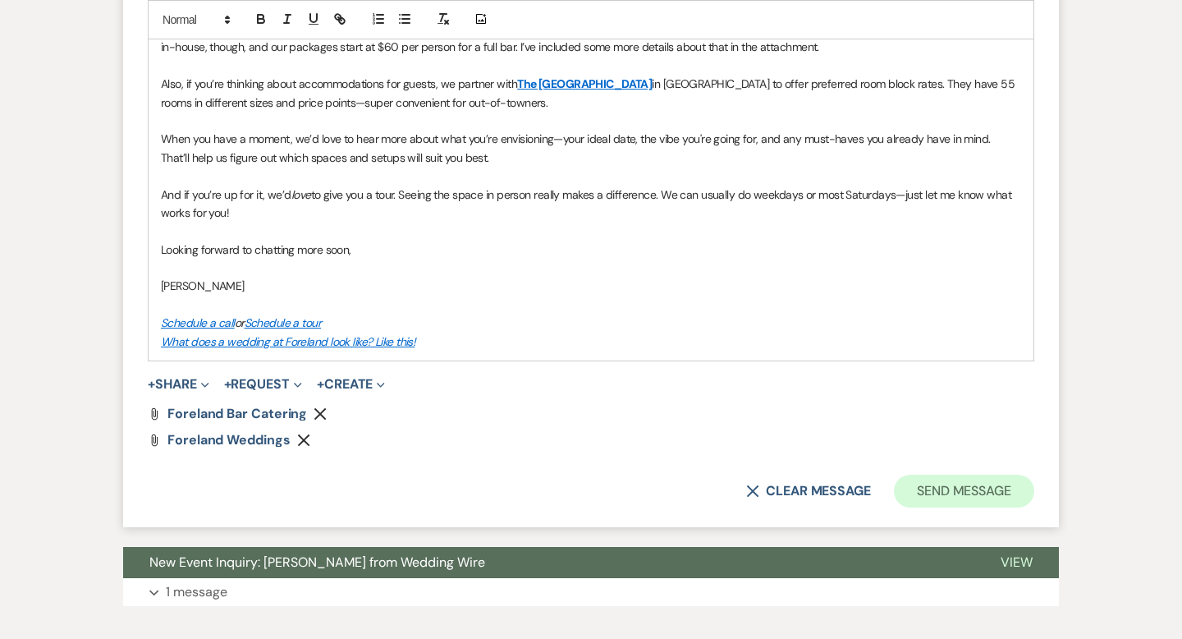
scroll to position [1203, 0]
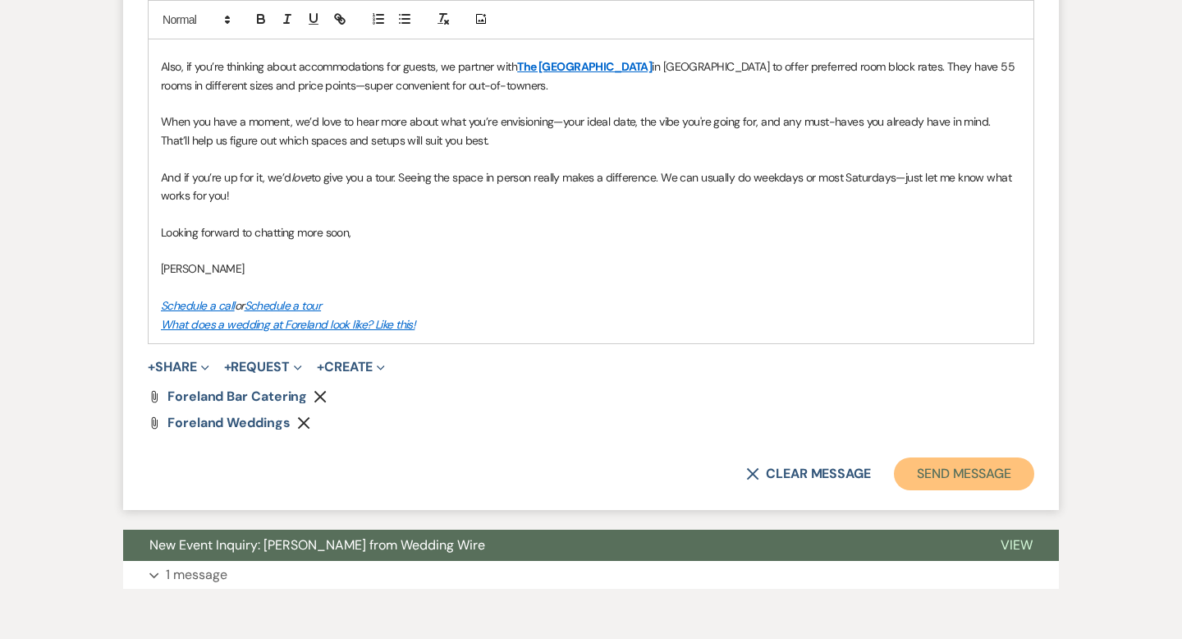
click at [977, 479] on button "Send Message" at bounding box center [964, 473] width 140 height 33
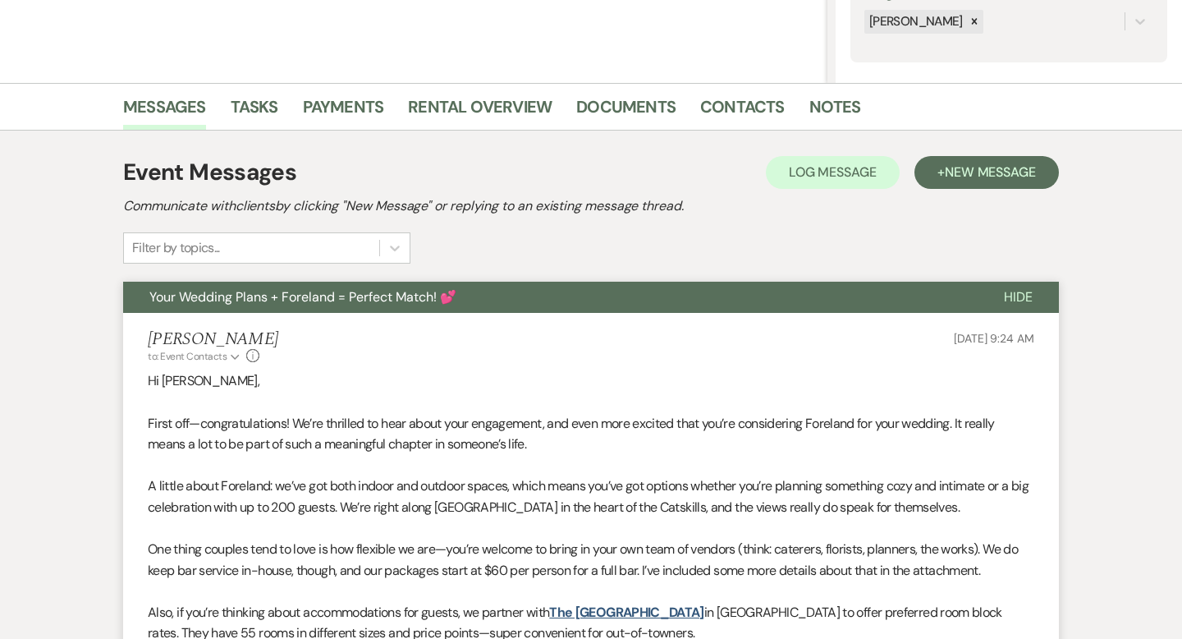
scroll to position [0, 0]
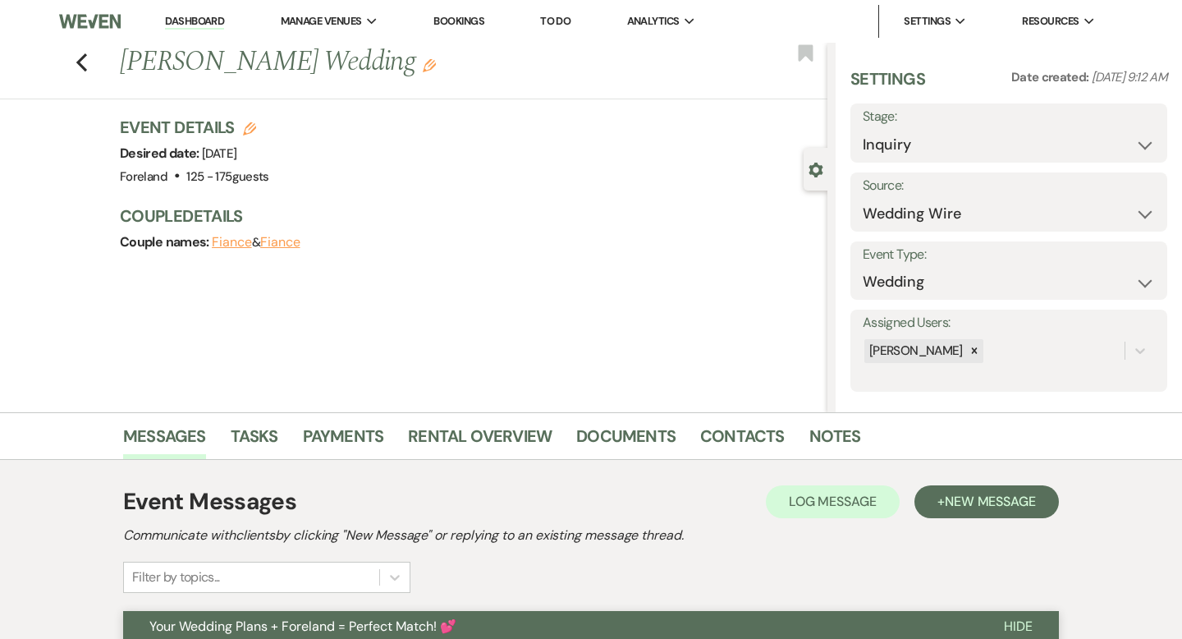
click at [198, 20] on link "Dashboard" at bounding box center [194, 22] width 59 height 16
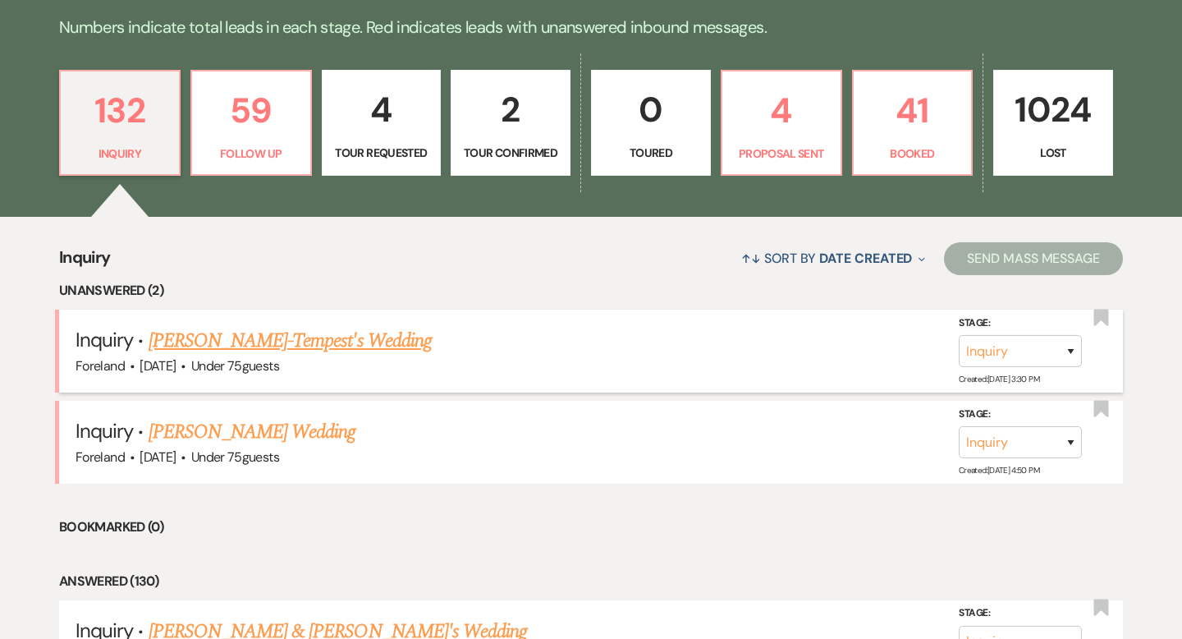
scroll to position [396, 0]
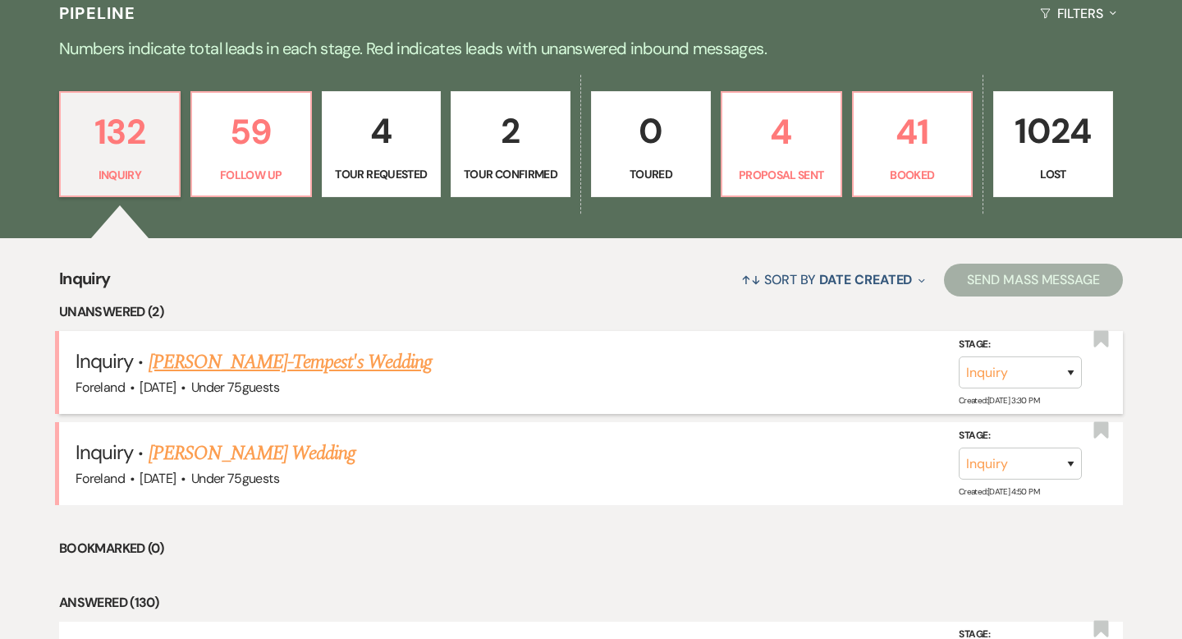
click at [264, 360] on link "[PERSON_NAME]-Tempest's Wedding" at bounding box center [290, 362] width 283 height 30
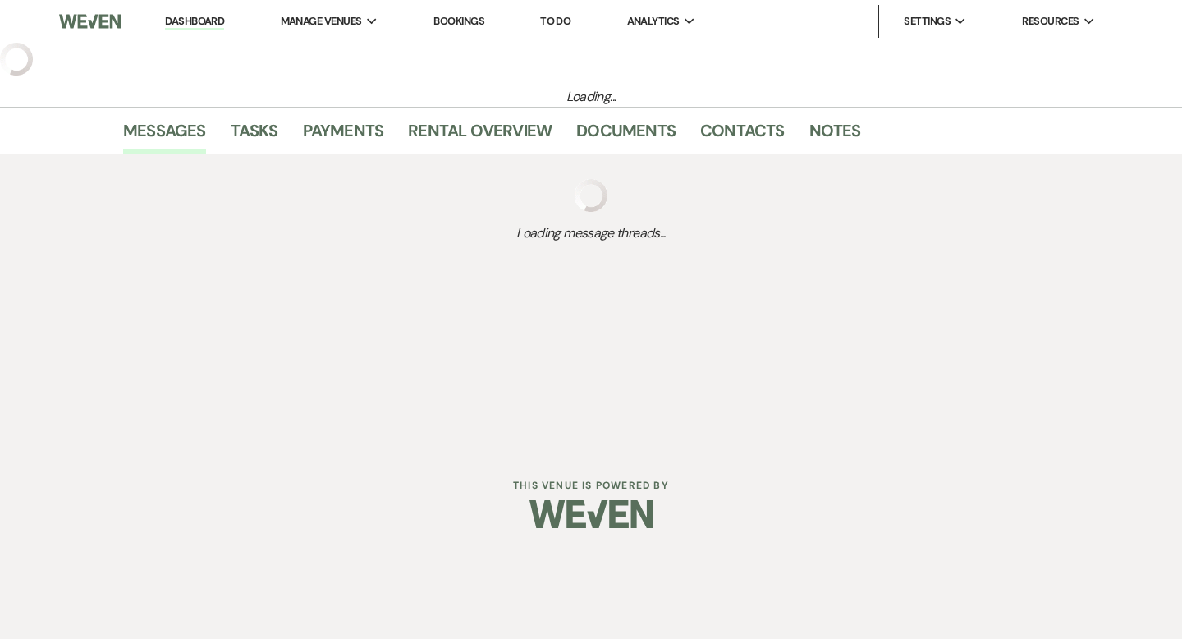
select select "3"
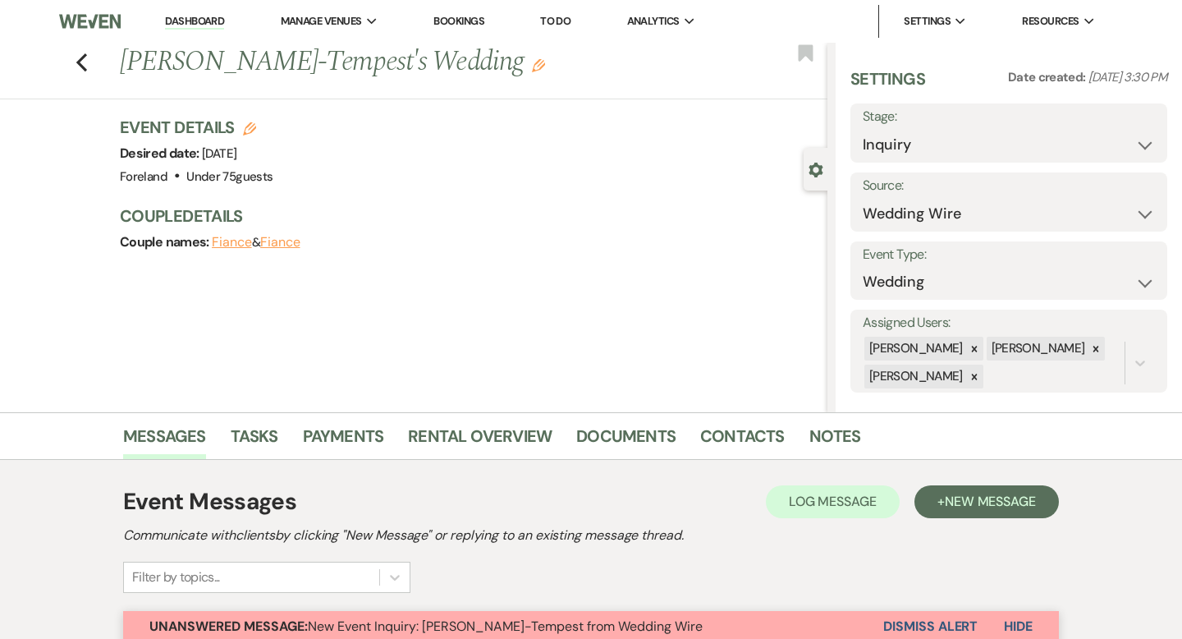
drag, startPoint x: 1074, startPoint y: 349, endPoint x: 1048, endPoint y: 360, distance: 27.6
click at [1090, 350] on icon at bounding box center [1095, 348] width 11 height 11
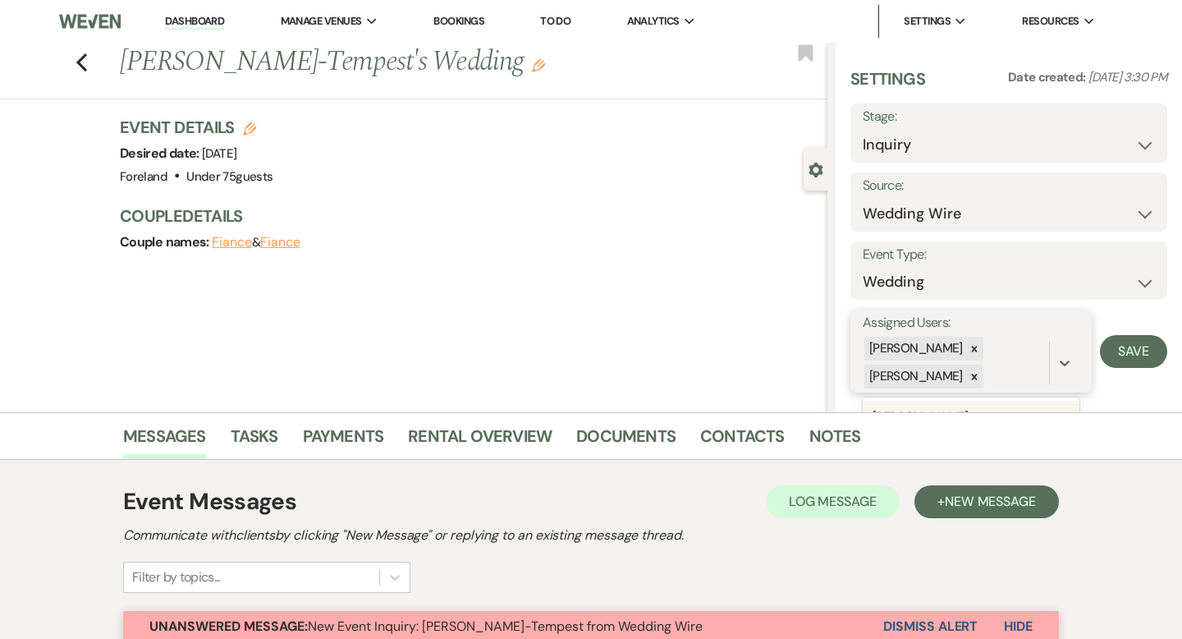
drag, startPoint x: 988, startPoint y: 380, endPoint x: 1009, endPoint y: 370, distance: 22.8
click at [987, 380] on div "[PERSON_NAME] [PERSON_NAME]" at bounding box center [956, 363] width 186 height 56
click at [972, 373] on div at bounding box center [974, 376] width 18 height 24
drag, startPoint x: 1141, startPoint y: 359, endPoint x: 1131, endPoint y: 360, distance: 9.9
click at [1141, 359] on button "Save" at bounding box center [1133, 350] width 67 height 33
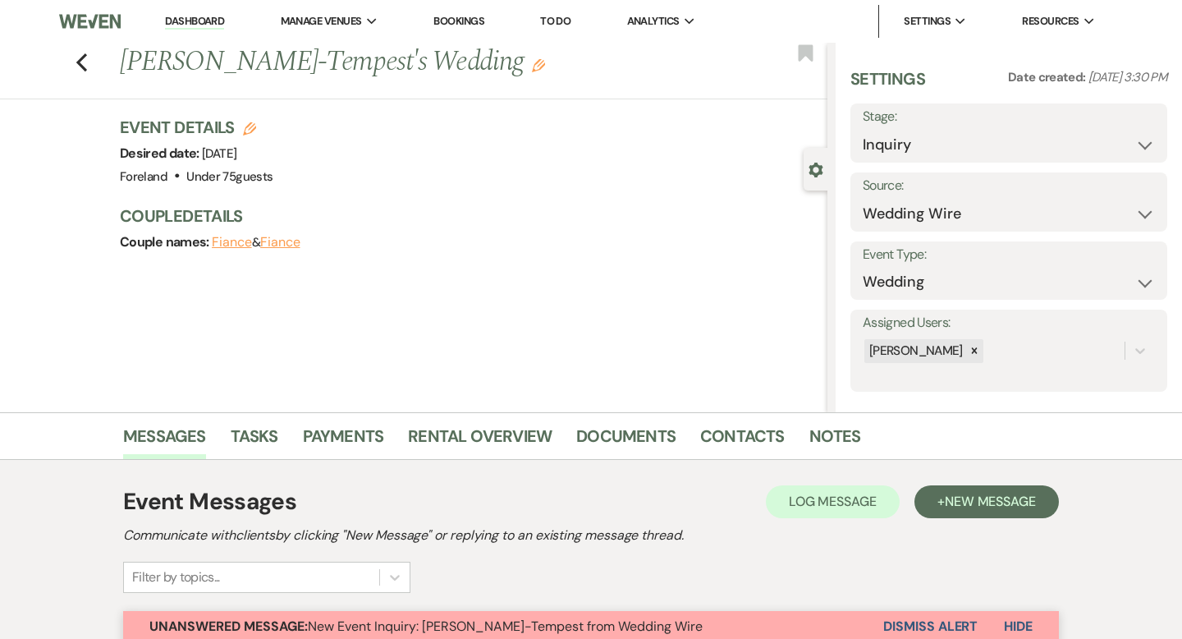
click at [572, 314] on div "Previous [PERSON_NAME]-Tempest's Wedding Edit Bookmark Gear Settings Settings D…" at bounding box center [413, 227] width 827 height 369
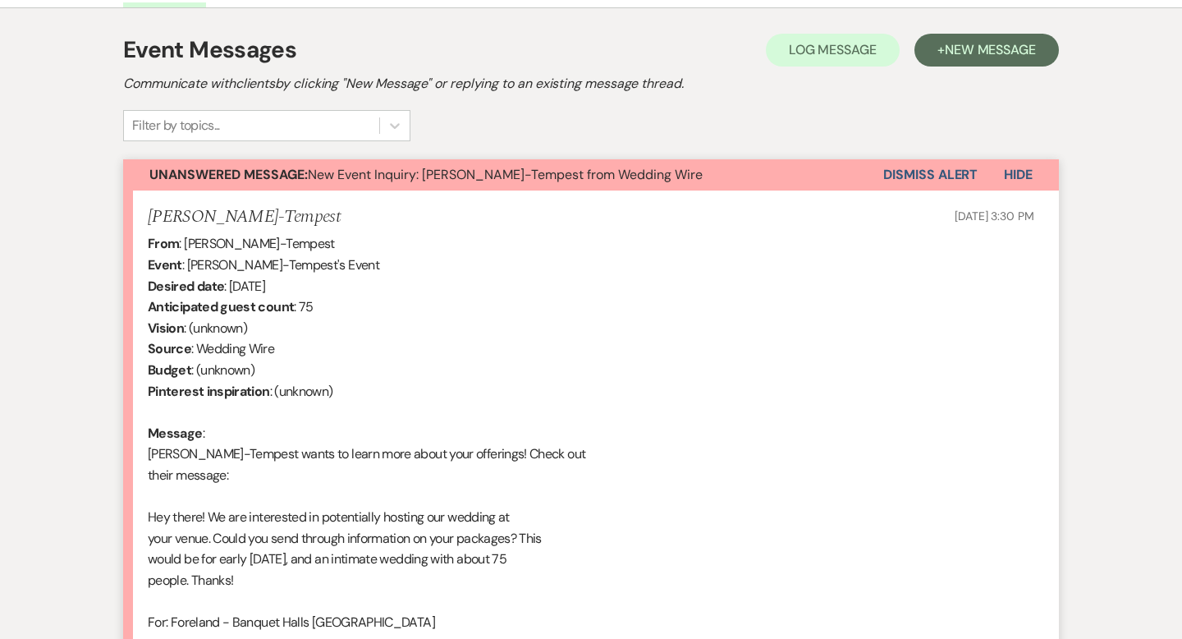
scroll to position [452, 0]
click at [946, 170] on button "Dismiss Alert" at bounding box center [930, 173] width 94 height 31
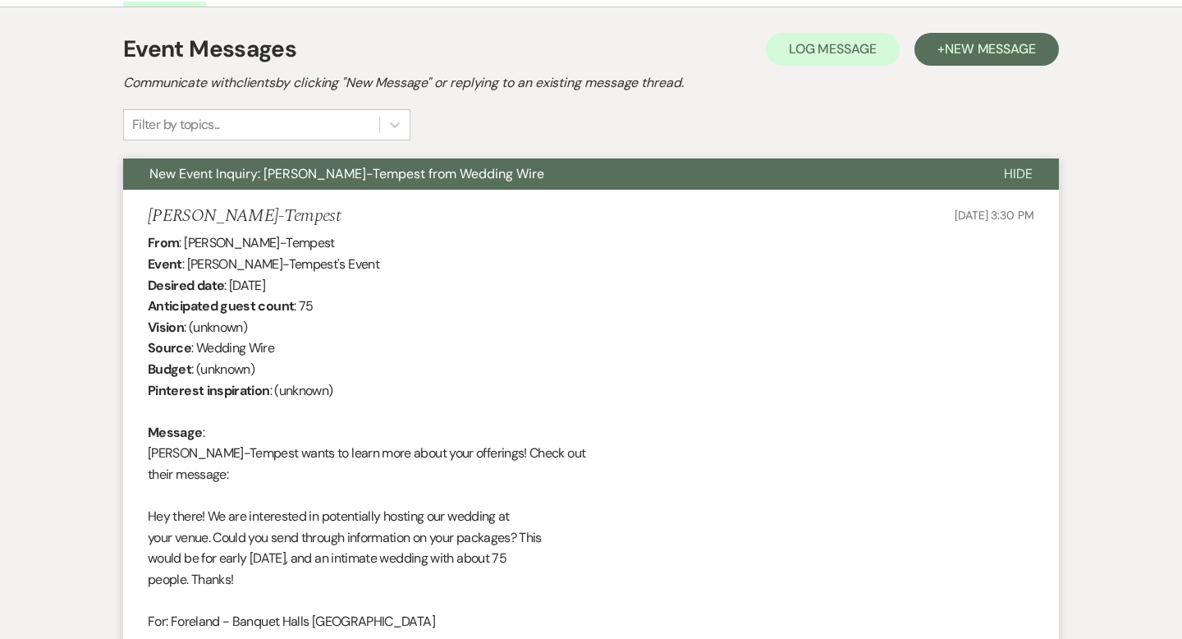
drag, startPoint x: 1029, startPoint y: 175, endPoint x: 972, endPoint y: 111, distance: 85.5
click at [1028, 174] on span "Hide" at bounding box center [1018, 173] width 29 height 17
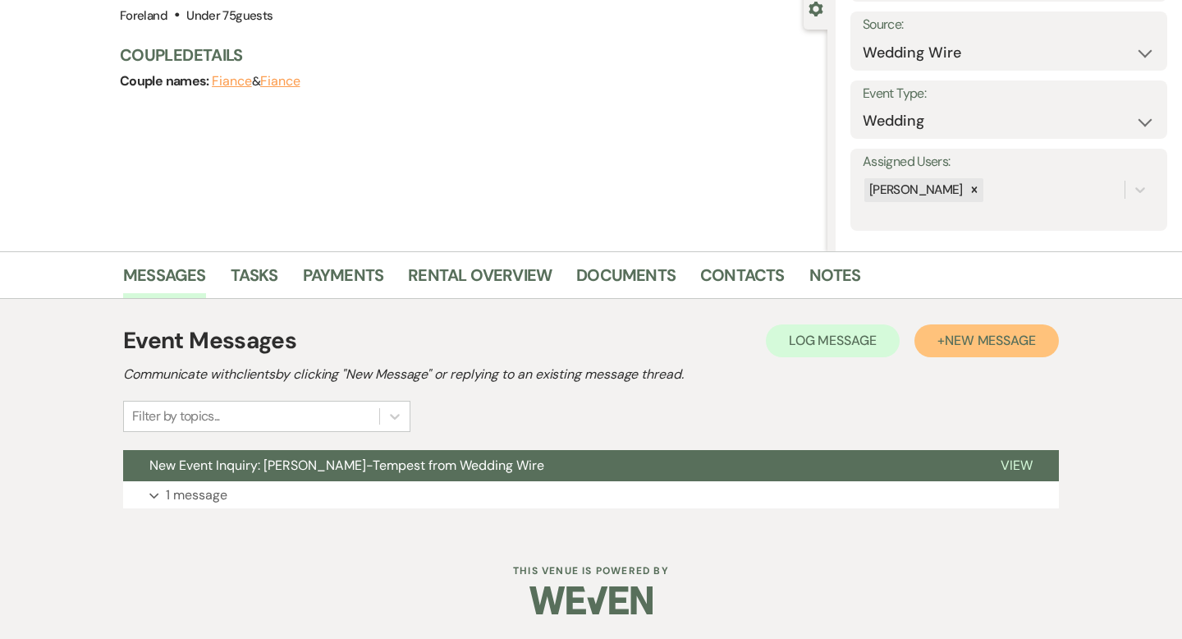
drag, startPoint x: 973, startPoint y: 332, endPoint x: 899, endPoint y: 342, distance: 74.5
click at [973, 332] on span "New Message" at bounding box center [990, 340] width 91 height 17
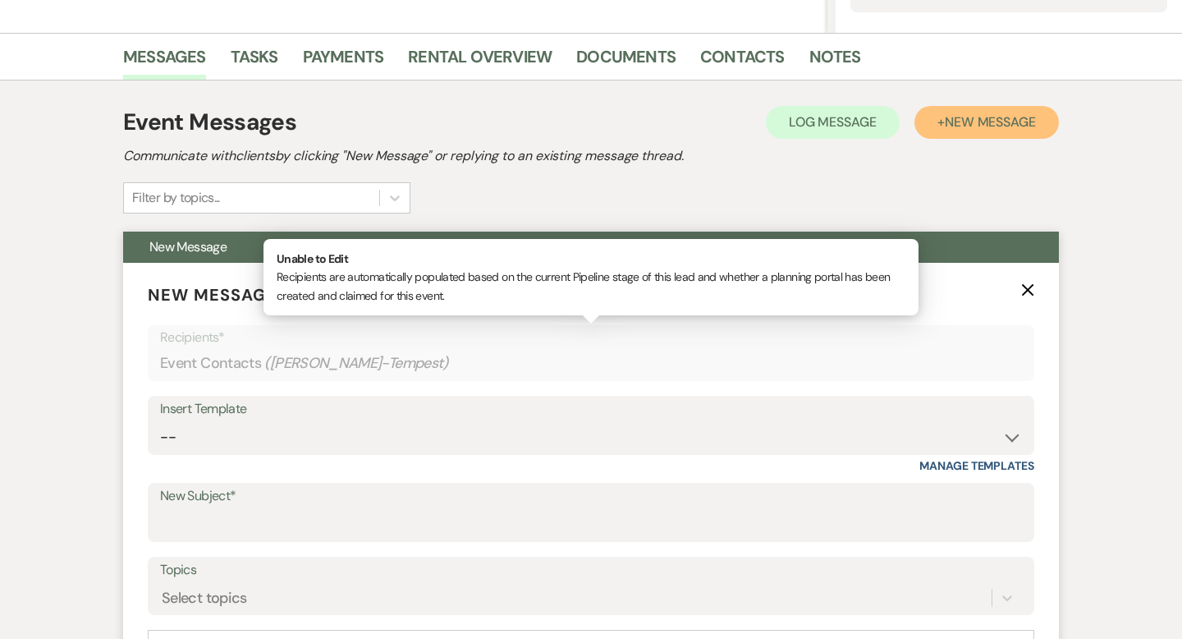
scroll to position [385, 0]
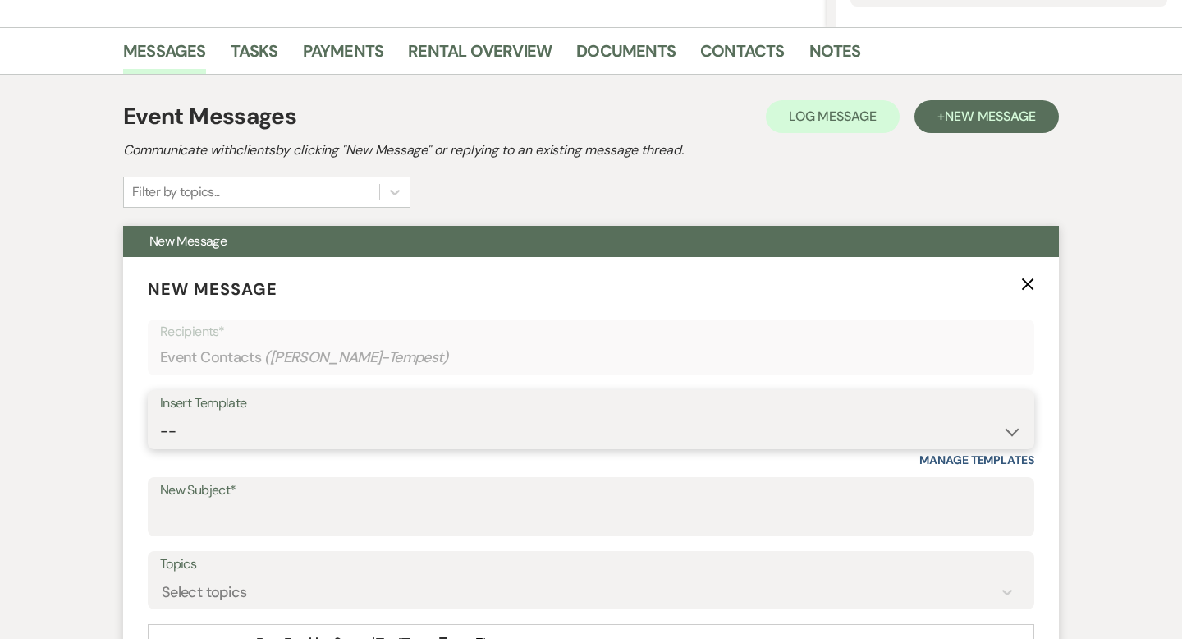
click at [199, 427] on select "-- Lost Lead Wedding | Warm Lead Follow Up Social Initial Inquiry Response Corp…" at bounding box center [591, 431] width 862 height 32
select select "4385"
type input "Your Wedding Plans + Foreland = Perfect Match! 💕"
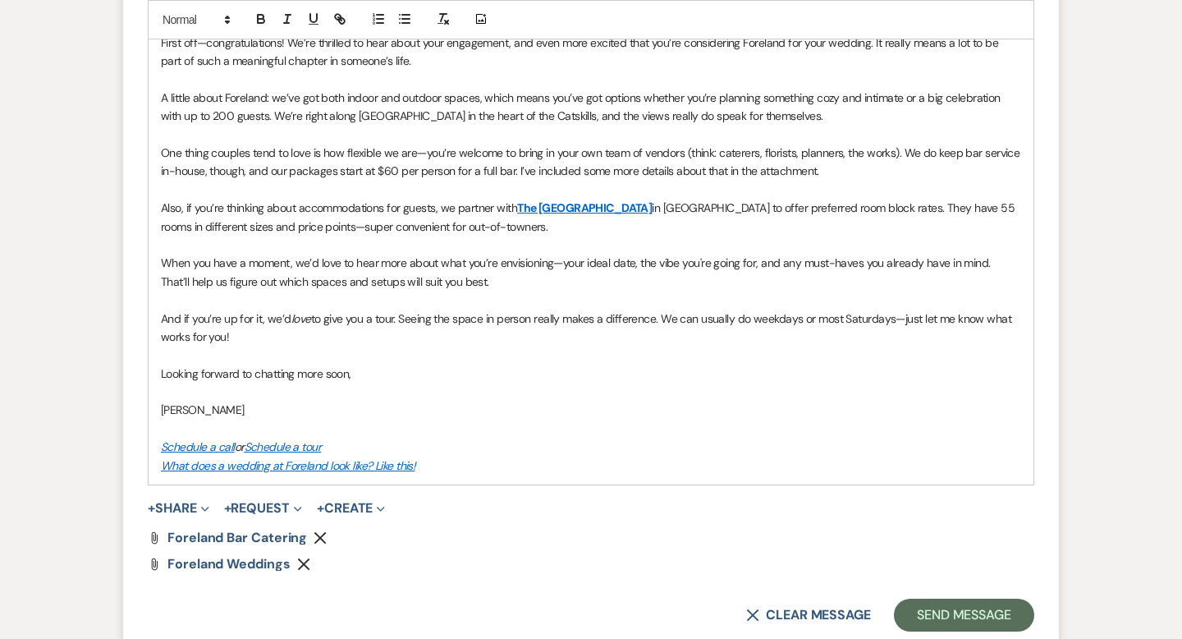
scroll to position [1103, 0]
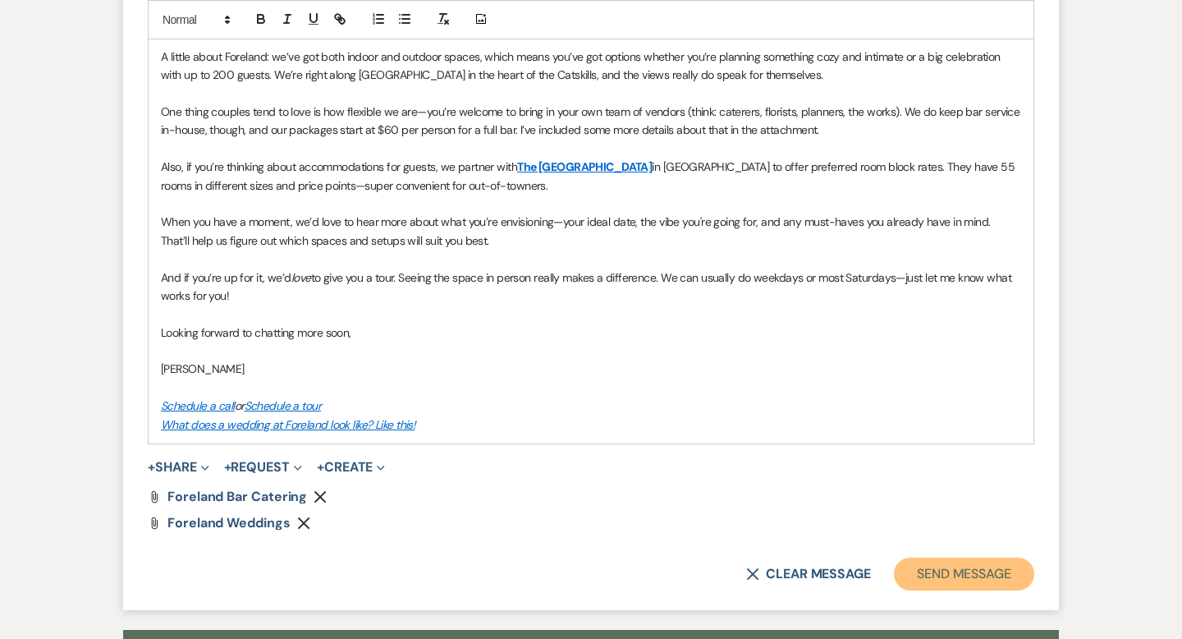
click at [985, 576] on button "Send Message" at bounding box center [964, 573] width 140 height 33
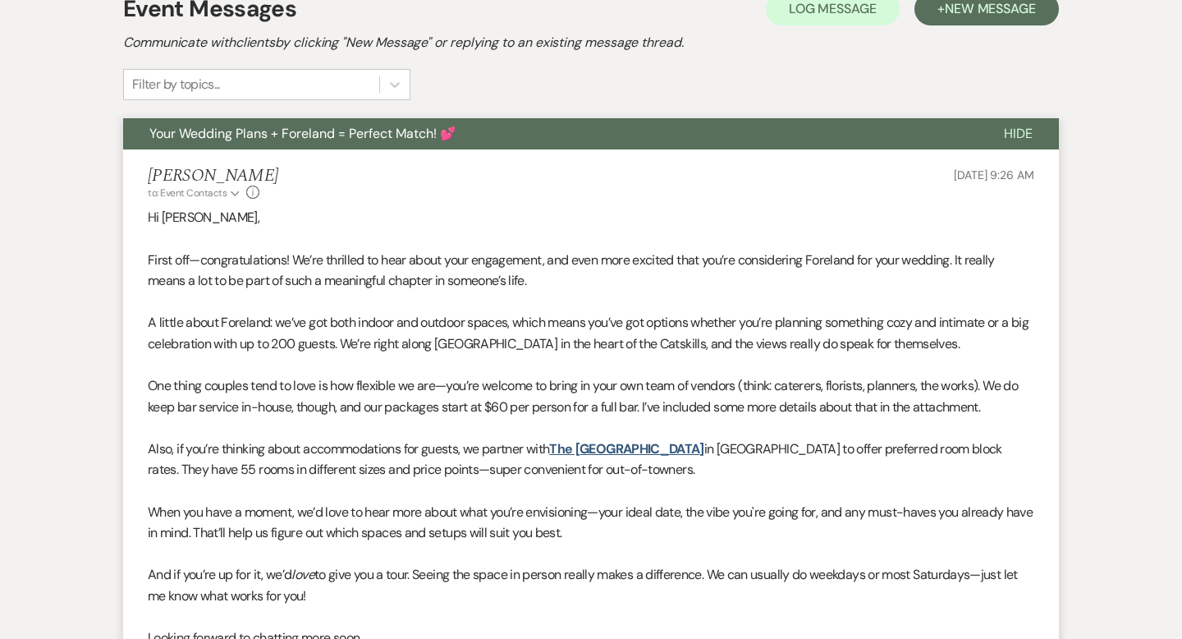
scroll to position [0, 0]
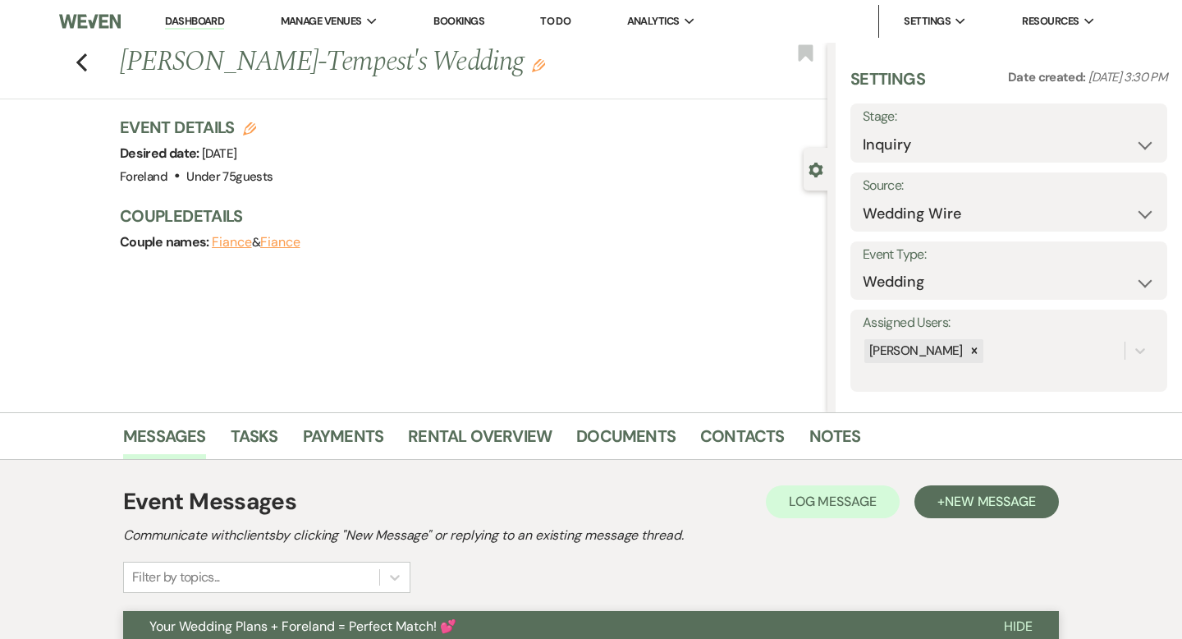
click at [199, 20] on link "Dashboard" at bounding box center [194, 22] width 59 height 16
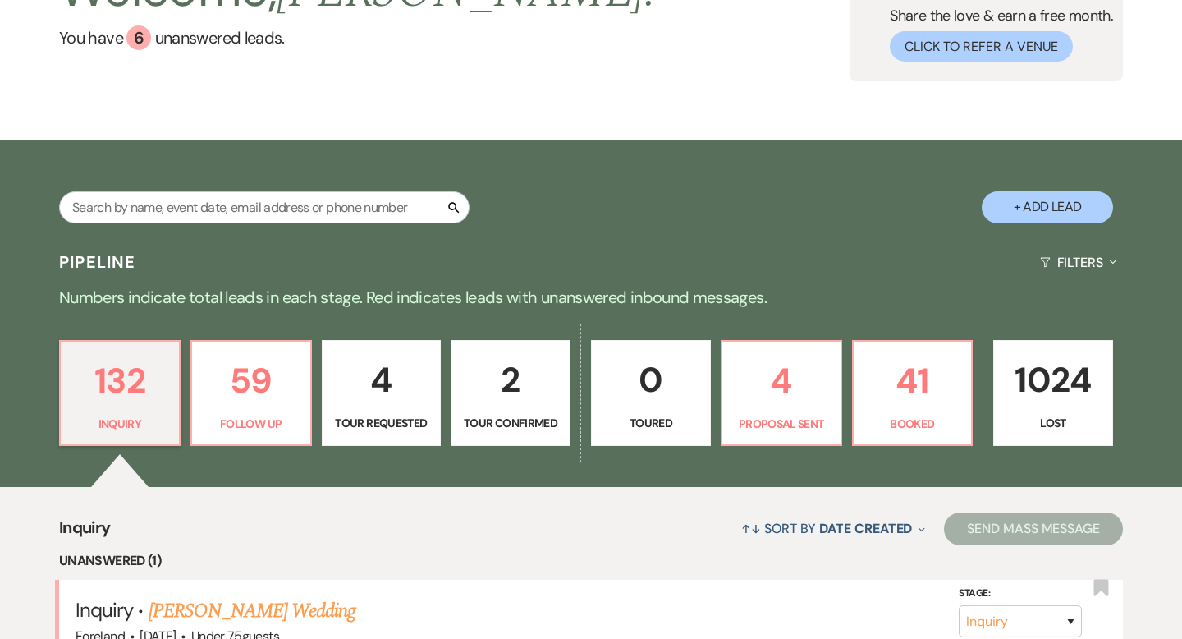
scroll to position [558, 0]
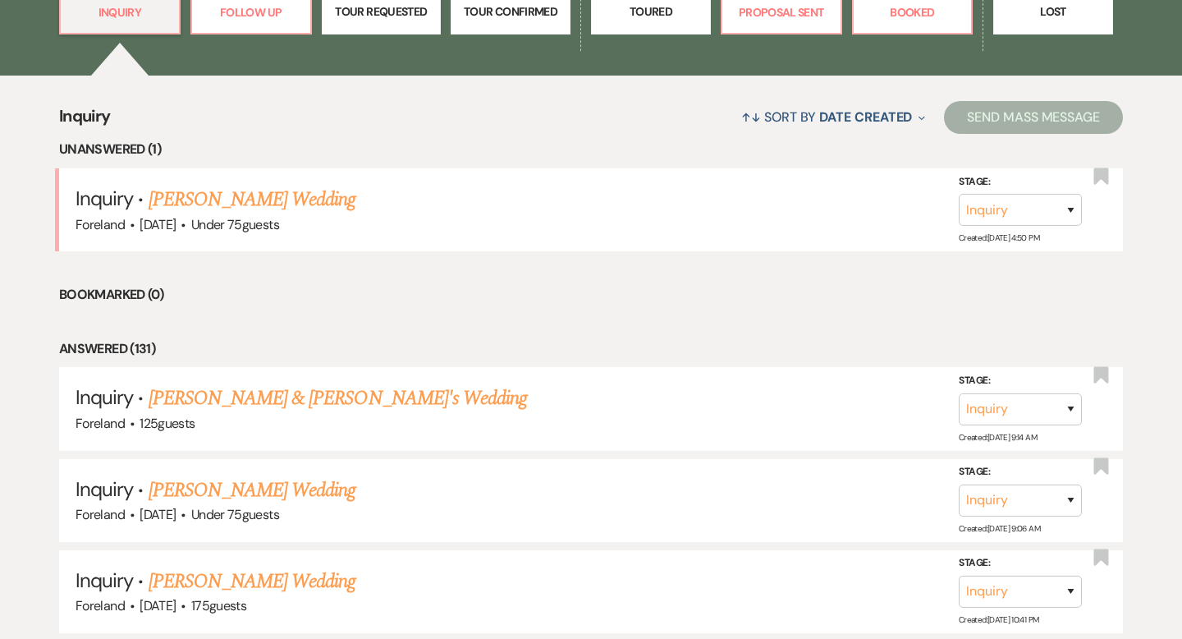
click at [226, 200] on link "[PERSON_NAME] Wedding" at bounding box center [253, 200] width 208 height 30
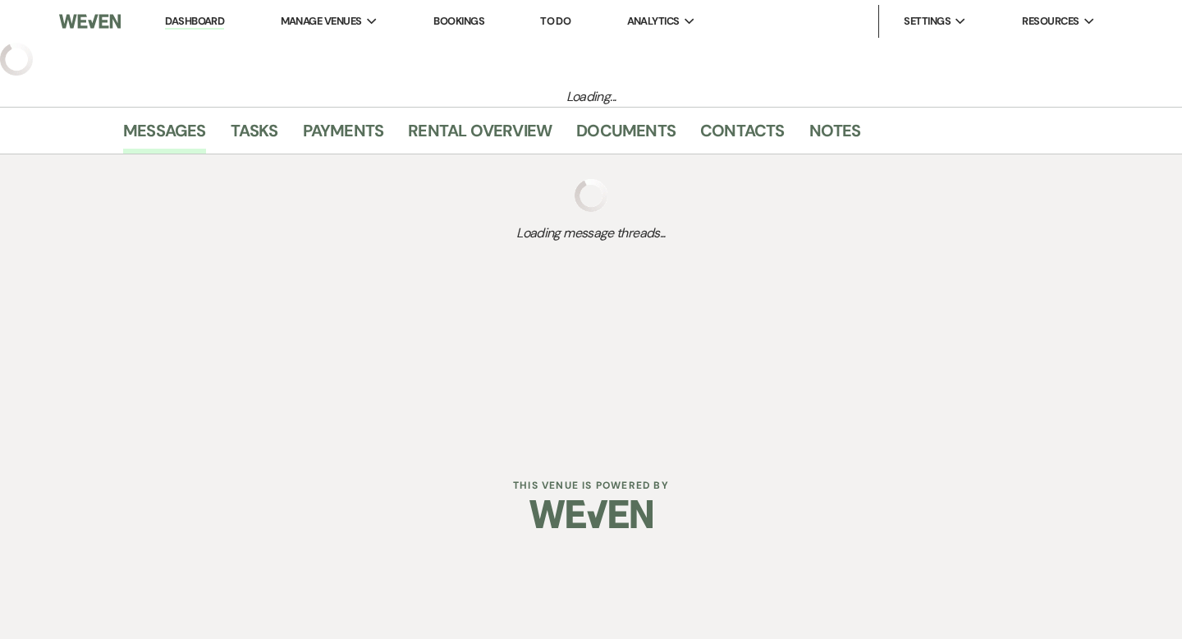
select select "3"
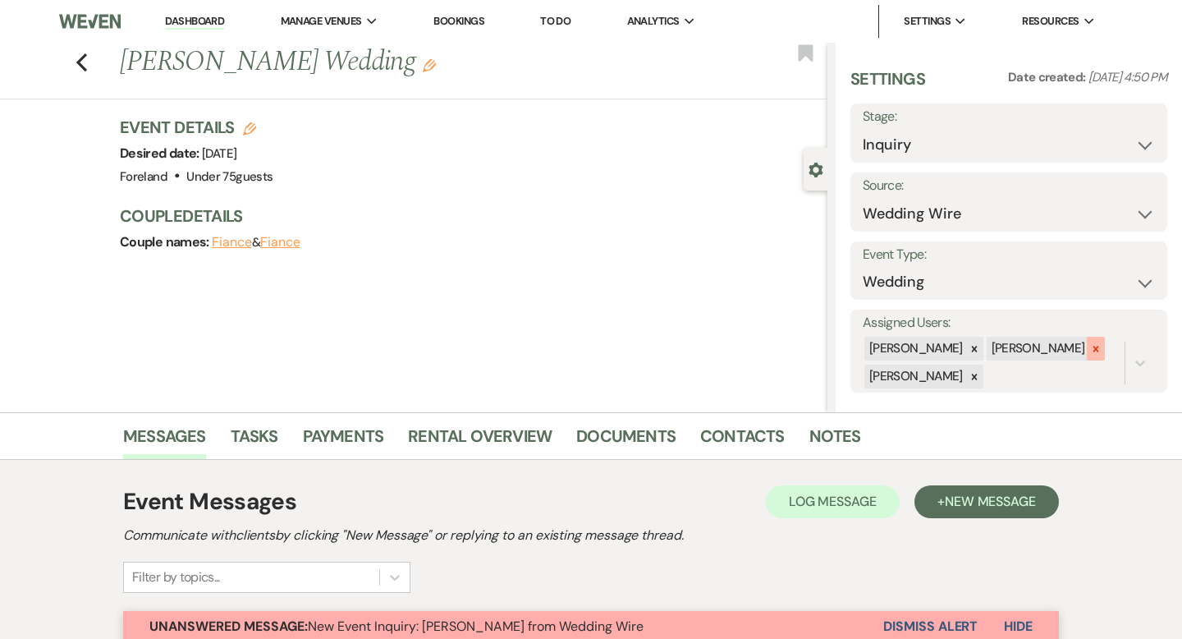
drag, startPoint x: 1065, startPoint y: 346, endPoint x: 1052, endPoint y: 352, distance: 14.7
click at [1090, 346] on icon at bounding box center [1095, 348] width 11 height 11
click at [978, 378] on icon at bounding box center [974, 376] width 11 height 11
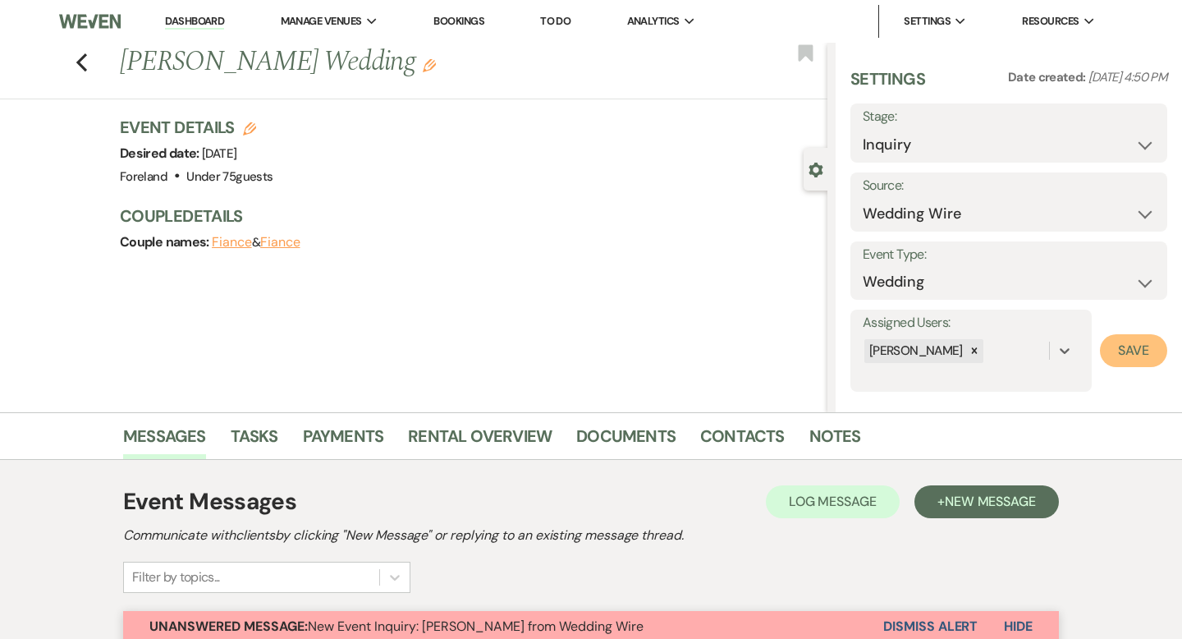
drag, startPoint x: 1127, startPoint y: 350, endPoint x: 1102, endPoint y: 362, distance: 27.5
click at [1127, 350] on button "Save" at bounding box center [1133, 350] width 67 height 33
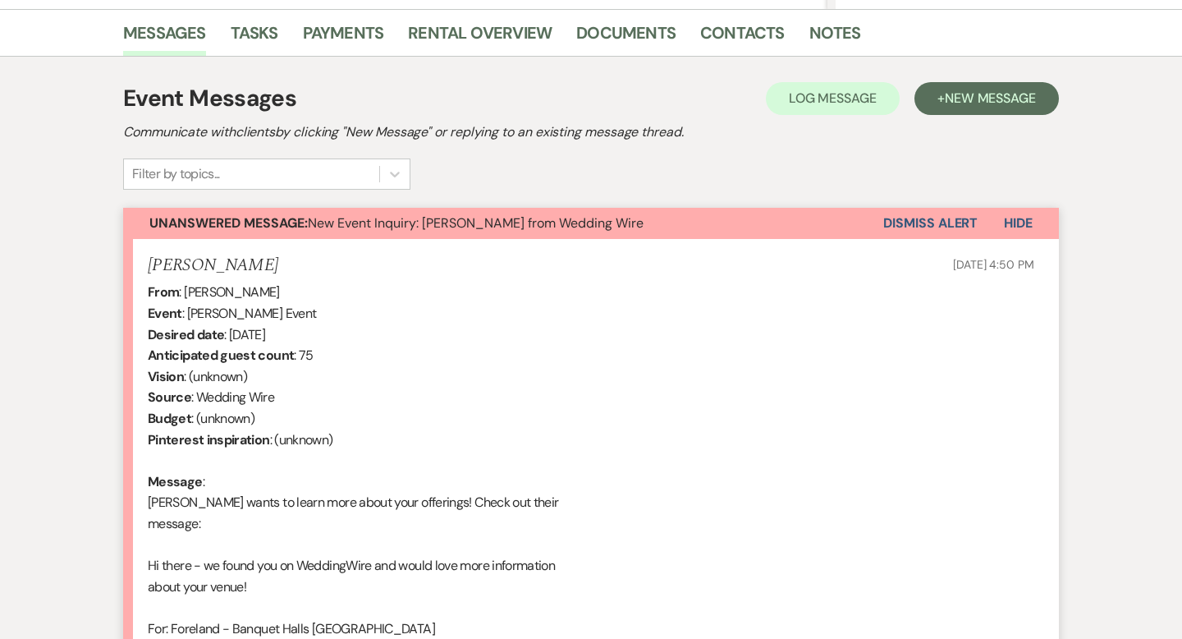
scroll to position [556, 0]
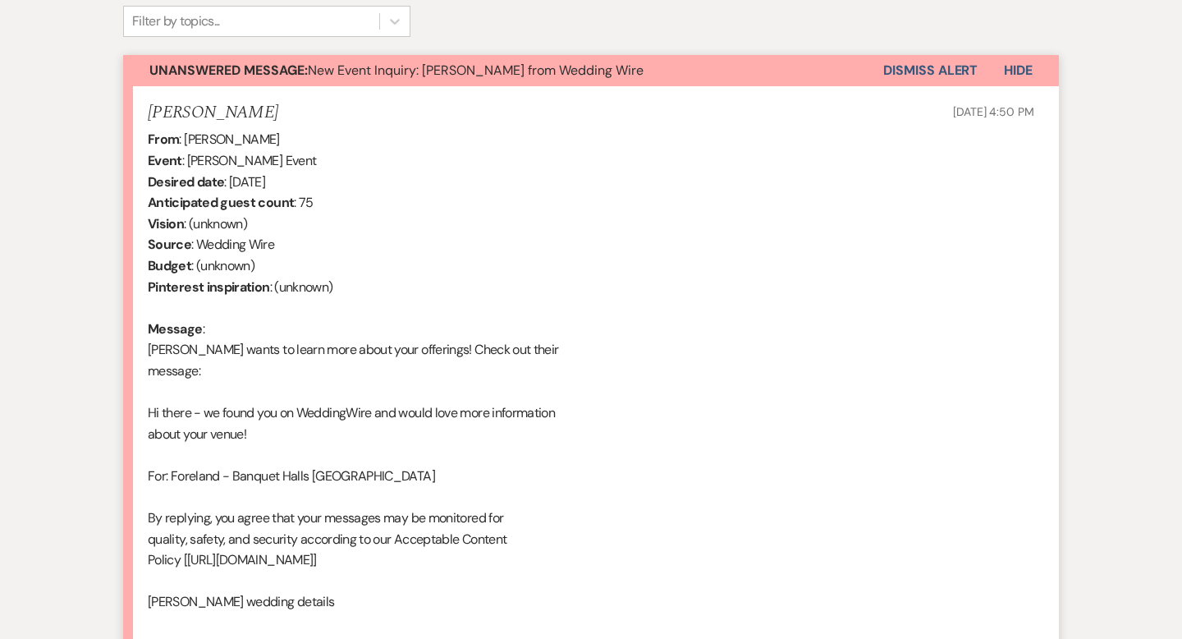
click at [925, 71] on button "Dismiss Alert" at bounding box center [930, 70] width 94 height 31
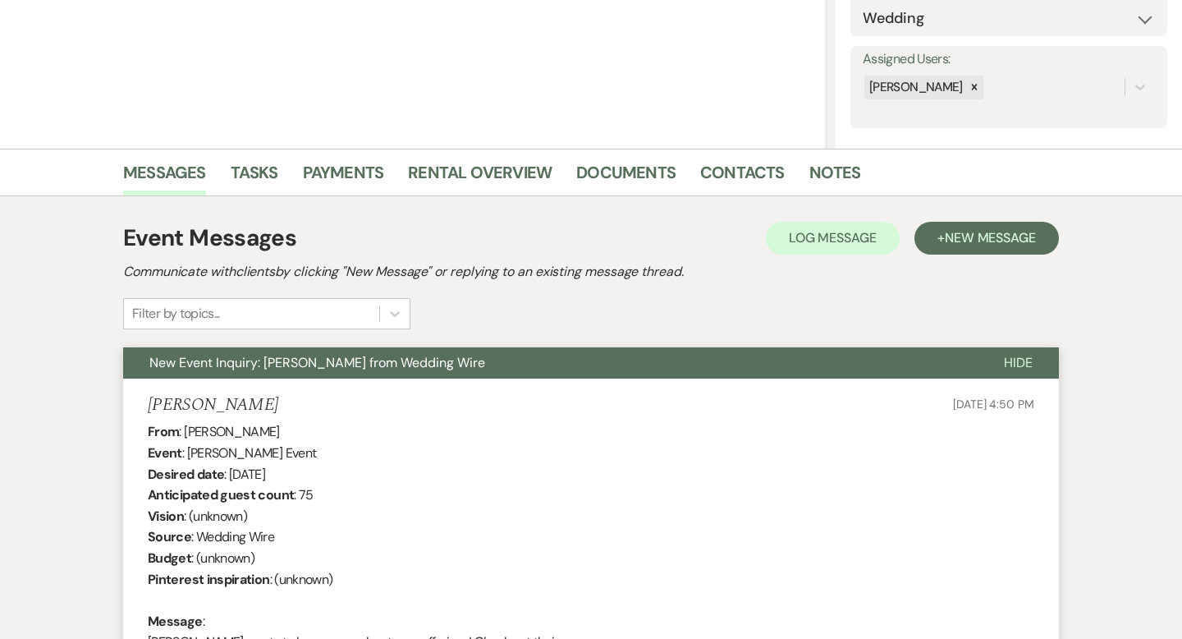
scroll to position [264, 0]
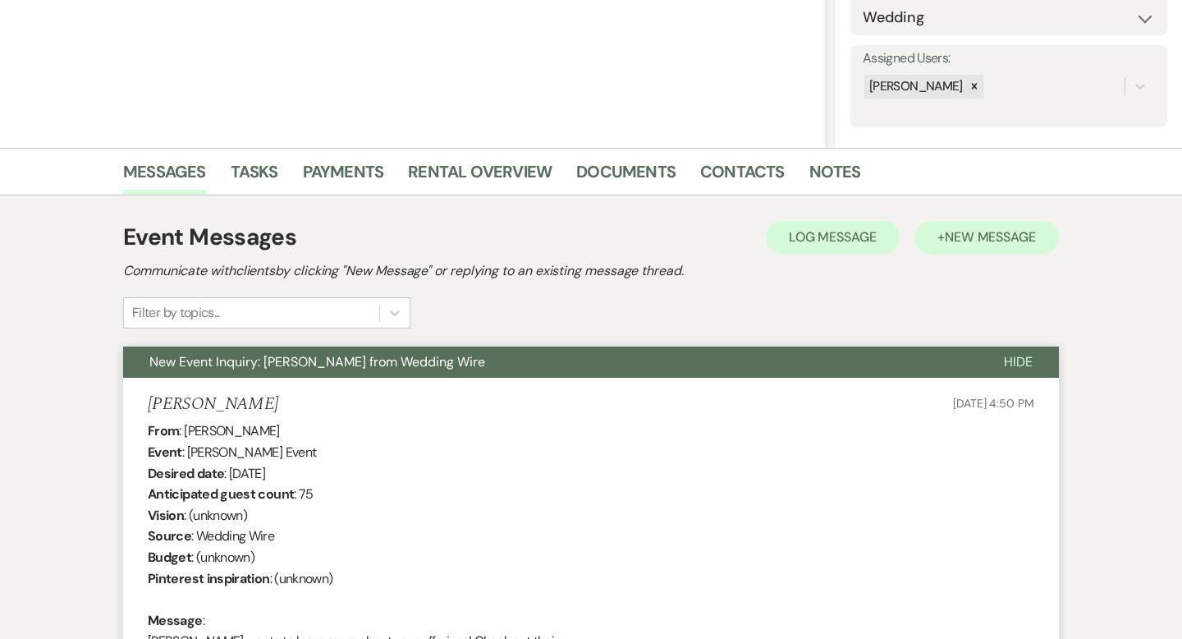
drag, startPoint x: 1029, startPoint y: 363, endPoint x: 1024, endPoint y: 355, distance: 8.9
click at [1028, 363] on span "Hide" at bounding box center [1018, 361] width 29 height 17
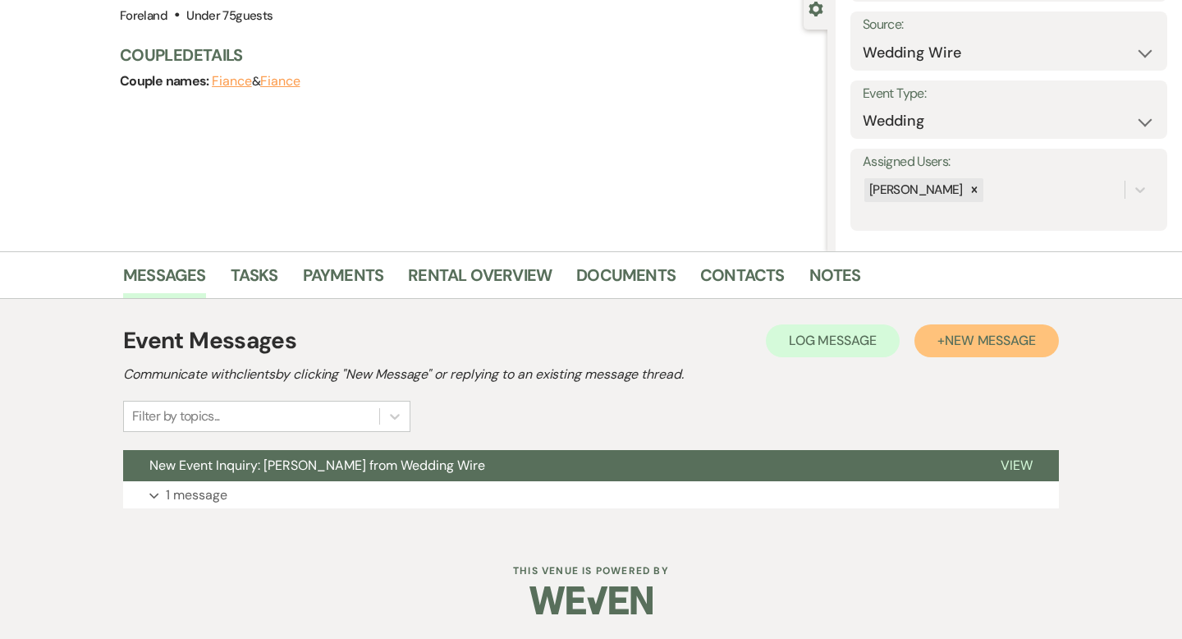
click at [992, 341] on span "New Message" at bounding box center [990, 340] width 91 height 17
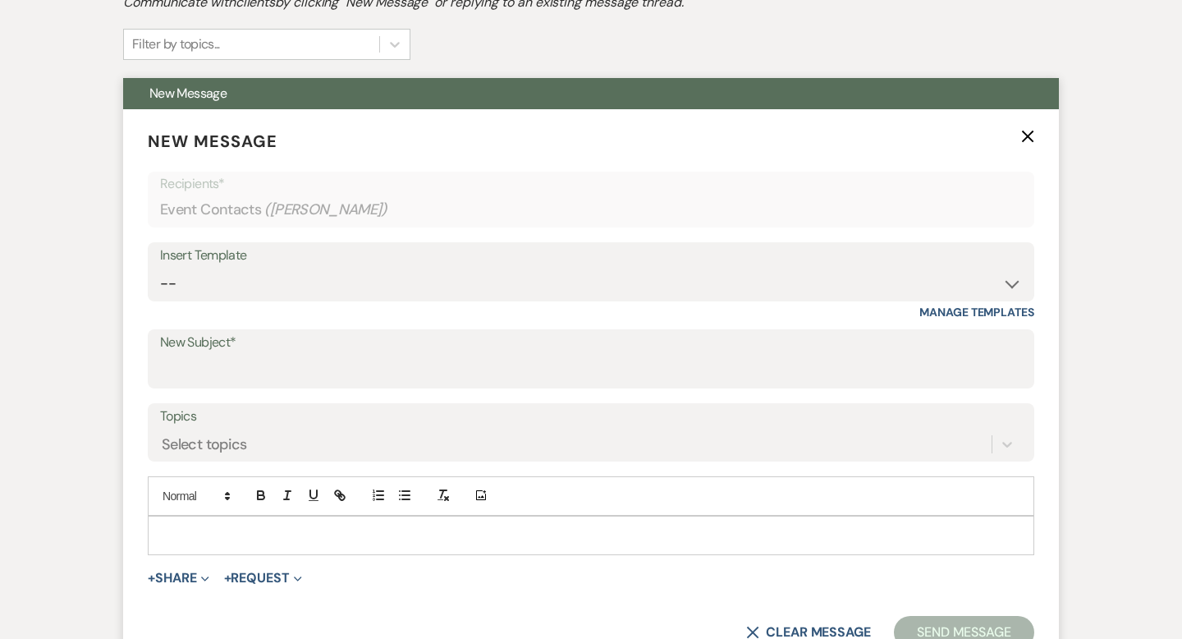
scroll to position [575, 0]
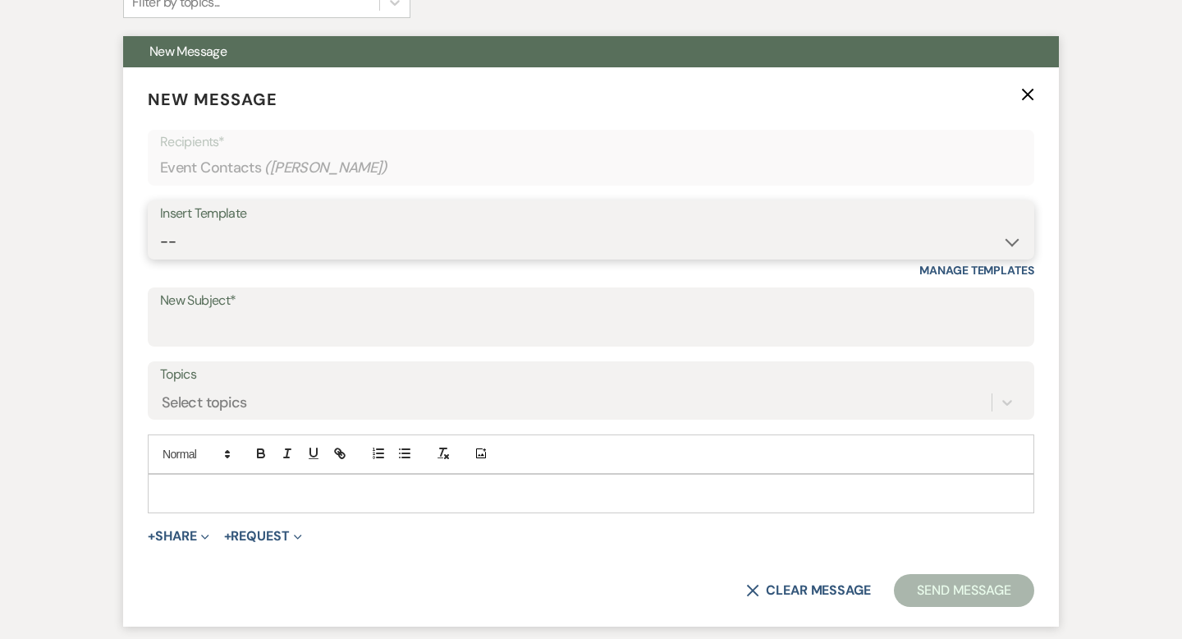
click at [250, 245] on select "-- Lost Lead Wedding | Warm Lead Follow Up Social Initial Inquiry Response Corp…" at bounding box center [591, 242] width 862 height 32
select select "4385"
type input "Your Wedding Plans + Foreland = Perfect Match! 💕"
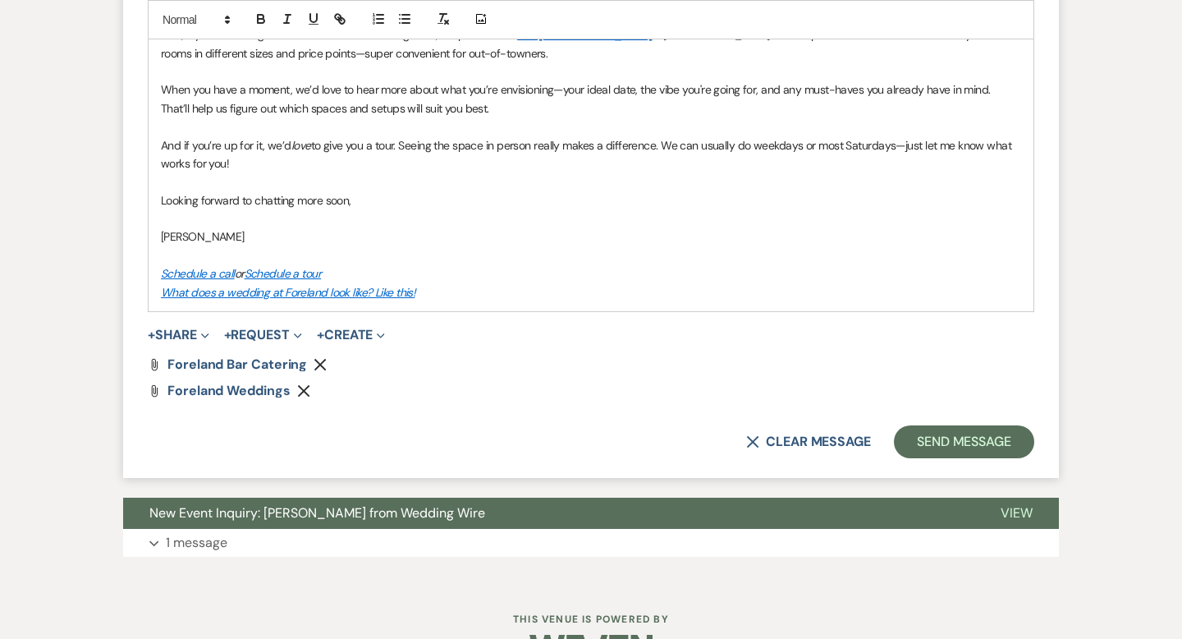
scroll to position [1283, 0]
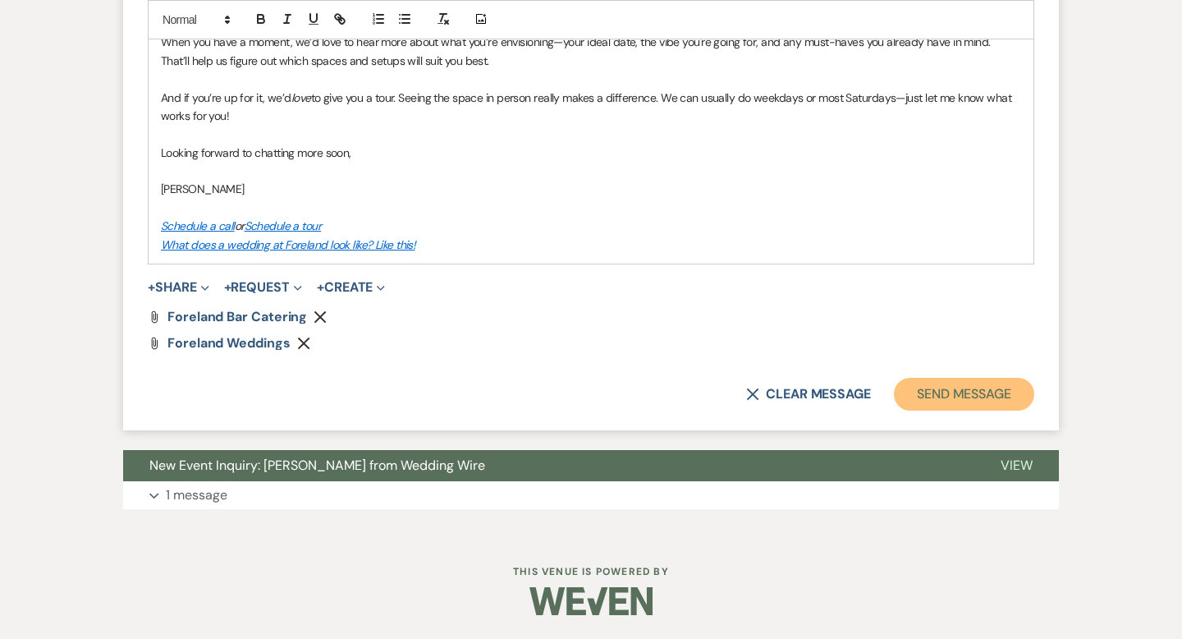
click at [993, 401] on button "Send Message" at bounding box center [964, 394] width 140 height 33
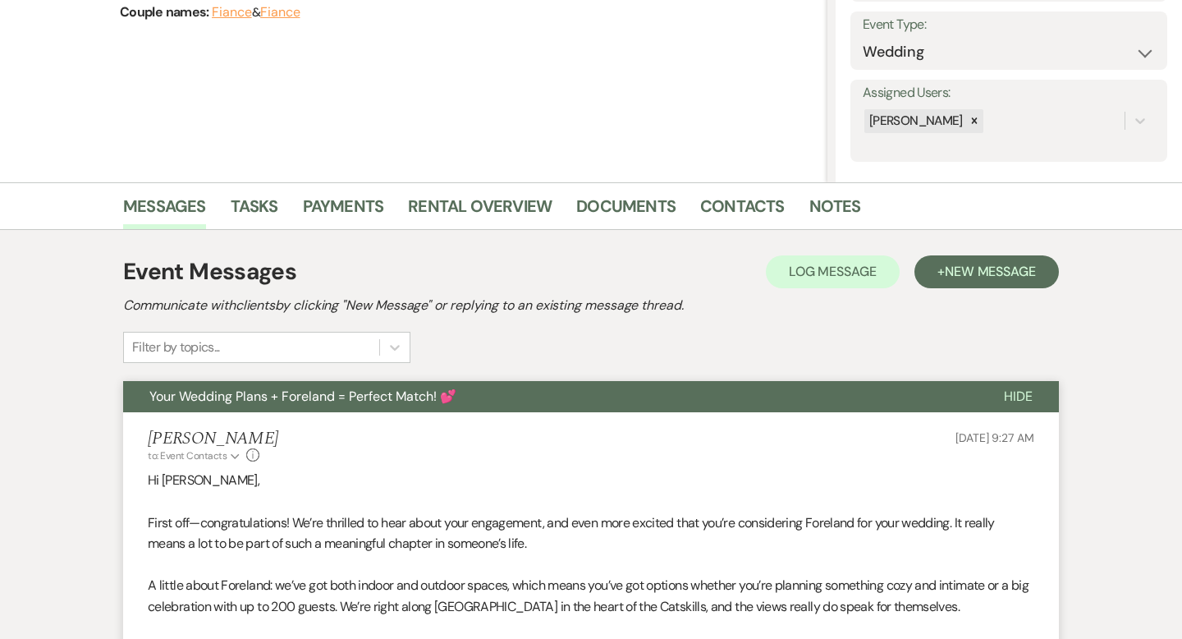
scroll to position [0, 0]
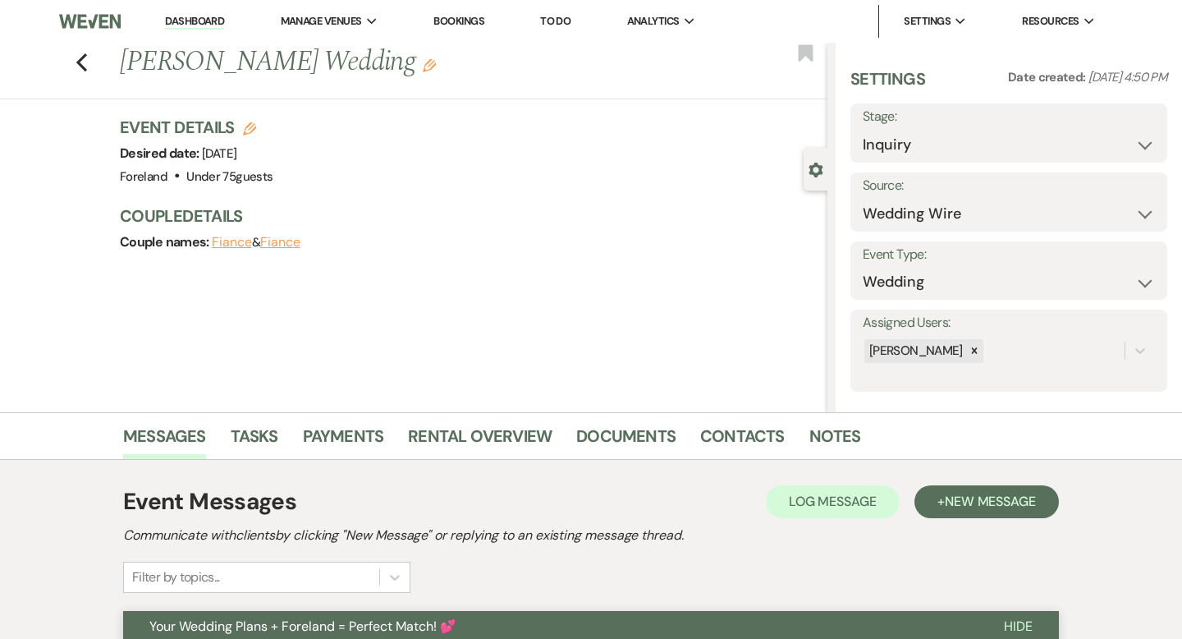
drag, startPoint x: 203, startPoint y: 21, endPoint x: 224, endPoint y: 33, distance: 24.6
click at [203, 21] on link "Dashboard" at bounding box center [194, 22] width 59 height 16
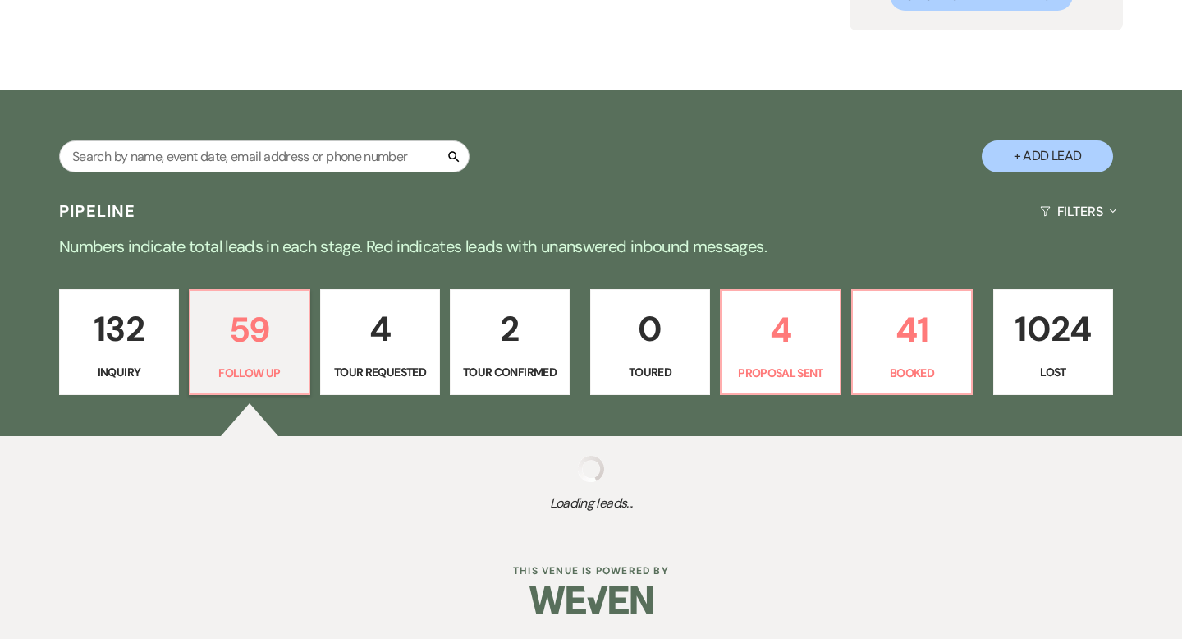
select select "9"
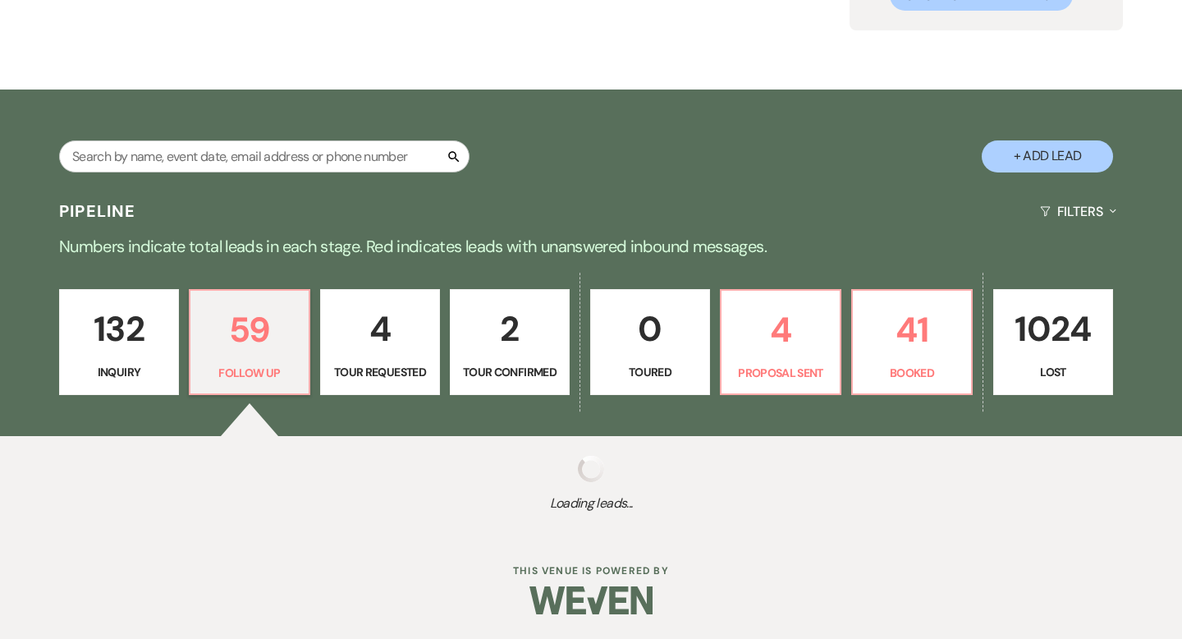
select select "9"
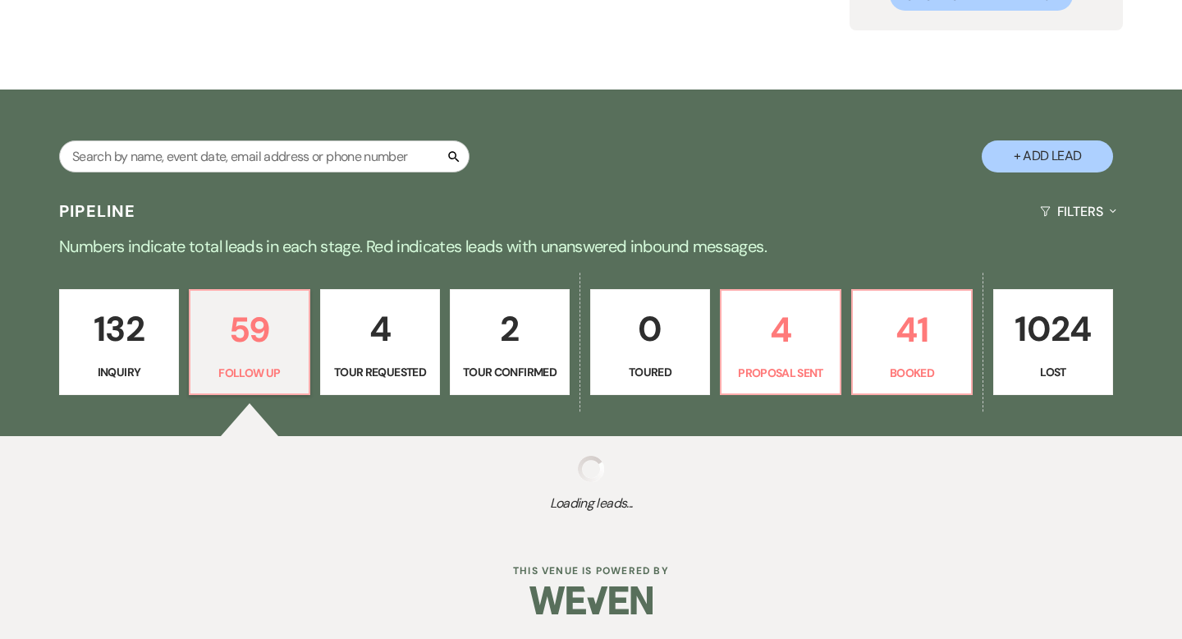
select select "9"
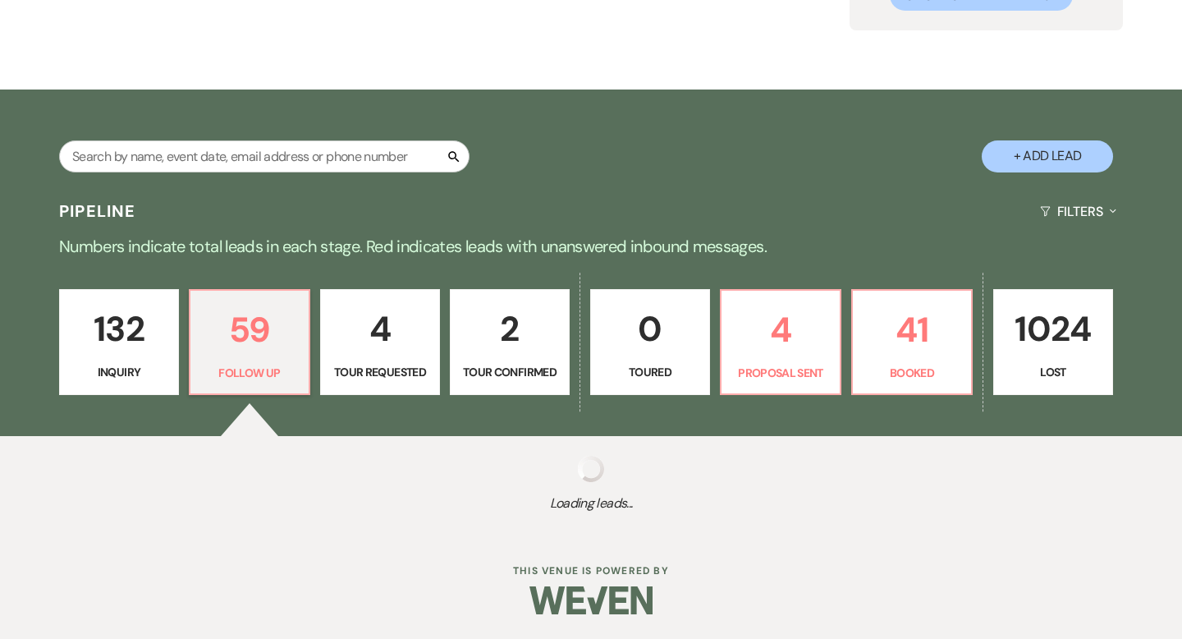
select select "9"
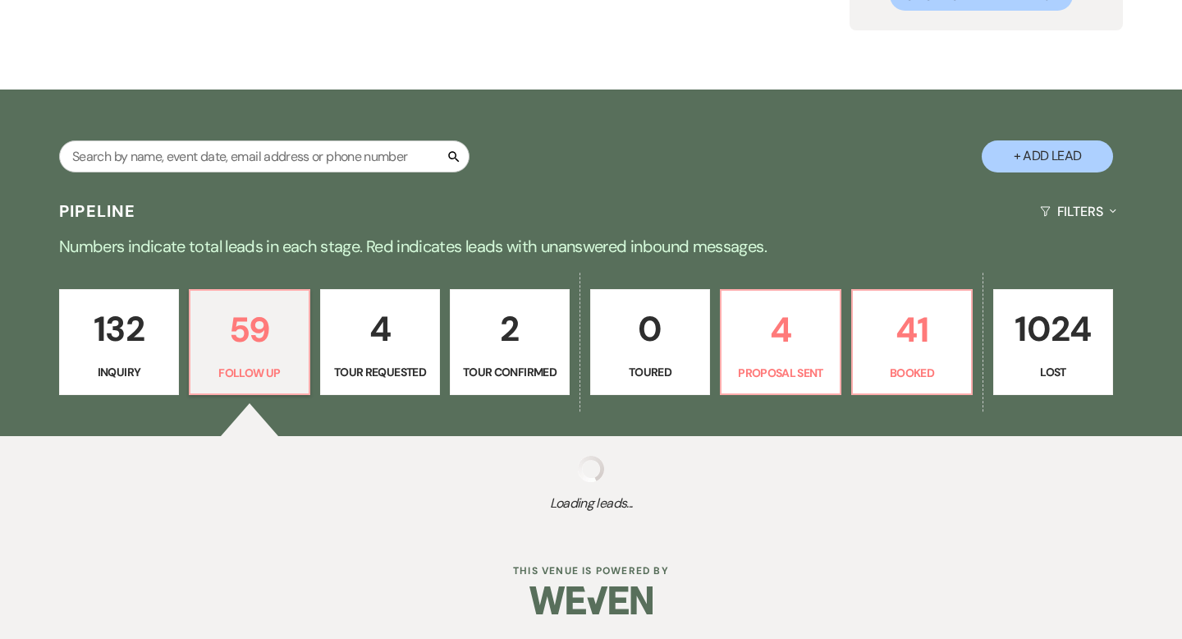
select select "9"
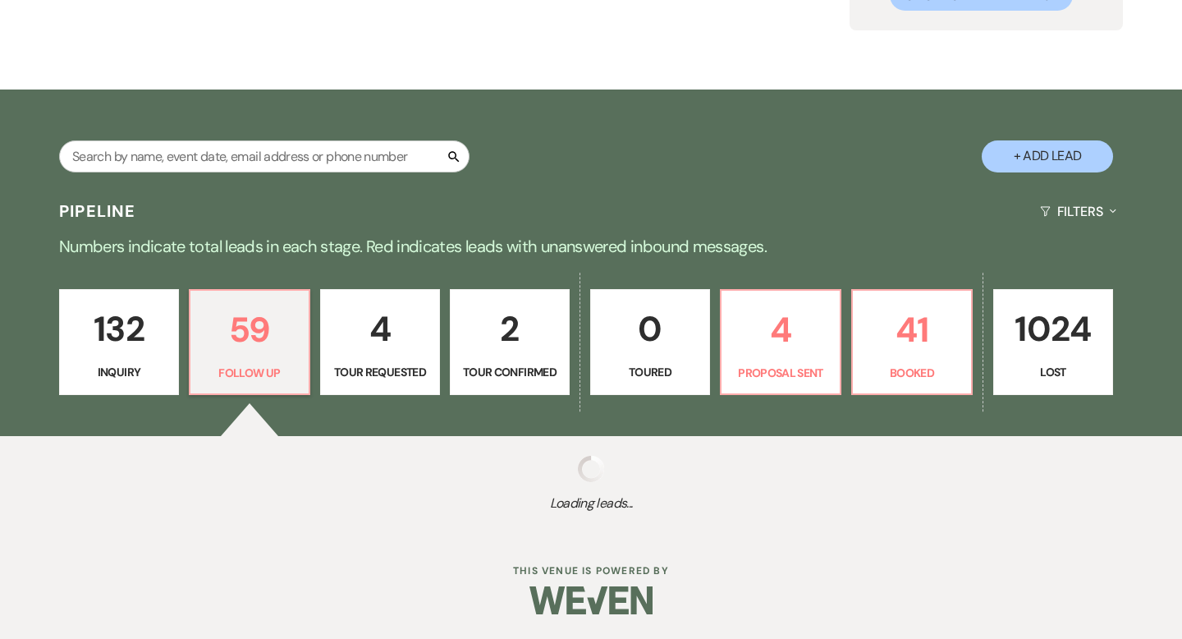
select select "9"
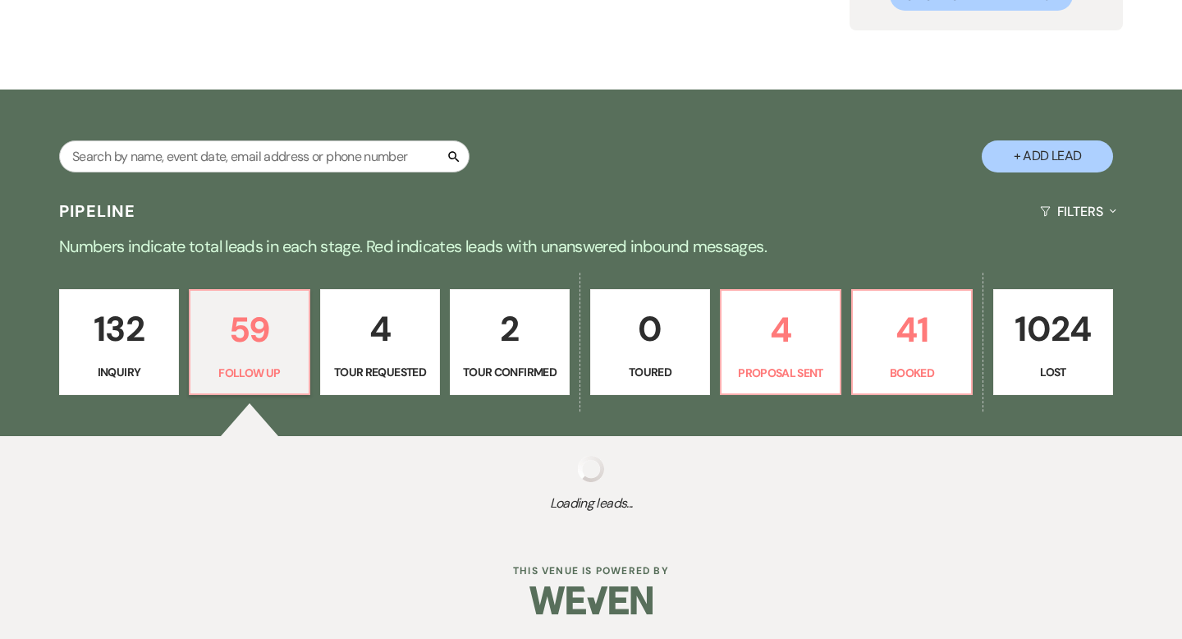
select select "9"
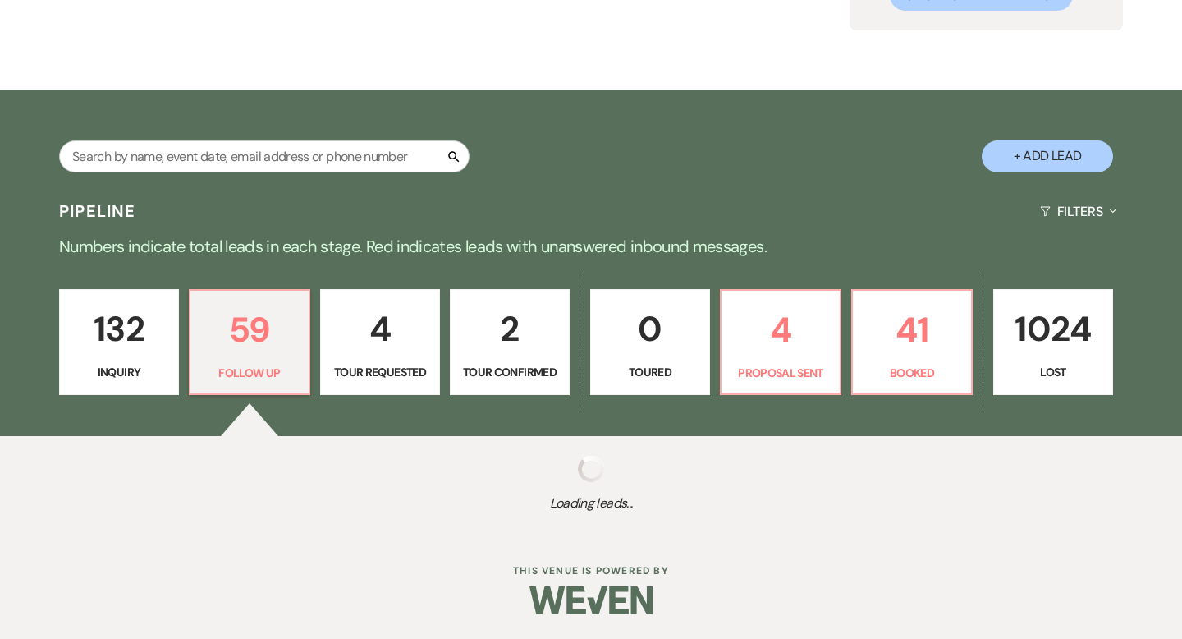
select select "9"
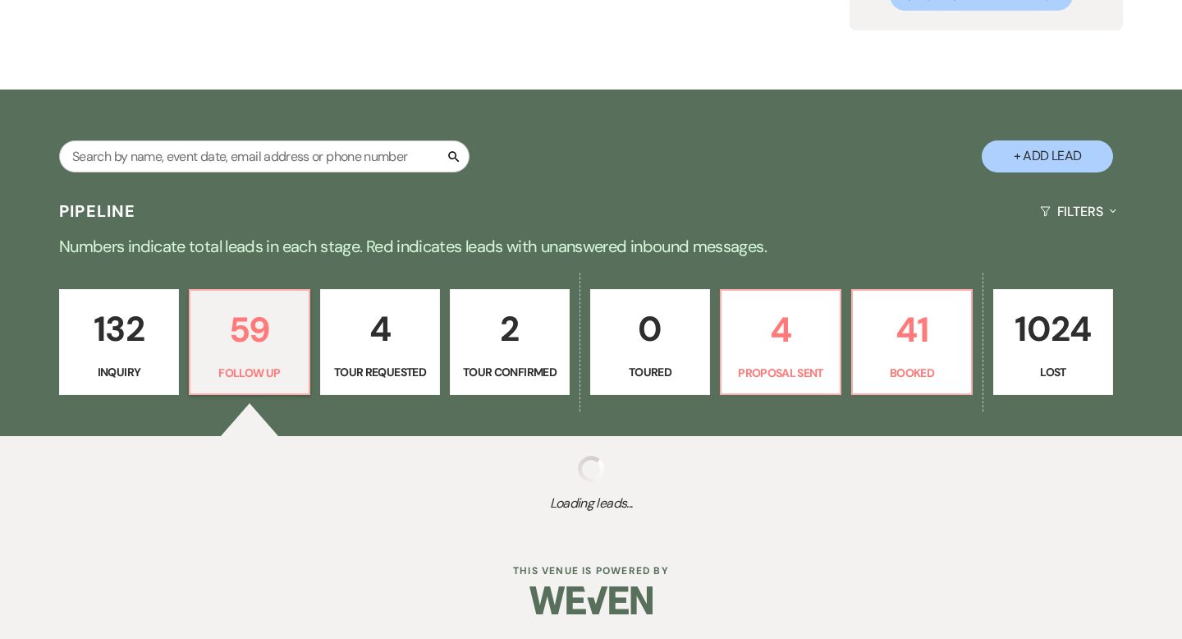
select select "9"
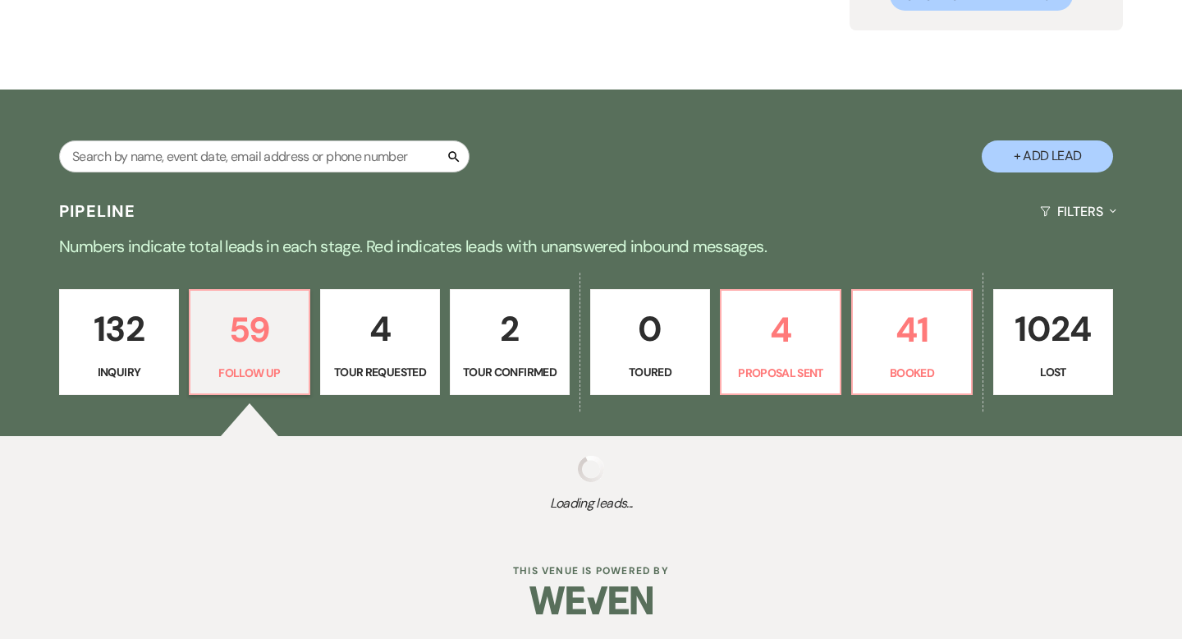
select select "9"
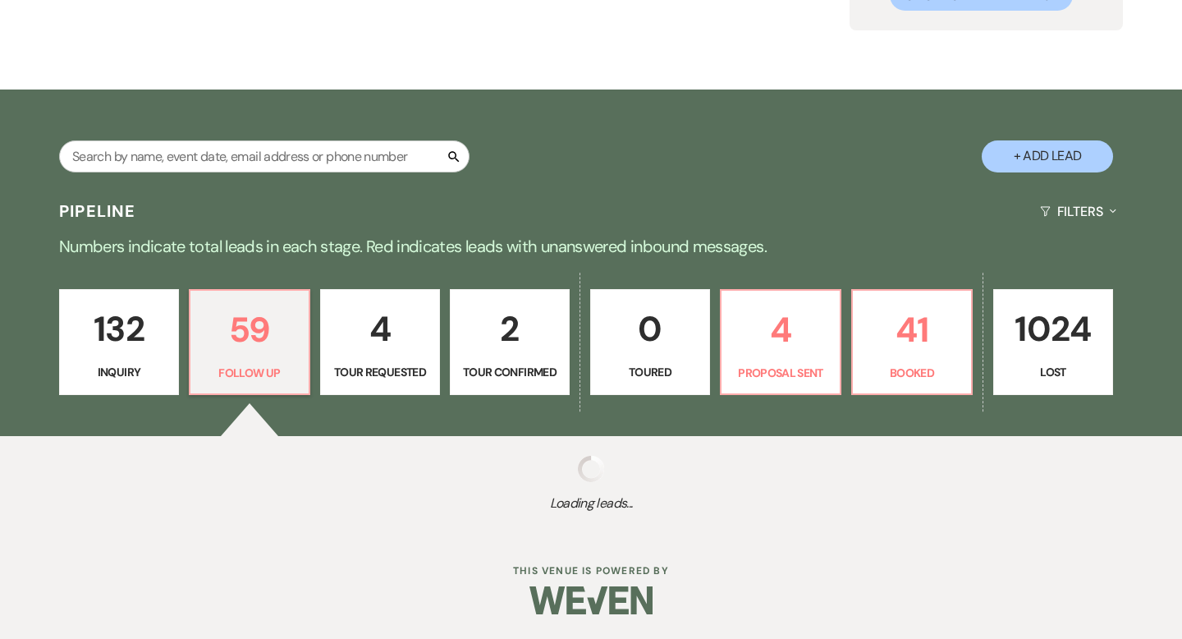
select select "9"
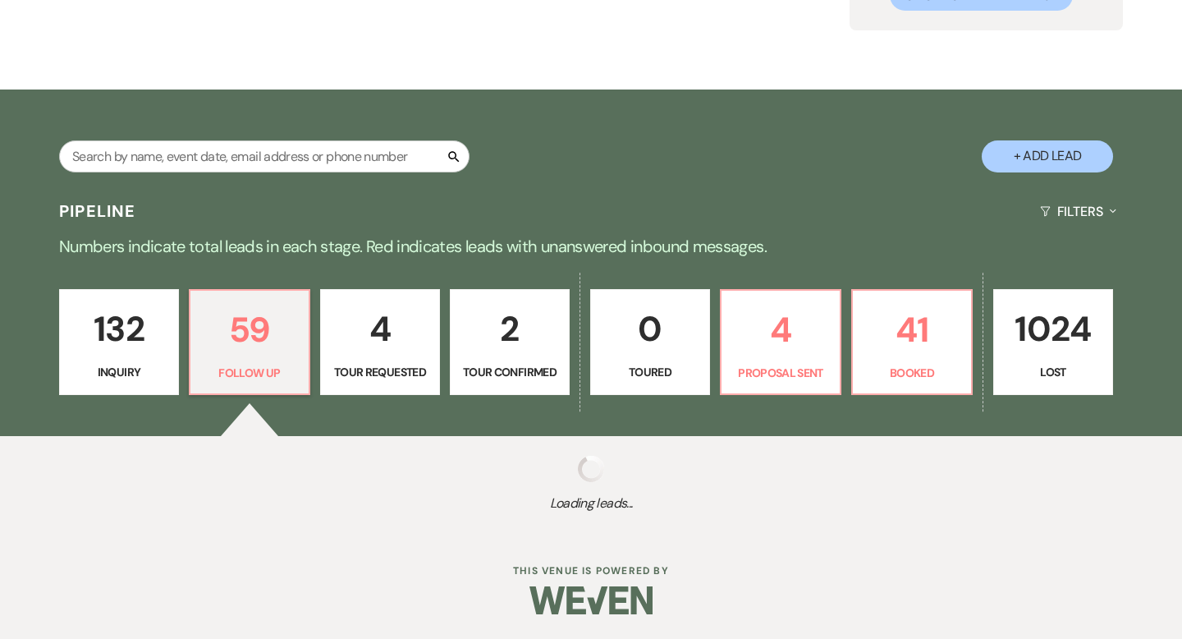
select select "9"
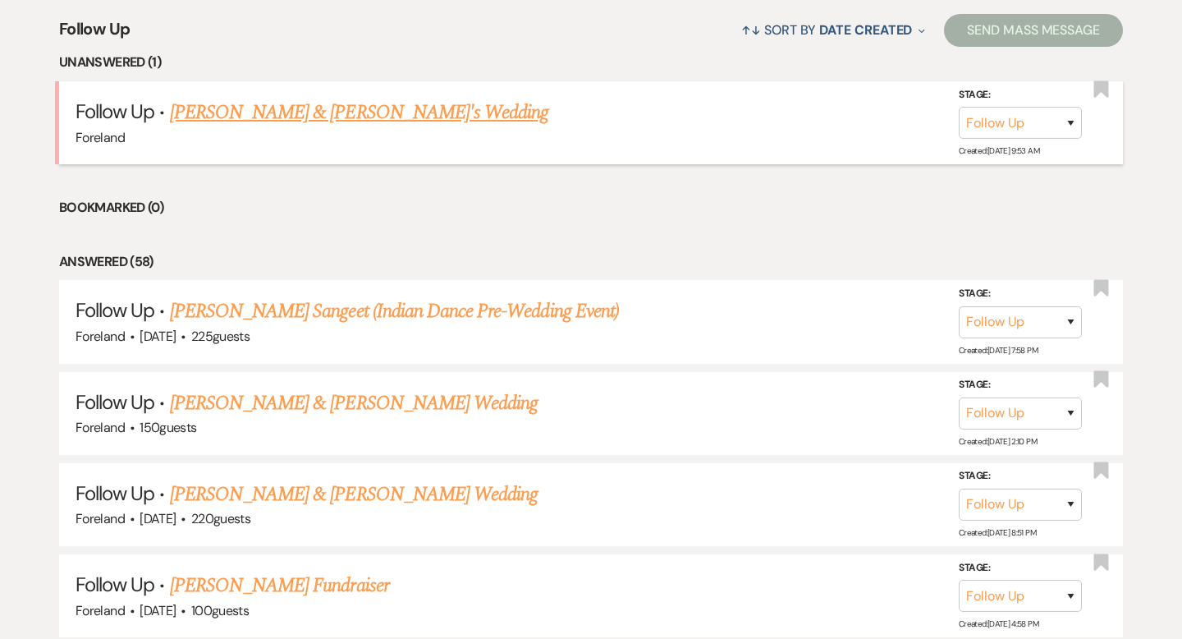
scroll to position [647, 0]
click at [293, 117] on link "[PERSON_NAME] & [PERSON_NAME]'s Wedding" at bounding box center [359, 111] width 379 height 30
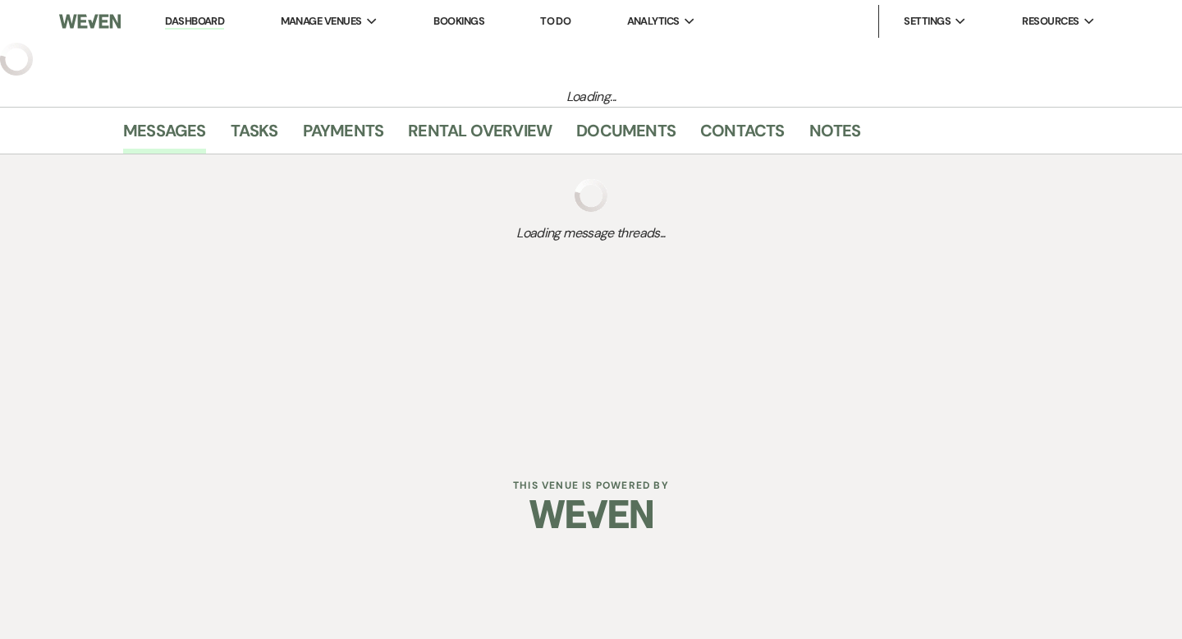
select select "9"
select select "5"
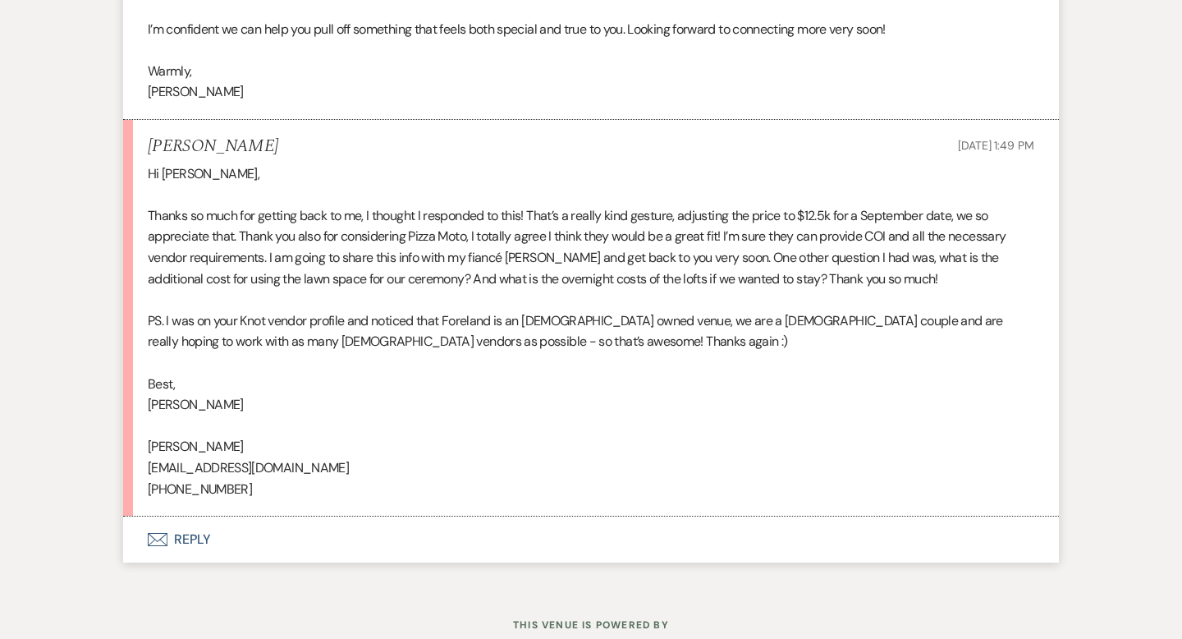
scroll to position [2216, 0]
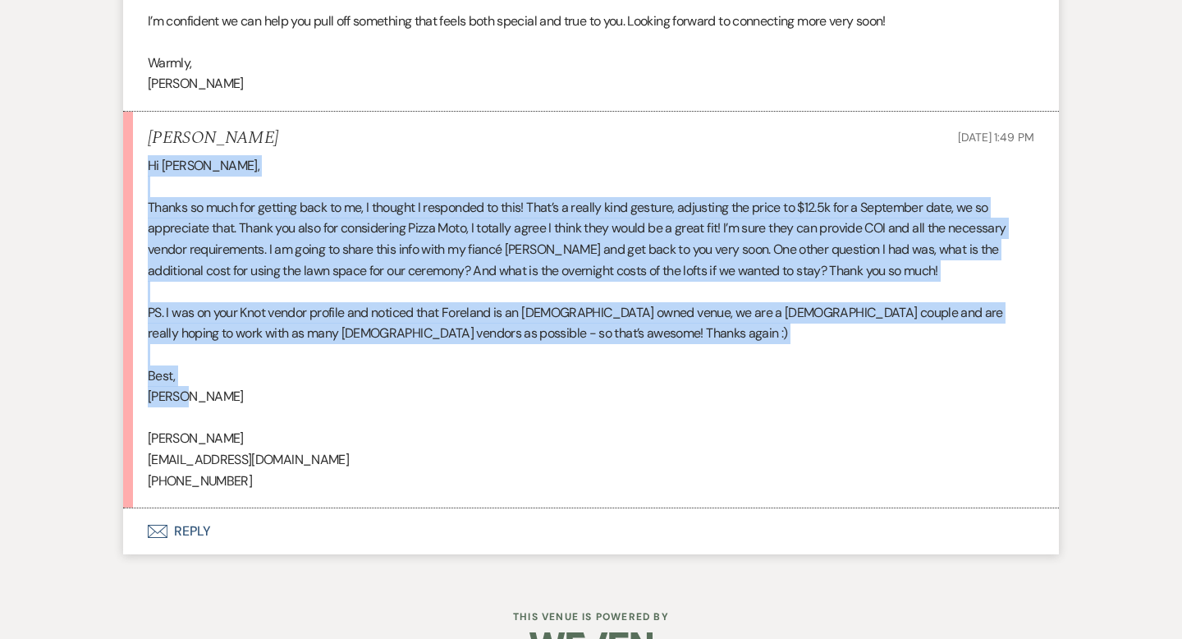
drag, startPoint x: 195, startPoint y: 399, endPoint x: 149, endPoint y: 167, distance: 236.0
click at [149, 167] on div "Hi [PERSON_NAME], Thanks so much for getting back to me, I thought I responded …" at bounding box center [591, 323] width 887 height 337
copy div "Hi [PERSON_NAME], Thanks so much for getting back to me, I thought I responded …"
click at [200, 535] on button "Envelope Reply" at bounding box center [591, 532] width 936 height 46
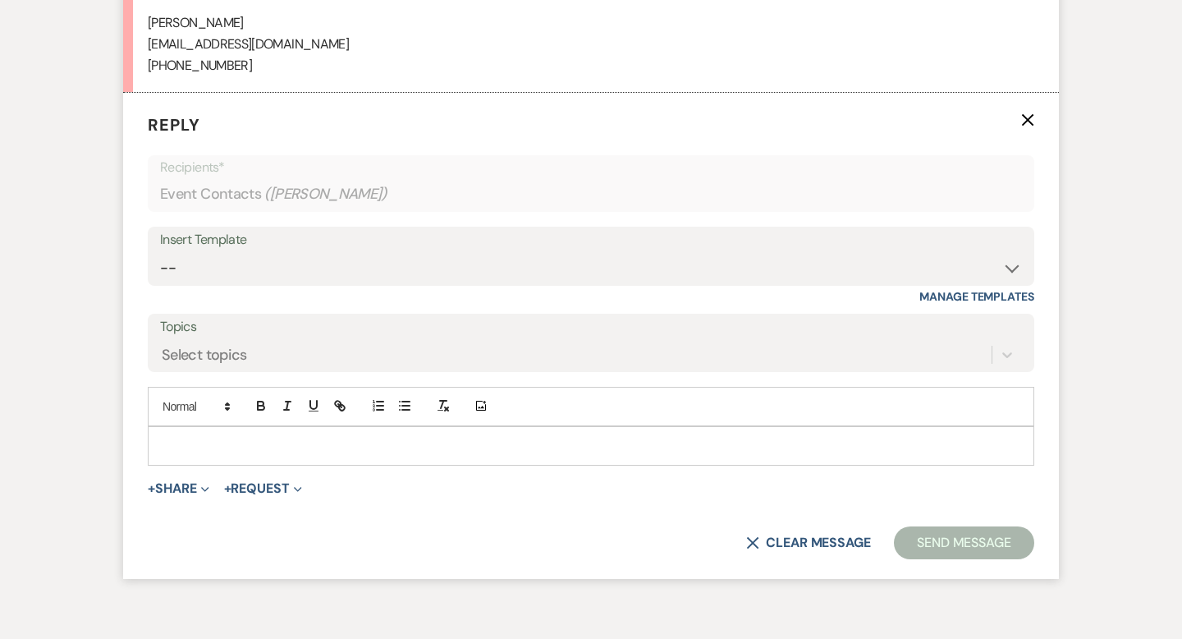
scroll to position [2647, 0]
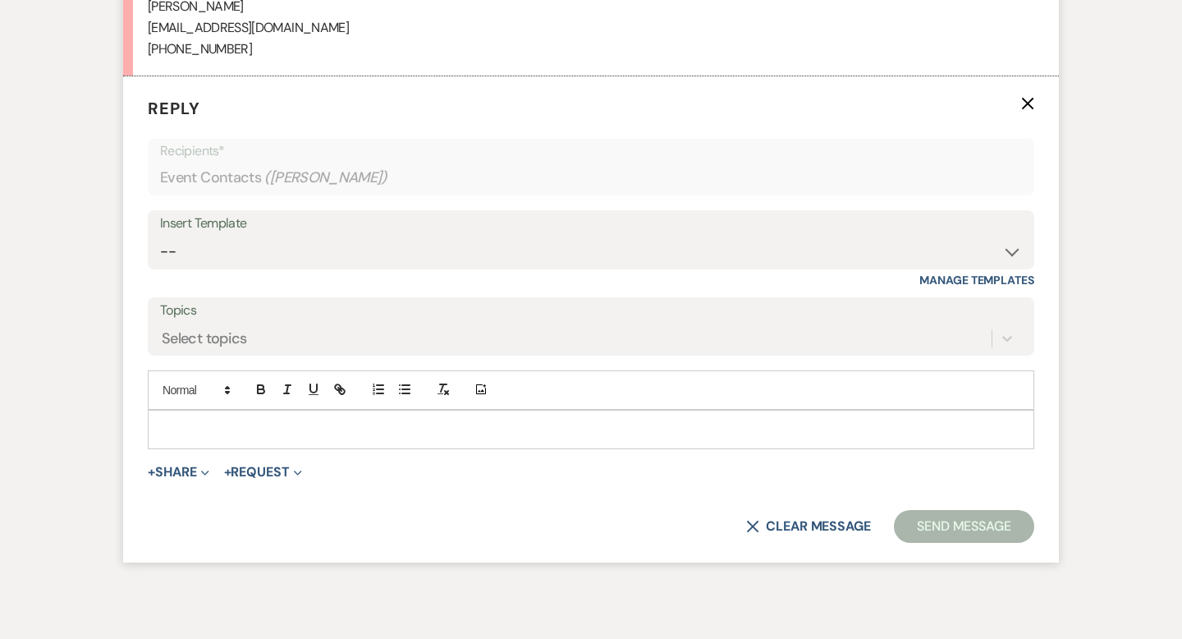
drag, startPoint x: 250, startPoint y: 399, endPoint x: 249, endPoint y: 413, distance: 14.0
click at [250, 401] on div "Add Photo" at bounding box center [591, 389] width 887 height 39
click at [247, 420] on p at bounding box center [591, 429] width 860 height 18
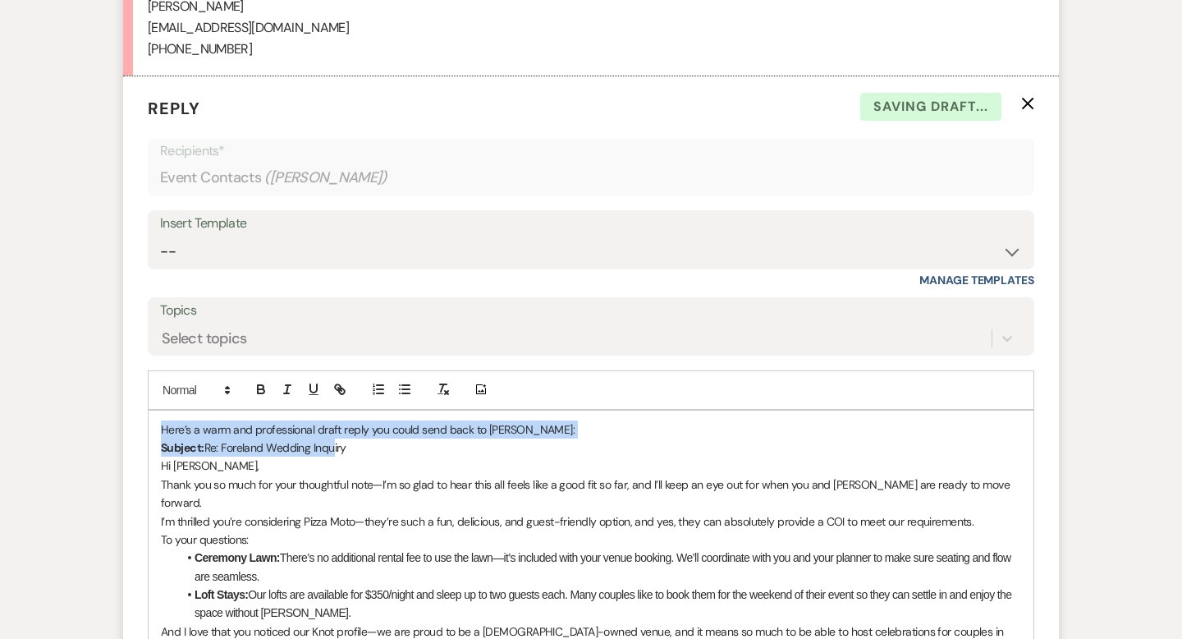
drag, startPoint x: 262, startPoint y: 446, endPoint x: 112, endPoint y: 404, distance: 155.2
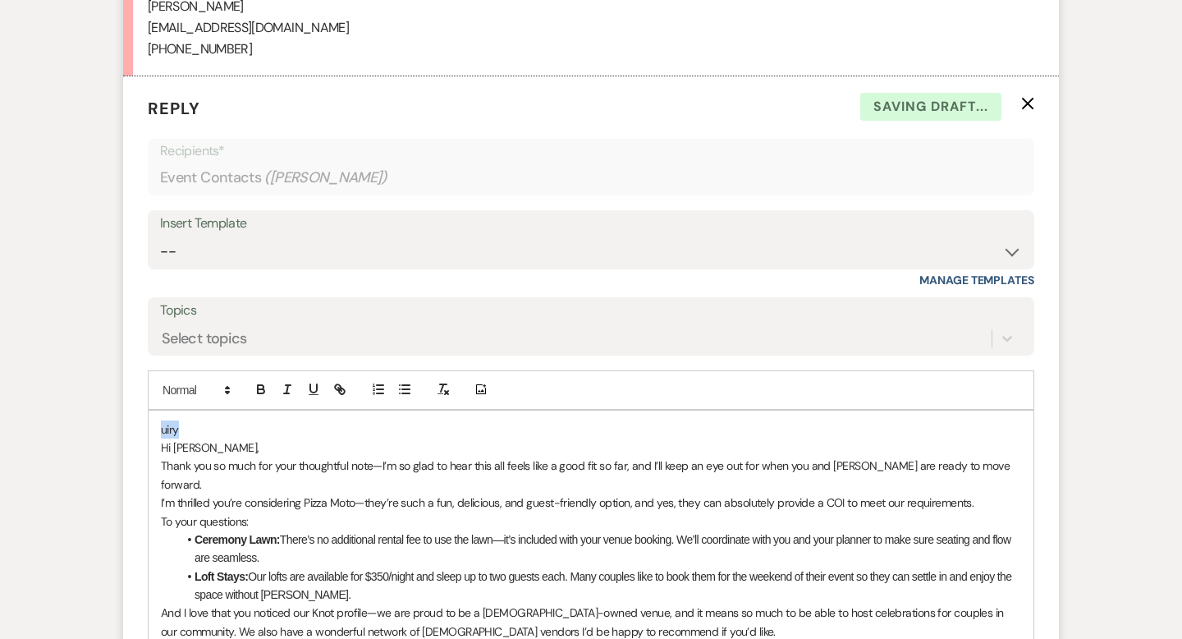
drag, startPoint x: 203, startPoint y: 433, endPoint x: 137, endPoint y: 415, distance: 68.3
click at [136, 414] on form "Reply X Saving draft... Recipients* Event Contacts ( [PERSON_NAME] ) Insert Tem…" at bounding box center [591, 457] width 936 height 762
click at [158, 438] on div "Hi [PERSON_NAME], Thank you so much for your thoughtful note—I’m so glad to hea…" at bounding box center [591, 567] width 885 height 314
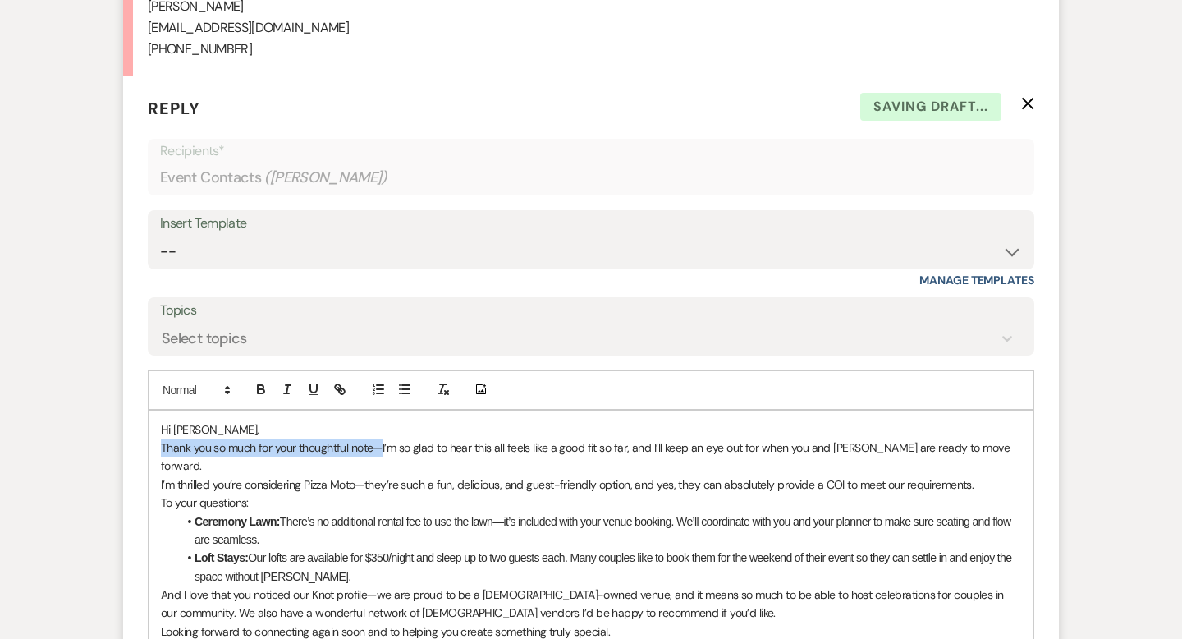
drag, startPoint x: 379, startPoint y: 448, endPoint x: 105, endPoint y: 442, distance: 274.2
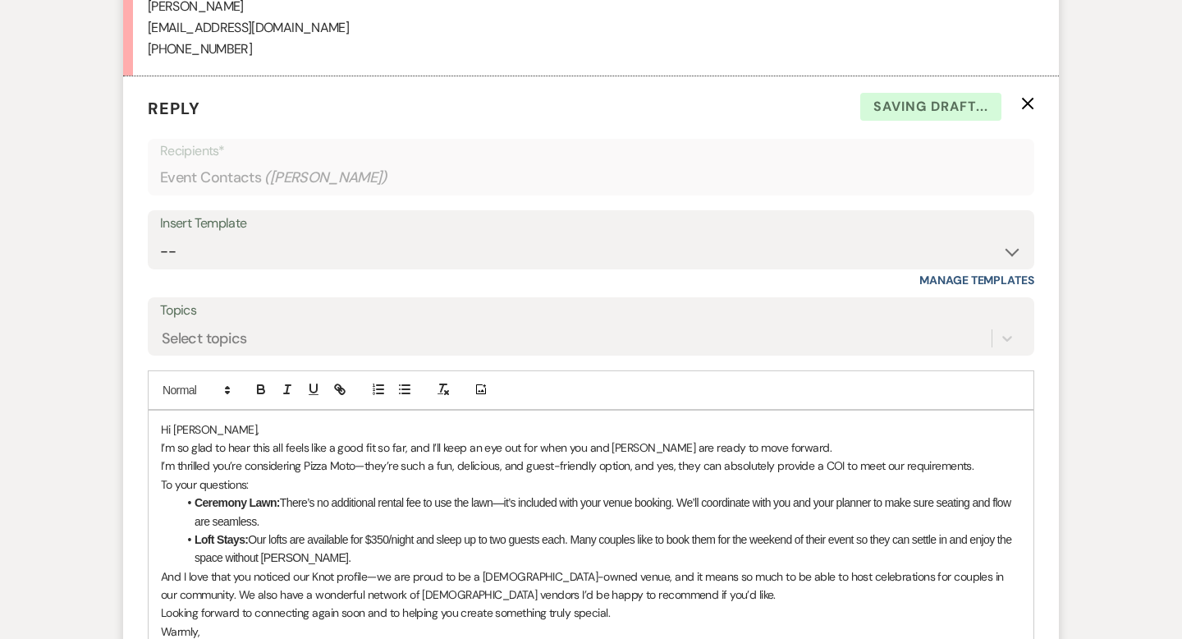
click at [244, 428] on p "Hi [PERSON_NAME]," at bounding box center [591, 429] width 860 height 18
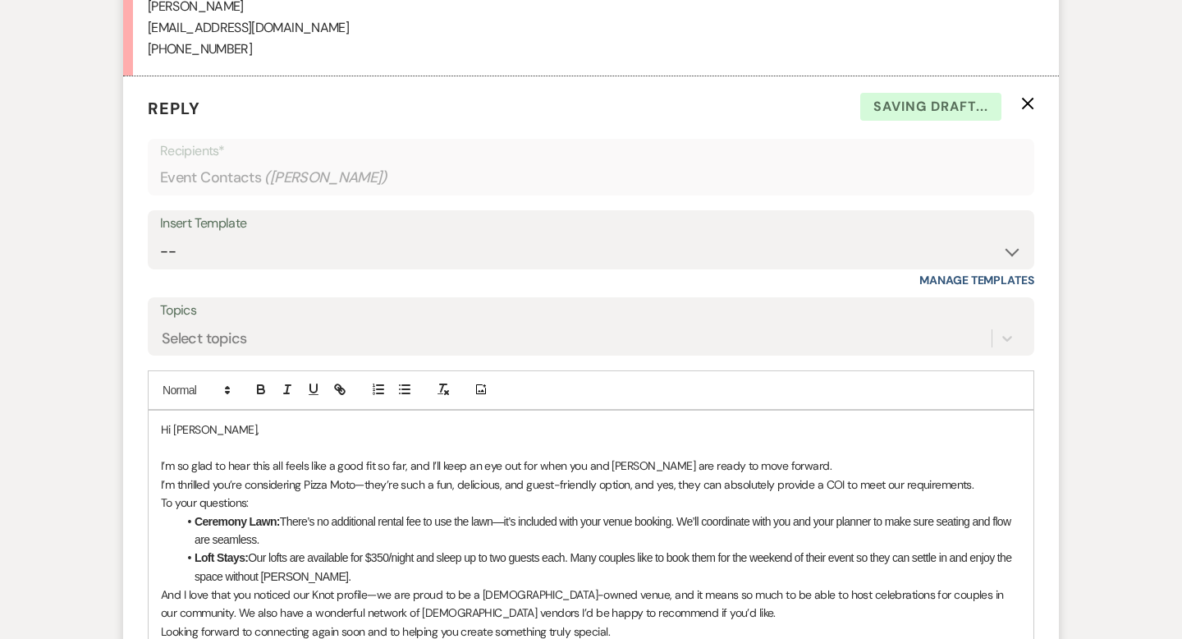
click at [779, 465] on p "I’m so glad to hear this all feels like a good fit so far, and I’ll keep an eye…" at bounding box center [591, 465] width 860 height 18
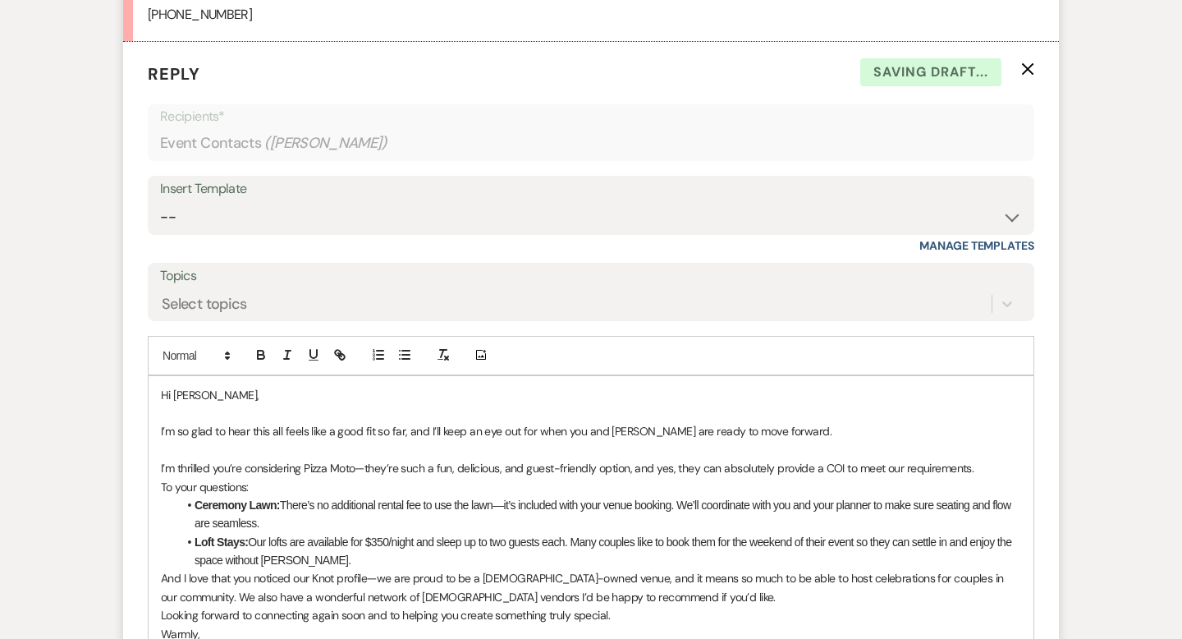
scroll to position [2683, 0]
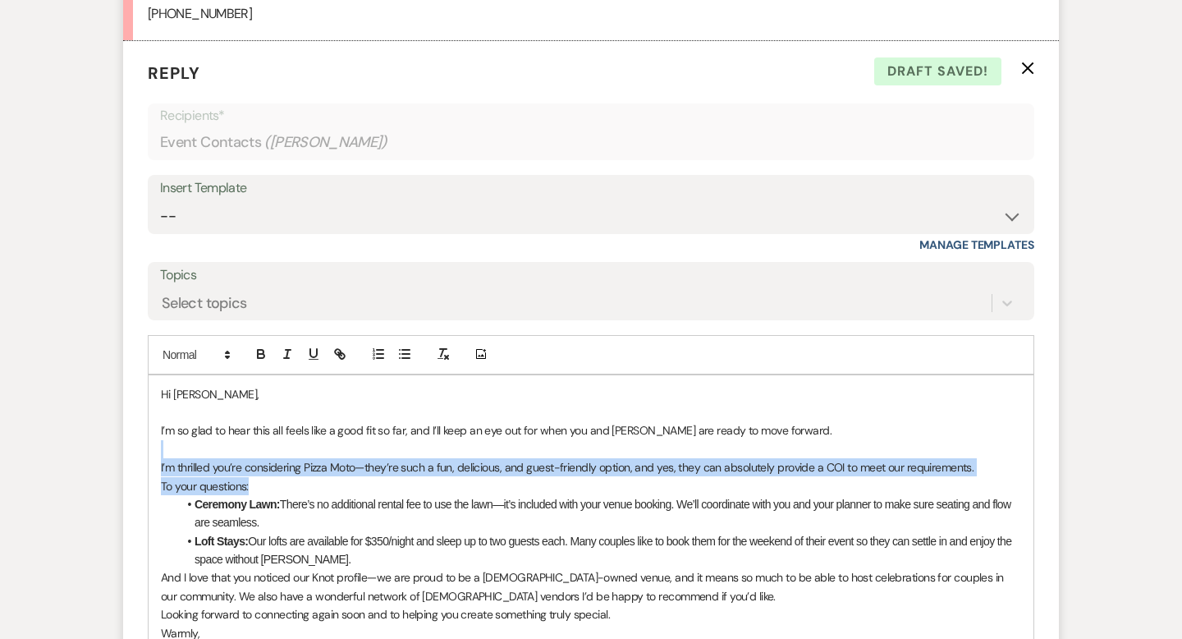
drag, startPoint x: 291, startPoint y: 482, endPoint x: 147, endPoint y: 454, distance: 147.1
click at [147, 454] on form "Reply X Draft saved! Recipients* Event Contacts ( [PERSON_NAME] ) Insert Templa…" at bounding box center [591, 422] width 936 height 762
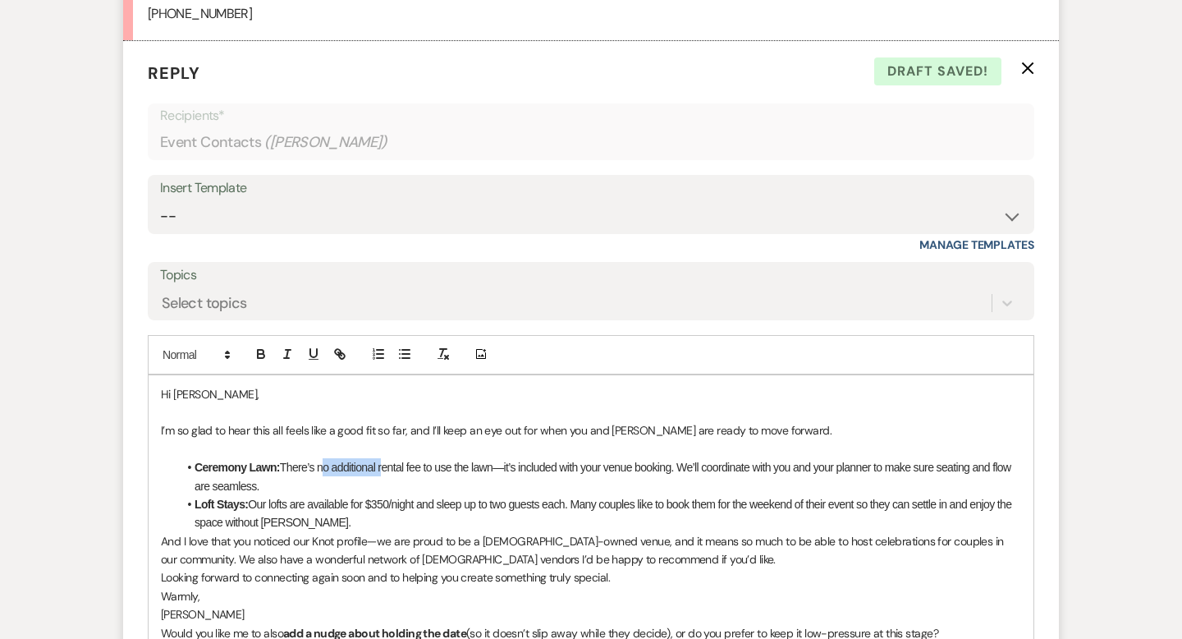
drag, startPoint x: 381, startPoint y: 468, endPoint x: 318, endPoint y: 472, distance: 63.3
click at [319, 470] on li "Ceremony Lawn: There’s no additional rental fee to use the lawn—it’s included w…" at bounding box center [599, 476] width 844 height 37
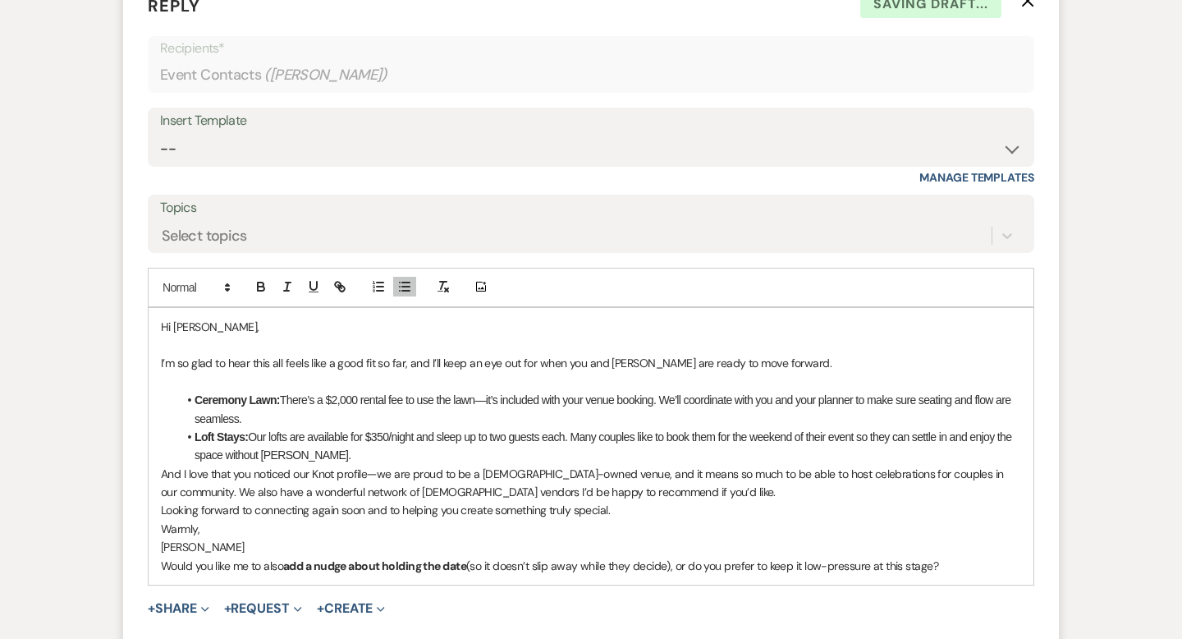
scroll to position [2751, 0]
drag, startPoint x: 644, startPoint y: 399, endPoint x: 487, endPoint y: 393, distance: 157.7
click at [487, 393] on li "Ceremony Lawn: There’s a $2,000 rental fee to use the lawn—it’s included with y…" at bounding box center [599, 408] width 844 height 37
drag, startPoint x: 509, startPoint y: 415, endPoint x: 892, endPoint y: 404, distance: 383.5
click at [892, 404] on li "Ceremony Lawn: There’s a $2,000 rental fee to use the lawn—and should you need …" at bounding box center [599, 408] width 844 height 37
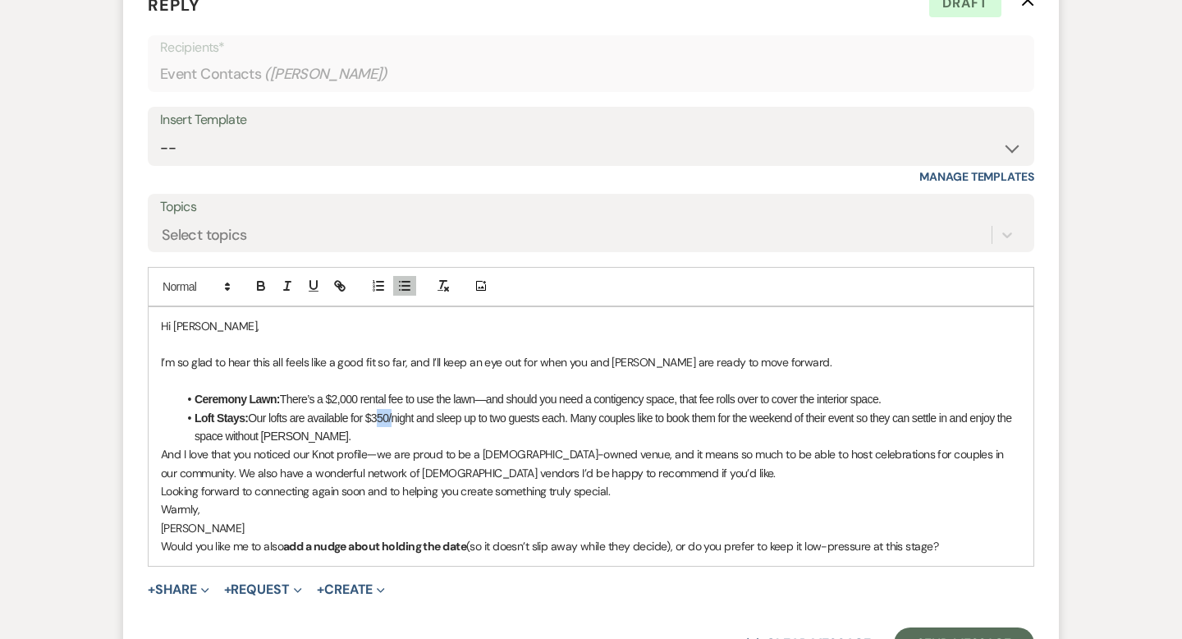
drag, startPoint x: 392, startPoint y: 417, endPoint x: 375, endPoint y: 419, distance: 17.4
click at [373, 419] on li "Loft Stays: Our lofts are available for $350/night and sleep up to two guests e…" at bounding box center [599, 427] width 844 height 37
click at [544, 417] on li "Loft Stays: Our lofts are available for $400/night and sleep up to two guests e…" at bounding box center [599, 427] width 844 height 37
click at [368, 432] on li "Loft Stays: Our lofts are available for $400/night and sleep up to two guests/c…" at bounding box center [599, 427] width 844 height 37
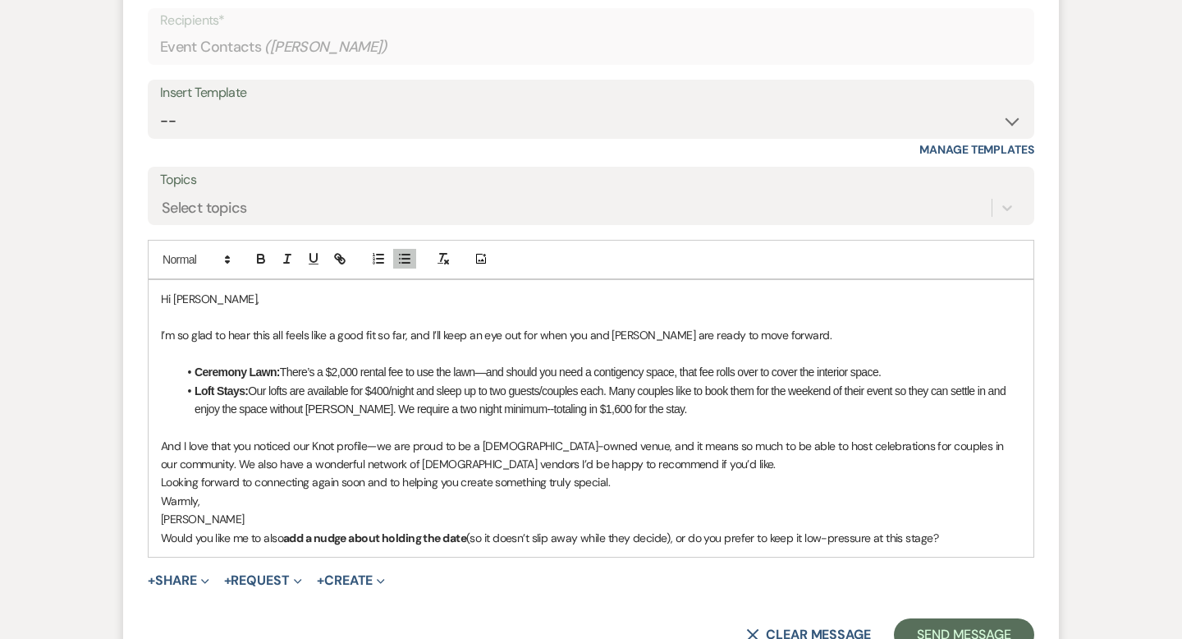
scroll to position [2784, 0]
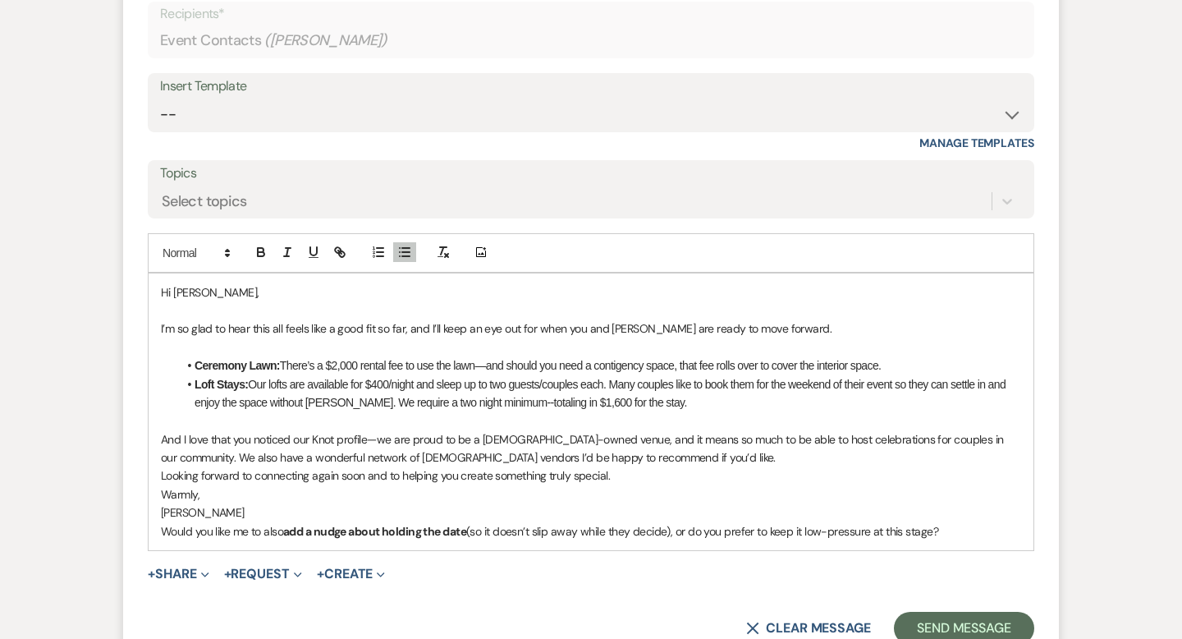
click at [605, 440] on p "And I love that you noticed our Knot profile—we are proud to be a [DEMOGRAPHIC_…" at bounding box center [591, 448] width 860 height 37
click at [722, 454] on p "And I love that you noticed our Knot profile—we are proud to be a [DEMOGRAPHIC_…" at bounding box center [591, 448] width 860 height 37
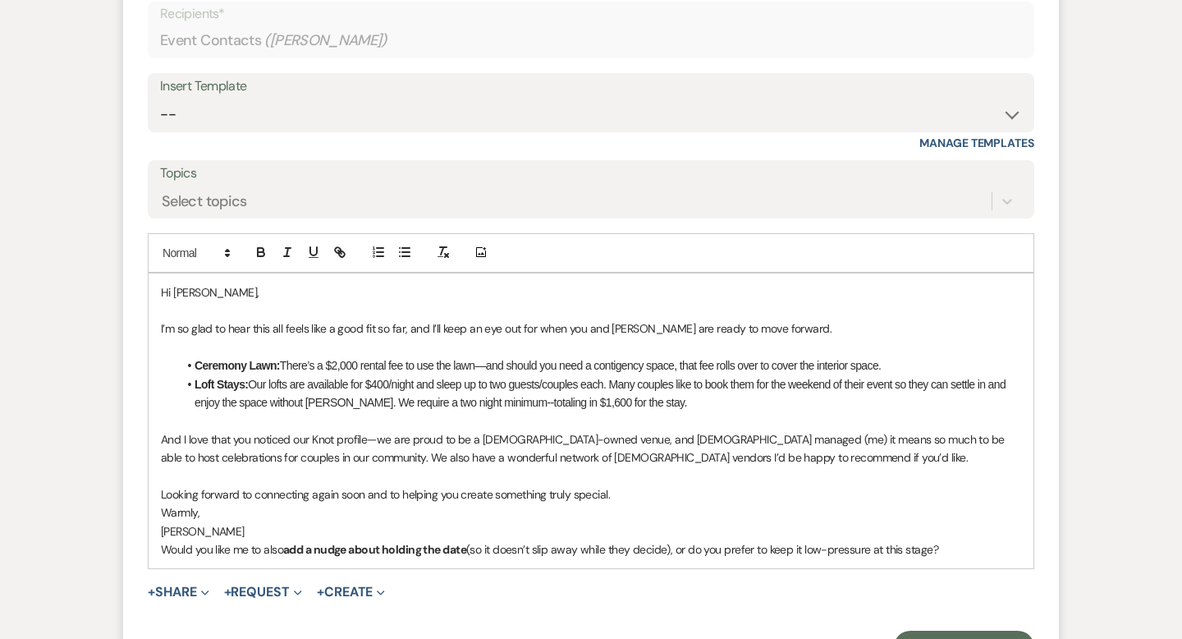
drag, startPoint x: 918, startPoint y: 561, endPoint x: 66, endPoint y: 548, distance: 851.3
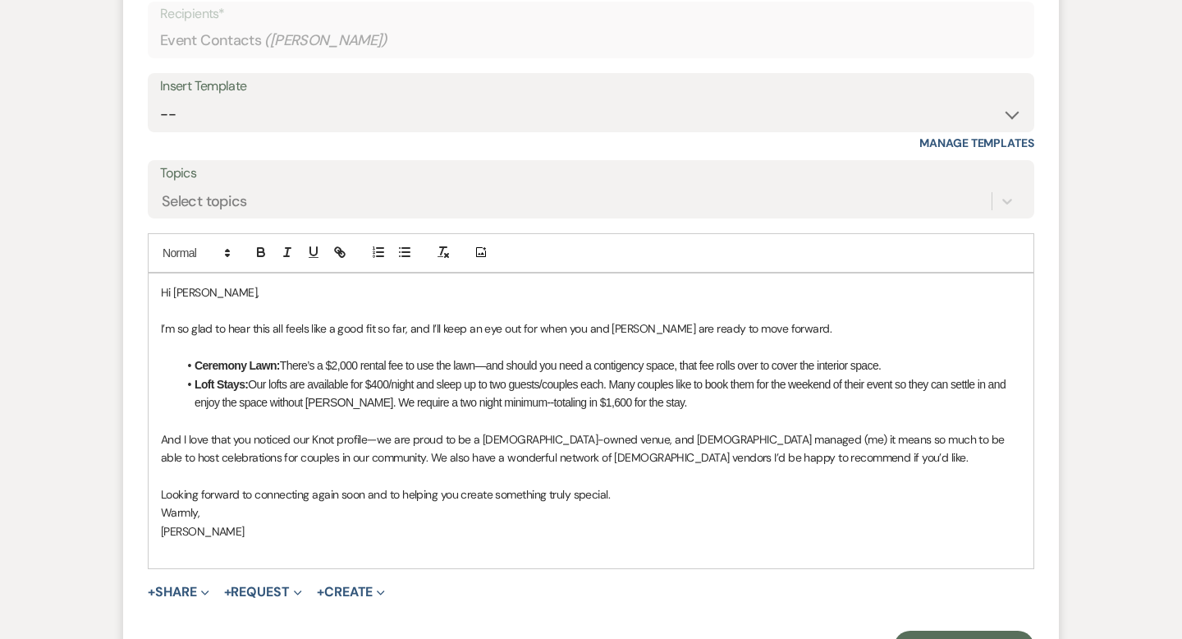
click at [163, 514] on p "Warmly," at bounding box center [591, 512] width 860 height 18
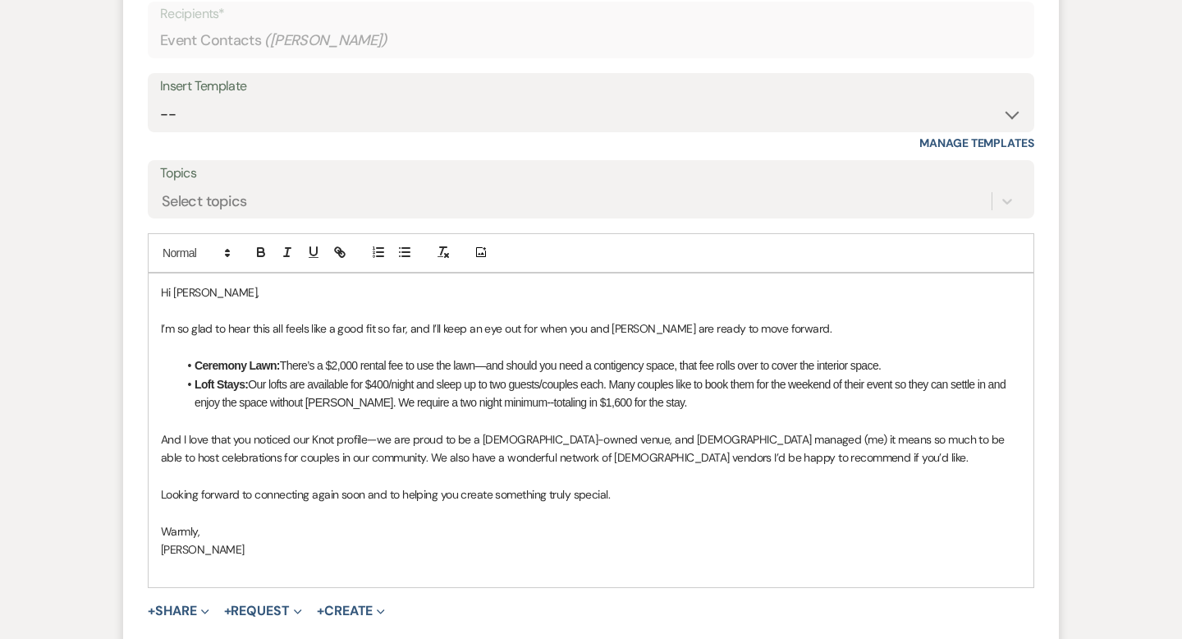
click at [199, 571] on p at bounding box center [591, 567] width 860 height 18
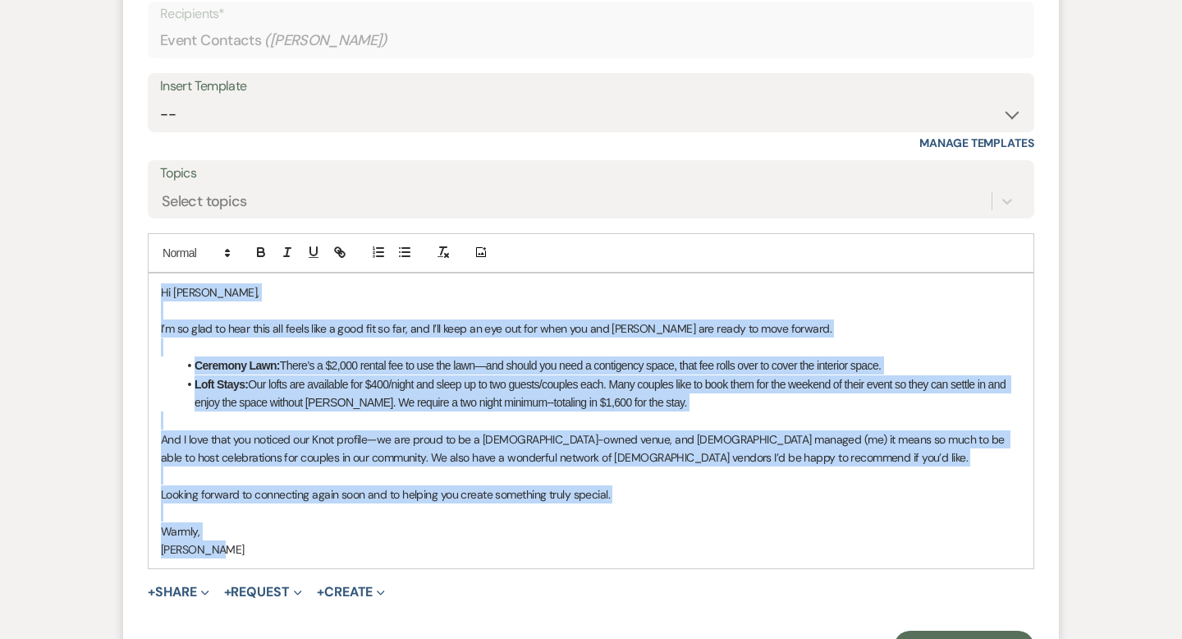
drag, startPoint x: 239, startPoint y: 553, endPoint x: 22, endPoint y: 157, distance: 451.8
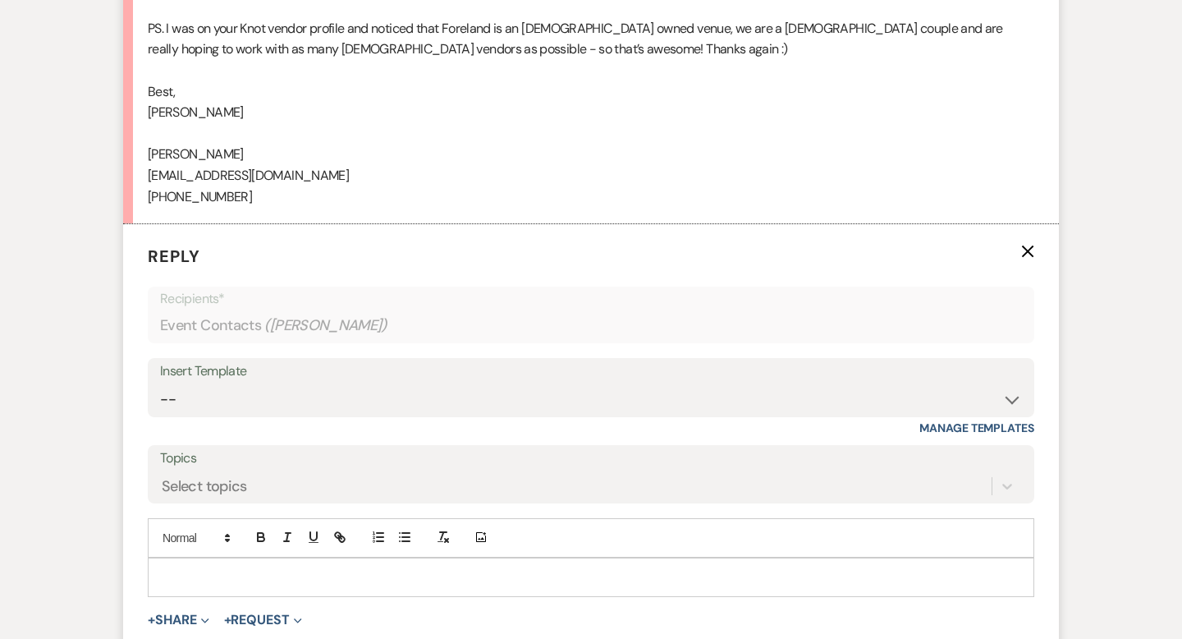
scroll to position [2720, 0]
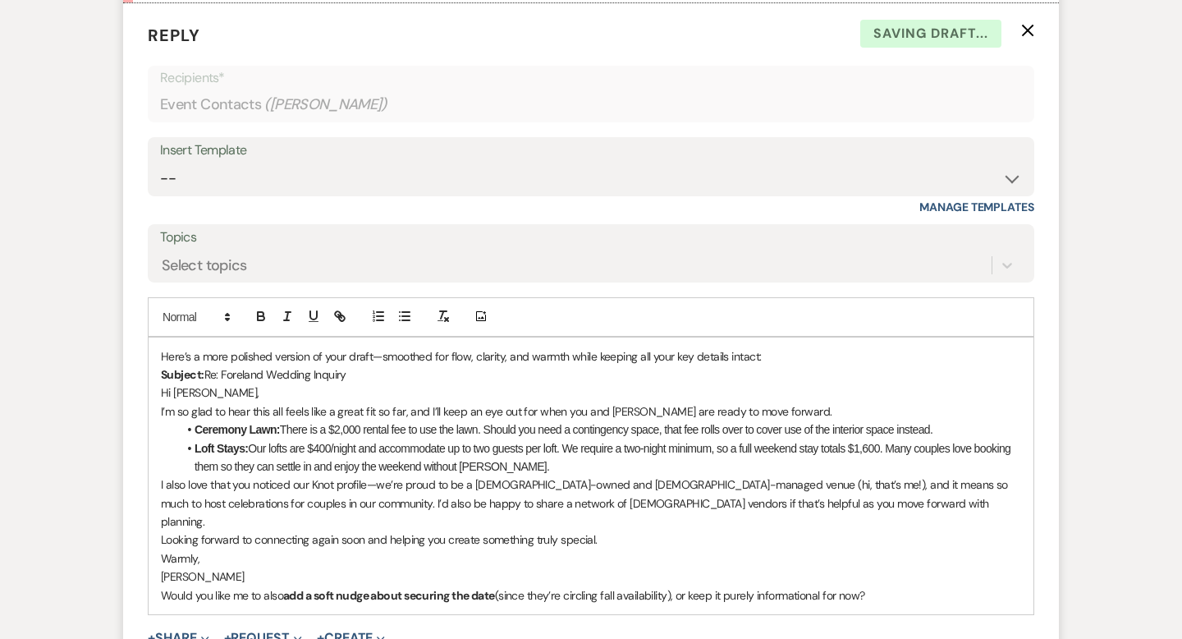
drag, startPoint x: 182, startPoint y: 356, endPoint x: 122, endPoint y: 346, distance: 60.7
click at [123, 346] on form "Reply X Saving draft... Recipients* Event Contacts ( [PERSON_NAME] ) Insert Tem…" at bounding box center [591, 365] width 936 height 725
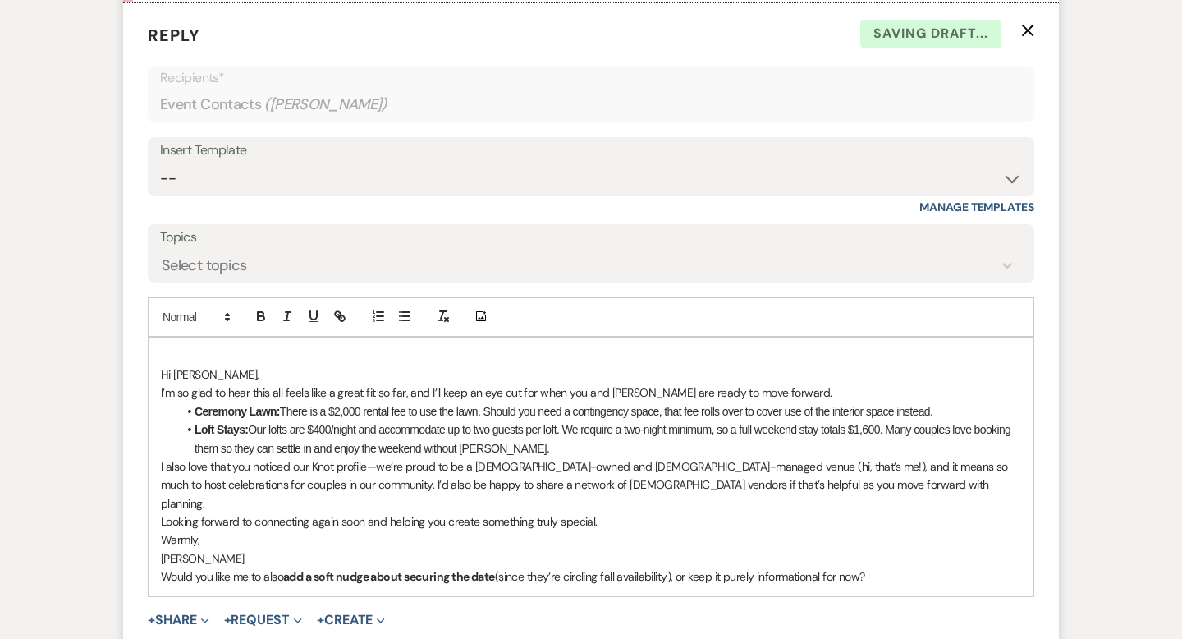
click at [161, 370] on p "Hi [PERSON_NAME]," at bounding box center [591, 374] width 860 height 18
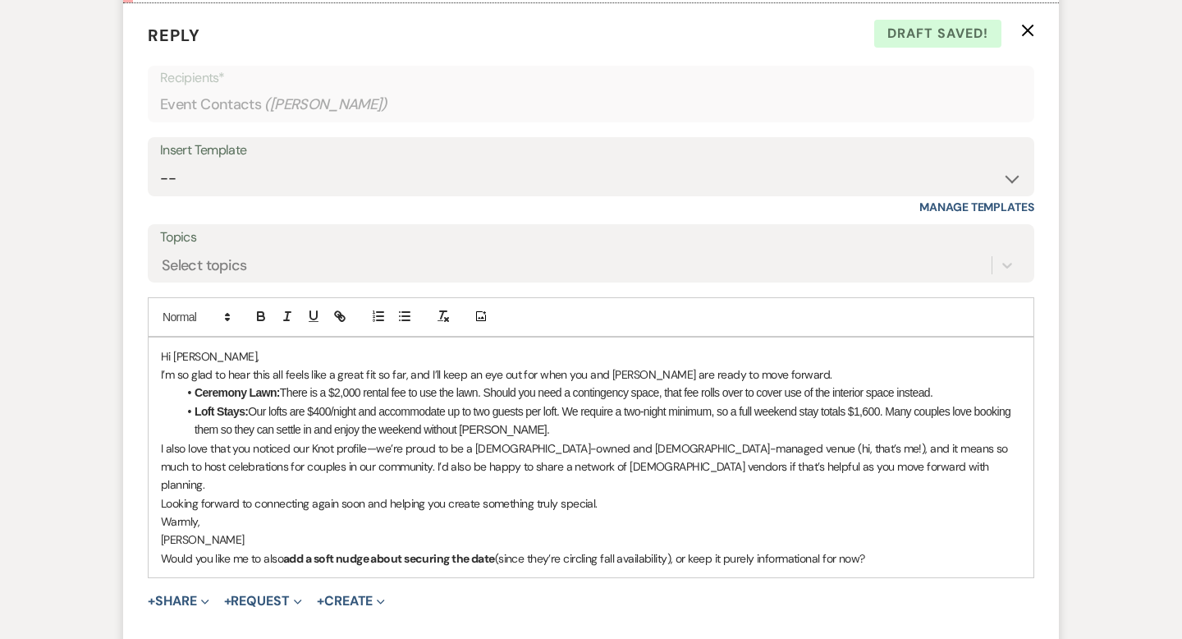
drag, startPoint x: 342, startPoint y: 541, endPoint x: 24, endPoint y: 535, distance: 318.5
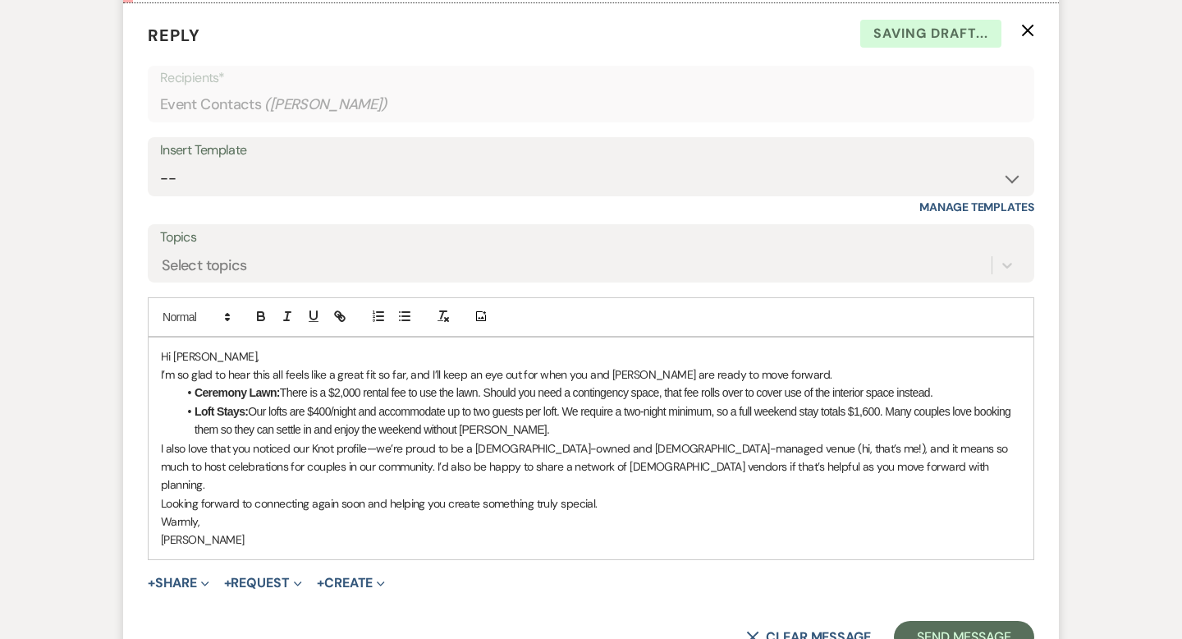
click at [163, 512] on p "Warmly," at bounding box center [591, 521] width 860 height 18
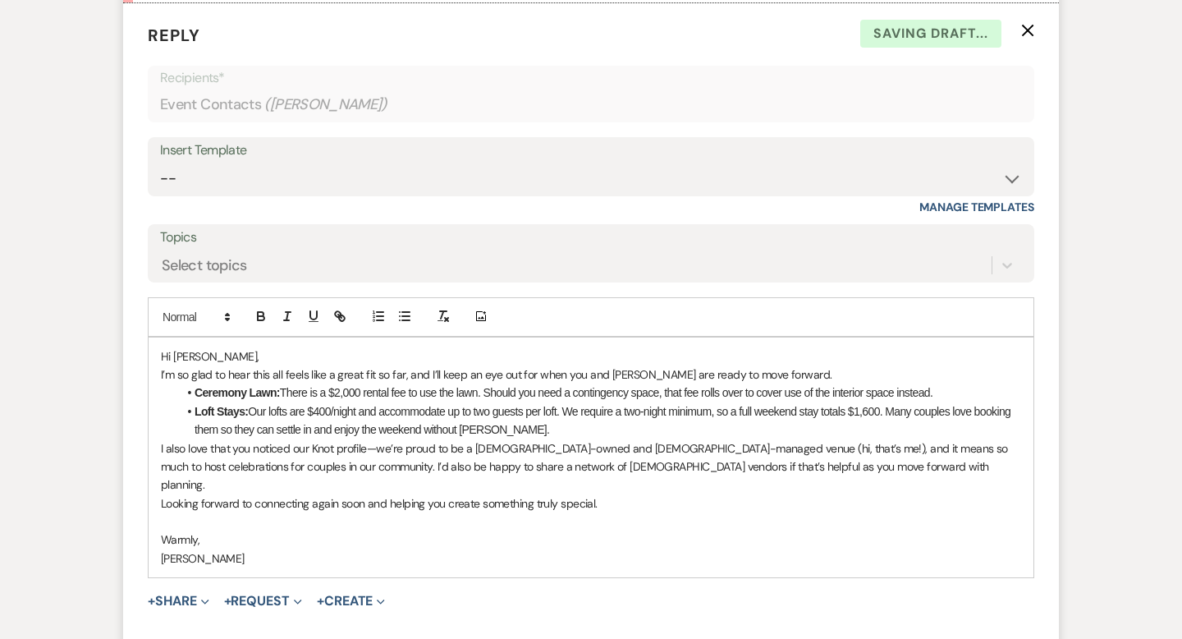
click at [164, 549] on p "[PERSON_NAME]" at bounding box center [591, 558] width 860 height 18
click at [222, 354] on p "Hi [PERSON_NAME]," at bounding box center [591, 356] width 860 height 18
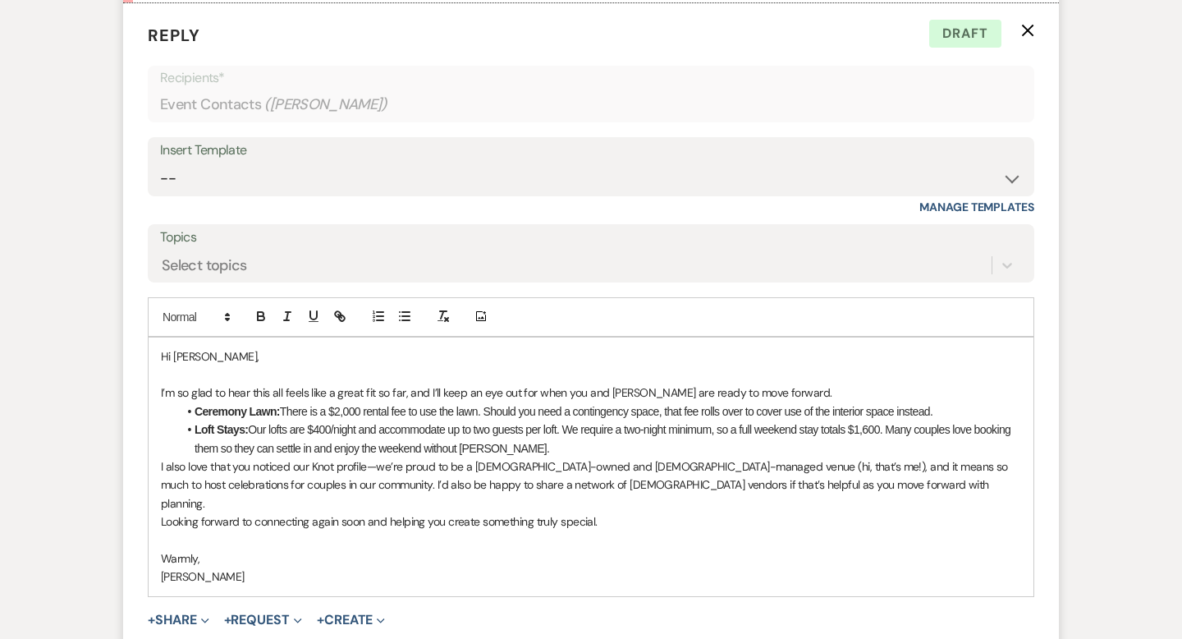
click at [161, 466] on p "I also love that you noticed our Knot profile—we’re proud to be a [DEMOGRAPHIC_…" at bounding box center [591, 484] width 860 height 55
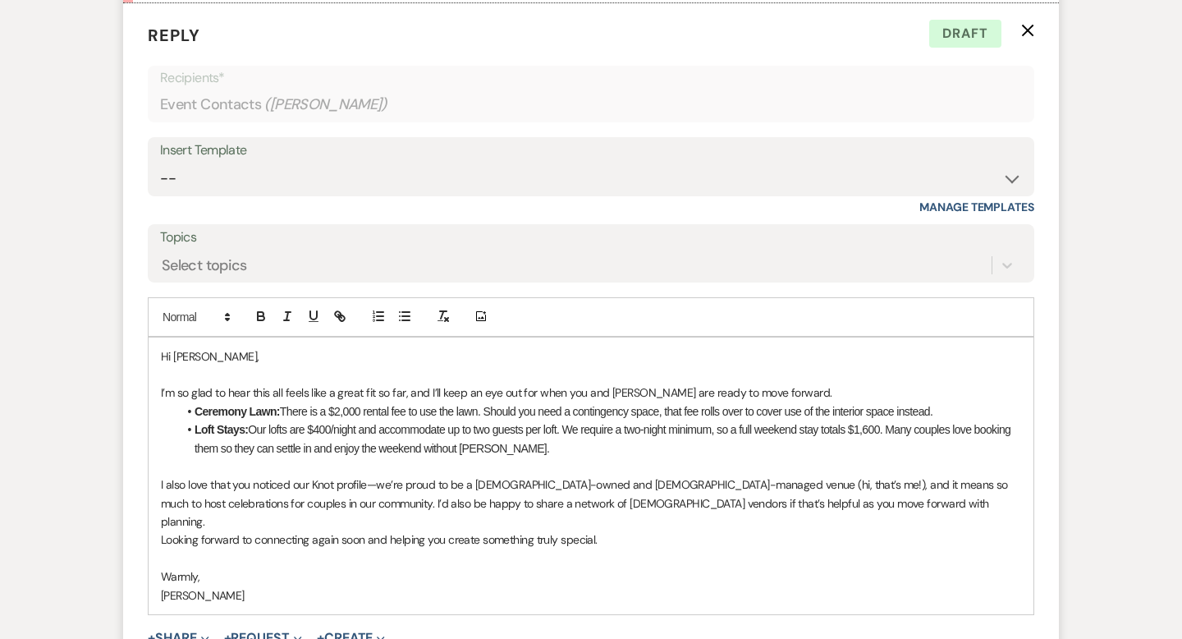
click at [153, 522] on div "Hi [PERSON_NAME], I’m so glad to hear this all feels like a great fit so far, a…" at bounding box center [591, 475] width 885 height 277
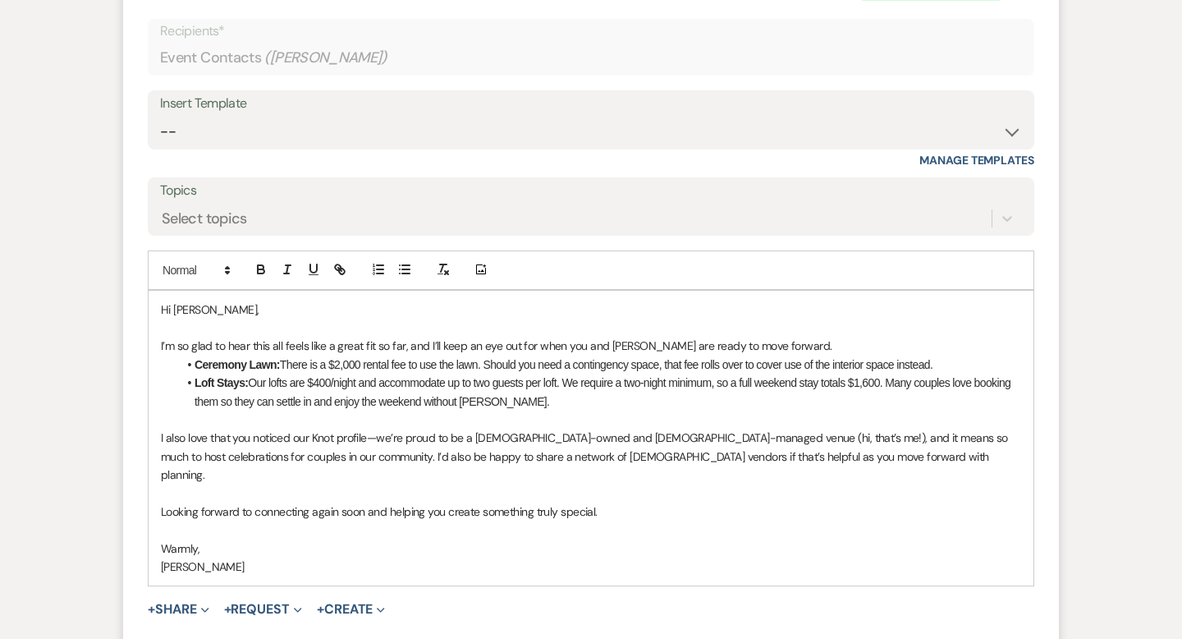
scroll to position [2791, 0]
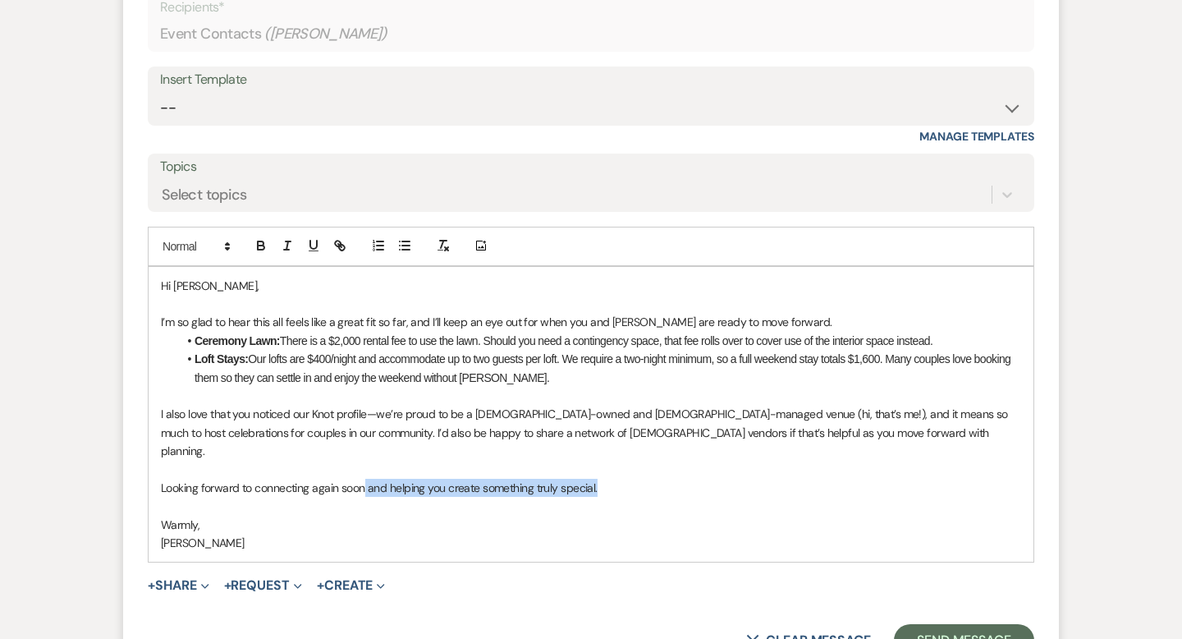
drag, startPoint x: 617, startPoint y: 467, endPoint x: 364, endPoint y: 462, distance: 252.9
click at [364, 479] on p "Looking forward to connecting again soon and helping you create something truly…" at bounding box center [591, 488] width 860 height 18
click at [575, 534] on p "[PERSON_NAME]" at bounding box center [591, 543] width 860 height 18
click at [813, 322] on p "I’m so glad to hear this all feels like a great fit so far, and I’ll keep an ey…" at bounding box center [591, 322] width 860 height 18
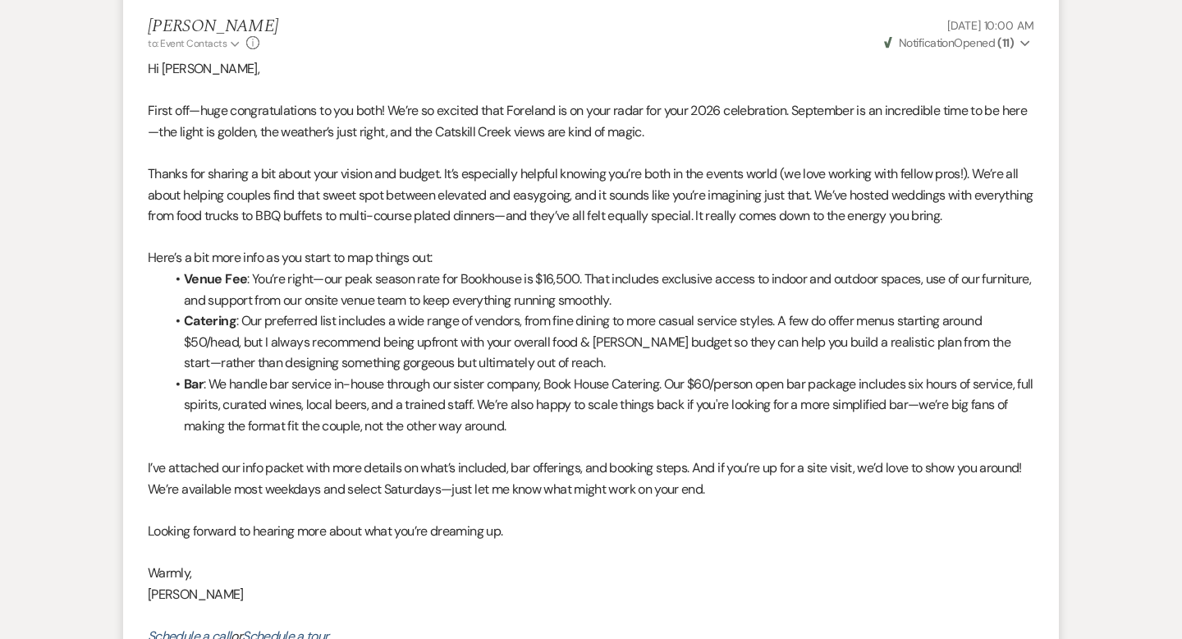
scroll to position [0, 0]
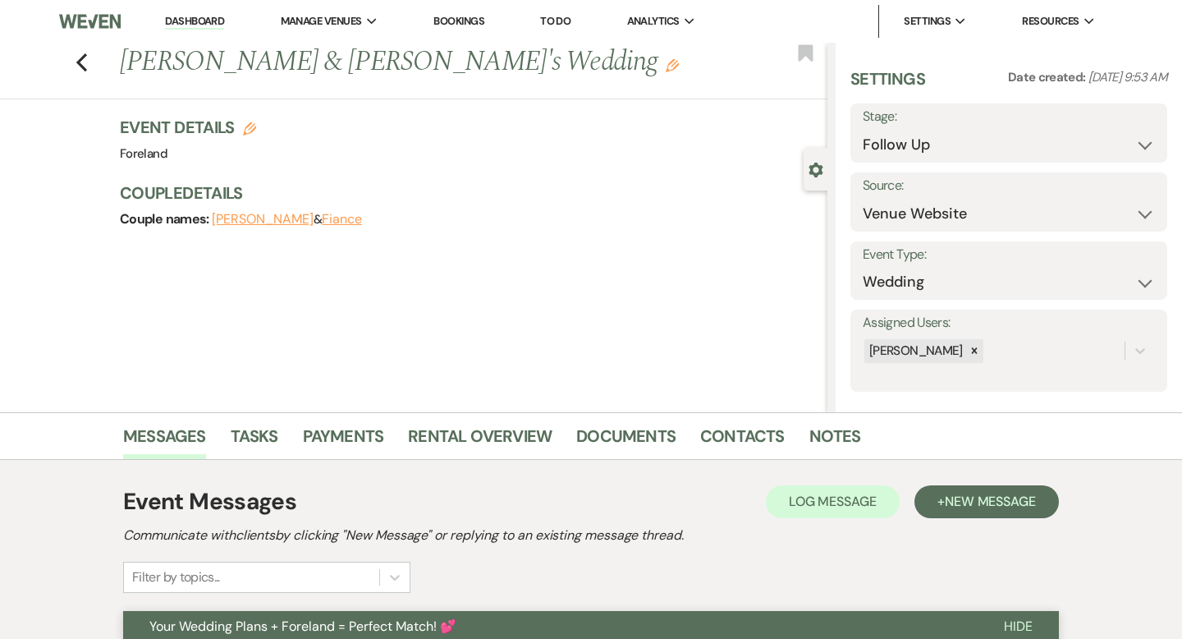
click at [209, 23] on link "Dashboard" at bounding box center [194, 22] width 59 height 16
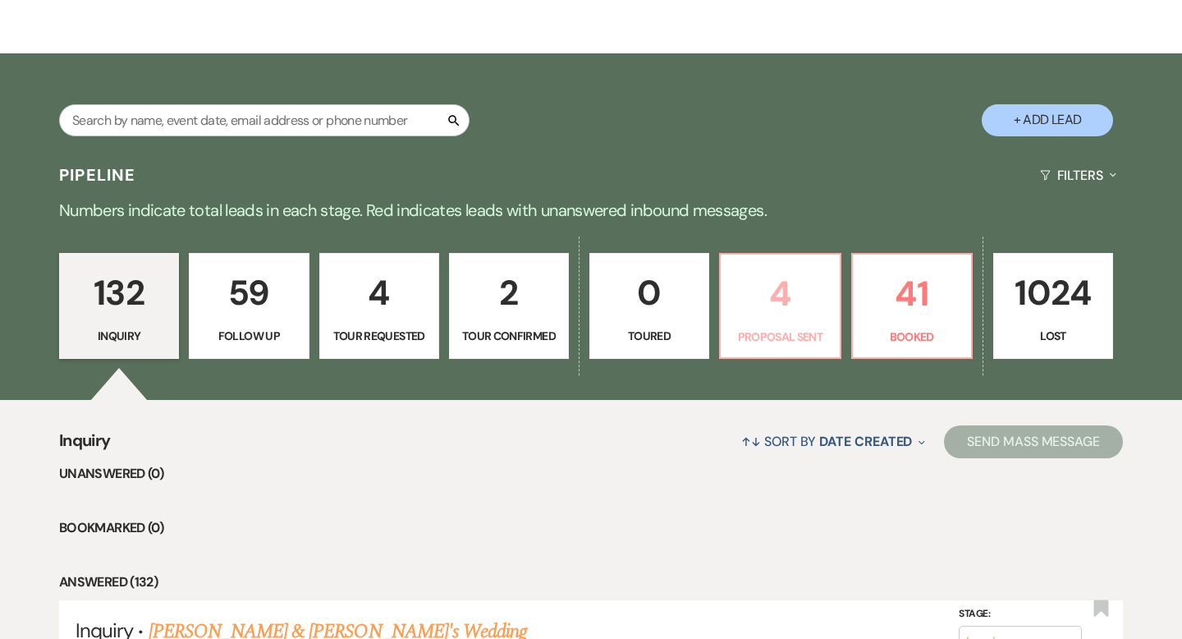
click at [791, 317] on p "4" at bounding box center [780, 293] width 99 height 55
select select "6"
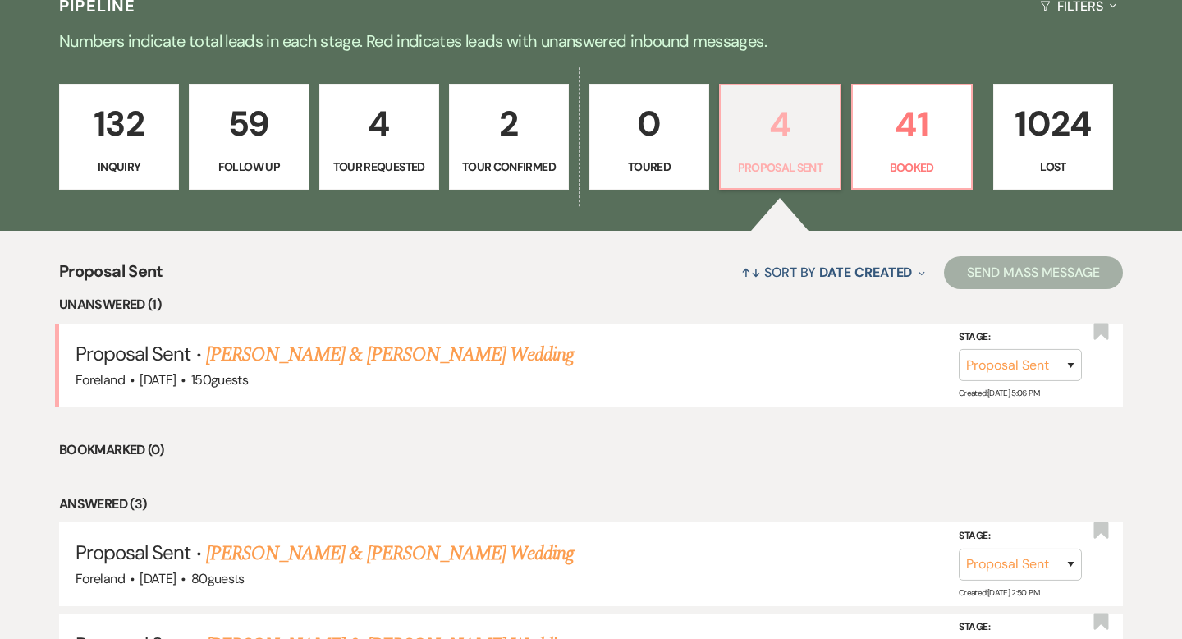
scroll to position [406, 0]
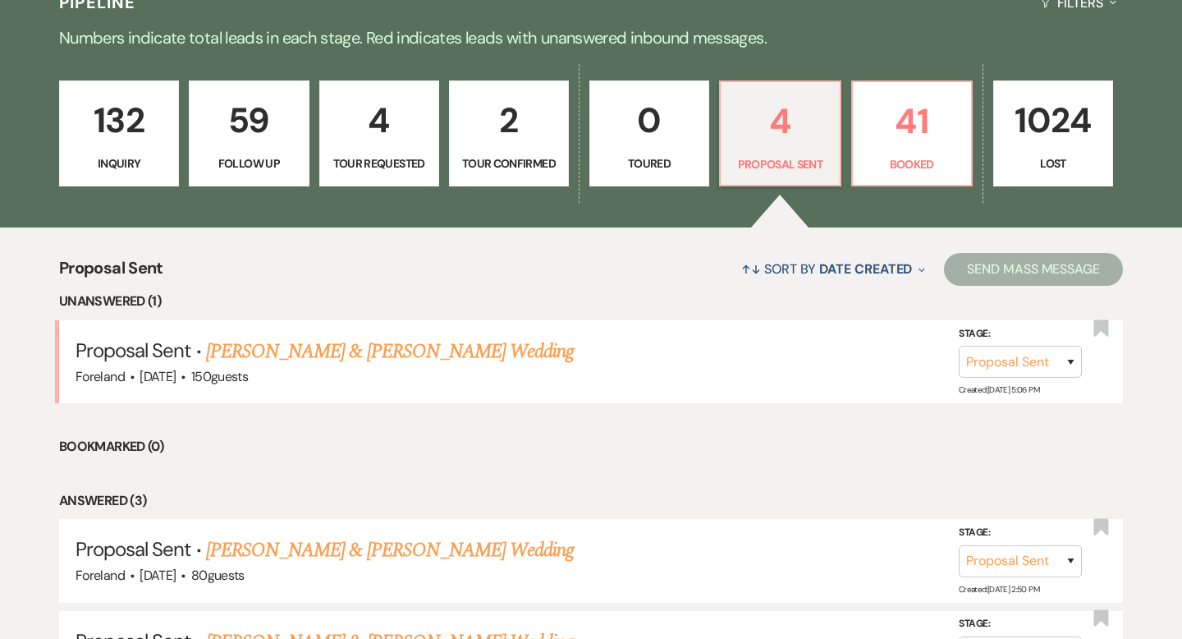
click at [318, 346] on link "[PERSON_NAME] & [PERSON_NAME] Wedding" at bounding box center [390, 352] width 368 height 30
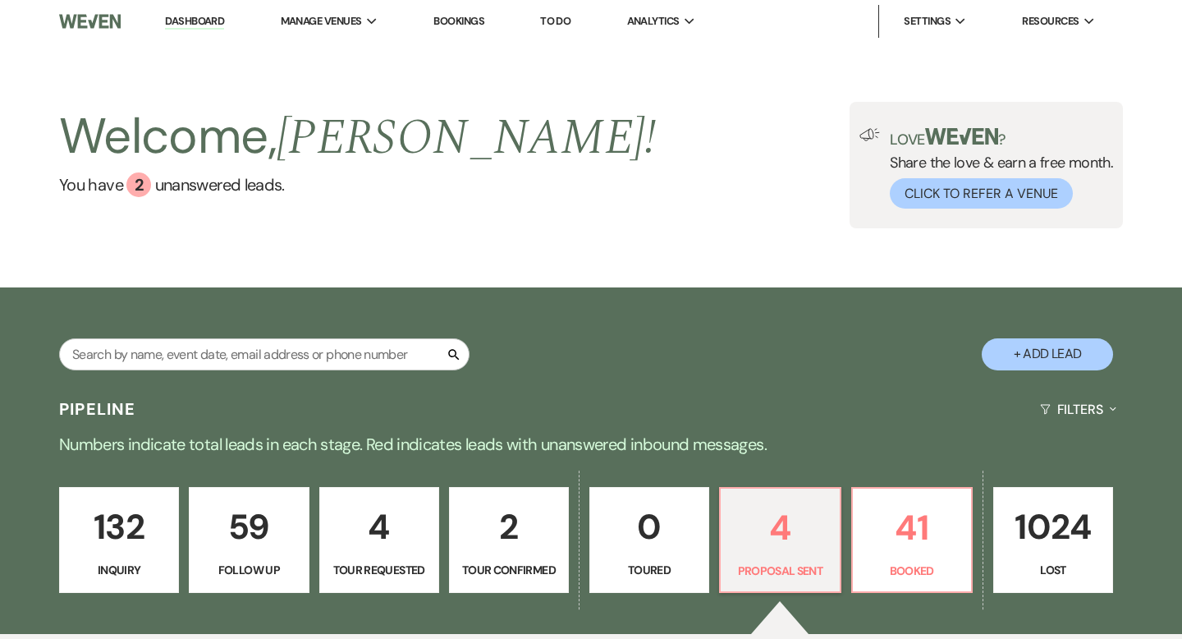
select select "6"
select select "5"
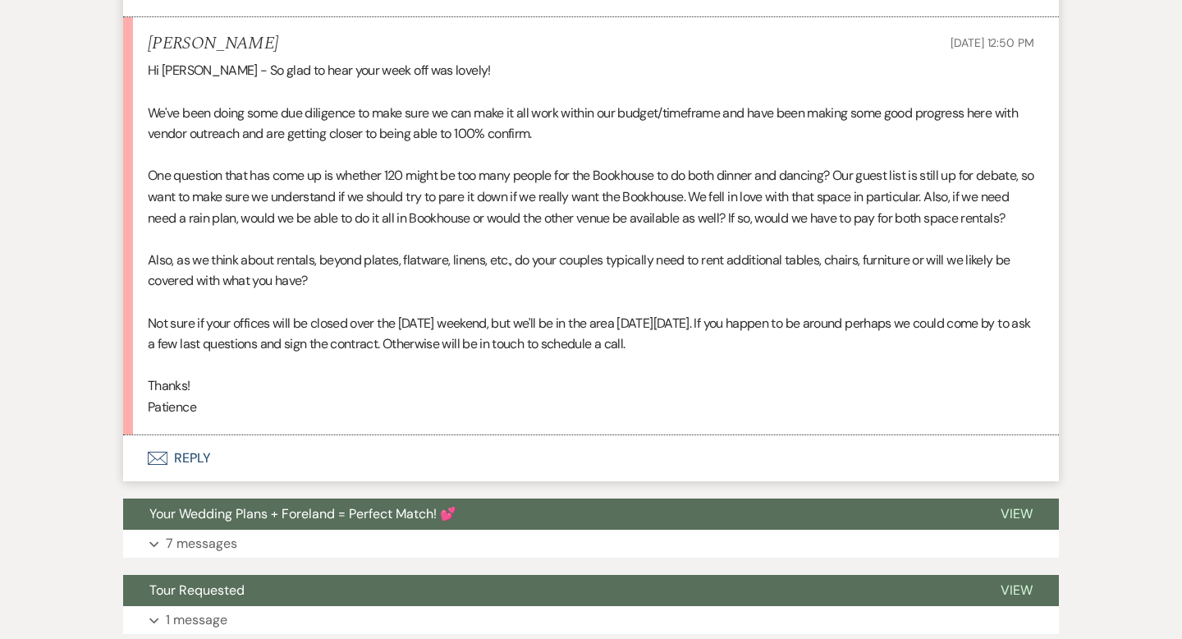
scroll to position [2348, 0]
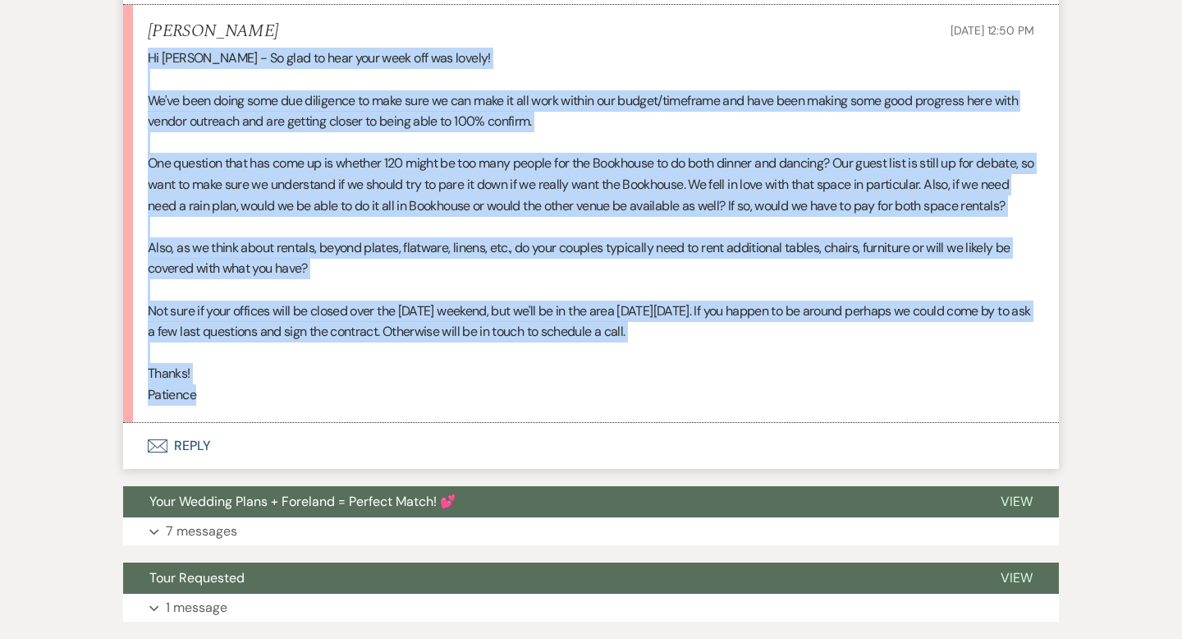
drag, startPoint x: 192, startPoint y: 447, endPoint x: 89, endPoint y: 83, distance: 378.9
copy div "Hi [PERSON_NAME] - So glad to hear your week off was lovely! We've been doing s…"
click at [195, 469] on button "Envelope Reply" at bounding box center [591, 446] width 936 height 46
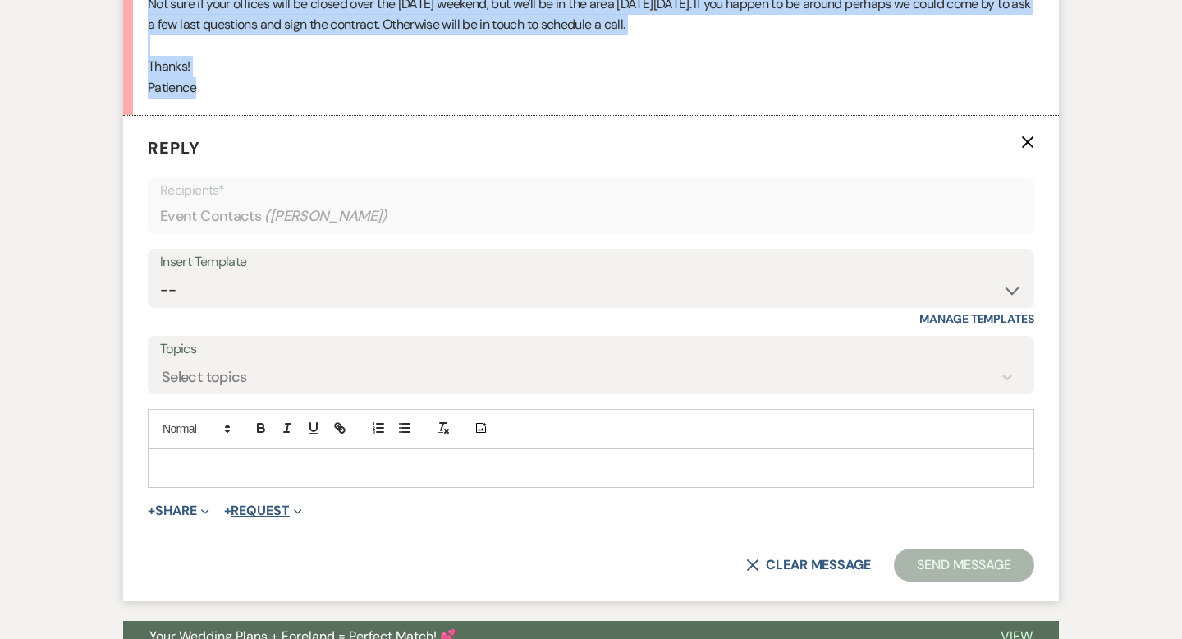
scroll to position [2737, 0]
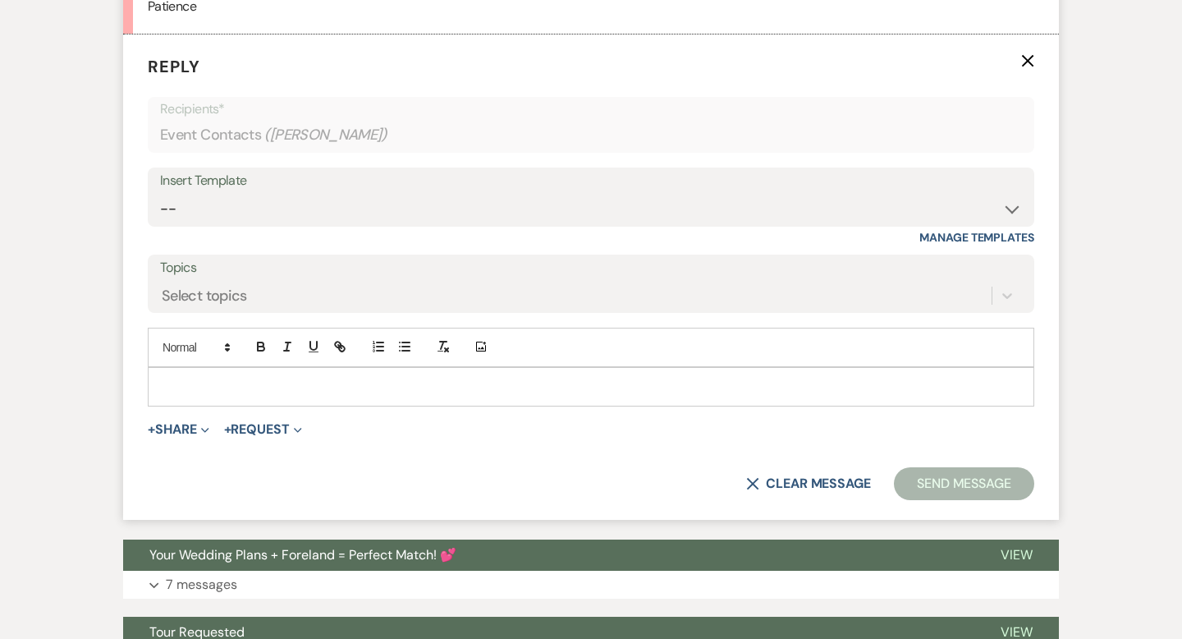
click at [230, 406] on div at bounding box center [591, 387] width 885 height 38
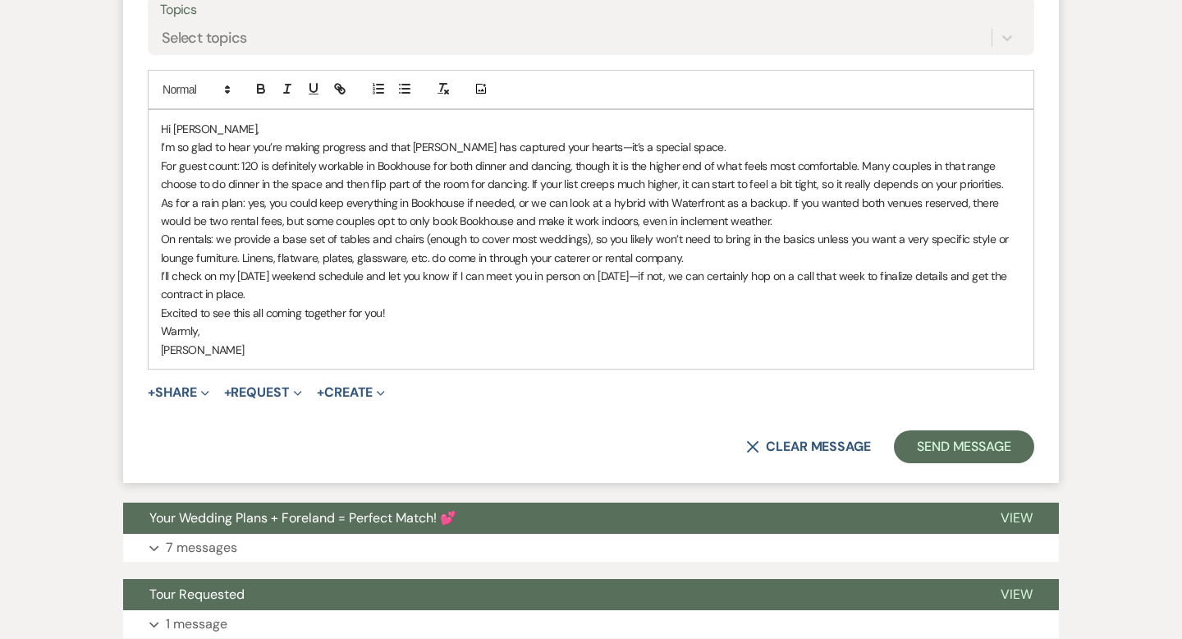
scroll to position [2992, 0]
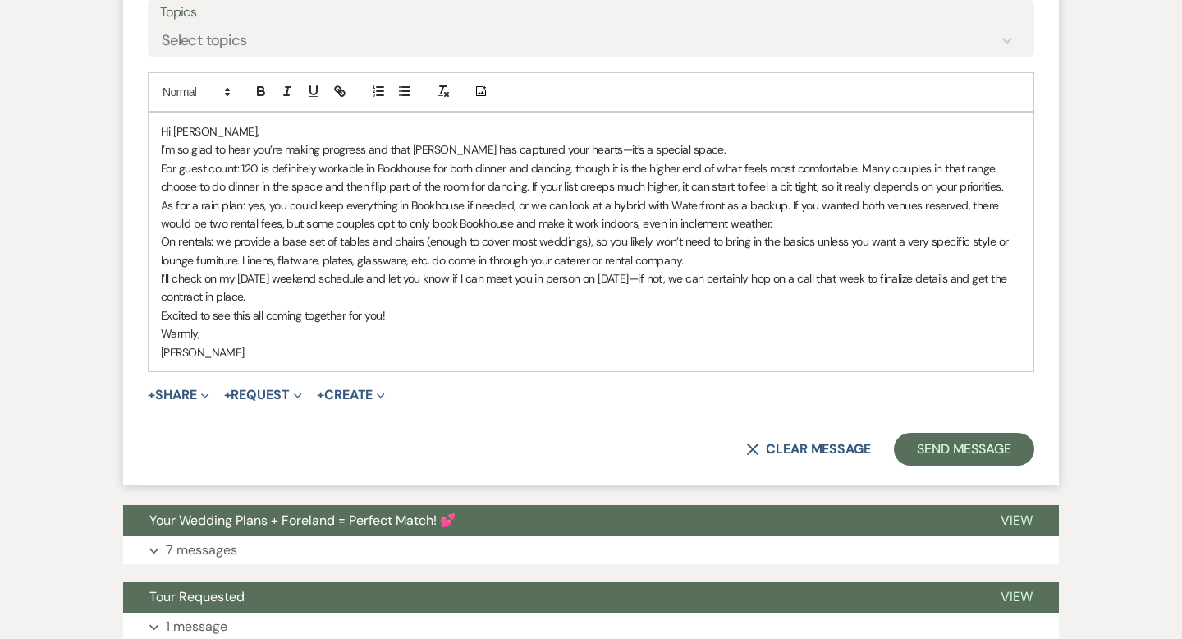
click at [248, 140] on p "Hi [PERSON_NAME]," at bounding box center [591, 131] width 860 height 18
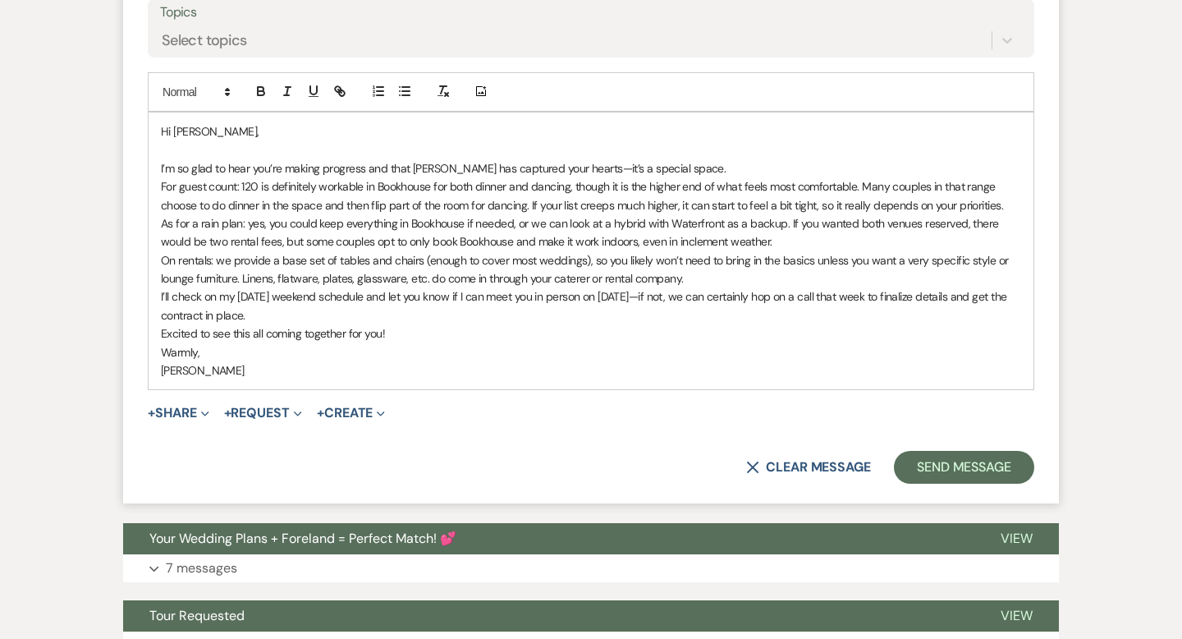
click at [709, 177] on p "I’m so glad to hear you’re making progress and that [PERSON_NAME] has captured …" at bounding box center [591, 168] width 860 height 18
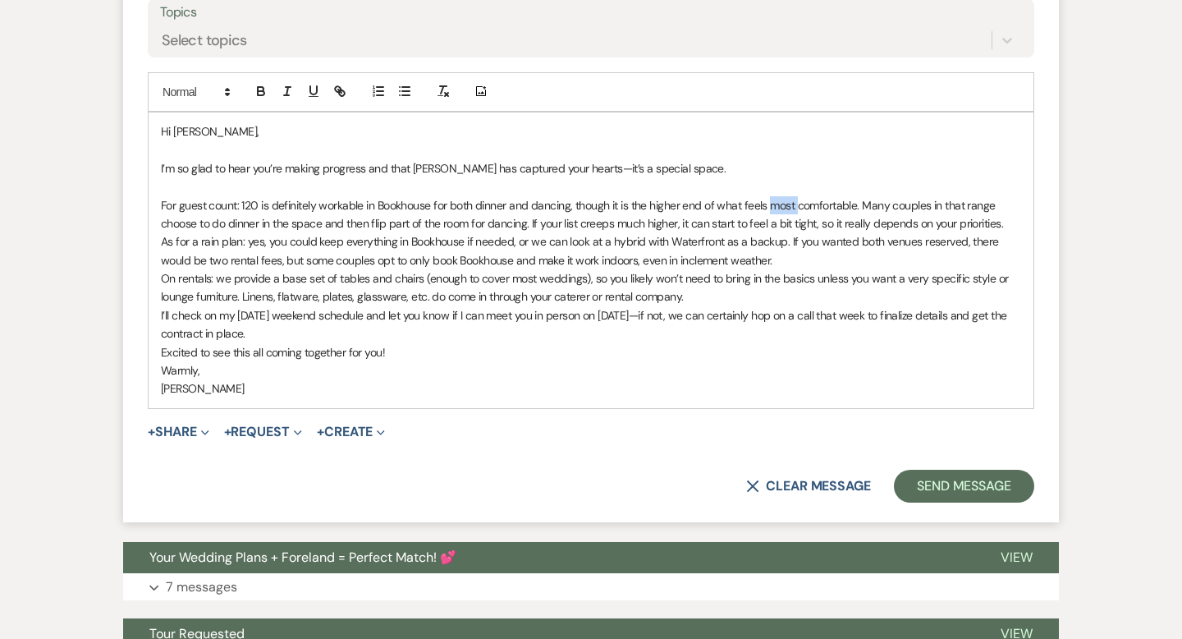
drag, startPoint x: 795, startPoint y: 246, endPoint x: 769, endPoint y: 248, distance: 26.3
click at [769, 233] on p "For guest count: 120 is definitely workable in Bookhouse for both dinner and da…" at bounding box center [591, 214] width 860 height 37
click at [285, 99] on icon "button" at bounding box center [287, 91] width 15 height 15
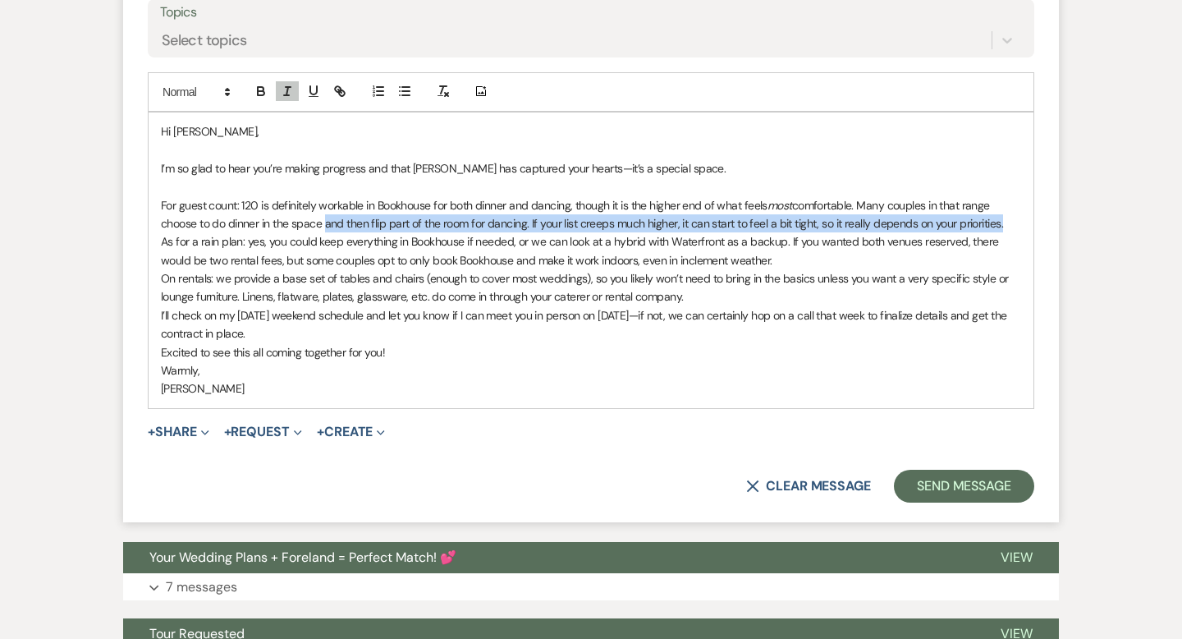
drag, startPoint x: 1008, startPoint y: 267, endPoint x: 323, endPoint y: 266, distance: 684.6
click at [323, 233] on p "For guest count: 120 is definitely workable in Bookhouse for both dinner and da…" at bounding box center [591, 214] width 860 height 37
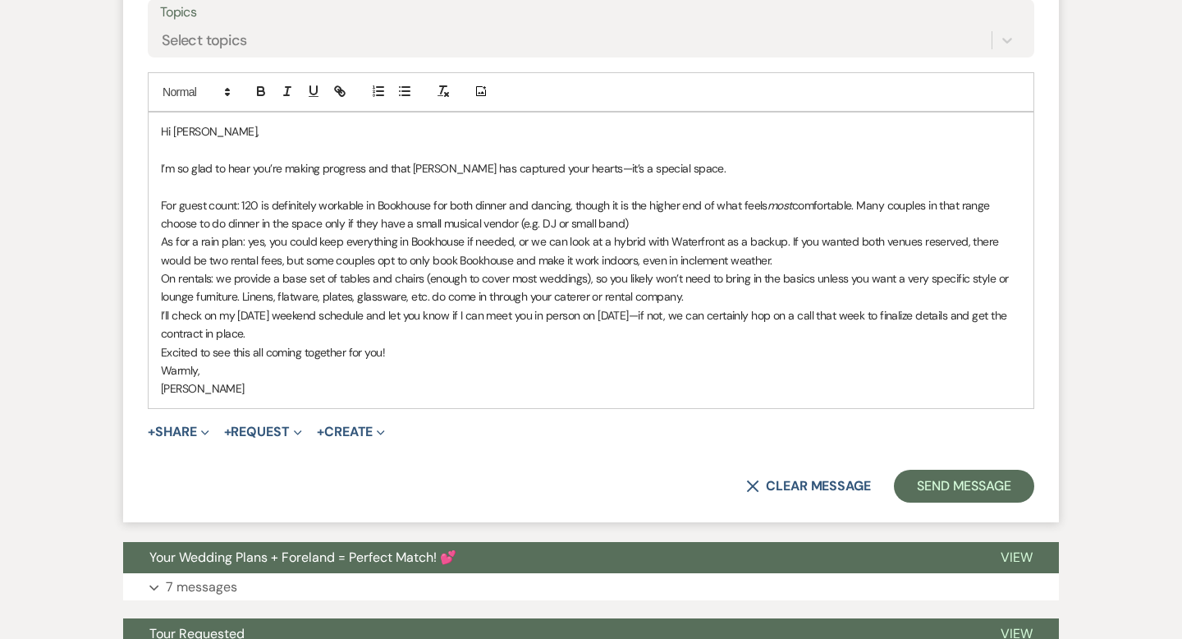
click at [646, 233] on p "For guest count: 120 is definitely workable in Bookhouse for both dinner and da…" at bounding box center [591, 214] width 860 height 37
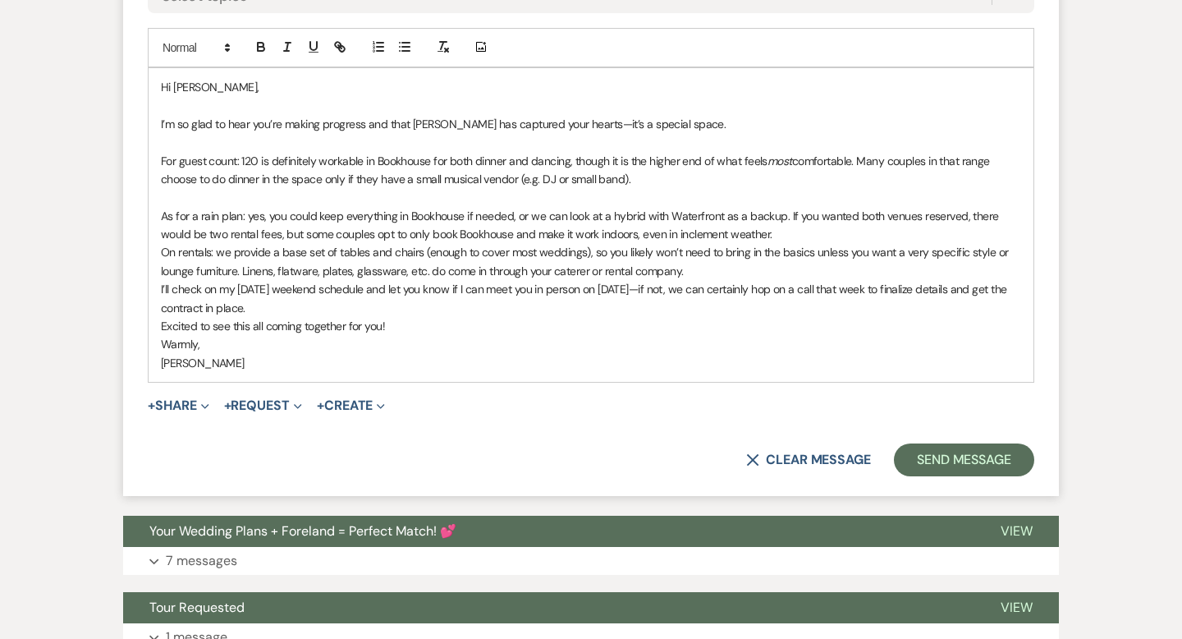
scroll to position [3045, 0]
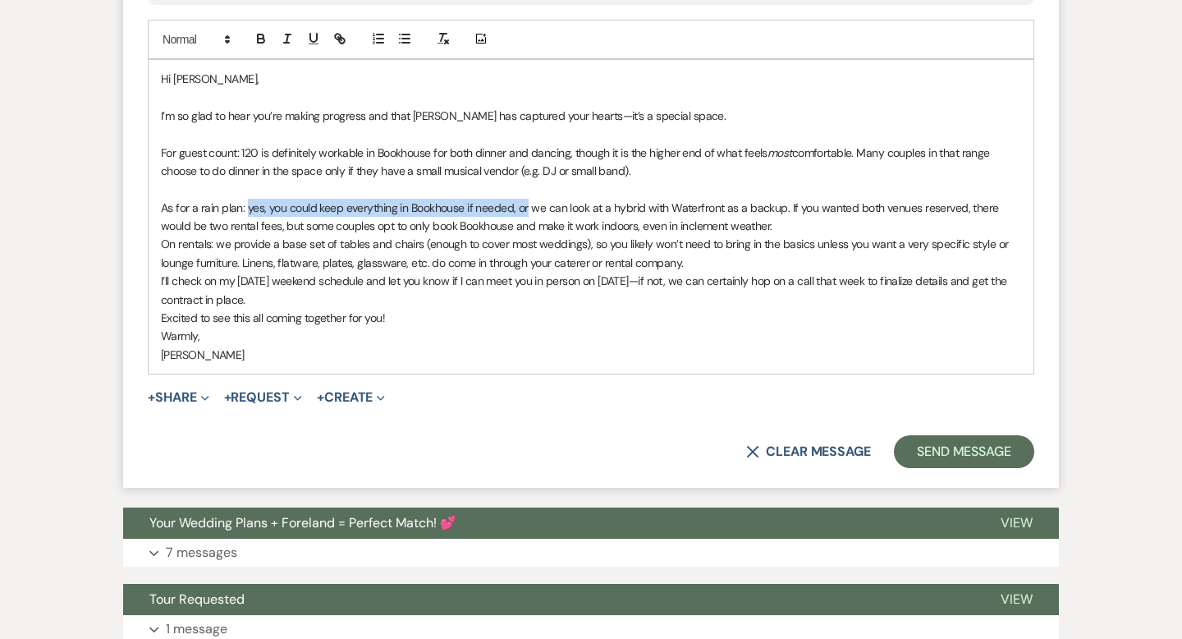
drag, startPoint x: 528, startPoint y: 249, endPoint x: 248, endPoint y: 252, distance: 279.9
click at [248, 236] on p "As for a rain plan: yes, you could keep everything in Bookhouse if needed, or w…" at bounding box center [591, 217] width 860 height 37
drag, startPoint x: 396, startPoint y: 245, endPoint x: 275, endPoint y: 254, distance: 120.9
click at [275, 236] on p "As for a rain plan: we can look at a hybrid with Waterfront as a backup. If you…" at bounding box center [591, 217] width 860 height 37
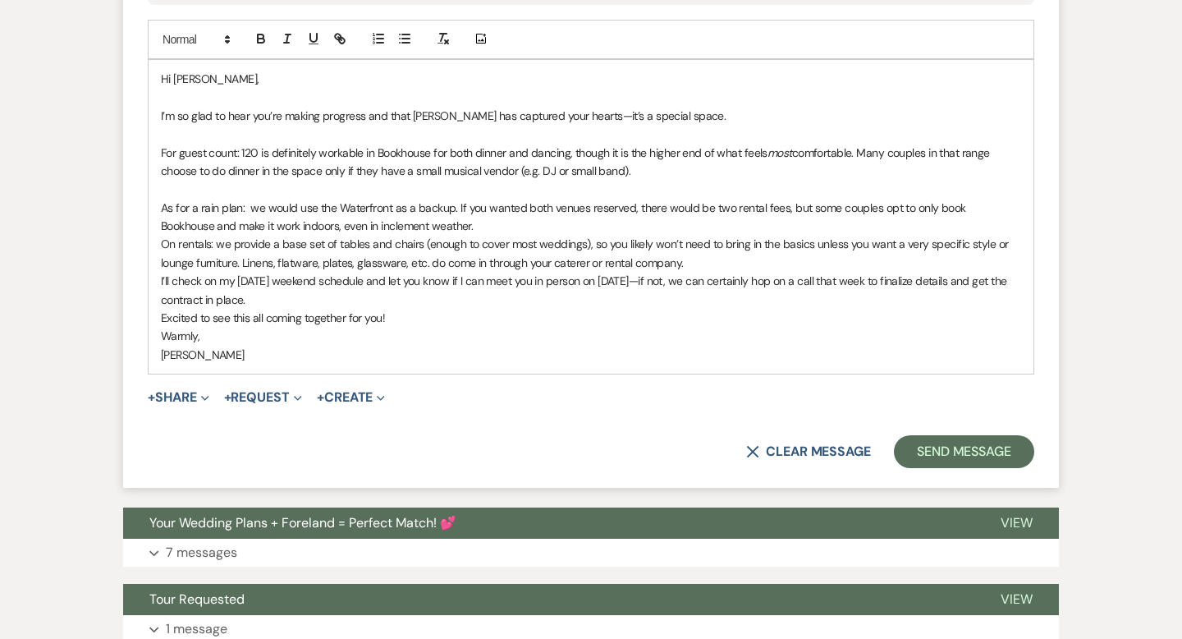
click at [450, 236] on p "As for a rain plan: we would use the Waterfront as a backup. If you wanted both…" at bounding box center [591, 217] width 860 height 37
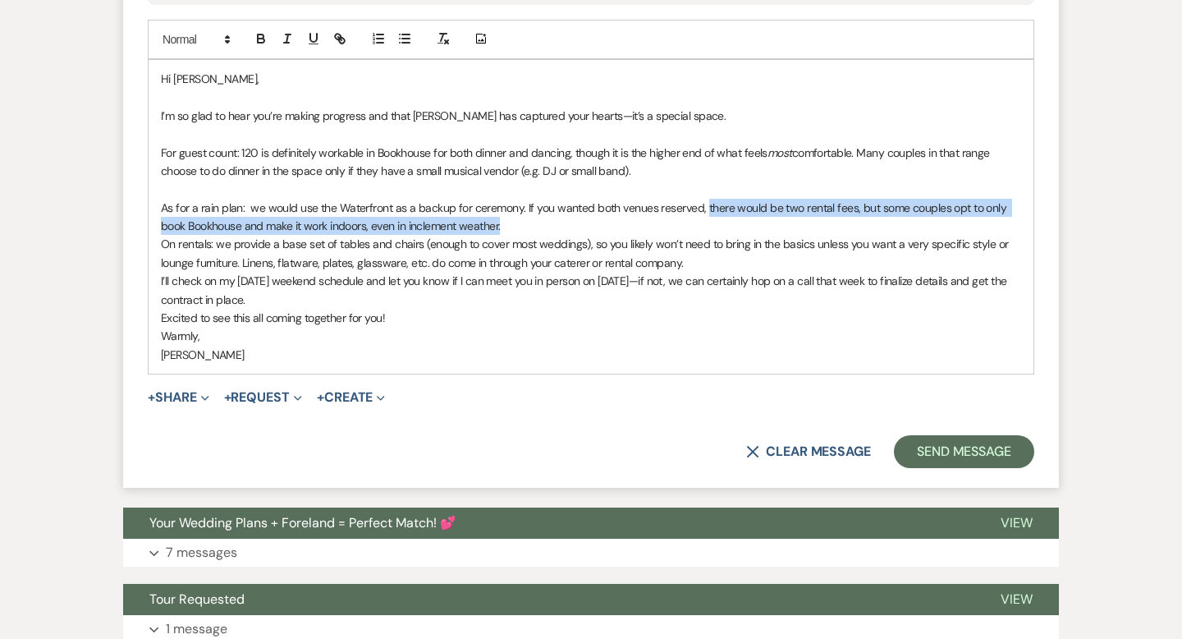
drag, startPoint x: 515, startPoint y: 268, endPoint x: 694, endPoint y: 251, distance: 180.6
click at [702, 236] on p "As for a rain plan: we would use the Waterfront as a backup for ceremony. If yo…" at bounding box center [591, 217] width 860 height 37
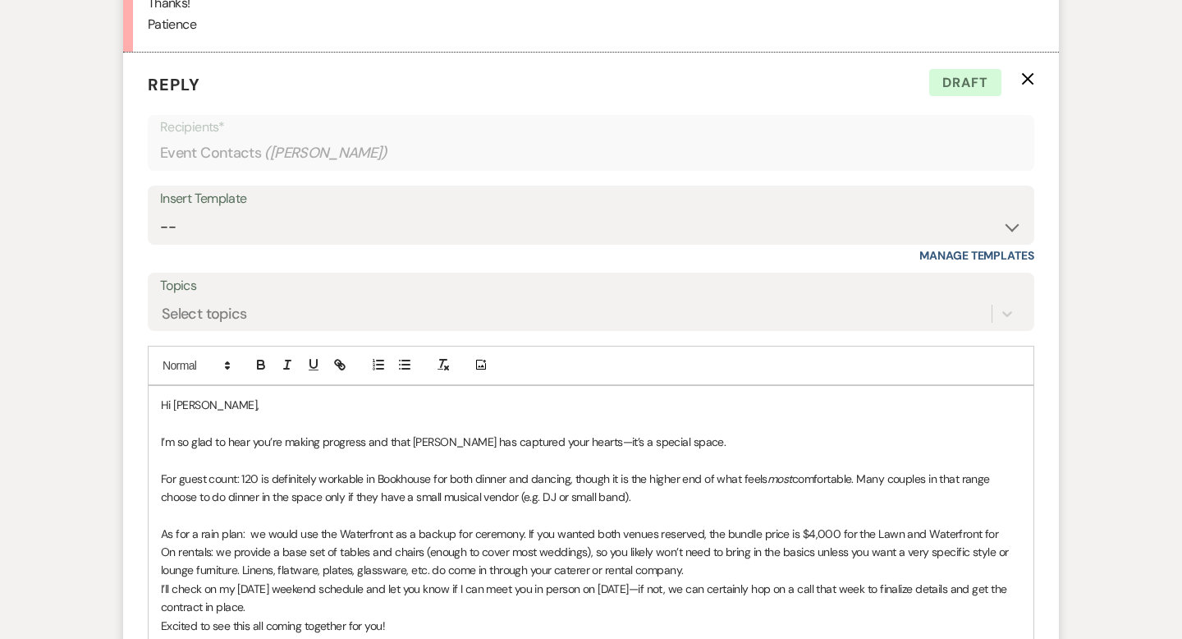
scroll to position [3047, 0]
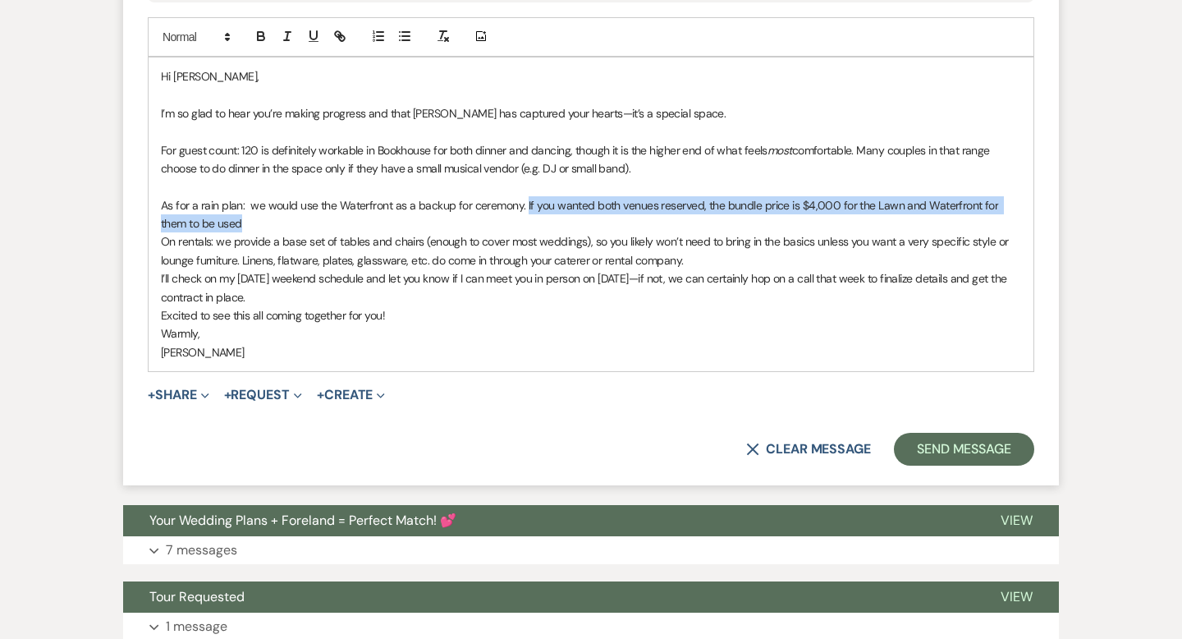
drag, startPoint x: 243, startPoint y: 268, endPoint x: 523, endPoint y: 251, distance: 280.4
click at [523, 233] on p "As for a rain plan: we would use the Waterfront as a backup for ceremony. If yo…" at bounding box center [591, 214] width 860 height 37
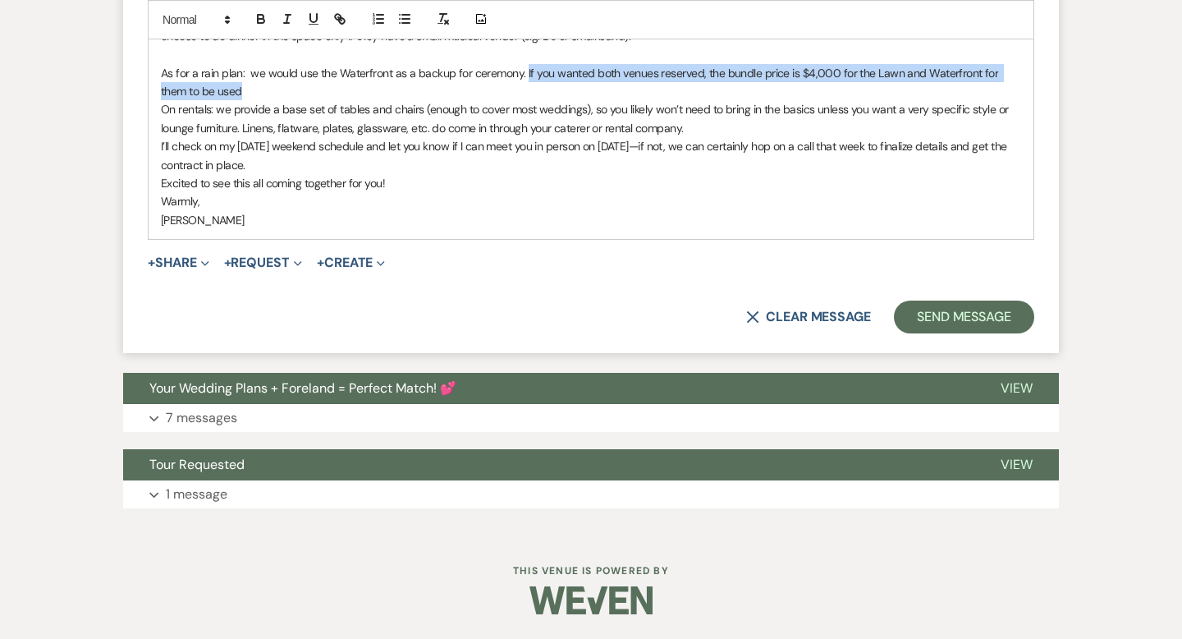
scroll to position [3220, 0]
click at [314, 387] on span "Your Wedding Plans + Foreland = Perfect Match! 💕" at bounding box center [302, 387] width 307 height 17
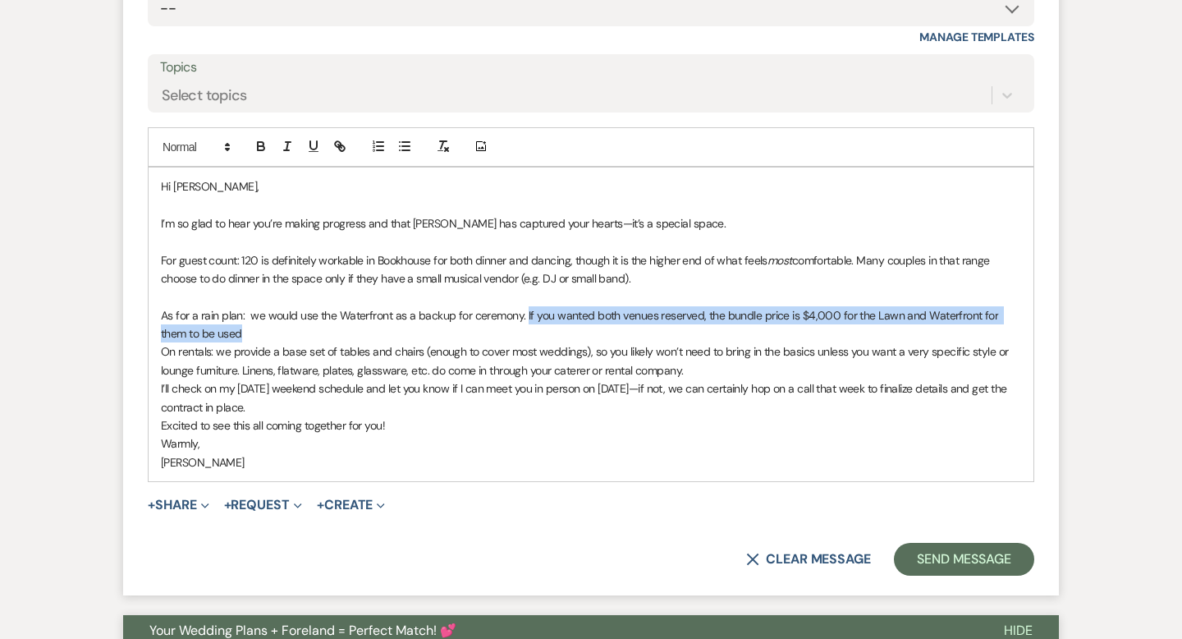
scroll to position [2940, 0]
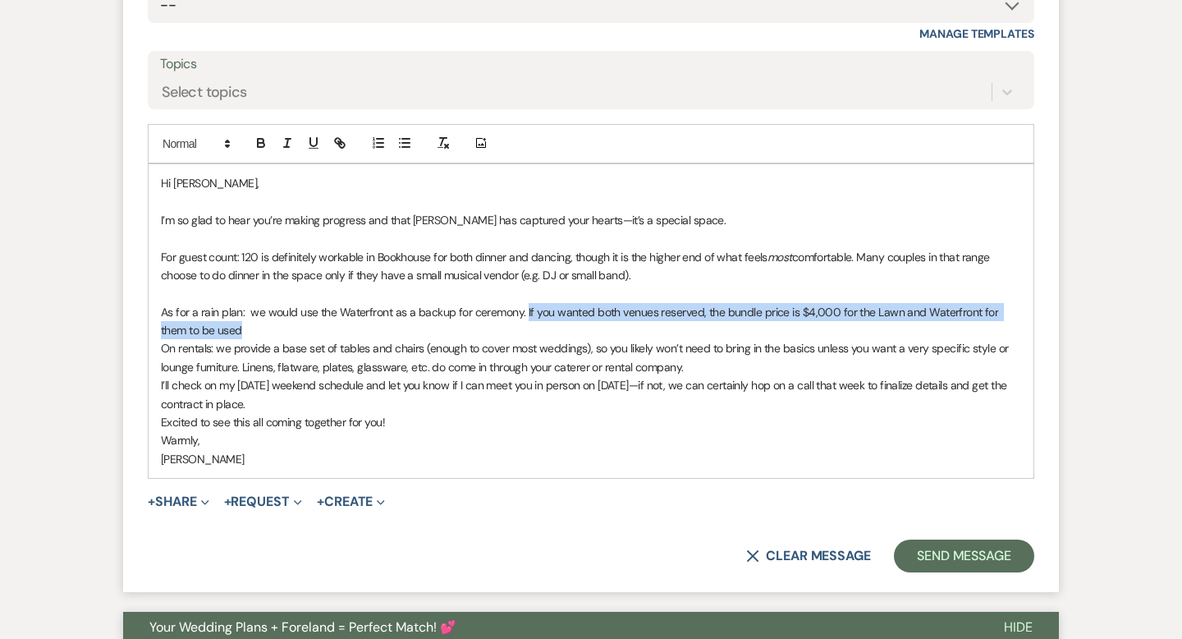
click at [224, 340] on p "As for a rain plan: we would use the Waterfront as a backup for ceremony. If yo…" at bounding box center [591, 321] width 860 height 37
drag, startPoint x: 224, startPoint y: 373, endPoint x: 521, endPoint y: 356, distance: 297.7
click at [521, 340] on p "As for a rain plan: we would use the Waterfront as a backup for ceremony. If yo…" at bounding box center [591, 321] width 860 height 37
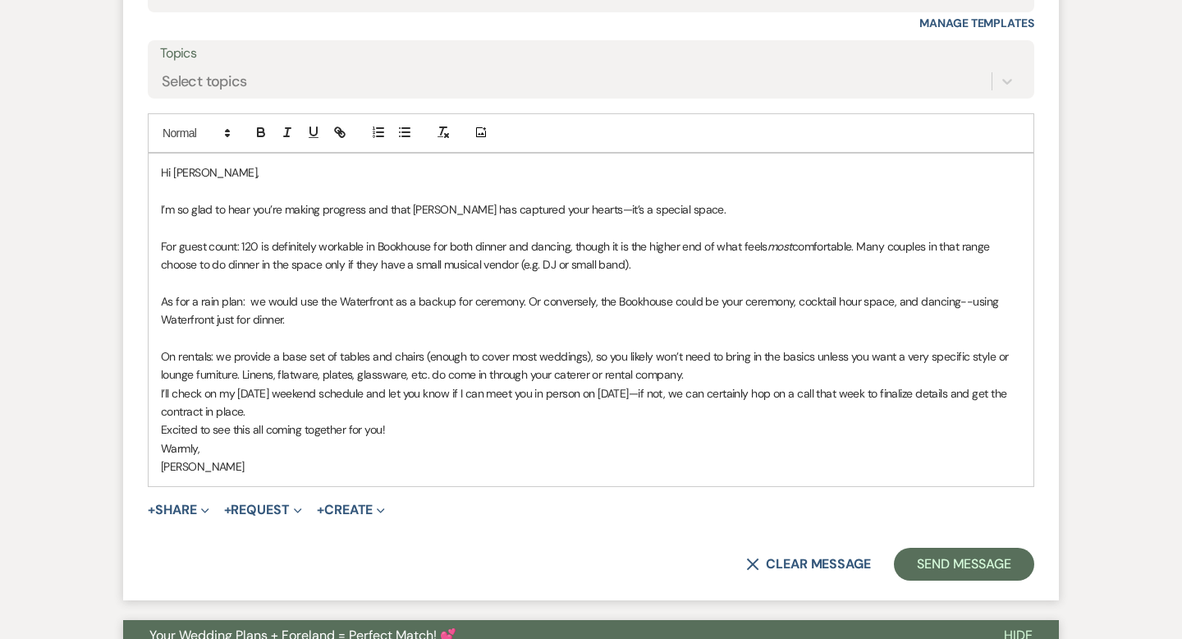
scroll to position [2955, 0]
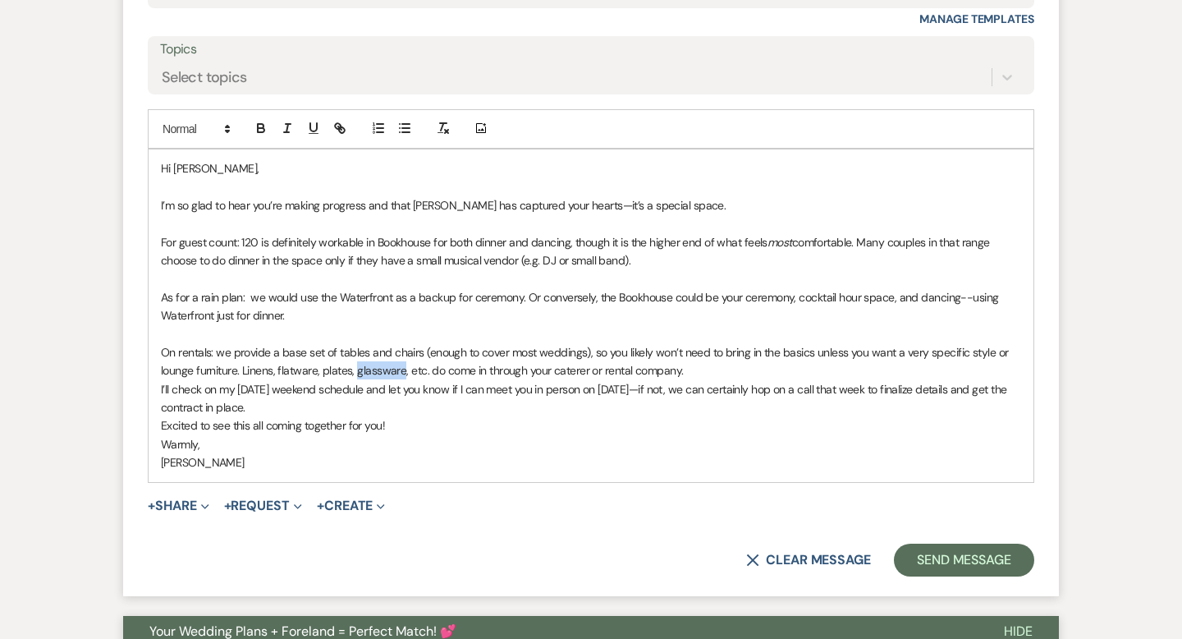
drag, startPoint x: 402, startPoint y: 417, endPoint x: 355, endPoint y: 415, distance: 47.7
click at [355, 380] on p "On rentals: we provide a base set of tables and chairs (enough to cover most we…" at bounding box center [591, 361] width 860 height 37
drag, startPoint x: 745, startPoint y: 412, endPoint x: 476, endPoint y: 413, distance: 268.4
click at [476, 380] on p "On rentals: we provide a base set of tables and chairs (enough to cover most we…" at bounding box center [591, 361] width 860 height 37
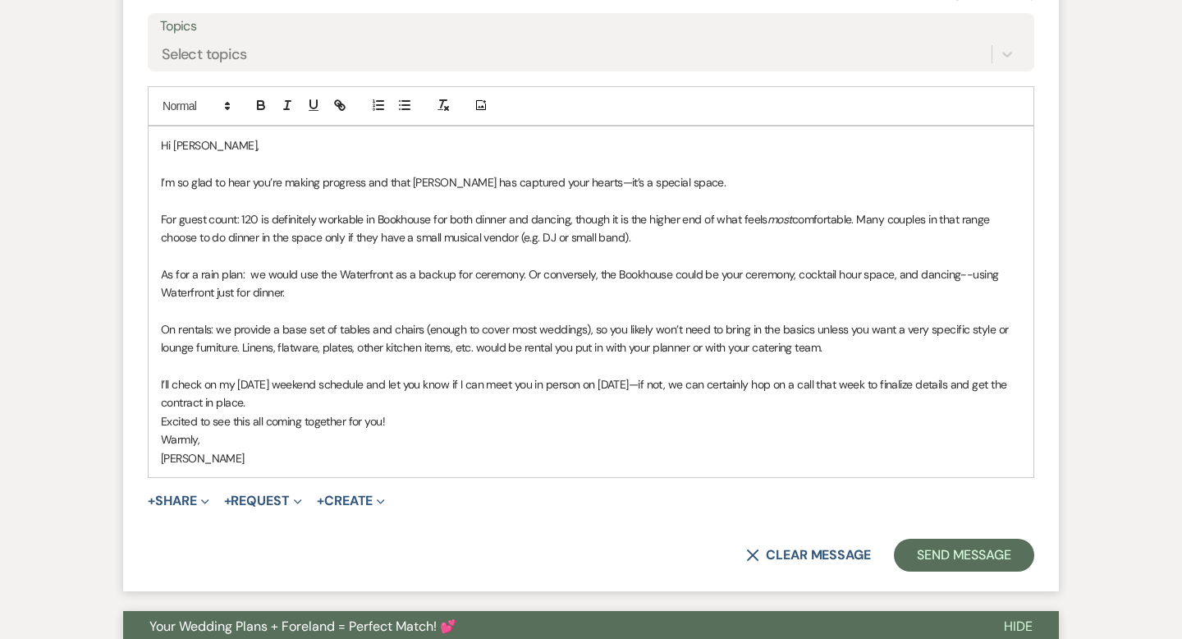
scroll to position [3072, 0]
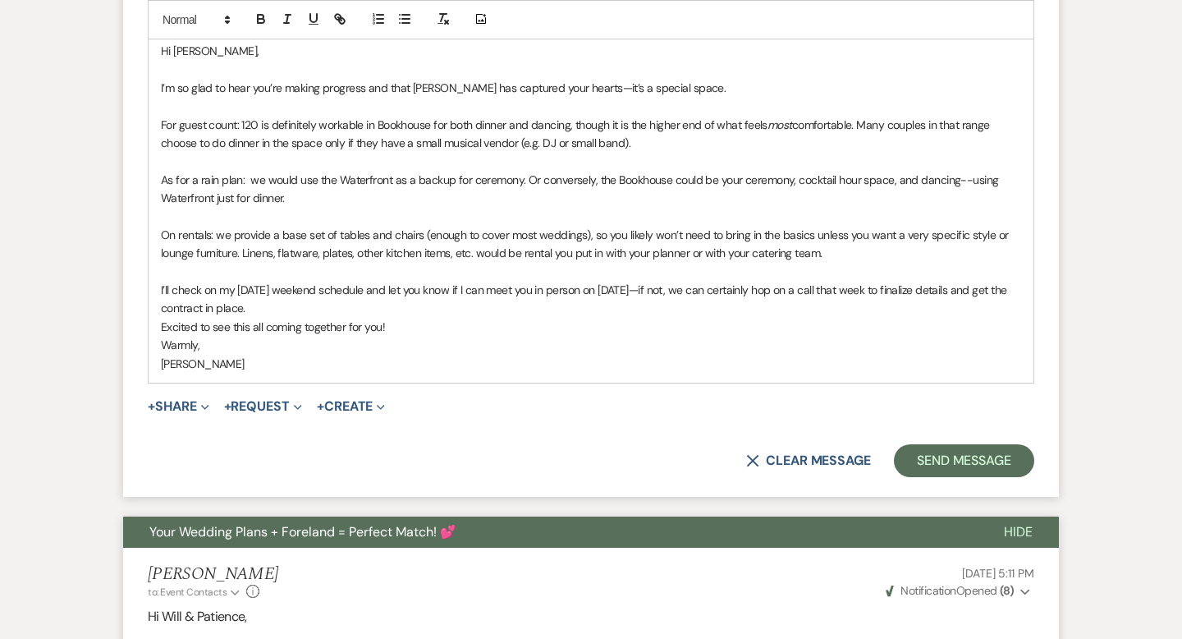
drag, startPoint x: 303, startPoint y: 355, endPoint x: 166, endPoint y: 337, distance: 138.3
click at [166, 318] on p "I’ll check on my [DATE] weekend schedule and let you know if I can meet you in …" at bounding box center [591, 299] width 860 height 37
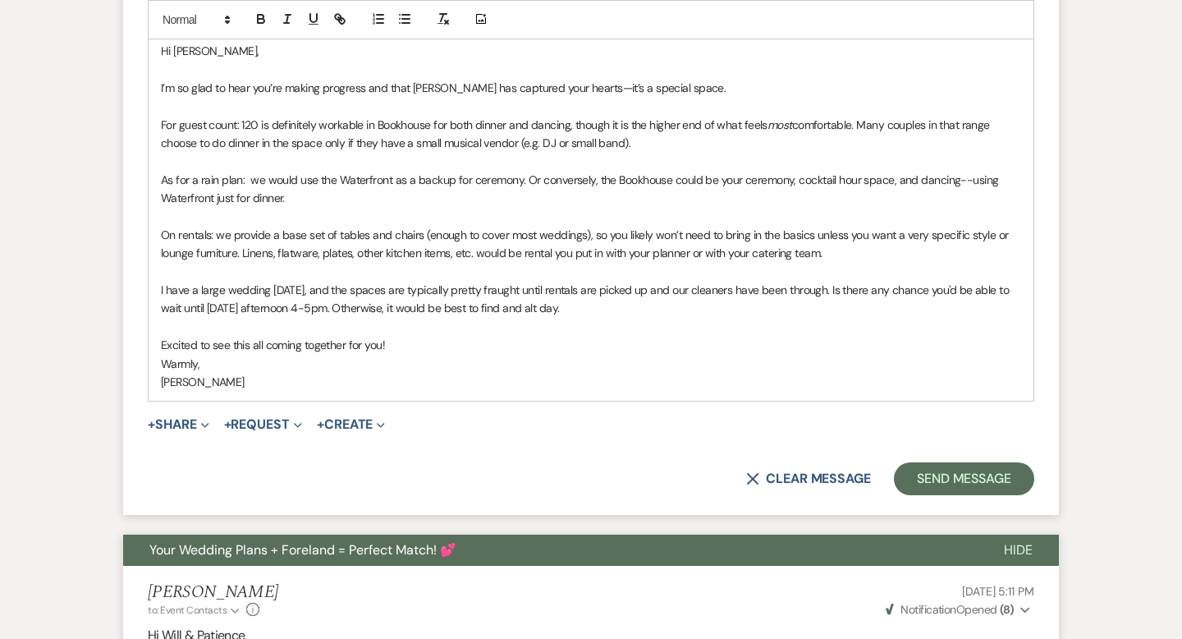
click at [159, 401] on div "Hi [PERSON_NAME], I’m so glad to hear you’re making progress and that [PERSON_N…" at bounding box center [591, 216] width 885 height 369
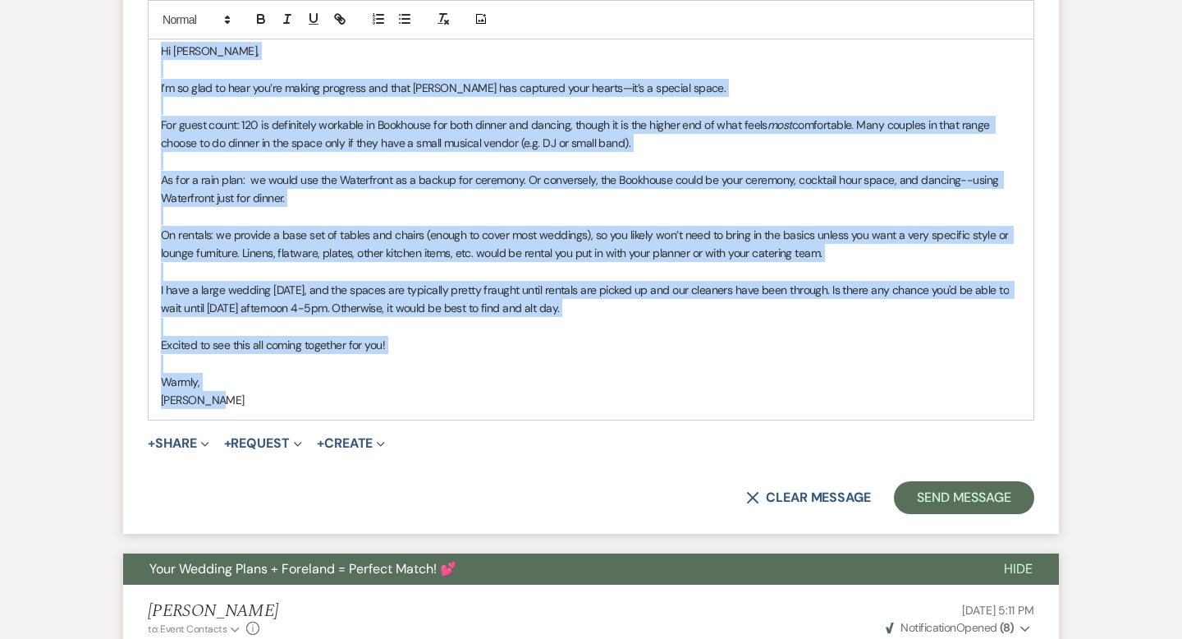
drag, startPoint x: 236, startPoint y: 440, endPoint x: 99, endPoint y: 51, distance: 412.5
click at [99, 51] on div "Messages Tasks Payments Rental Overview Documents Contacts Notes Event Messages…" at bounding box center [591, 124] width 1182 height 5569
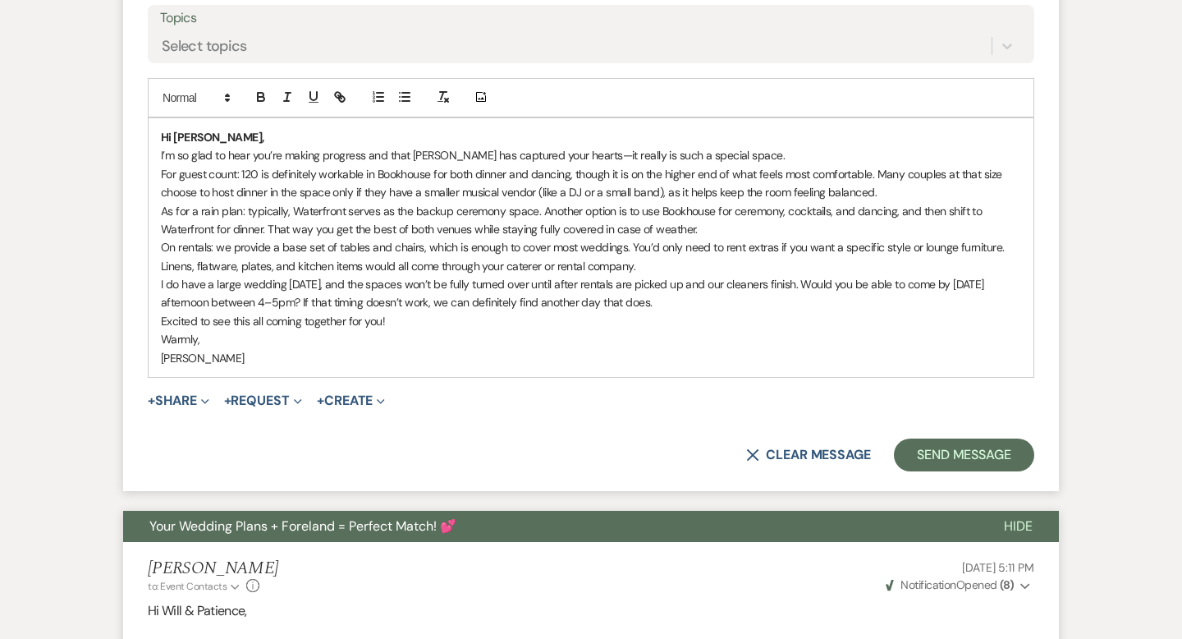
scroll to position [2993, 0]
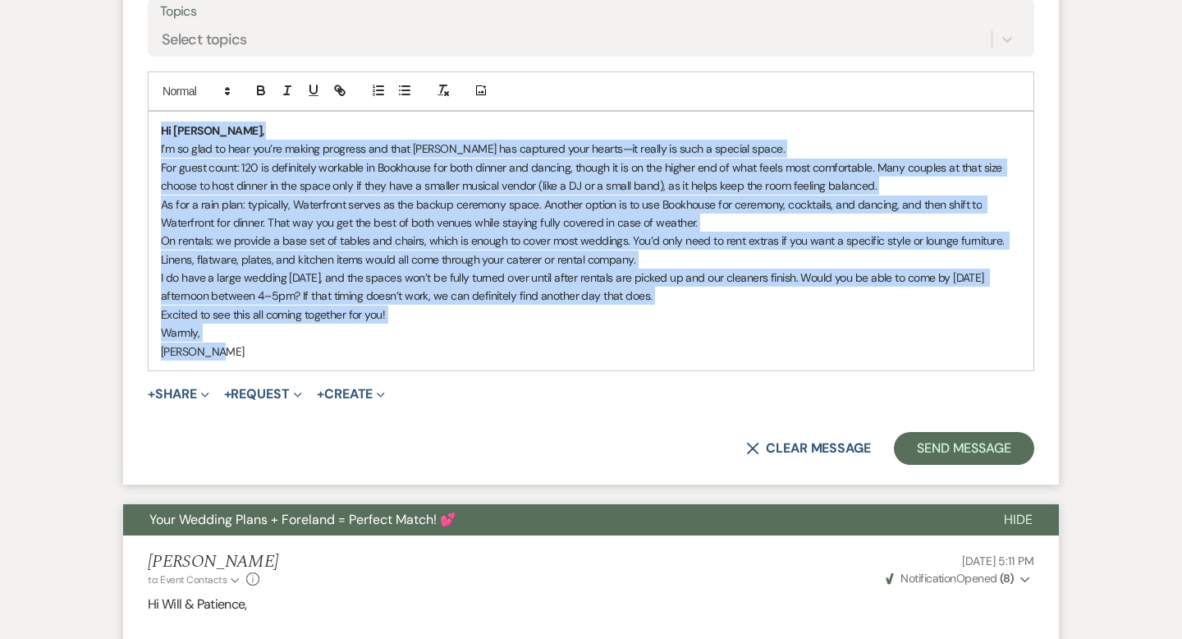
drag, startPoint x: 241, startPoint y: 385, endPoint x: 114, endPoint y: 128, distance: 286.7
click at [114, 126] on div "Messages Tasks Payments Rental Overview Documents Contacts Notes Event Messages…" at bounding box center [591, 139] width 1182 height 5441
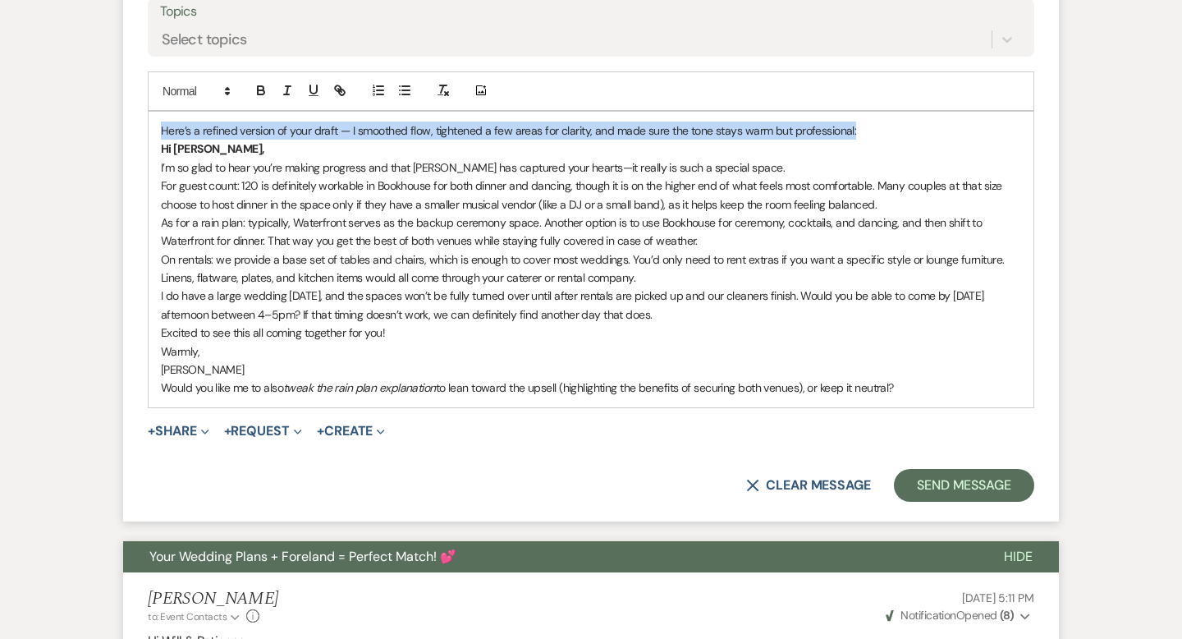
drag, startPoint x: 870, startPoint y: 169, endPoint x: 85, endPoint y: 180, distance: 784.8
click at [85, 180] on div "Messages Tasks Payments Rental Overview Documents Contacts Notes Event Messages…" at bounding box center [591, 157] width 1182 height 5477
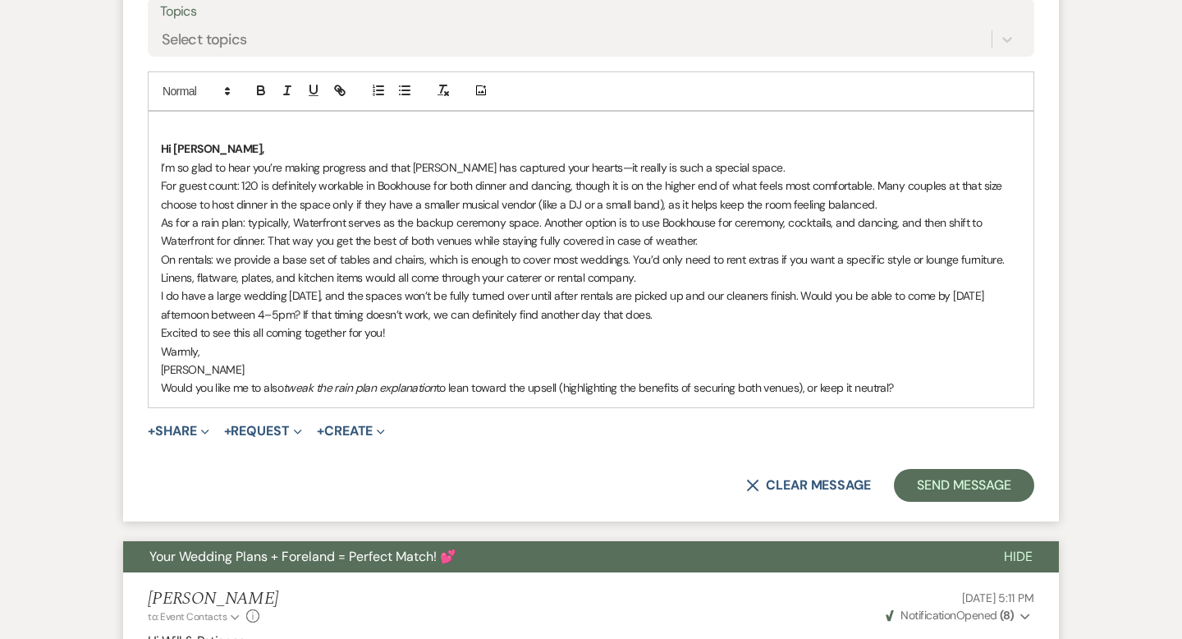
click at [160, 194] on div "Hi [PERSON_NAME], I’m so glad to hear you’re making progress and that [PERSON_N…" at bounding box center [591, 260] width 885 height 296
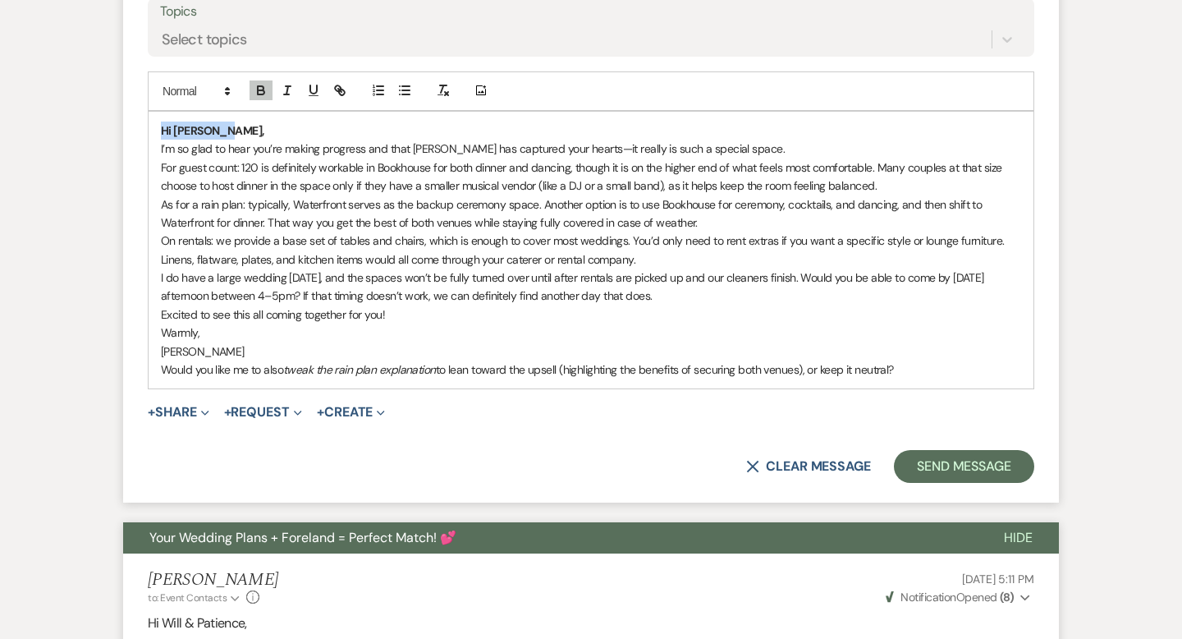
drag, startPoint x: 242, startPoint y: 176, endPoint x: 140, endPoint y: 178, distance: 102.6
click at [140, 178] on form "Reply X Saving draft... Recipients* Event Contacts ( [PERSON_NAME] ) Insert Tem…" at bounding box center [591, 140] width 936 height 725
click at [265, 98] on icon "button" at bounding box center [261, 90] width 15 height 15
click at [773, 158] on p "I’m so glad to hear you’re making progress and that [PERSON_NAME] has captured …" at bounding box center [591, 149] width 860 height 18
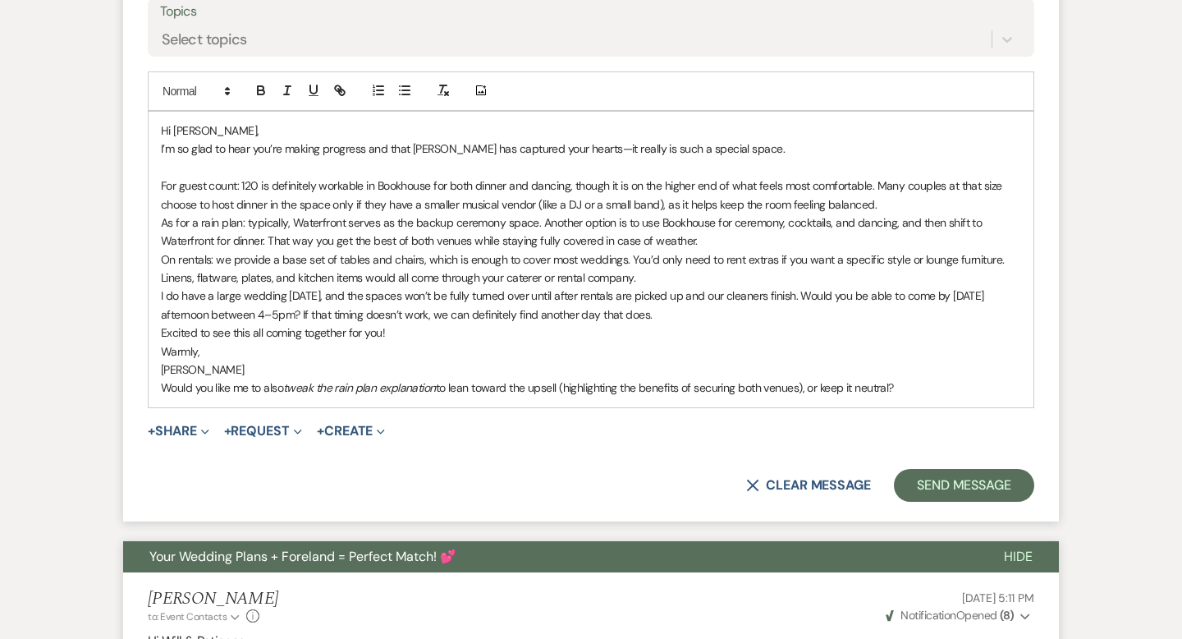
click at [891, 213] on p "For guest count: 120 is definitely workable in Bookhouse for both dinner and da…" at bounding box center [591, 194] width 860 height 37
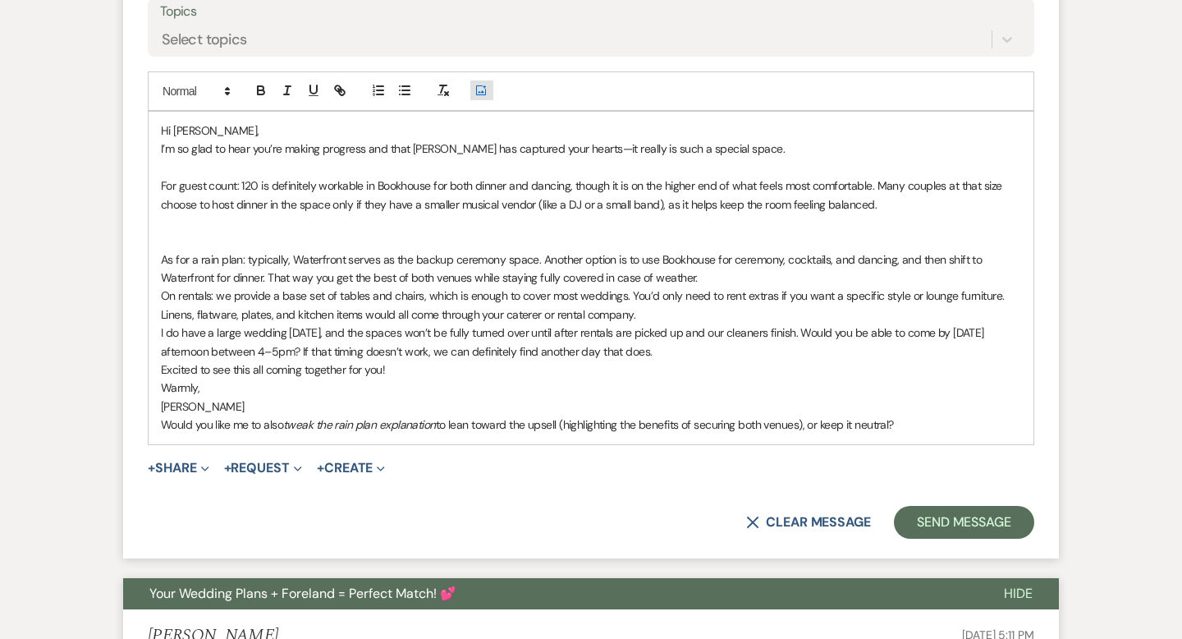
click at [490, 100] on button "Add Photo" at bounding box center [481, 90] width 23 height 20
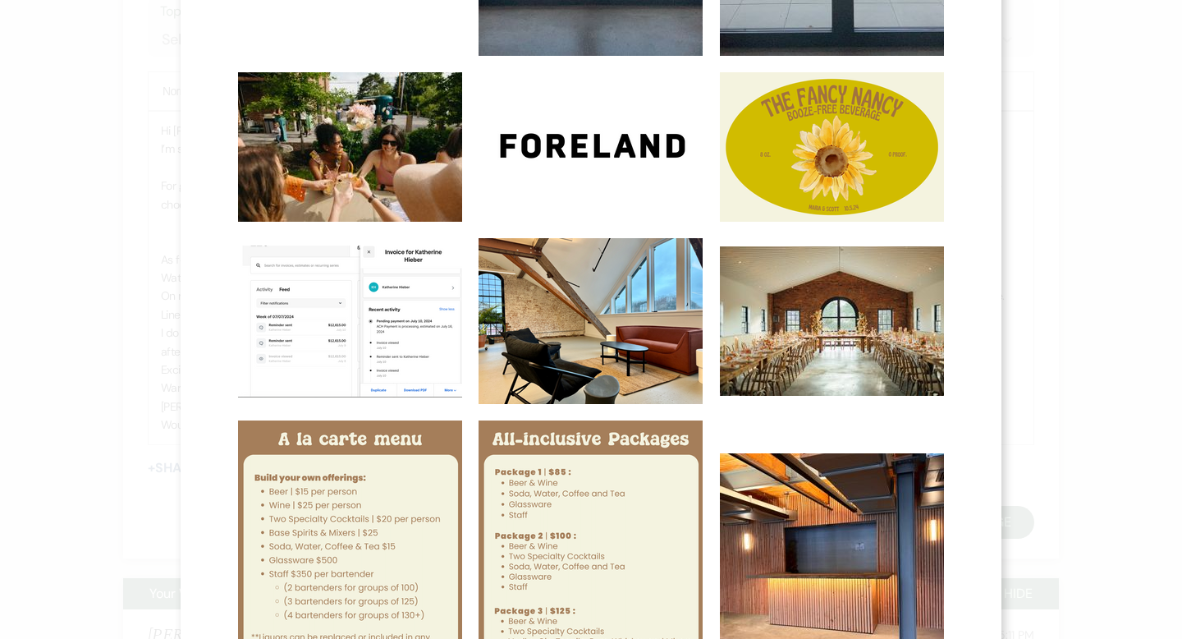
scroll to position [517, 0]
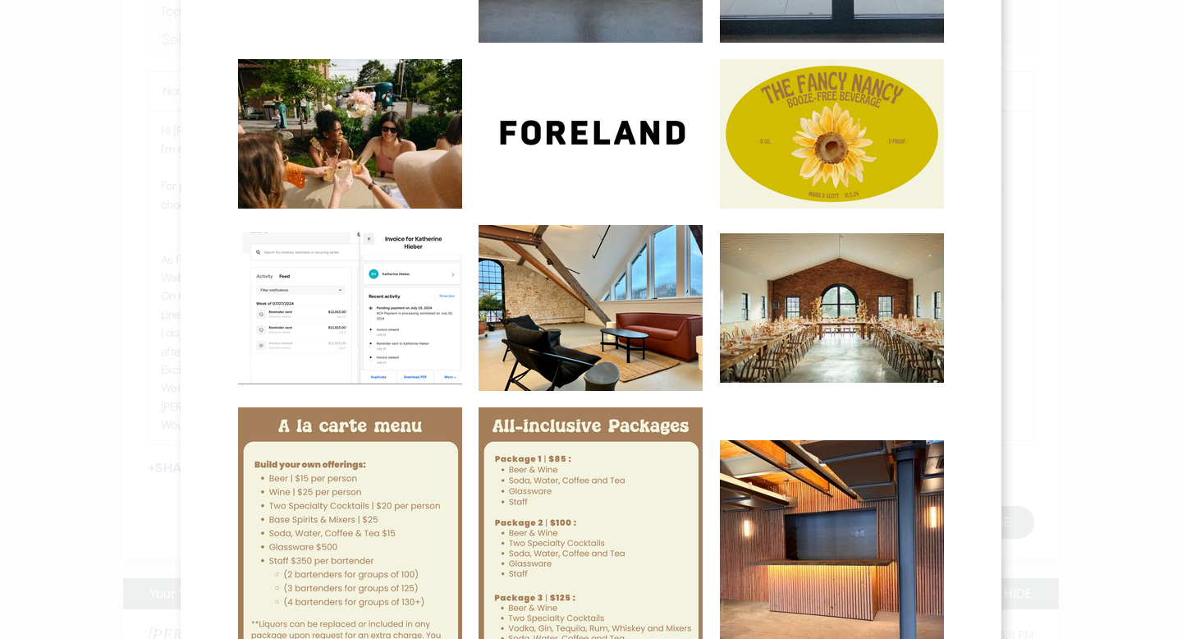
click at [828, 314] on img at bounding box center [832, 307] width 224 height 149
click at [0, 0] on input "checkbox" at bounding box center [0, 0] width 0 height 0
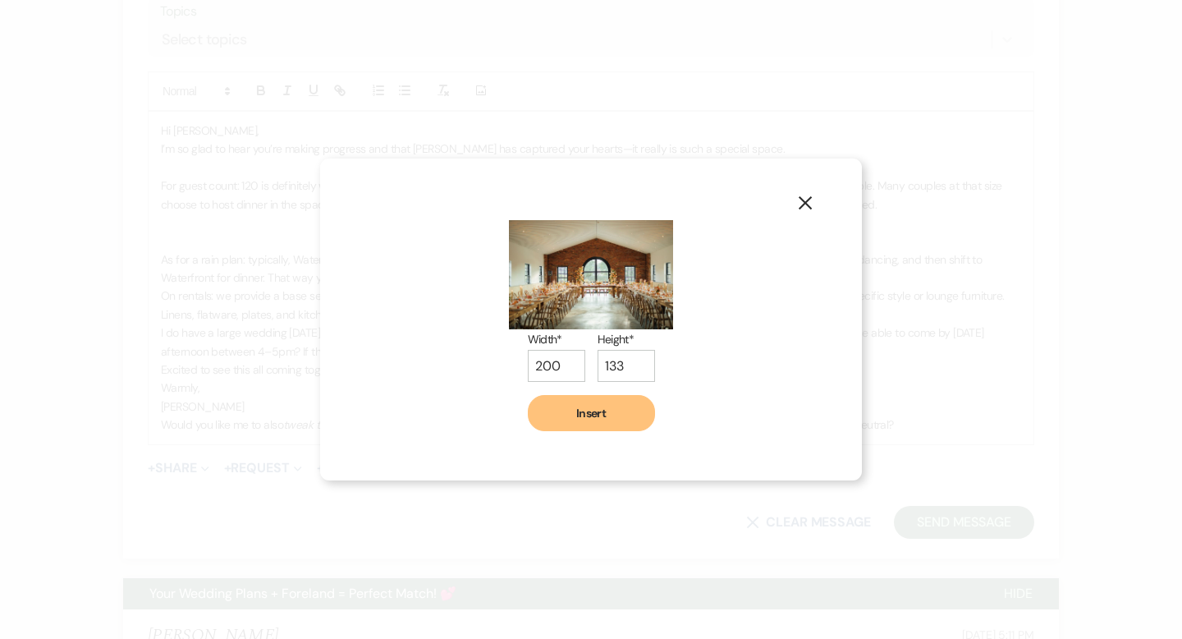
click at [801, 199] on use "button" at bounding box center [805, 202] width 13 height 13
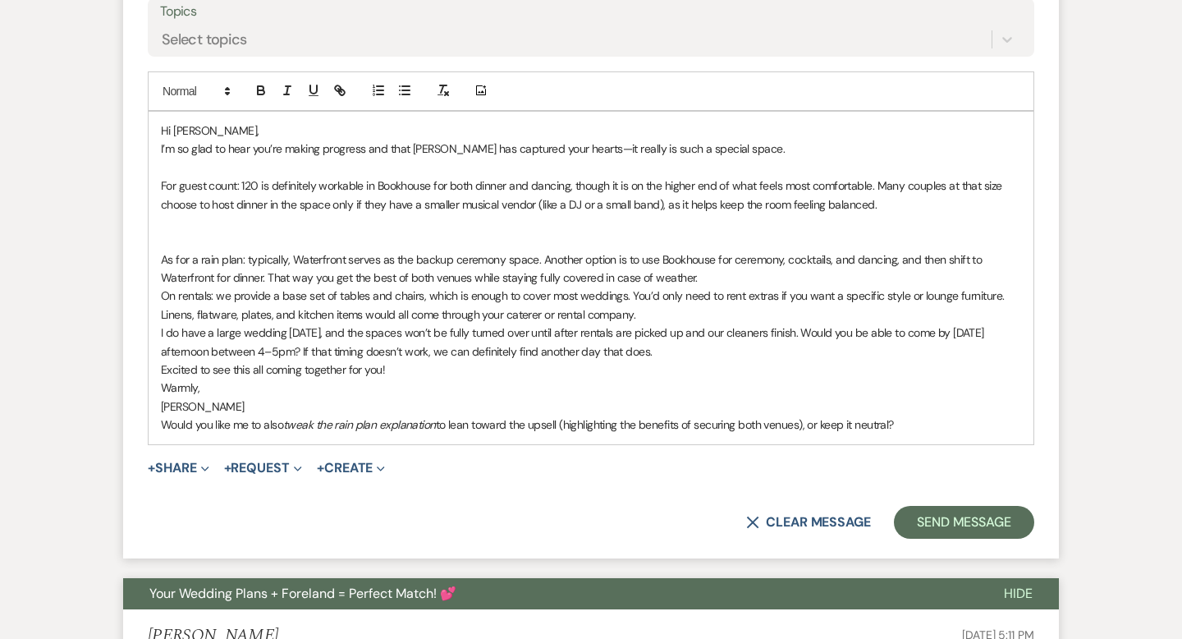
click at [187, 478] on span "+ Share Expand Doc Upload Documents Add Photo Images Pref Vendors Preferred ven…" at bounding box center [179, 468] width 62 height 20
click at [919, 213] on p "For guest count: 120 is definitely workable in Bookhouse for both dinner and da…" at bounding box center [591, 194] width 860 height 37
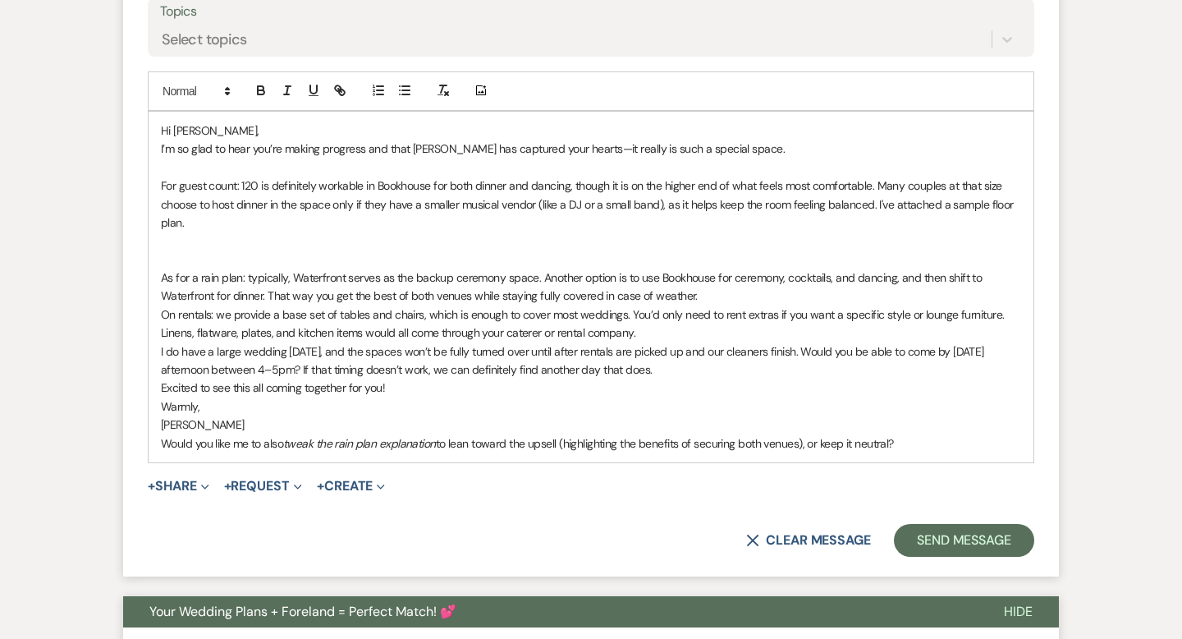
click at [198, 268] on p at bounding box center [591, 259] width 860 height 18
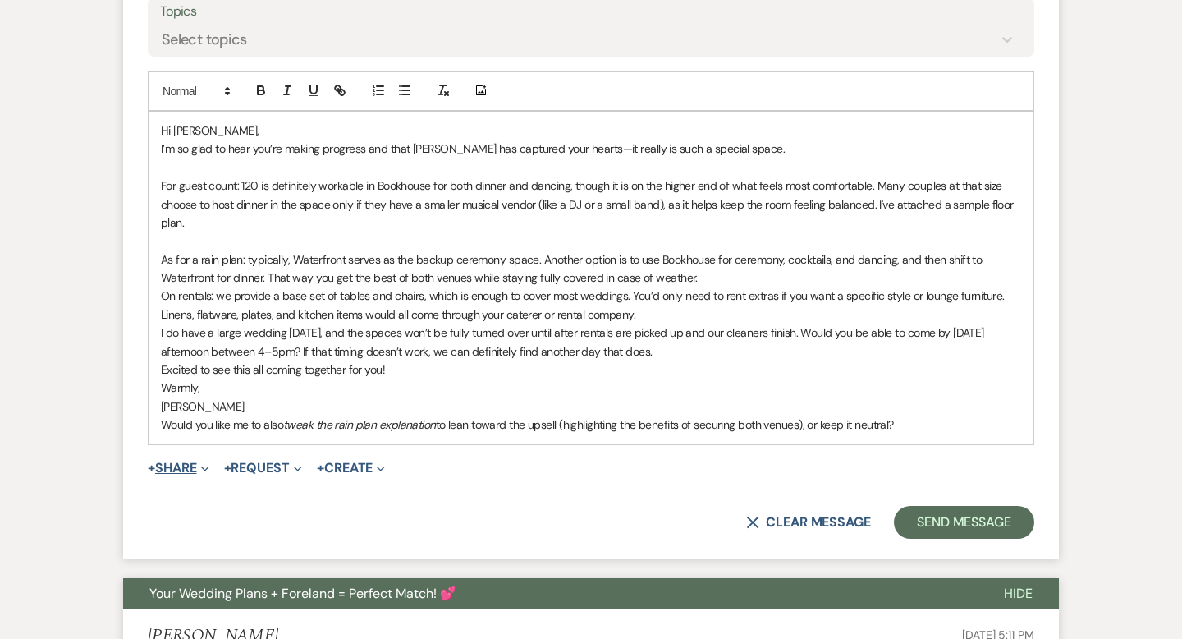
click at [186, 474] on button "+ Share Expand" at bounding box center [179, 467] width 62 height 13
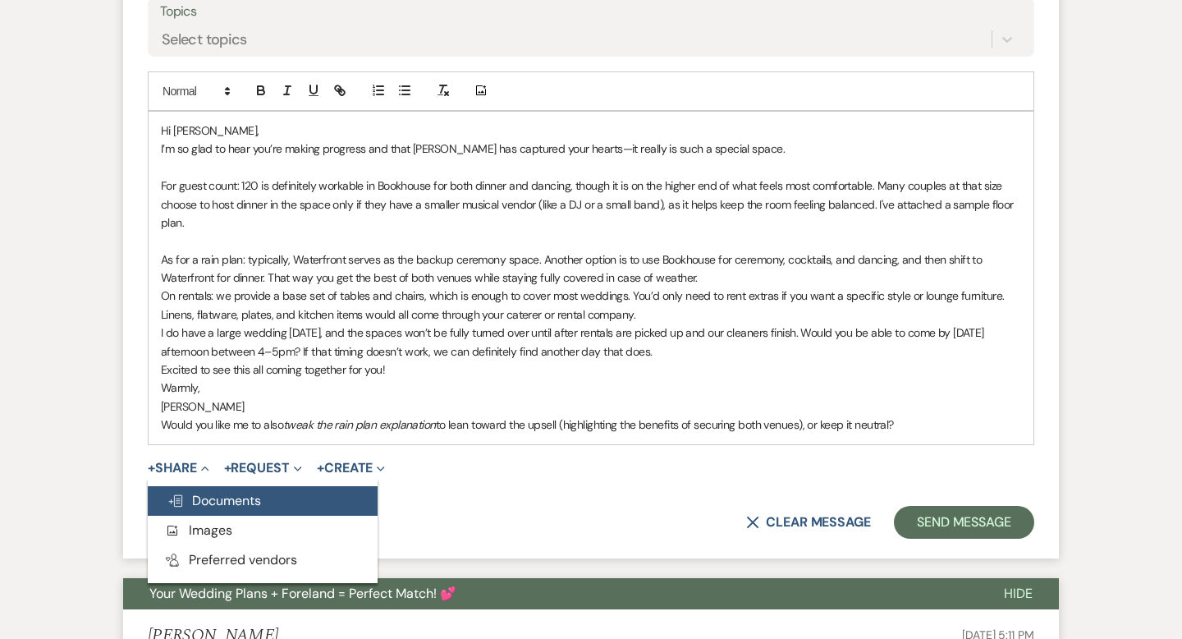
click at [212, 515] on button "Doc Upload Documents" at bounding box center [263, 501] width 230 height 30
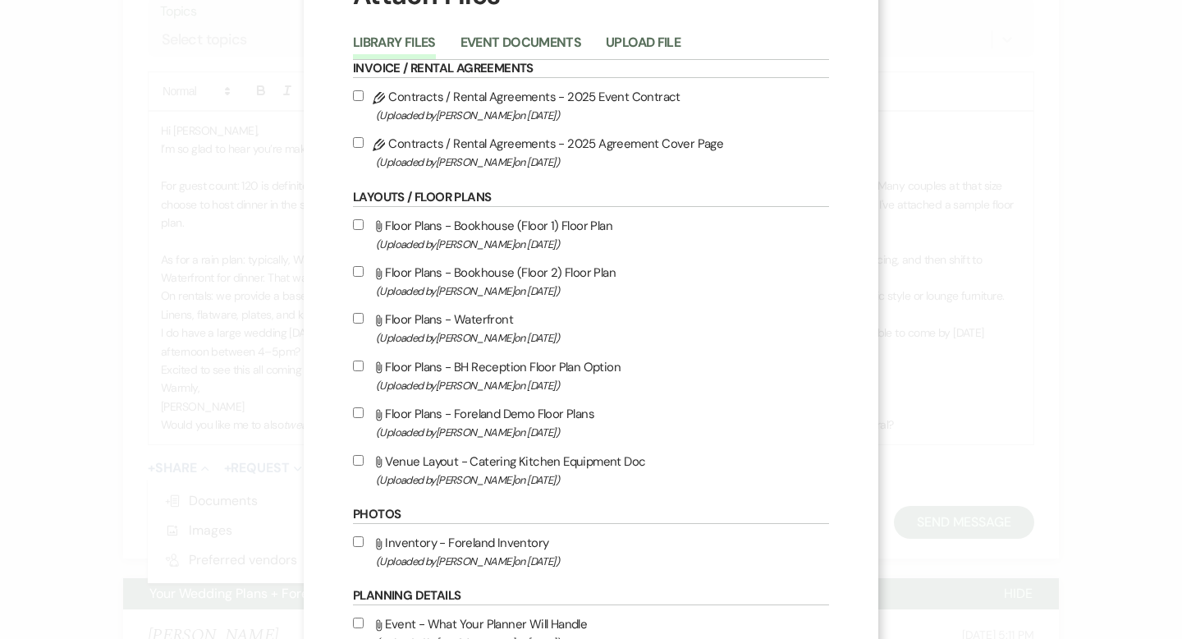
scroll to position [92, 0]
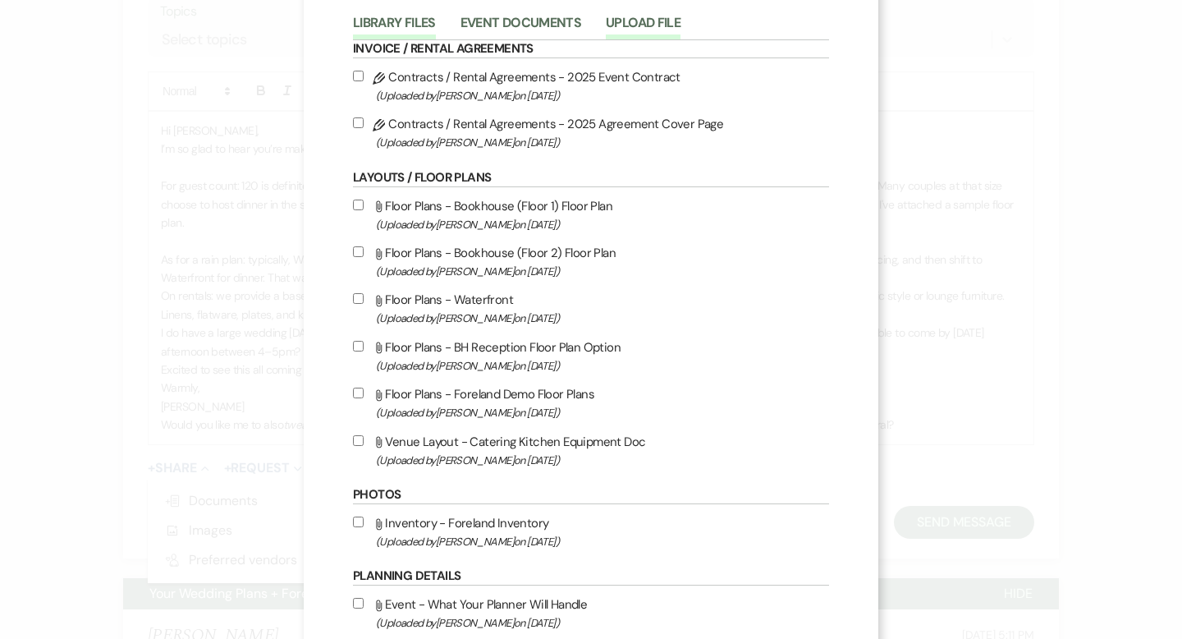
click at [650, 26] on button "Upload File" at bounding box center [643, 27] width 75 height 23
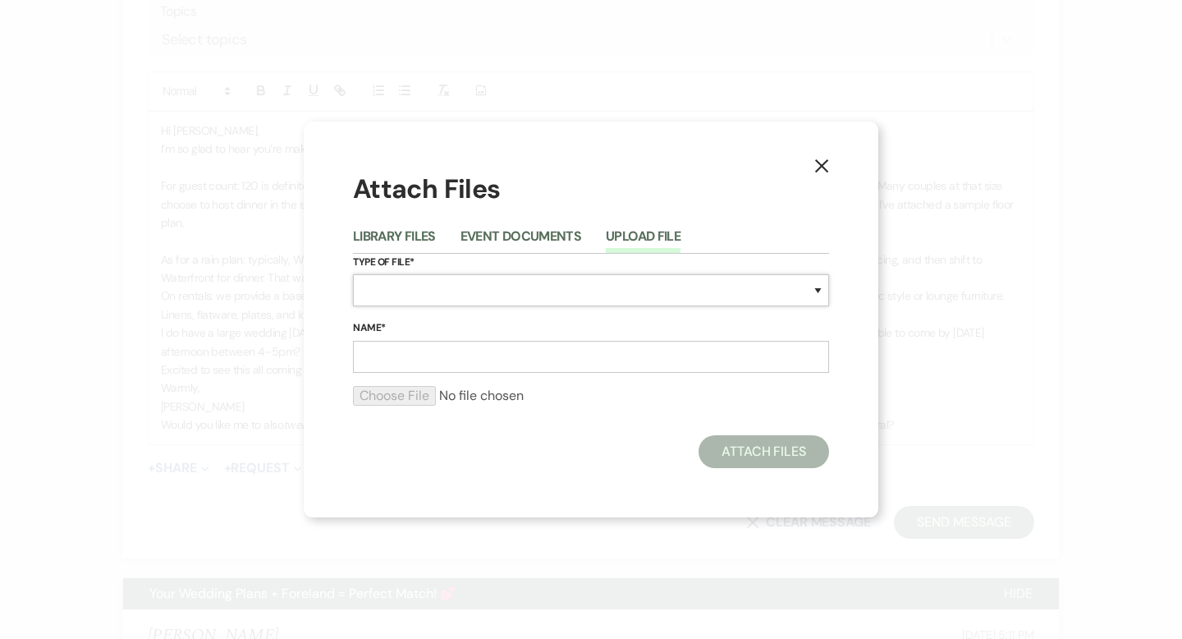
click at [496, 293] on select "Special Event Insurance Vendor Certificate of Insurance Contracts / Rental Agre…" at bounding box center [591, 290] width 476 height 32
select select "24"
click at [445, 347] on input "Name*" at bounding box center [591, 357] width 476 height 32
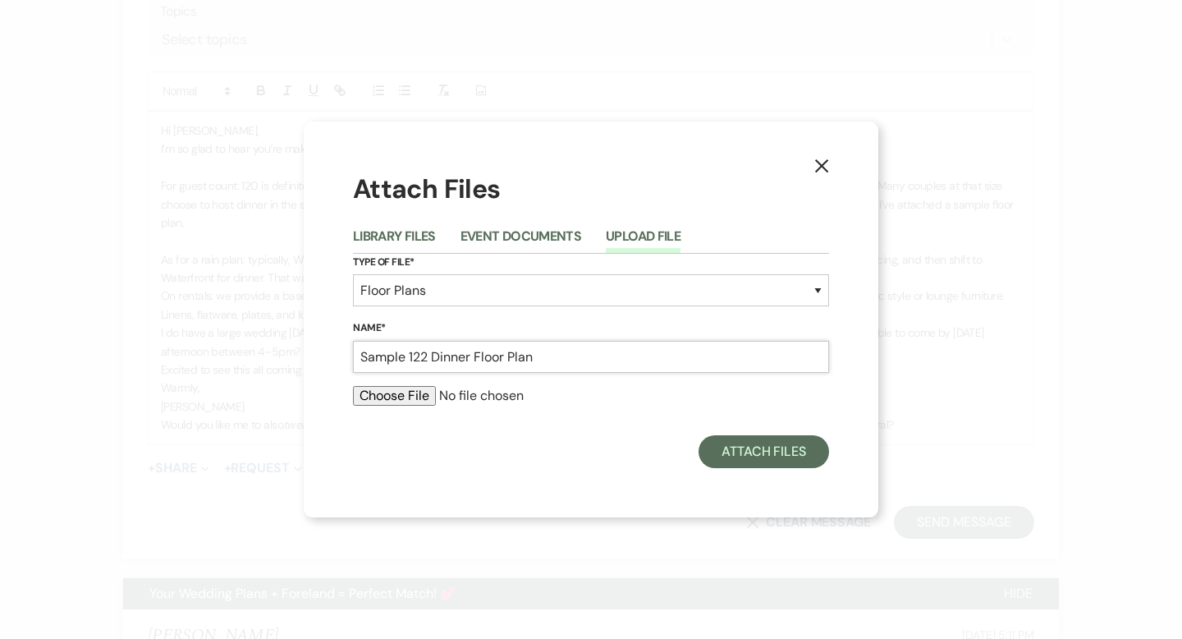
type input "Sample 122 Dinner Floor Plan"
click at [385, 393] on input "file" at bounding box center [591, 396] width 476 height 20
click at [395, 396] on input "file" at bounding box center [591, 396] width 476 height 20
click at [386, 396] on input "file" at bounding box center [591, 396] width 476 height 20
type input "C:\fakepath\Demo Furniture Move.pdf"
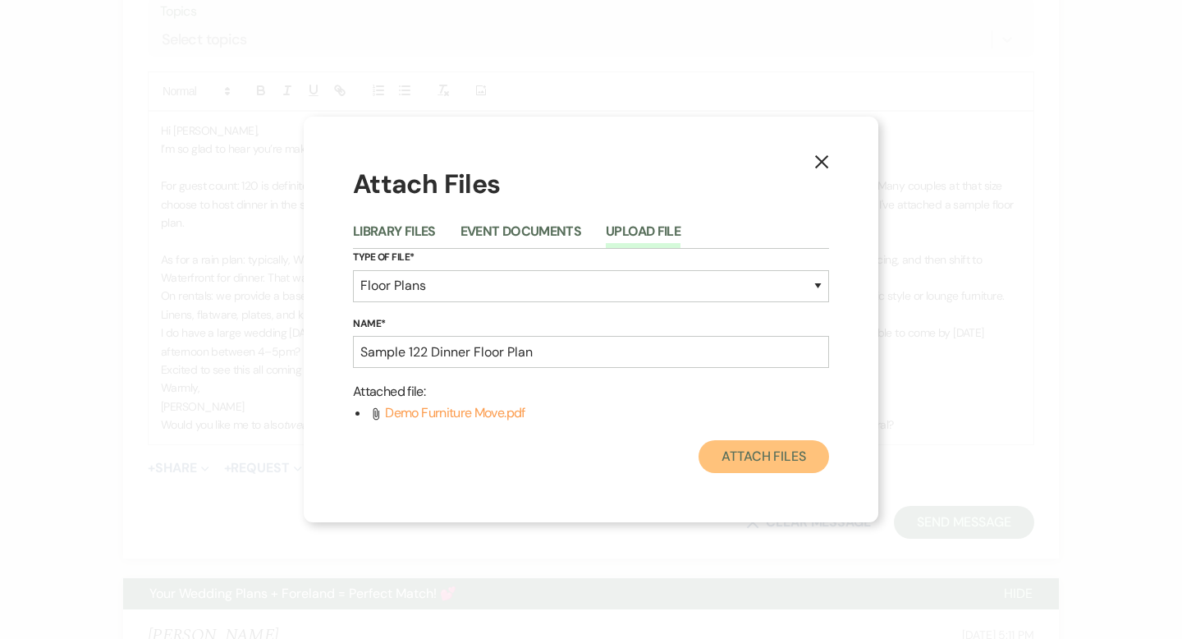
click at [733, 447] on button "Attach Files" at bounding box center [764, 456] width 131 height 33
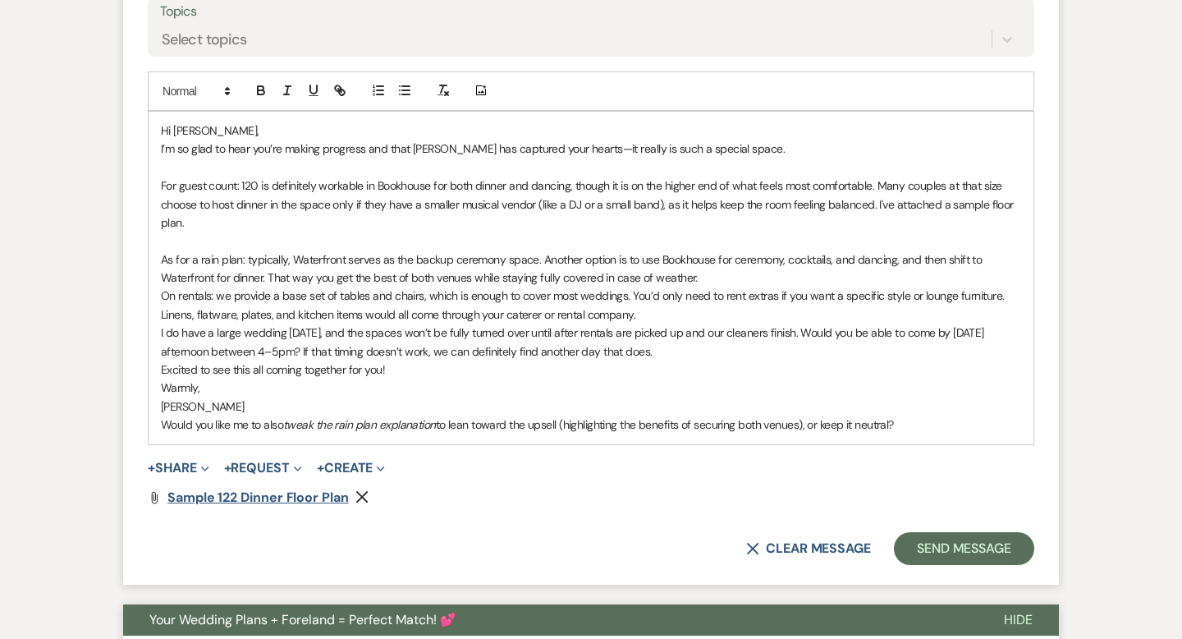
click at [273, 506] on span "Sample 122 Dinner Floor Plan" at bounding box center [257, 496] width 181 height 17
click at [263, 287] on p "As for a rain plan: typically, Waterfront serves as the backup ceremony space. …" at bounding box center [591, 268] width 860 height 37
click at [735, 287] on p "As for a rain plan: typically, Waterfront serves as the backup ceremony space. …" at bounding box center [591, 268] width 860 height 37
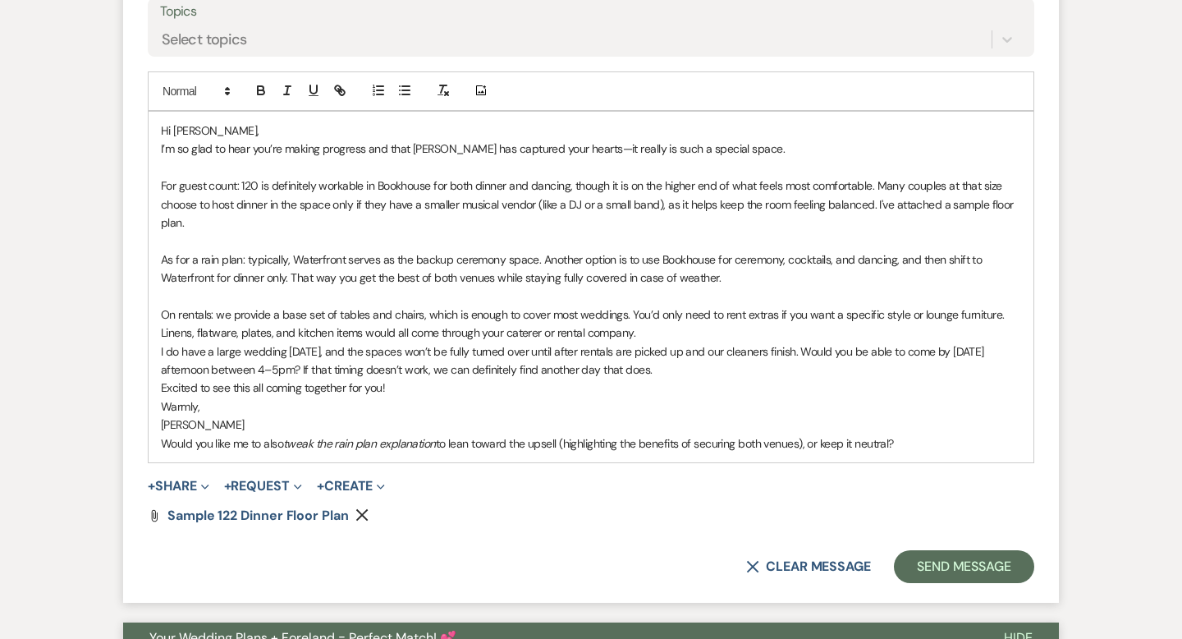
click at [737, 287] on p "As for a rain plan: typically, Waterfront serves as the backup ceremony space. …" at bounding box center [591, 268] width 860 height 37
click at [811, 287] on p "As for a rain plan: typically, Waterfront serves as the backup ceremony space. …" at bounding box center [591, 268] width 860 height 37
click at [810, 287] on p "As for a rain plan: typically, Waterfront serves as the backup ceremony space. …" at bounding box center [591, 268] width 860 height 37
click at [173, 493] on button "+ Share Expand" at bounding box center [179, 485] width 62 height 13
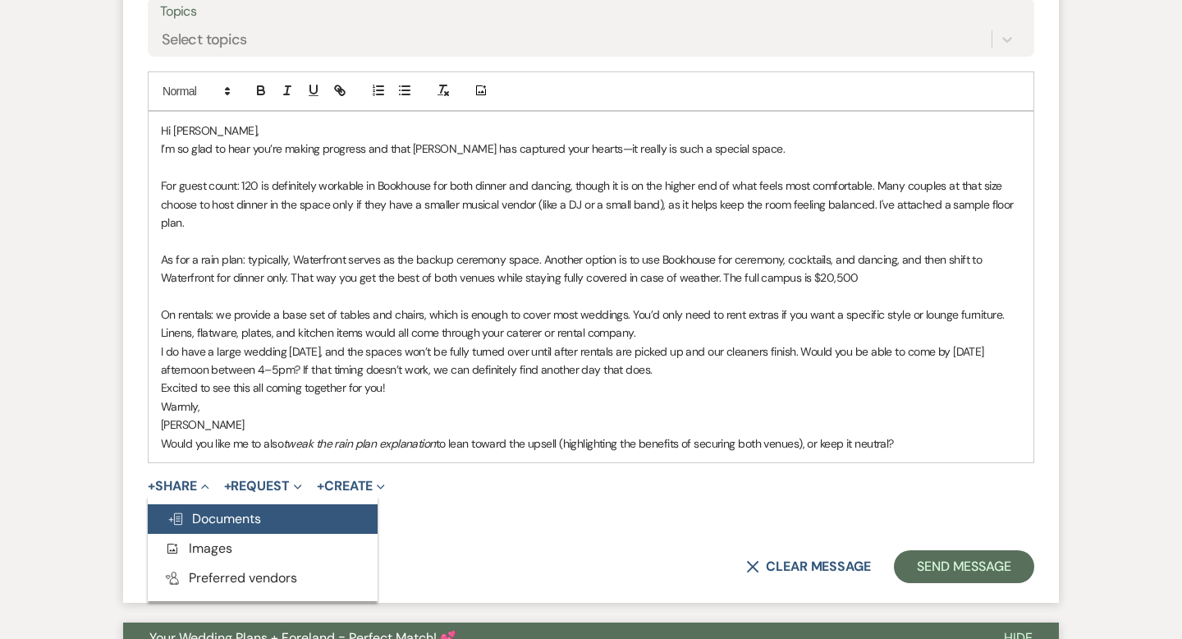
click at [215, 527] on span "Doc Upload Documents" at bounding box center [214, 518] width 94 height 17
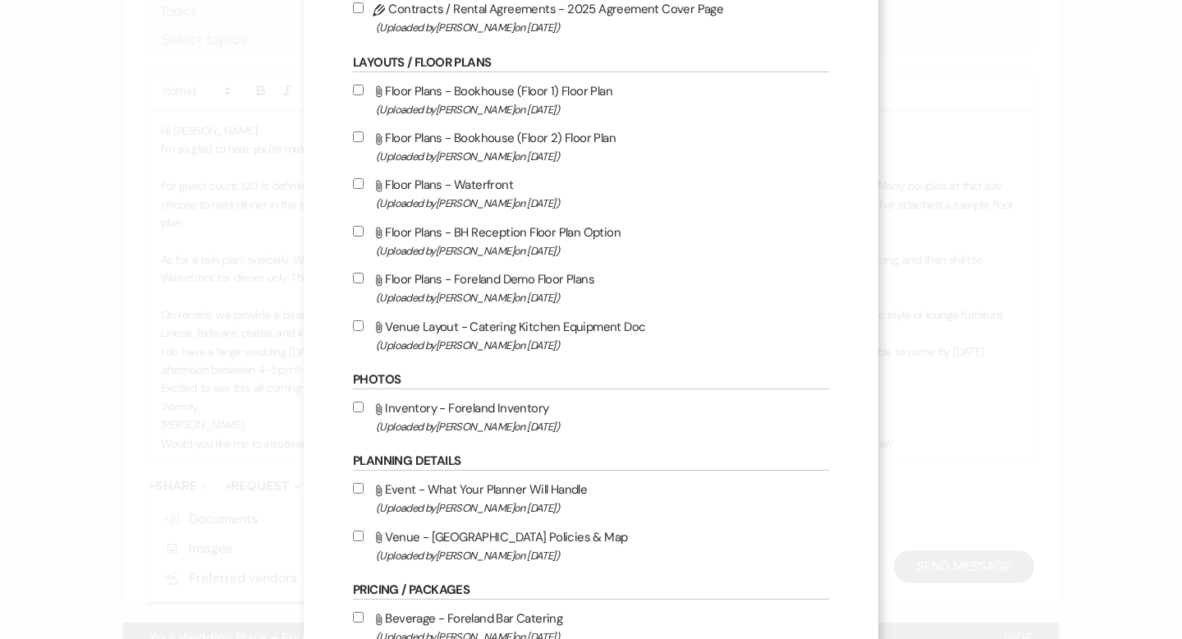
scroll to position [211, 0]
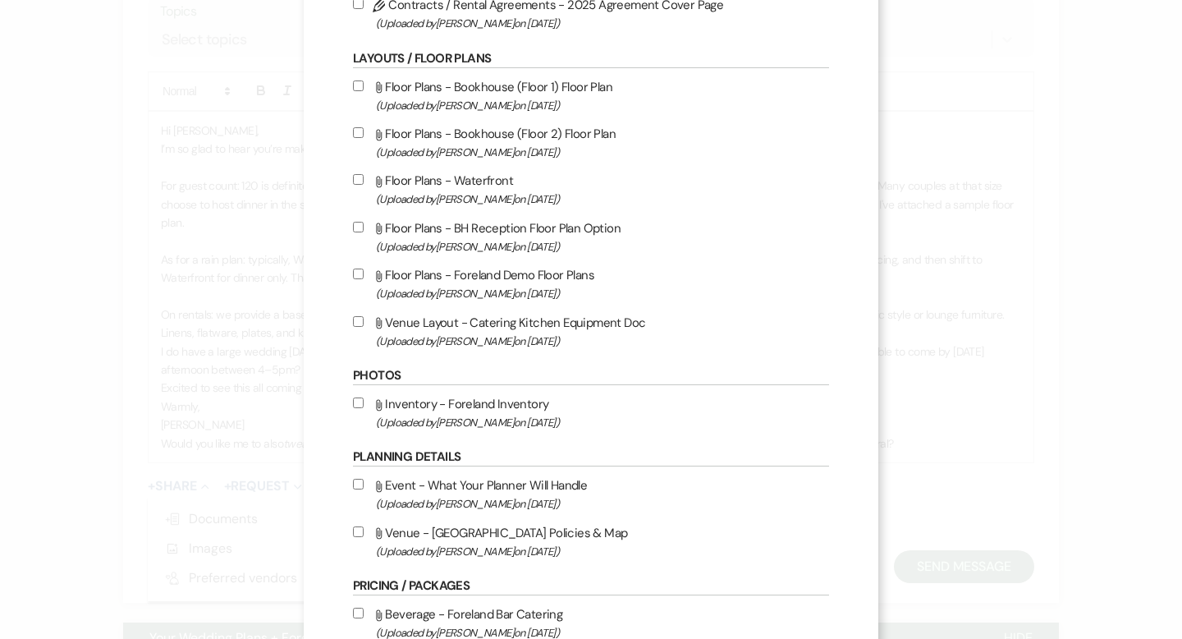
click at [360, 408] on input "Attach File Inventory - Foreland Inventory (Uploaded by [PERSON_NAME] on [DATE]…" at bounding box center [358, 402] width 11 height 11
checkbox input "true"
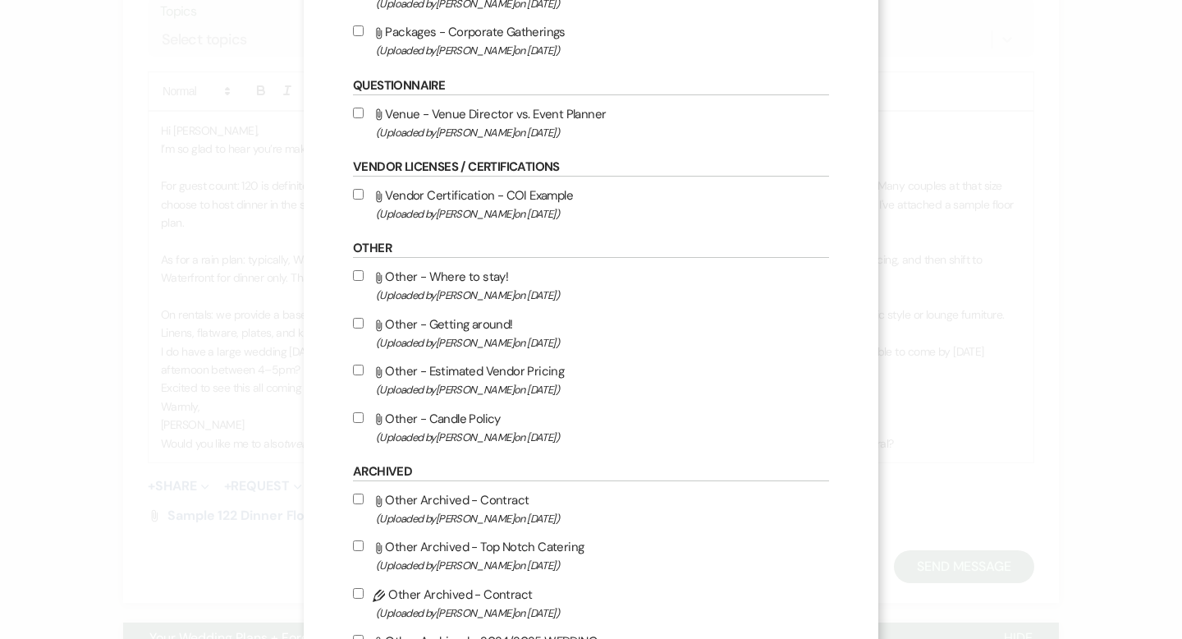
scroll to position [1168, 0]
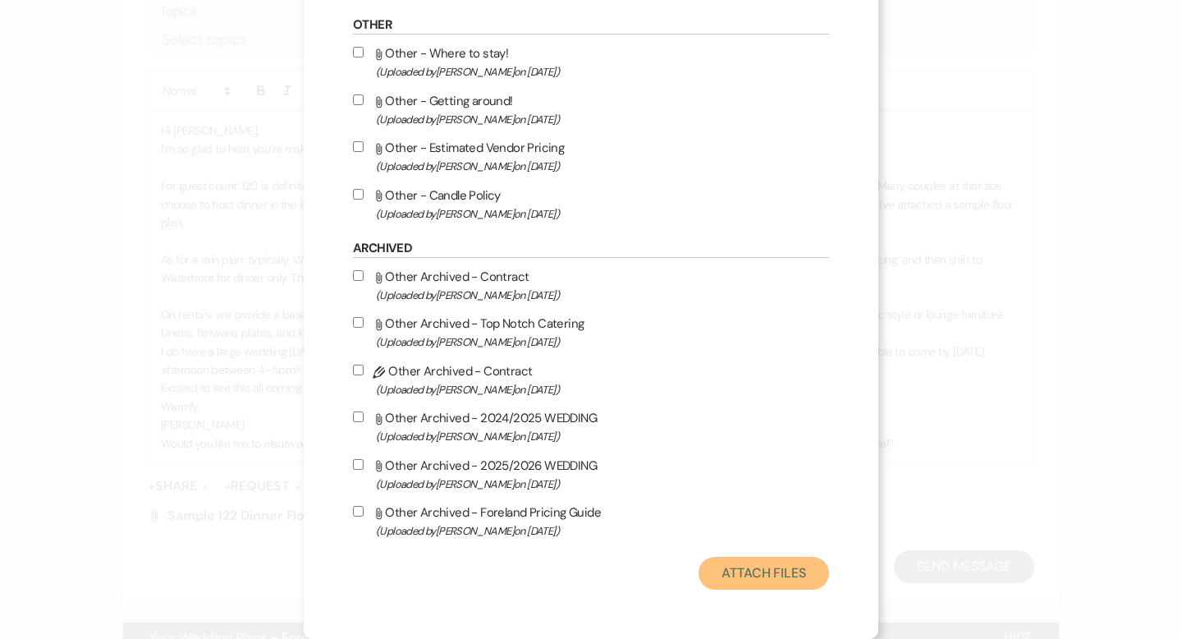
click at [777, 573] on button "Attach Files" at bounding box center [764, 573] width 131 height 33
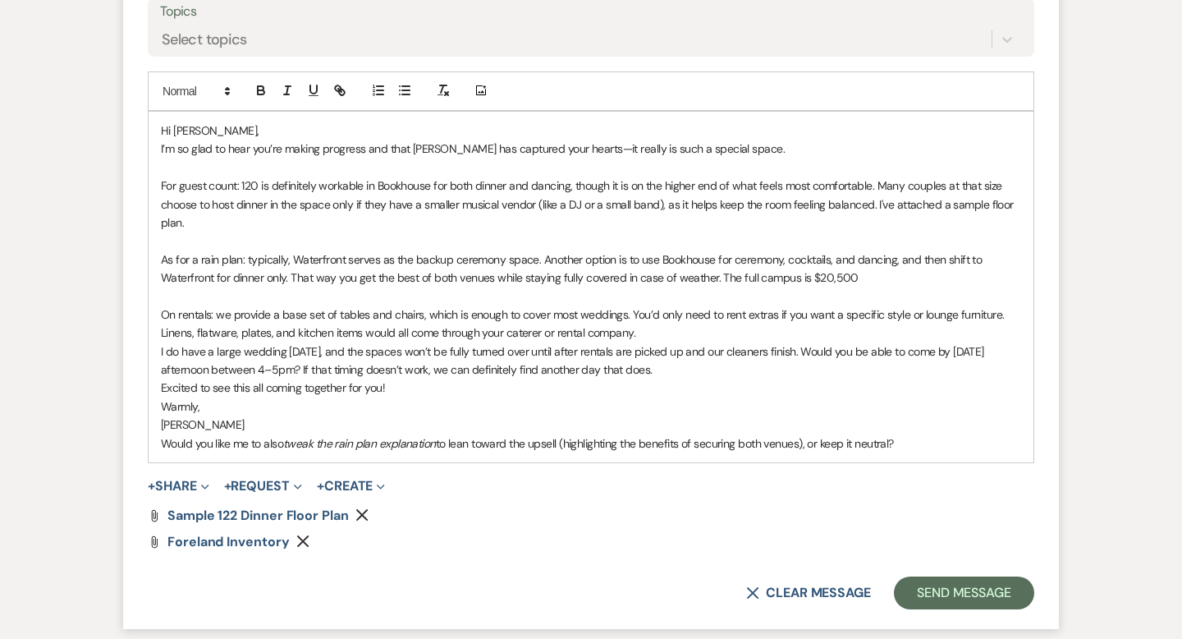
click at [676, 342] on p "On rentals: we provide a base set of tables and chairs, which is enough to cove…" at bounding box center [591, 323] width 860 height 37
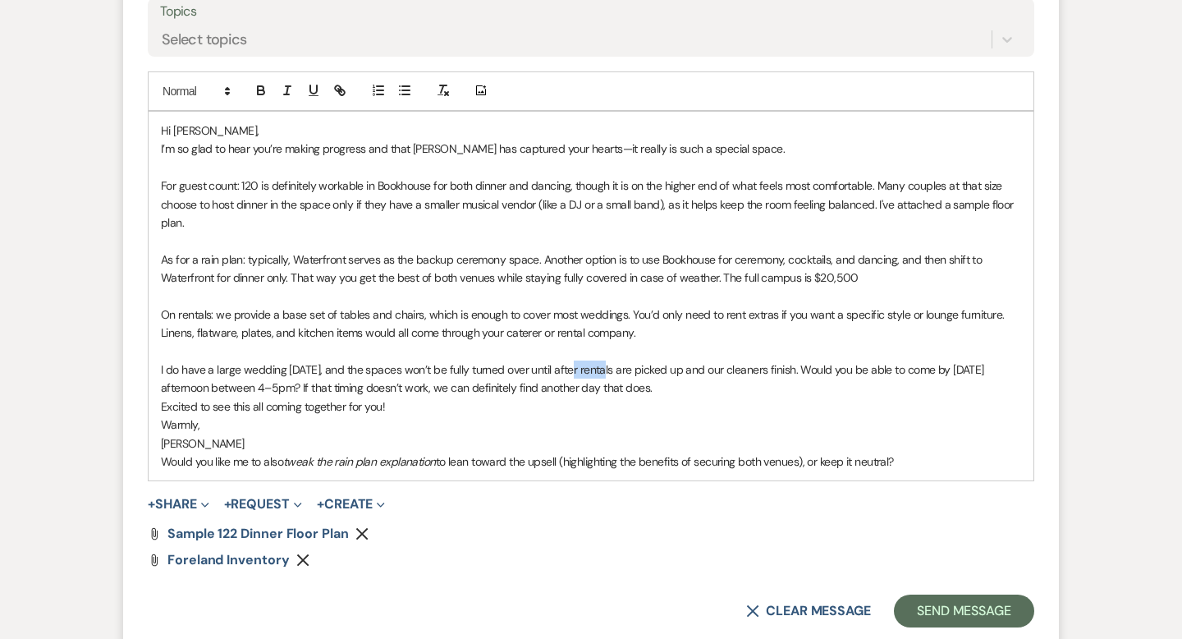
drag, startPoint x: 605, startPoint y: 413, endPoint x: 575, endPoint y: 413, distance: 29.6
click at [575, 397] on p "I do have a large wedding [DATE], and the spaces won’t be fully turned over unt…" at bounding box center [591, 378] width 860 height 37
drag, startPoint x: 575, startPoint y: 413, endPoint x: 602, endPoint y: 412, distance: 26.3
click at [602, 397] on p "I do have a large wedding [DATE], and the spaces won’t be fully turned over unt…" at bounding box center [591, 378] width 860 height 37
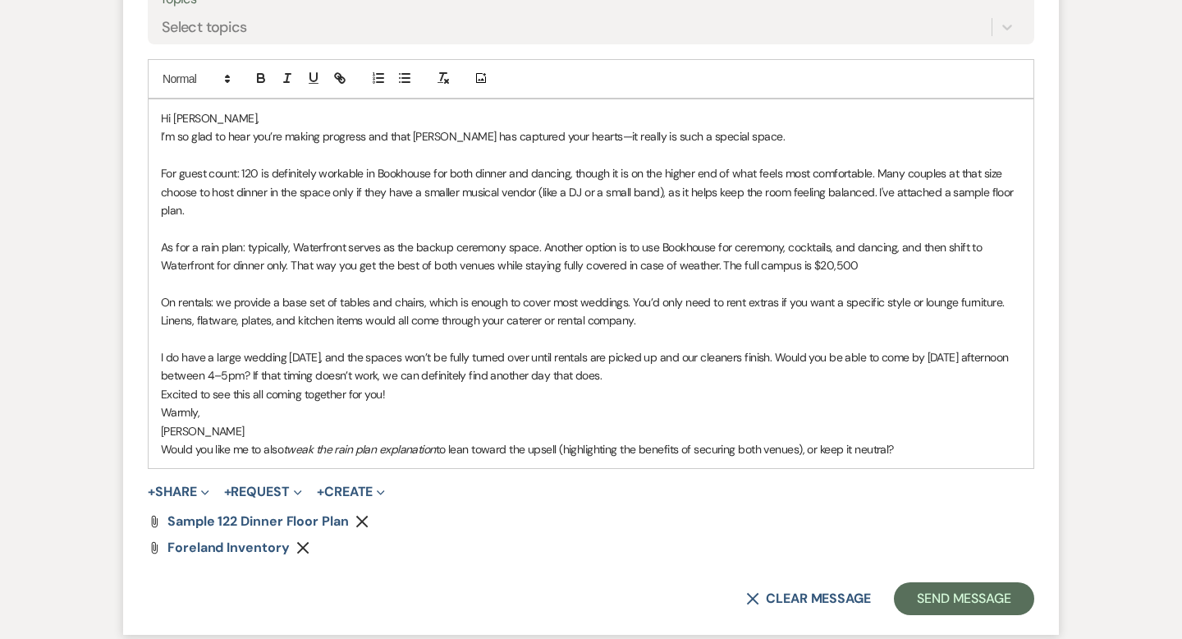
scroll to position [3009, 0]
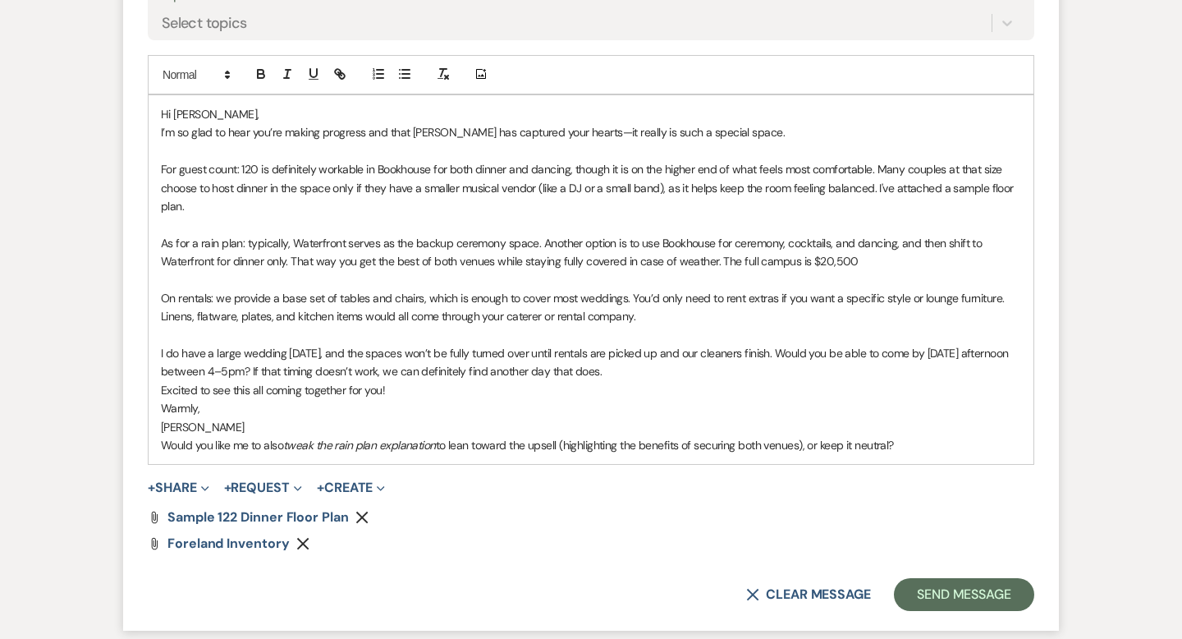
click at [157, 429] on div "Hi [PERSON_NAME], I’m so glad to hear you’re making progress and that [PERSON_N…" at bounding box center [591, 279] width 885 height 369
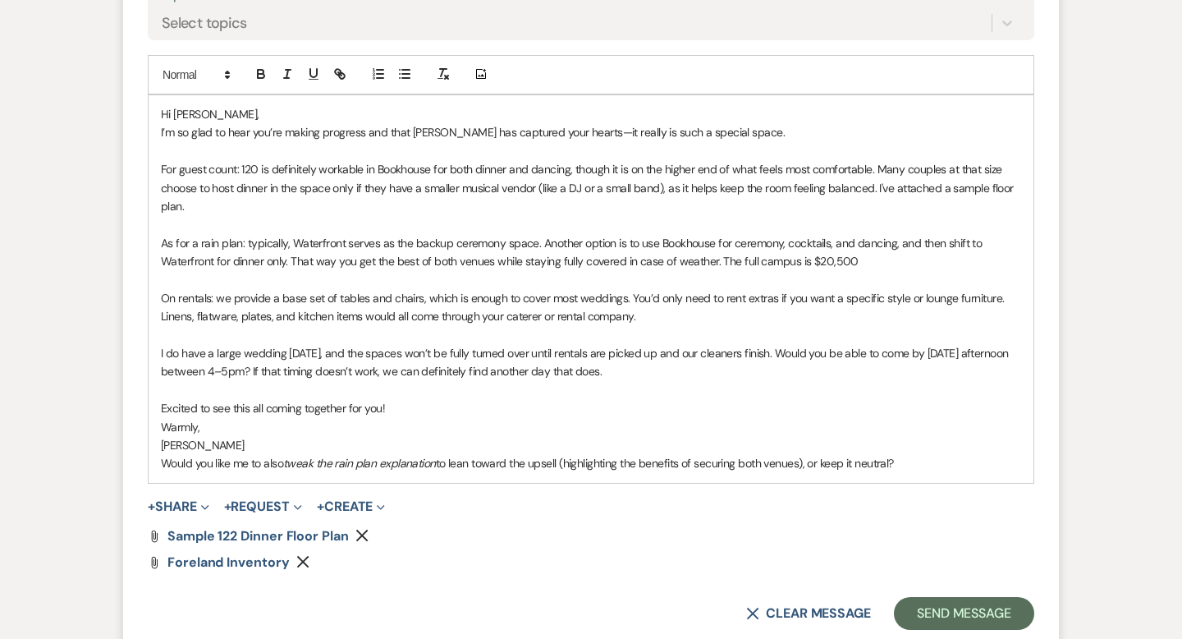
click at [161, 436] on p "Warmly," at bounding box center [591, 427] width 860 height 18
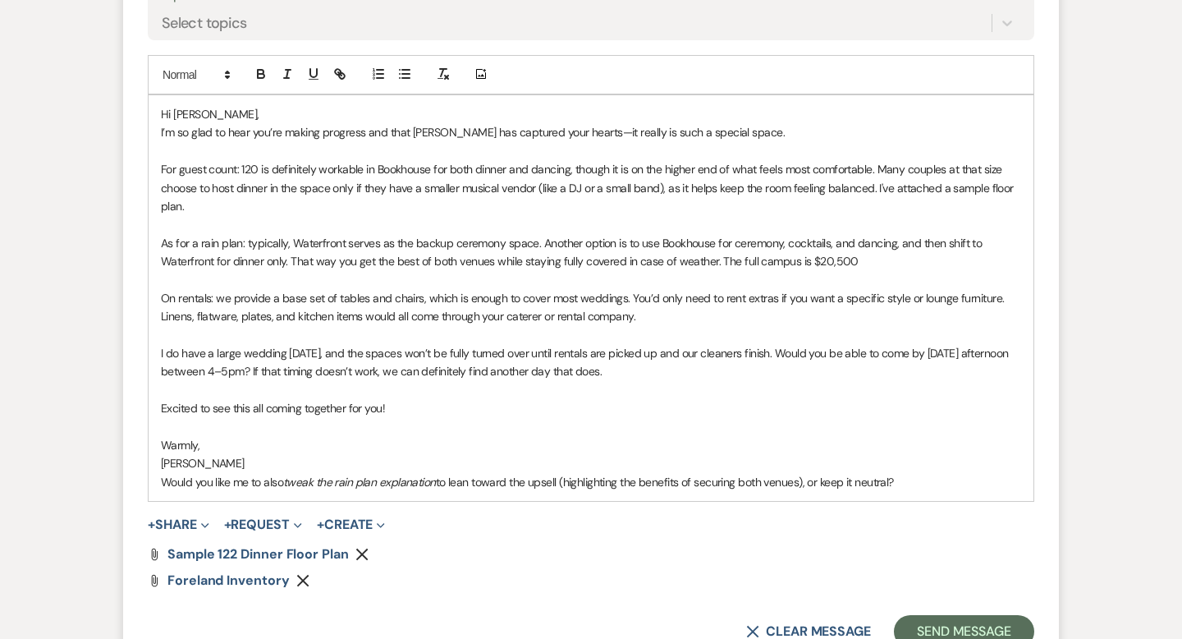
drag, startPoint x: 910, startPoint y: 525, endPoint x: 103, endPoint y: 527, distance: 806.1
click at [103, 527] on div "Messages Tasks Payments Rental Overview Documents Contacts Notes Event Messages…" at bounding box center [591, 223] width 1182 height 5640
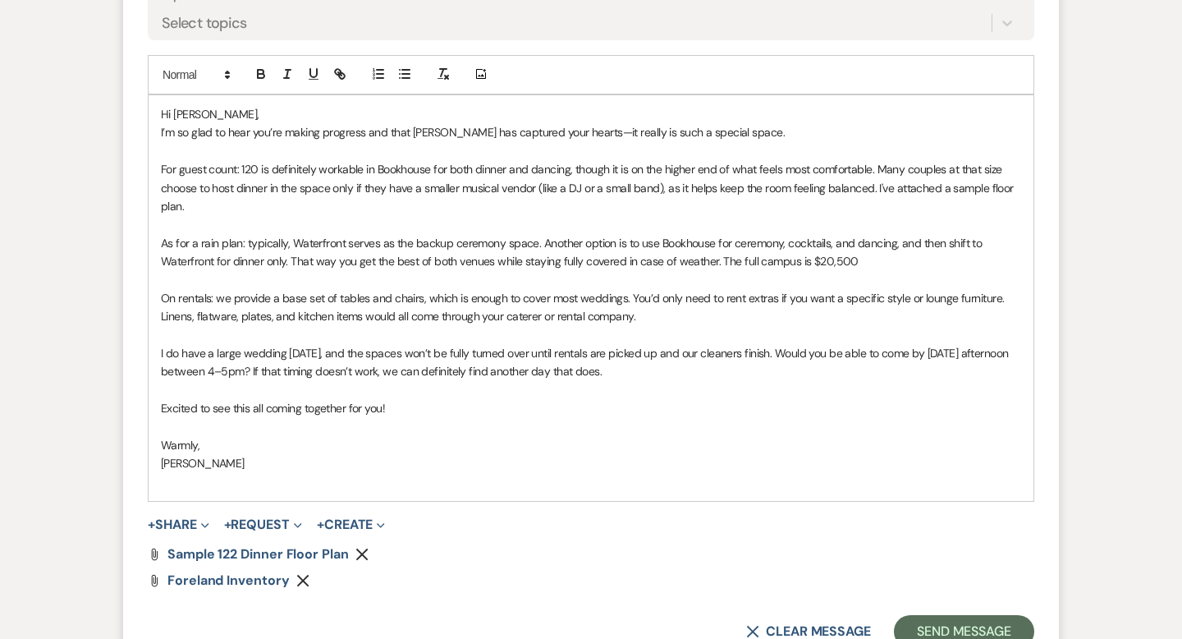
click at [163, 472] on p "[PERSON_NAME]" at bounding box center [591, 463] width 860 height 18
click at [164, 491] on p at bounding box center [591, 482] width 860 height 18
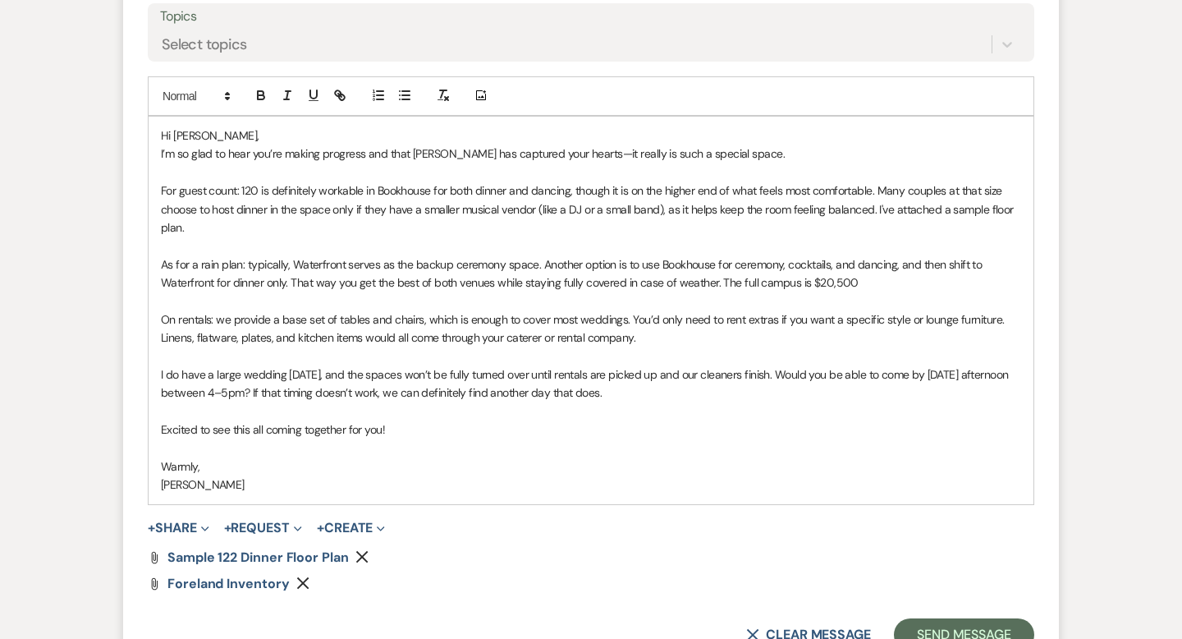
scroll to position [2989, 0]
click at [271, 144] on p "Hi [PERSON_NAME]," at bounding box center [591, 135] width 860 height 18
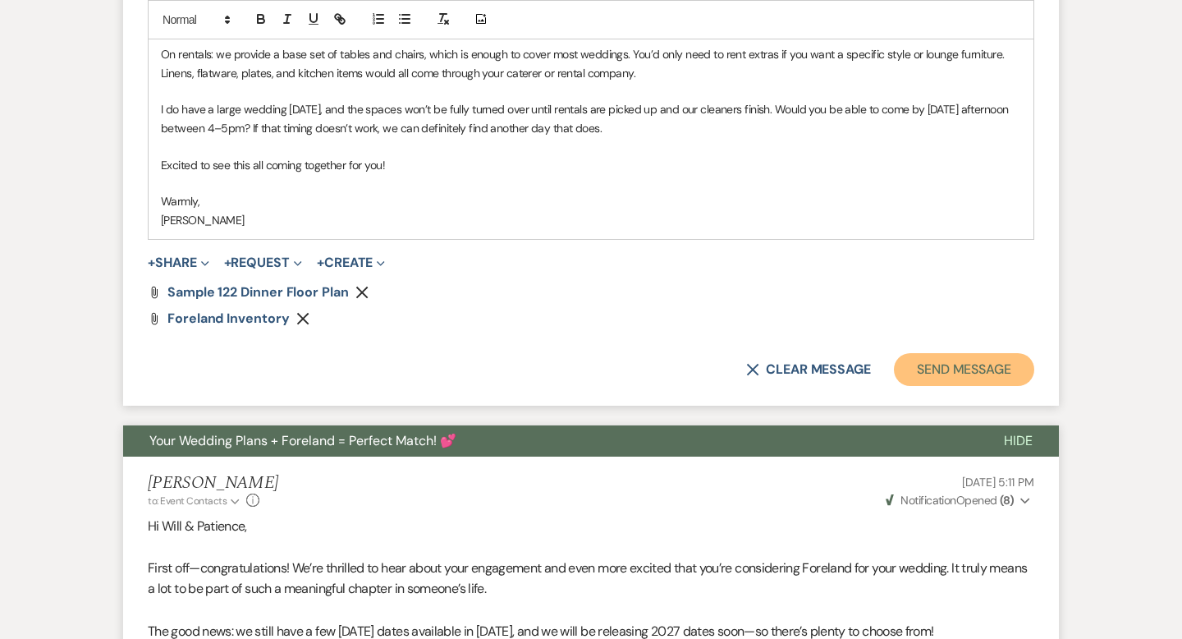
click at [942, 386] on button "Send Message" at bounding box center [964, 369] width 140 height 33
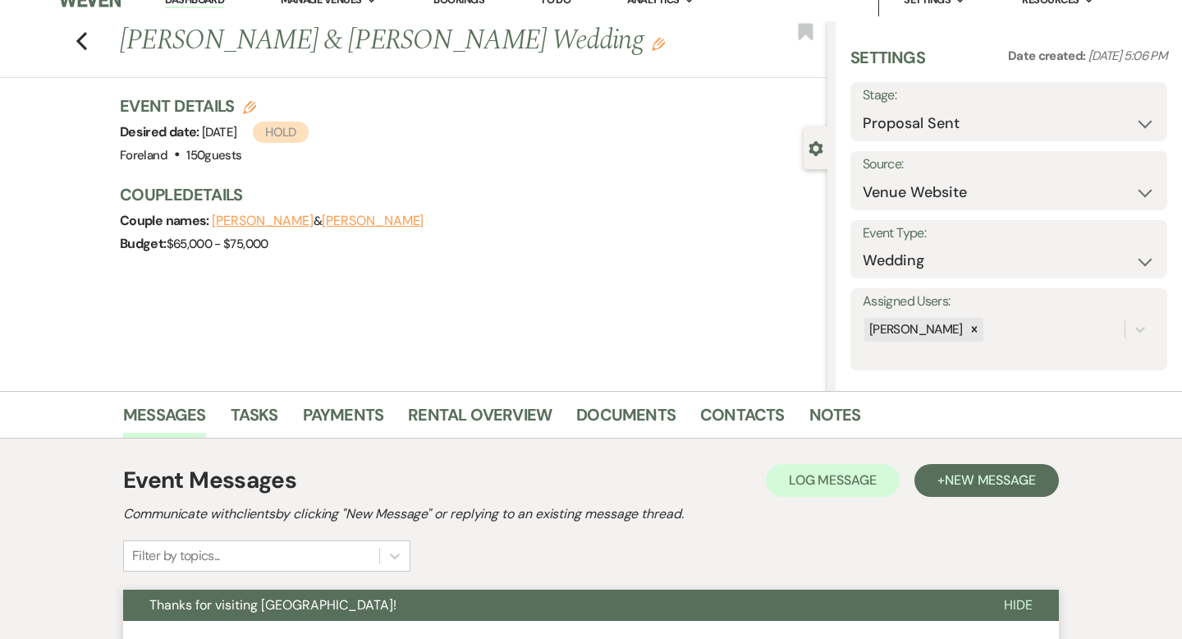
scroll to position [10, 0]
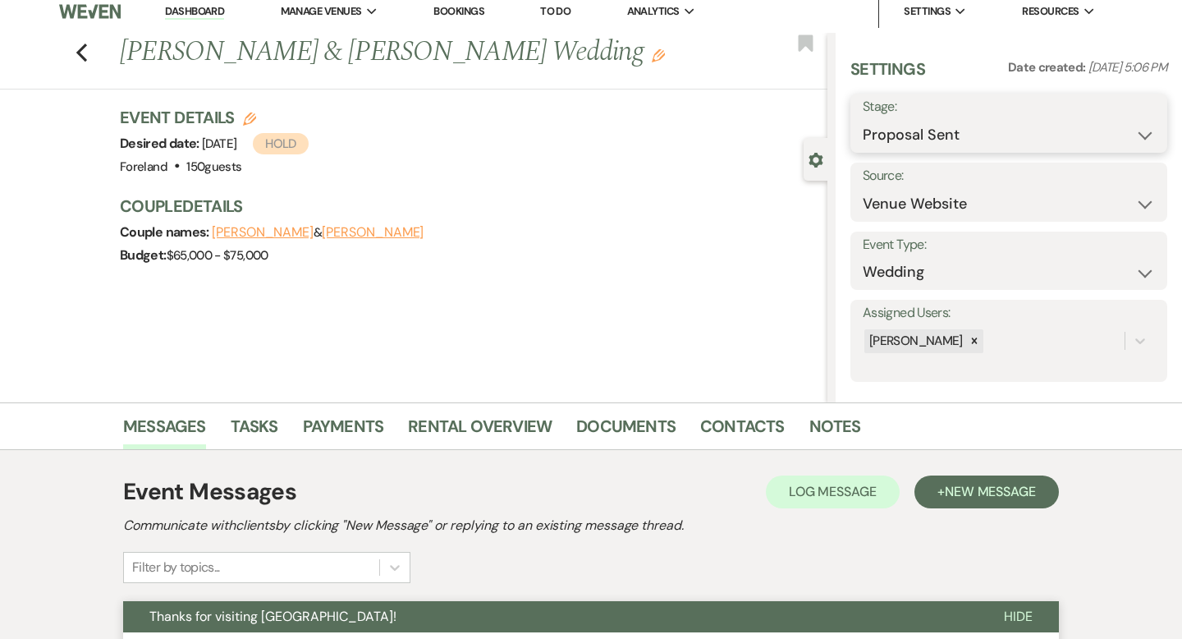
click at [955, 135] on select "Inquiry Follow Up Tour Requested Tour Confirmed Toured Proposal Sent Booked Lost" at bounding box center [1009, 135] width 292 height 32
click at [195, 6] on link "Dashboard" at bounding box center [194, 12] width 59 height 16
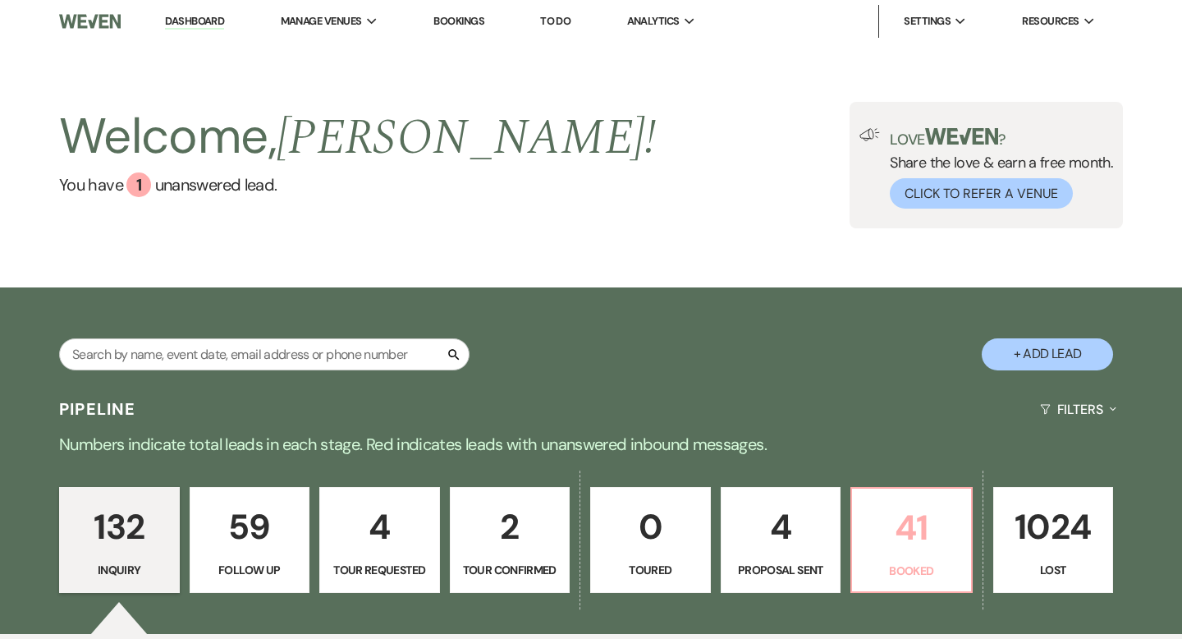
click at [892, 536] on p "41" at bounding box center [911, 527] width 99 height 55
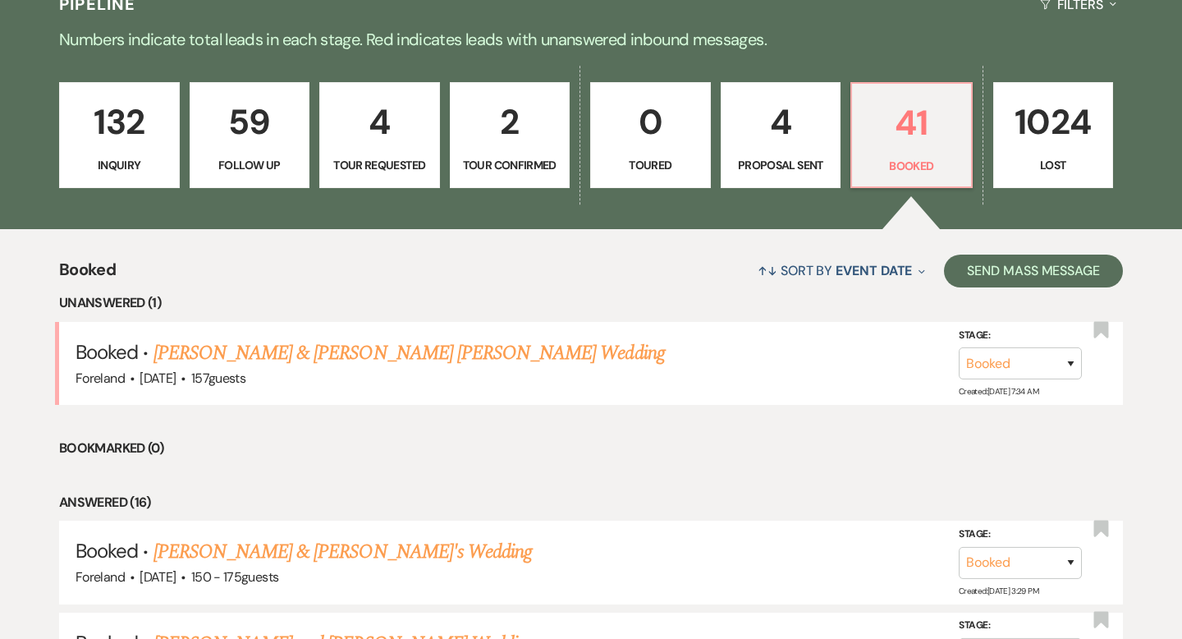
scroll to position [566, 0]
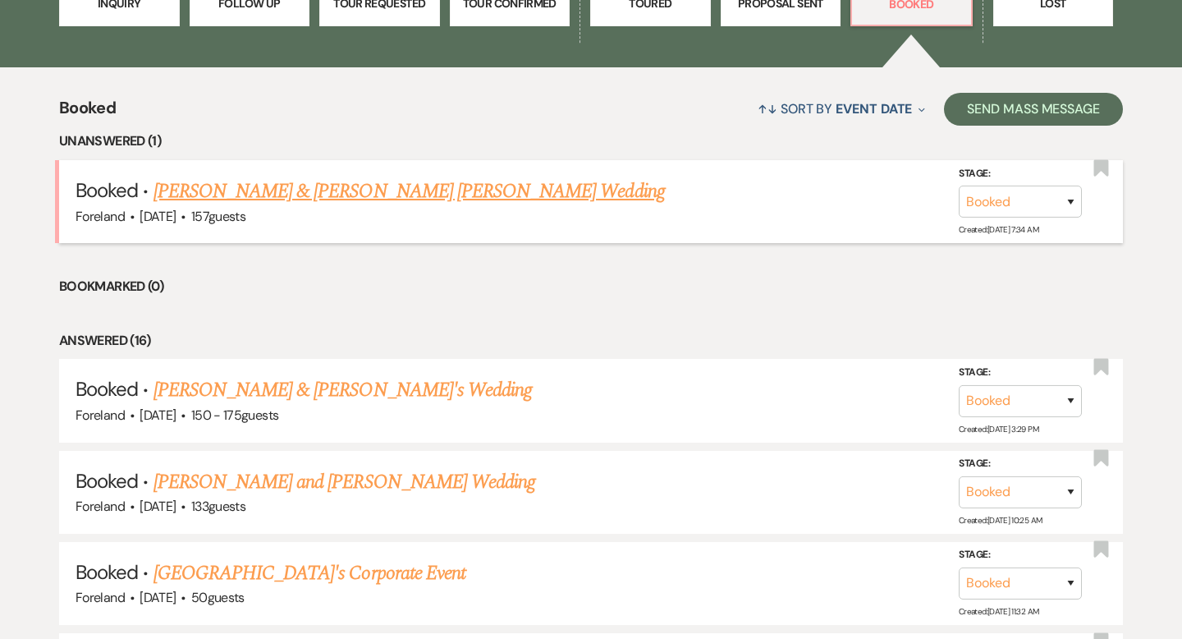
click at [241, 199] on link "[PERSON_NAME] & [PERSON_NAME] [PERSON_NAME] Wedding" at bounding box center [409, 191] width 511 height 30
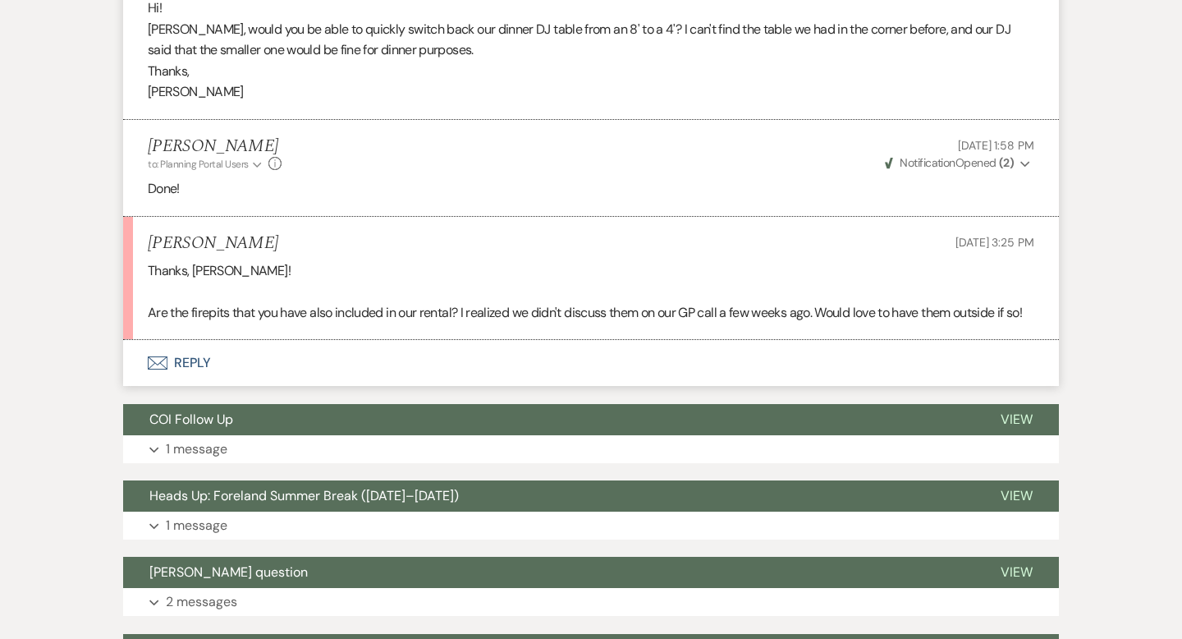
scroll to position [619, 0]
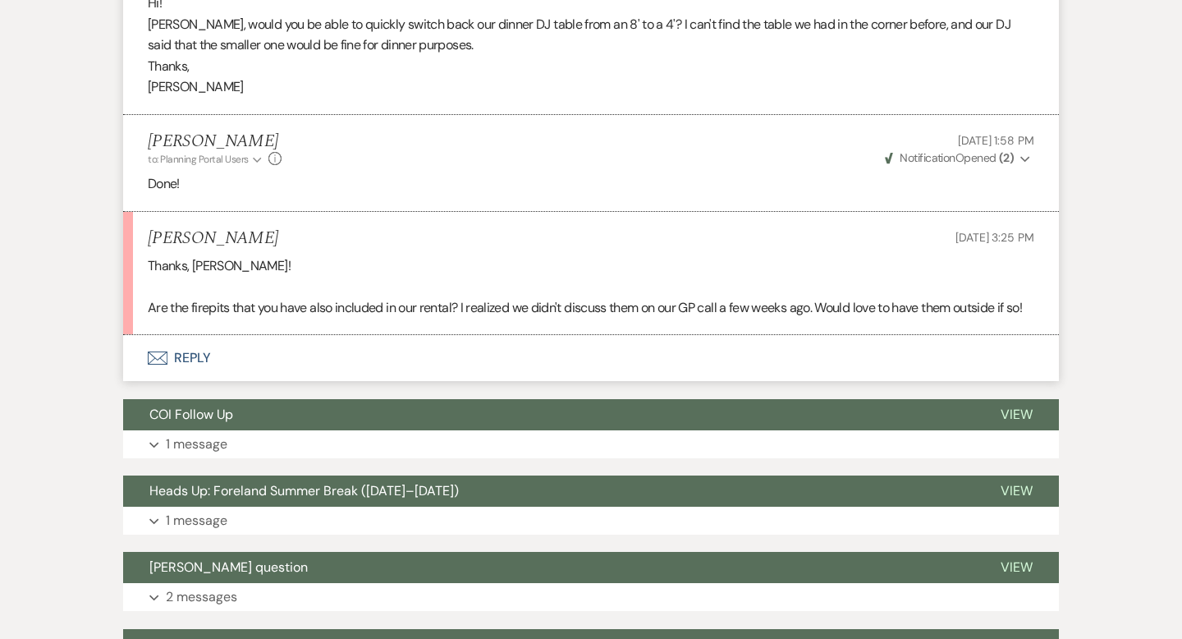
click at [195, 335] on button "Envelope Reply" at bounding box center [591, 358] width 936 height 46
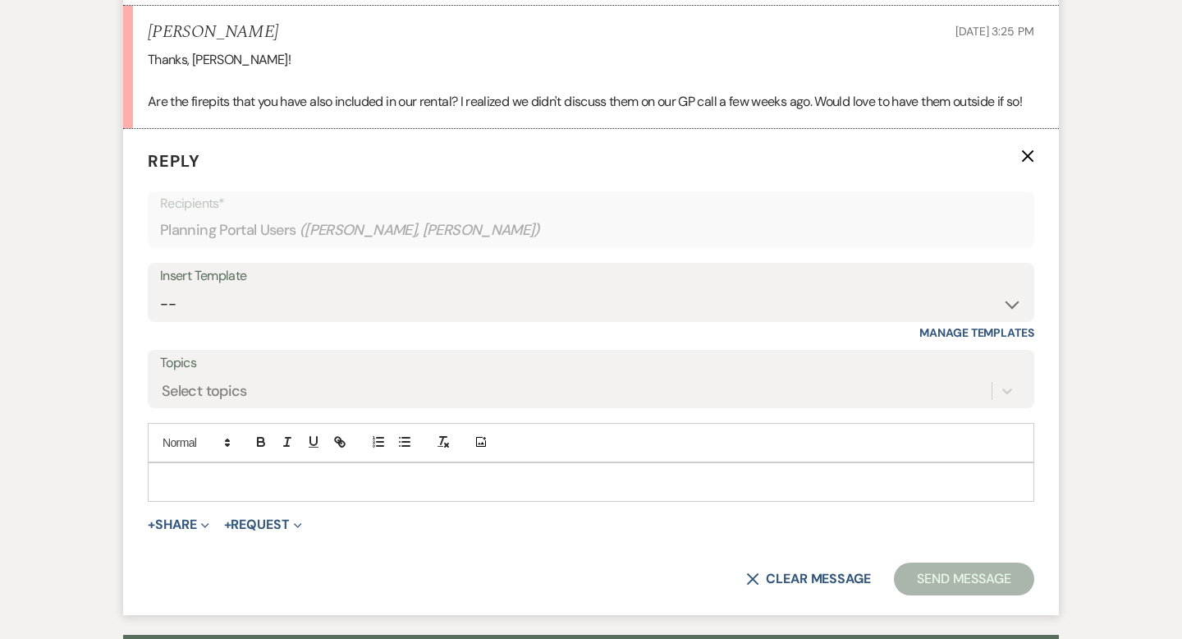
scroll to position [839, 0]
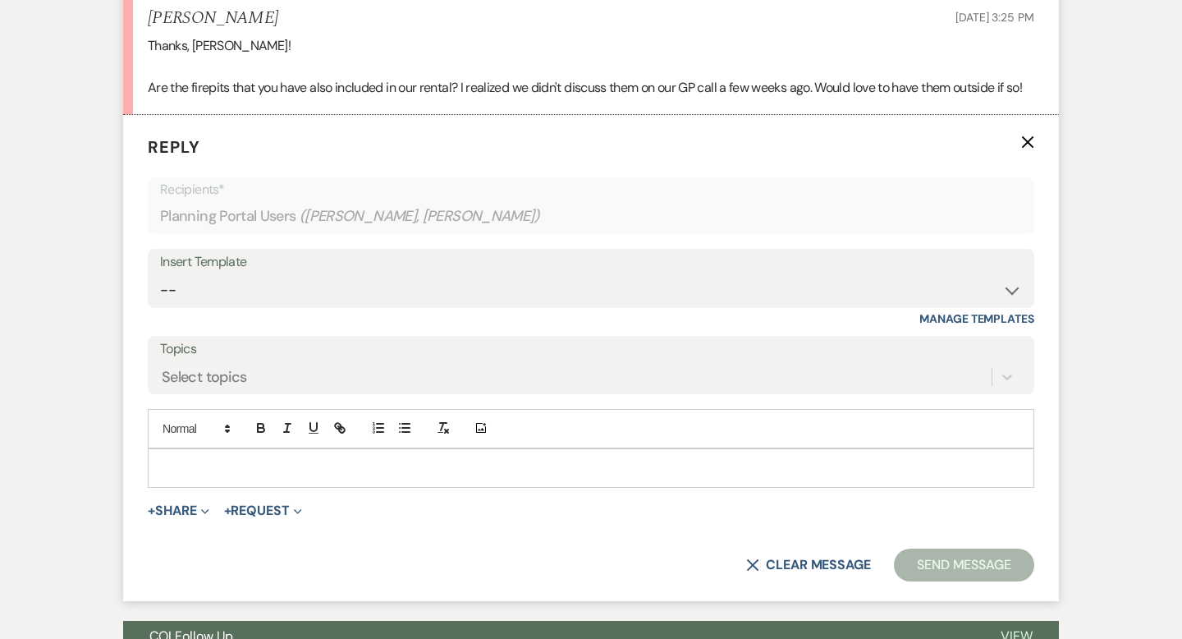
click at [267, 459] on p at bounding box center [591, 468] width 860 height 18
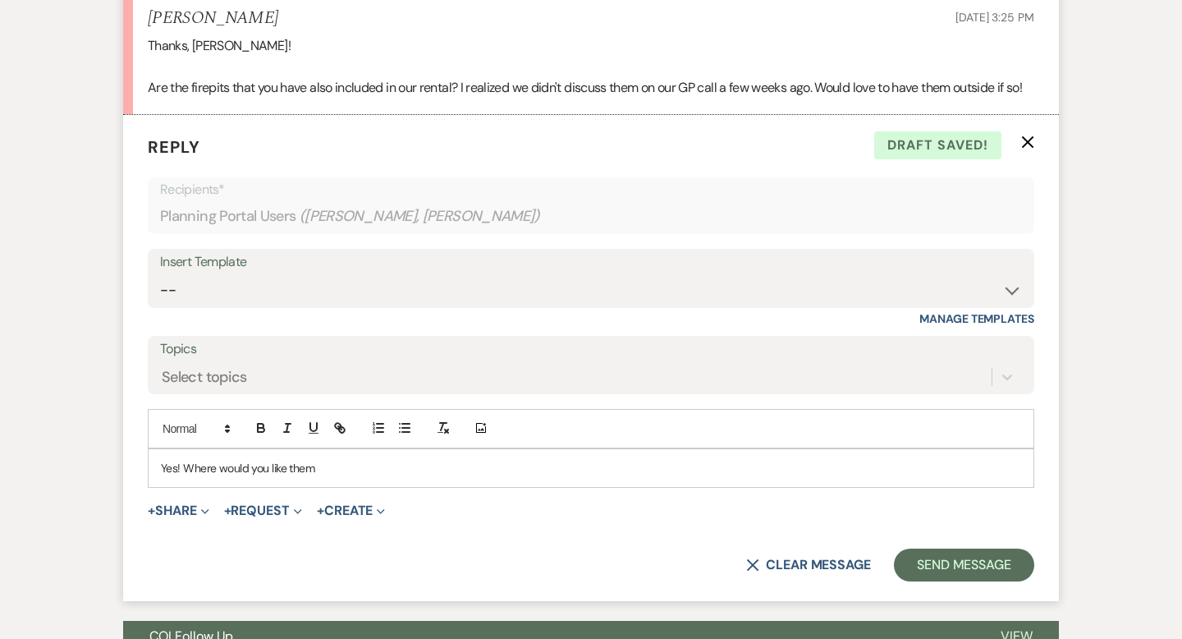
drag, startPoint x: 328, startPoint y: 432, endPoint x: 283, endPoint y: 439, distance: 44.9
click at [283, 449] on div "Yes! Where would you like them" at bounding box center [591, 468] width 885 height 38
click at [992, 548] on button "Send Message" at bounding box center [964, 564] width 140 height 33
